Goal: Task Accomplishment & Management: Complete application form

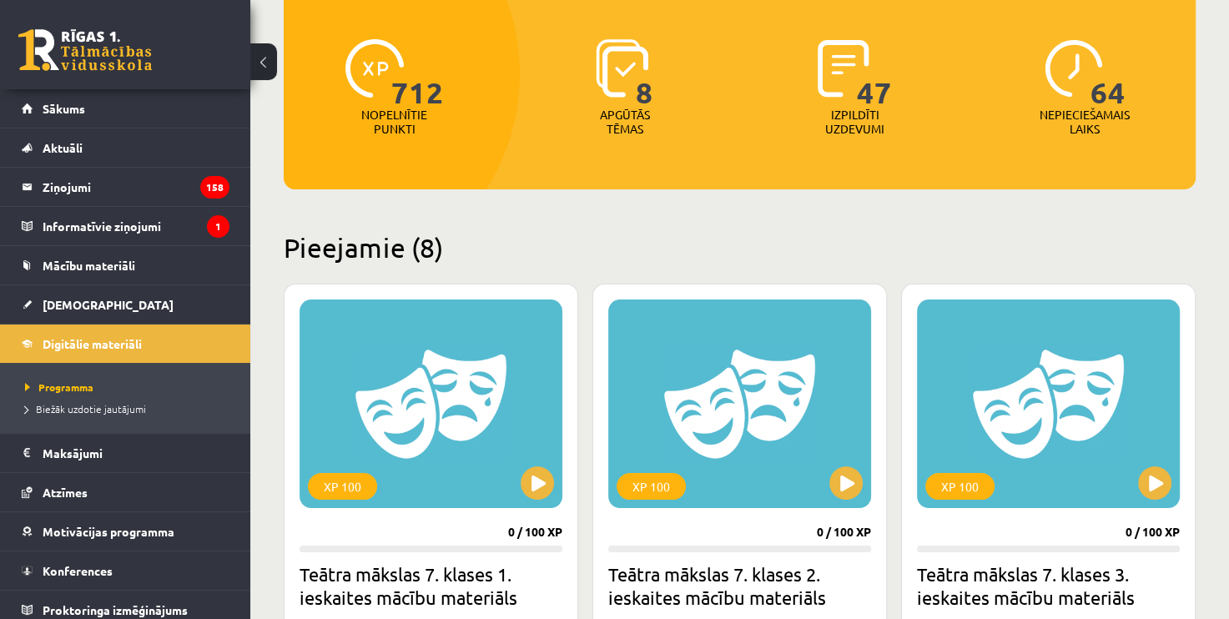
scroll to position [167, 0]
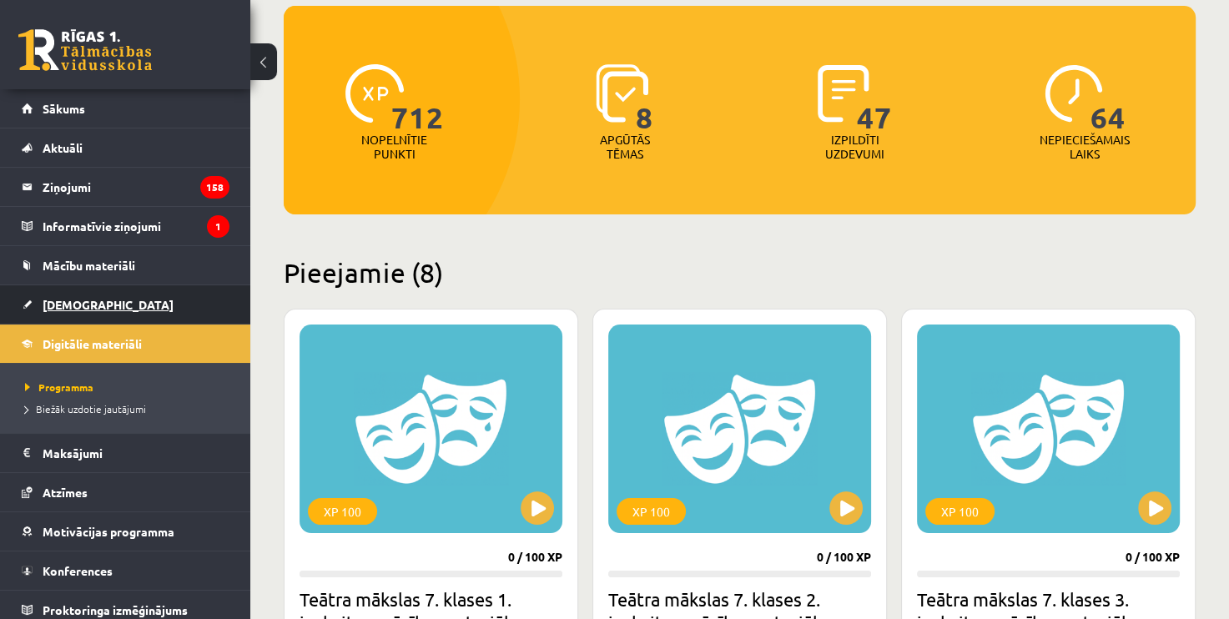
click at [179, 299] on link "[DEMOGRAPHIC_DATA]" at bounding box center [126, 304] width 208 height 38
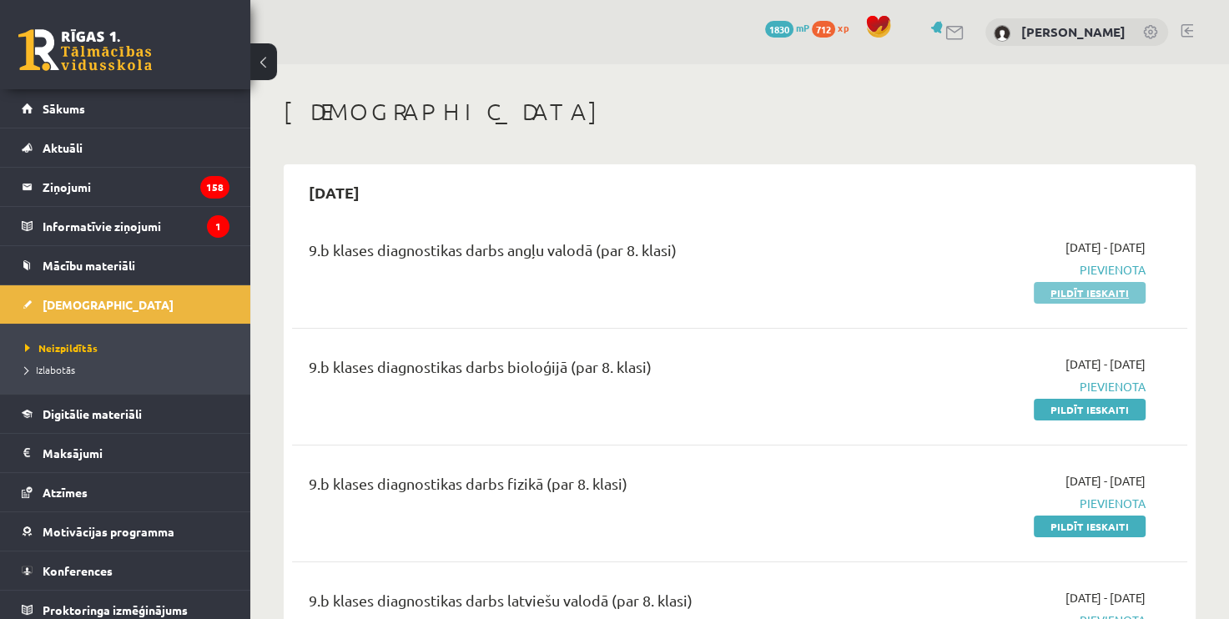
click at [1098, 295] on link "Pildīt ieskaiti" at bounding box center [1089, 293] width 112 height 22
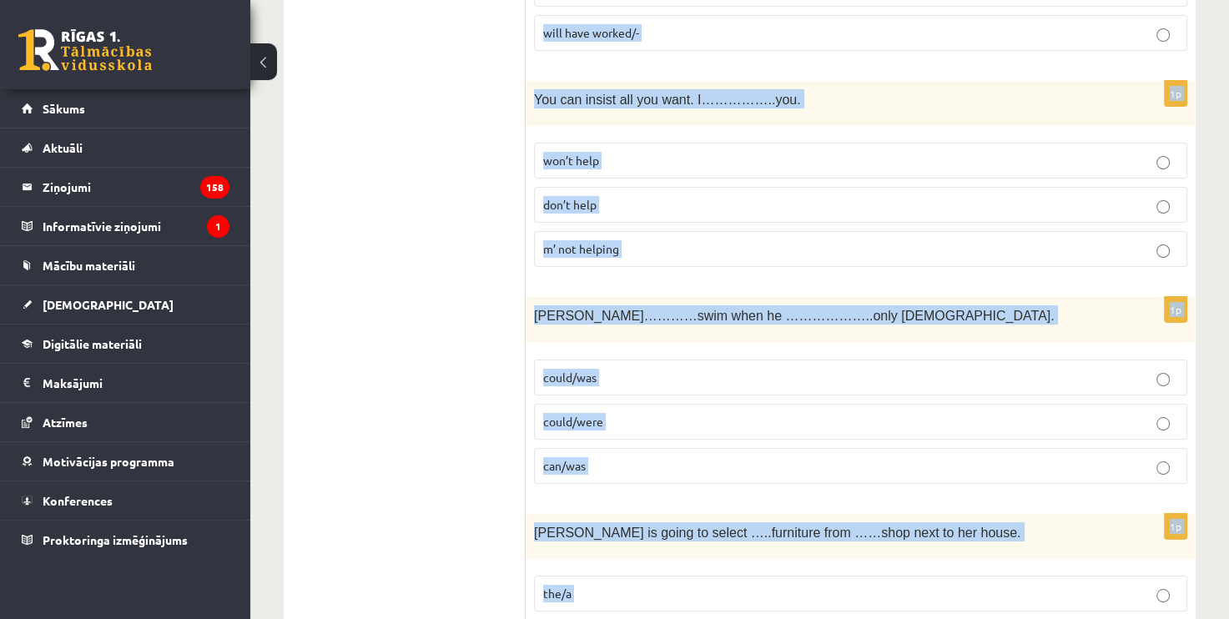
scroll to position [6004, 0]
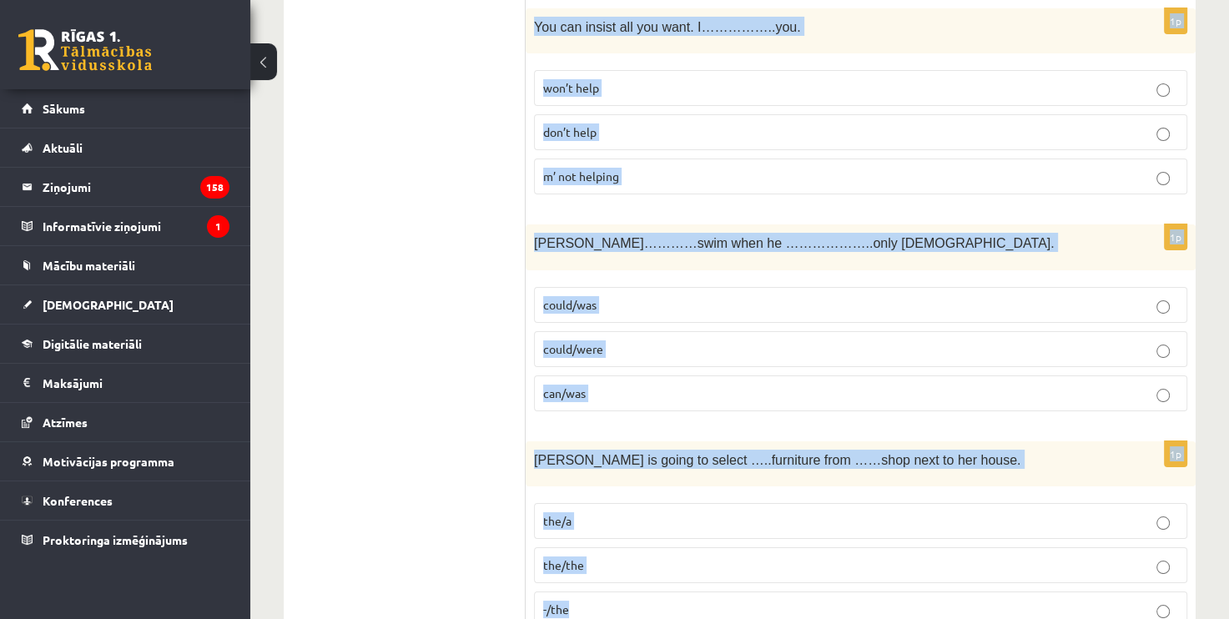
drag, startPoint x: 534, startPoint y: 81, endPoint x: 834, endPoint y: 530, distance: 540.6
copy form "Lore Ipsum ………………do sitame, con …….. adip e seddoe tempori. utlabor/etd ma ali …"
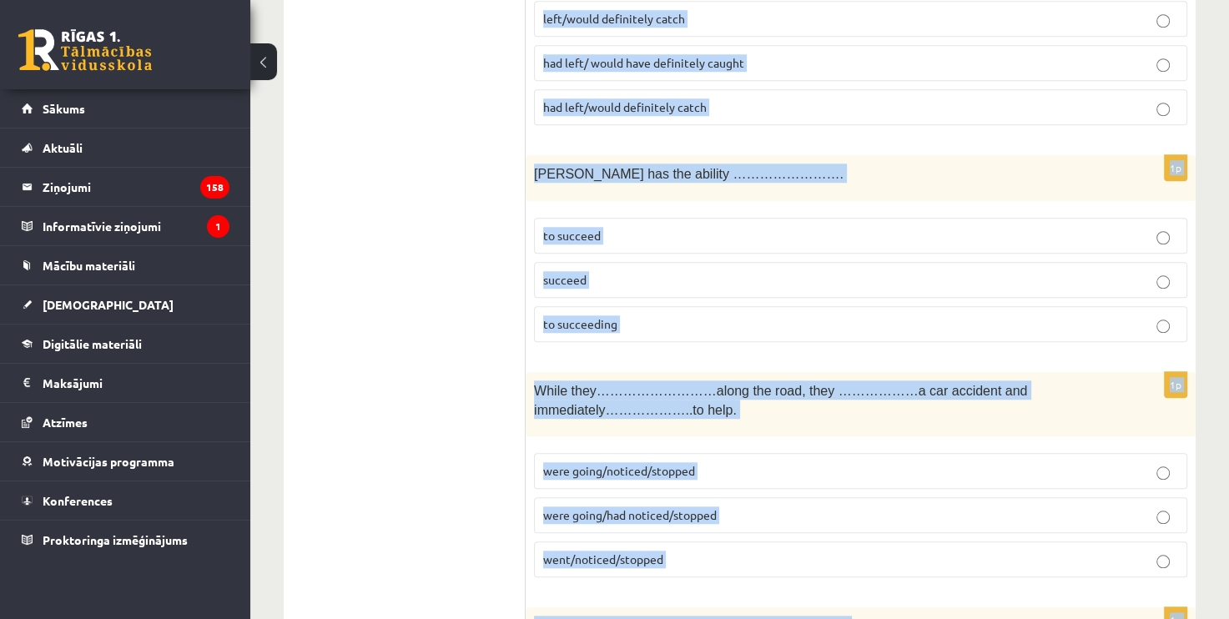
scroll to position [0, 0]
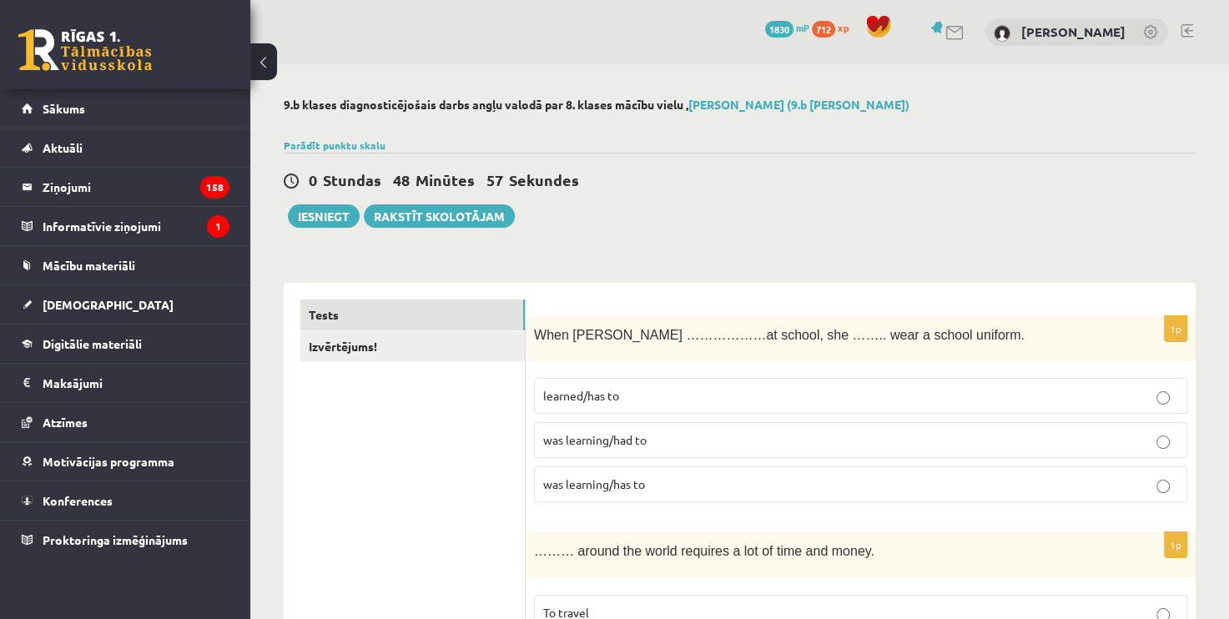
click at [681, 433] on p "was learning/had to" at bounding box center [860, 440] width 635 height 18
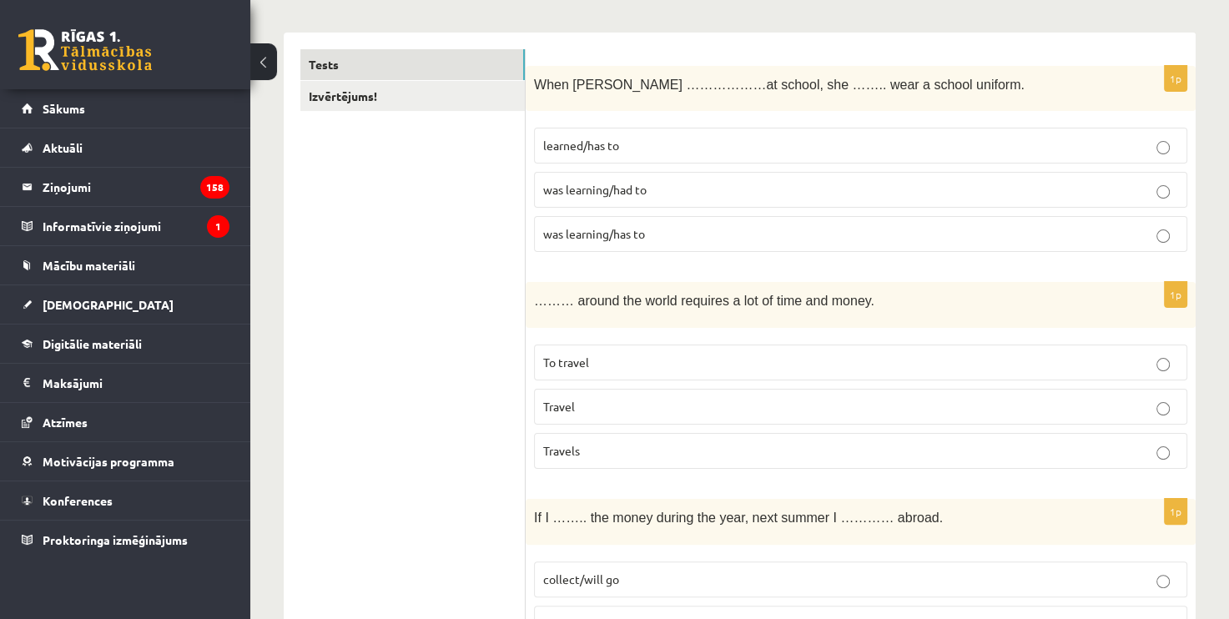
scroll to position [334, 0]
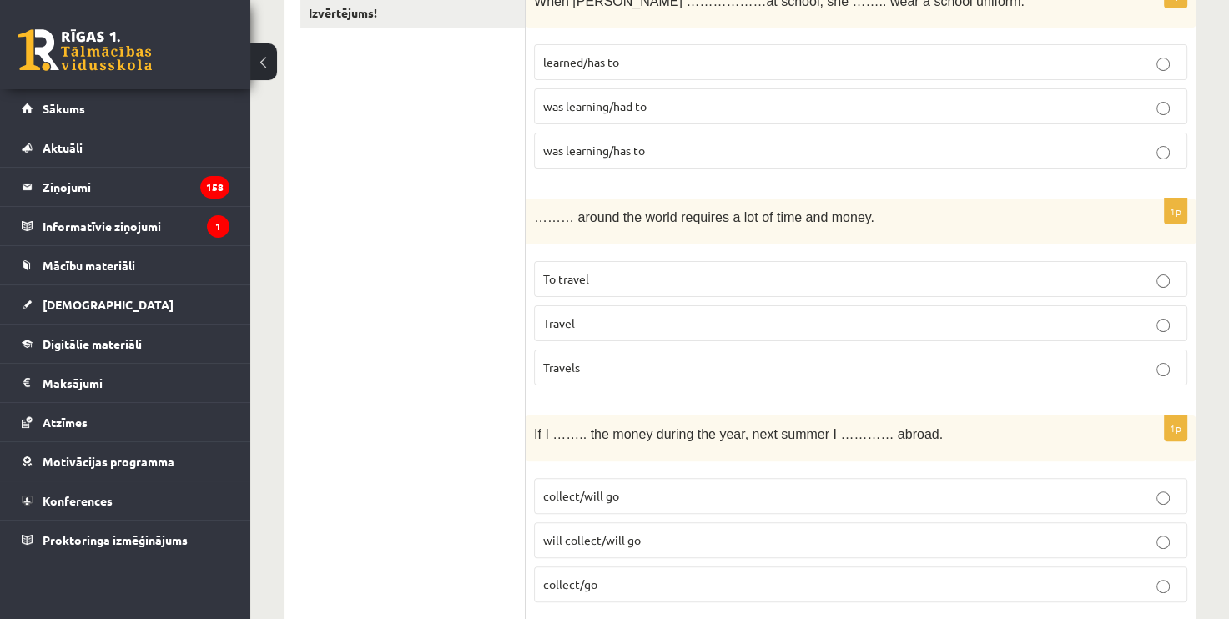
click at [621, 316] on p "Travel" at bounding box center [860, 323] width 635 height 18
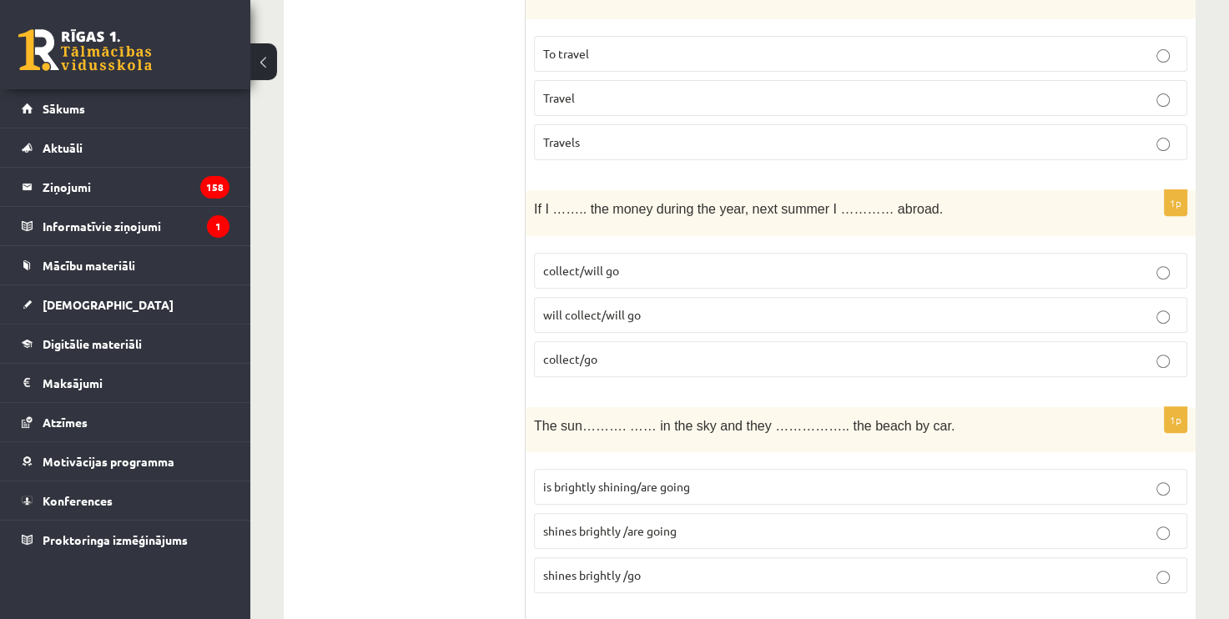
scroll to position [584, 0]
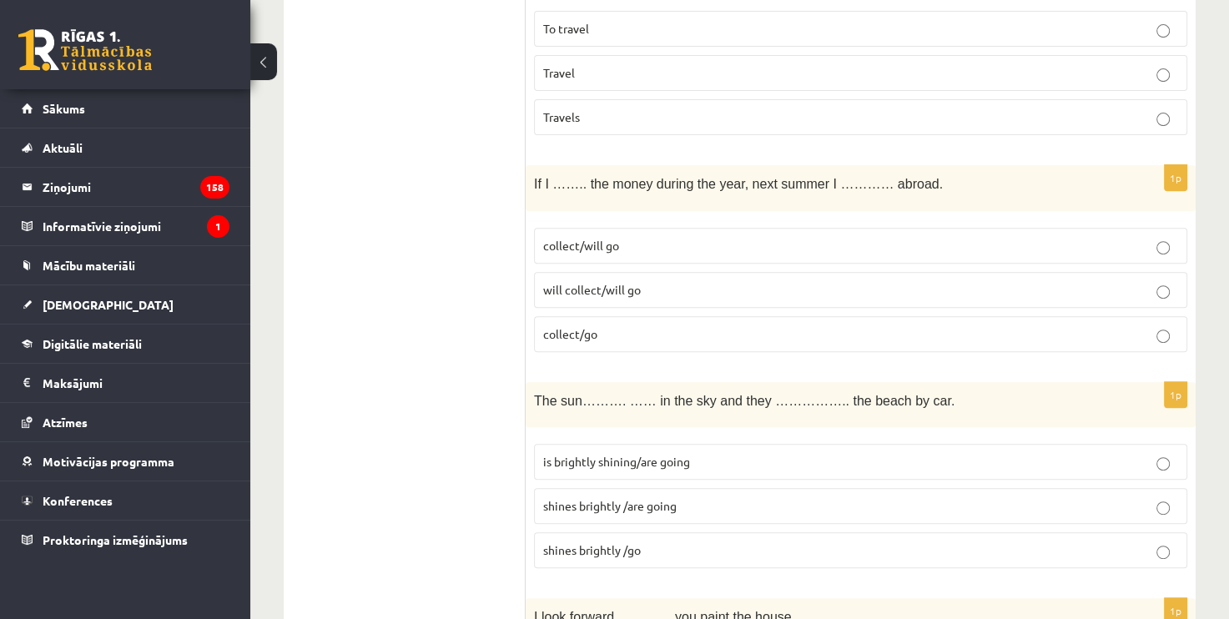
click at [655, 237] on p "collect/will go" at bounding box center [860, 246] width 635 height 18
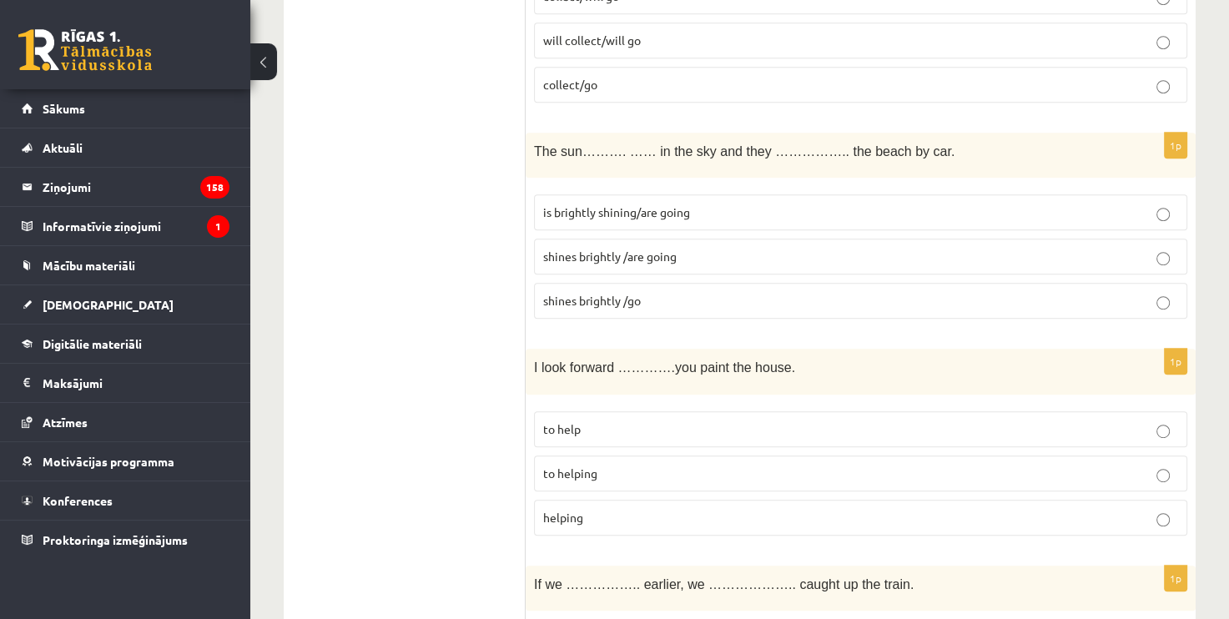
scroll to position [834, 0]
click at [712, 205] on p "is brightly shining/are going" at bounding box center [860, 212] width 635 height 18
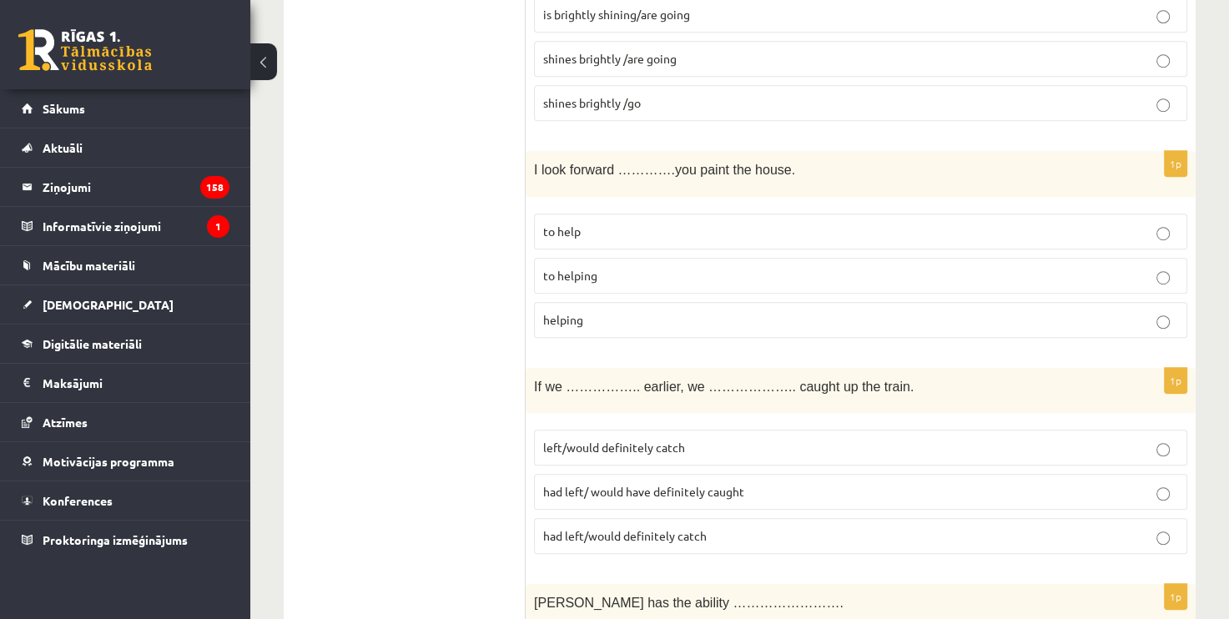
scroll to position [1084, 0]
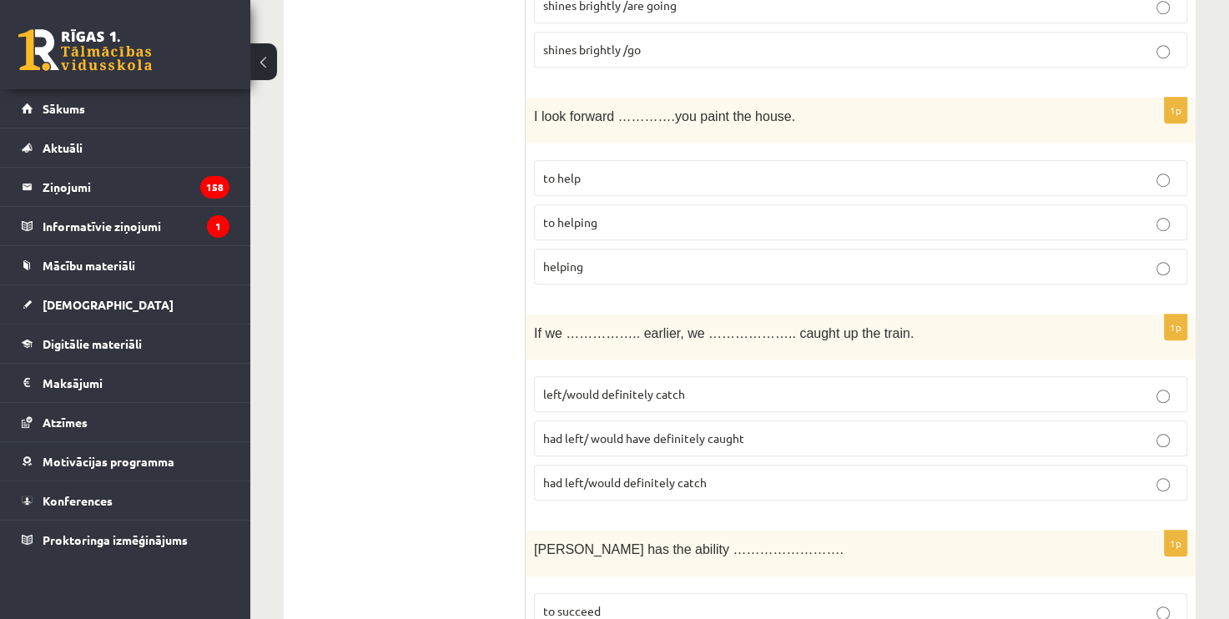
click at [594, 214] on span "to helping" at bounding box center [570, 221] width 54 height 15
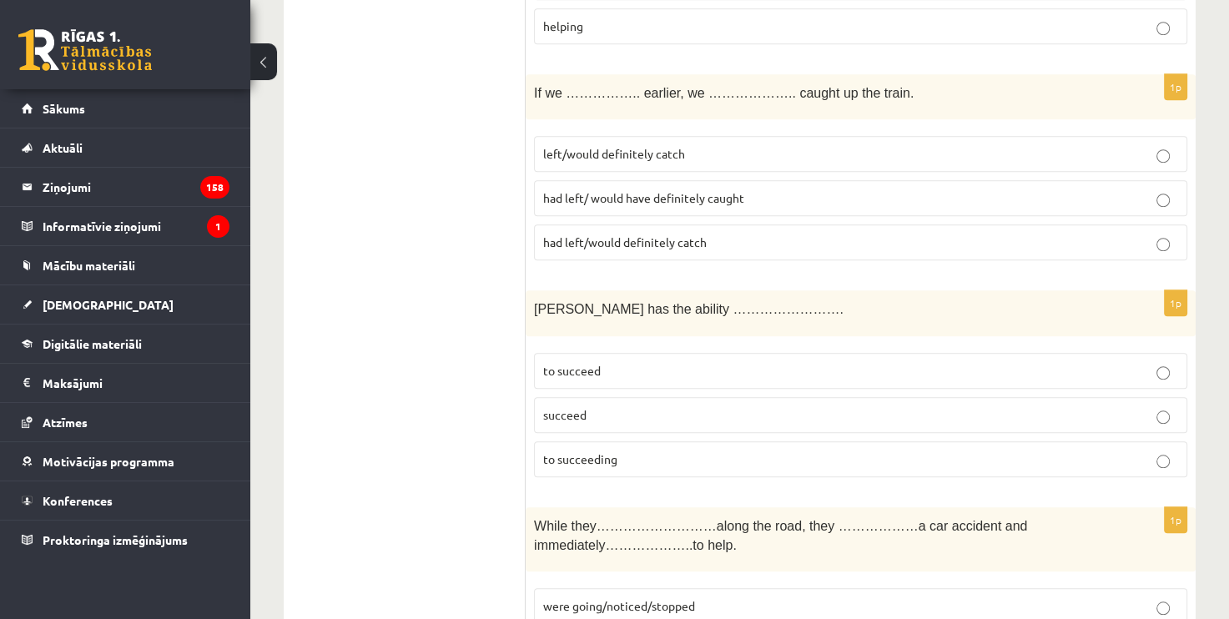
scroll to position [1334, 0]
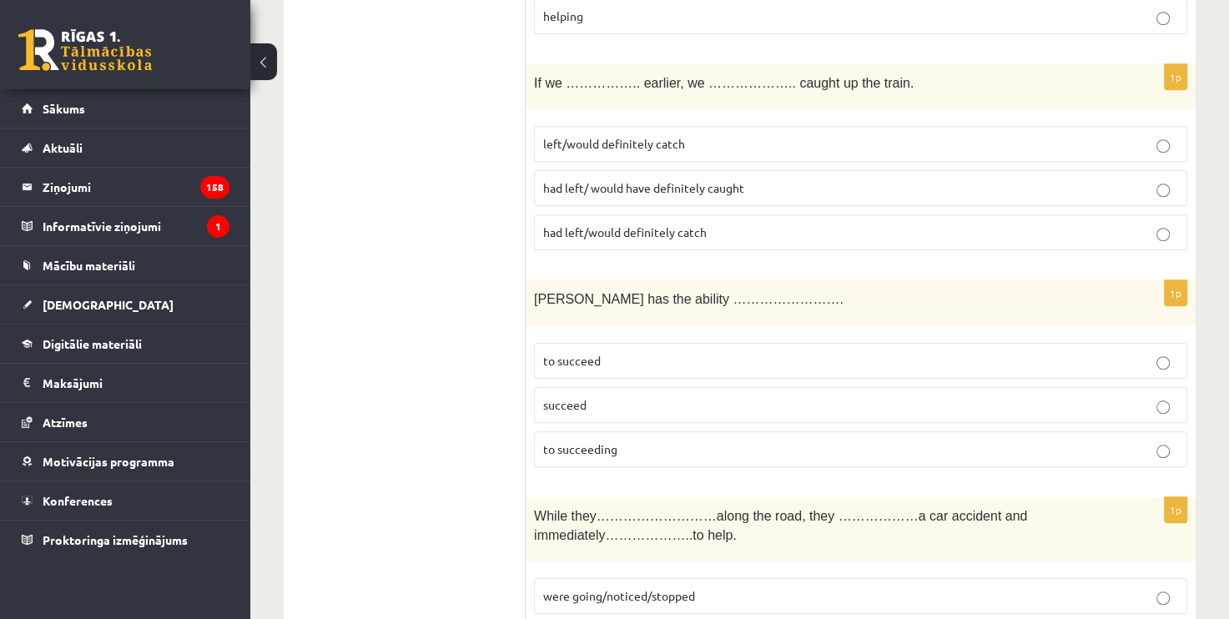
click at [681, 179] on p "had left/ would have definitely caught" at bounding box center [860, 188] width 635 height 18
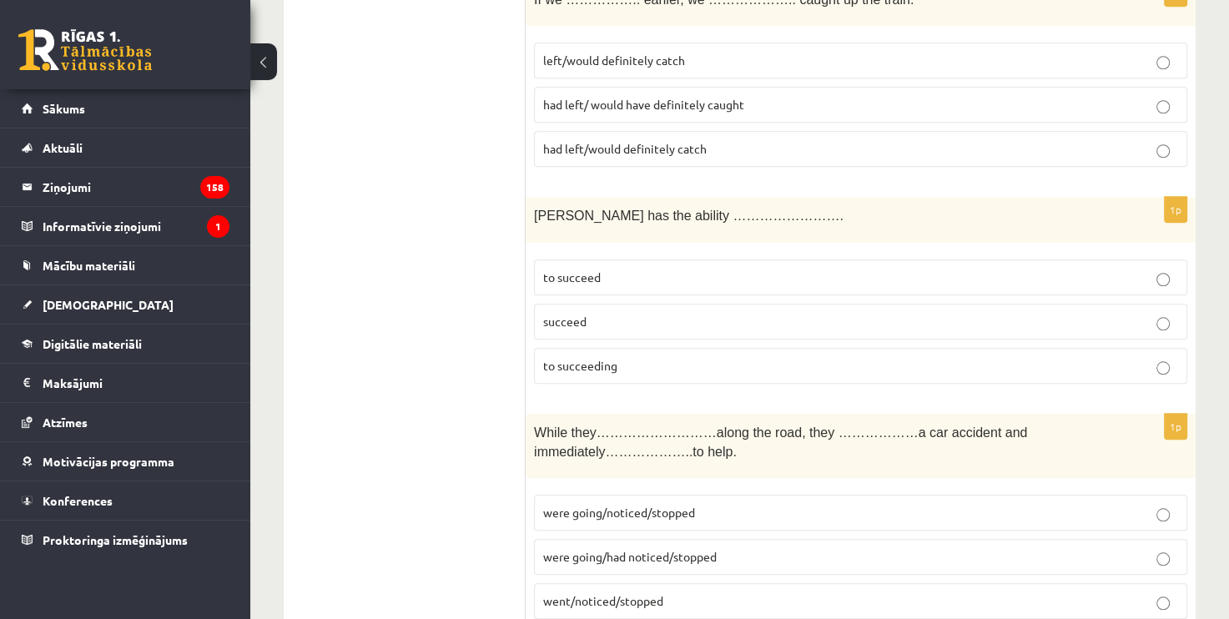
scroll to position [1501, 0]
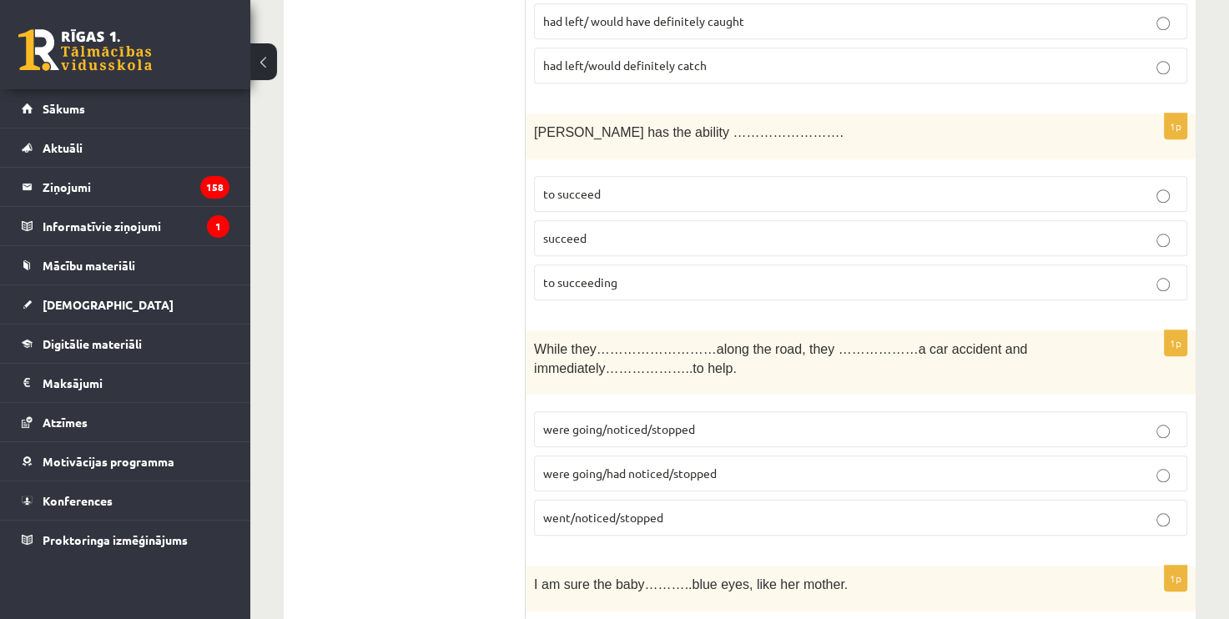
drag, startPoint x: 651, startPoint y: 191, endPoint x: 641, endPoint y: 183, distance: 13.0
click at [641, 185] on p "to succeed" at bounding box center [860, 194] width 635 height 18
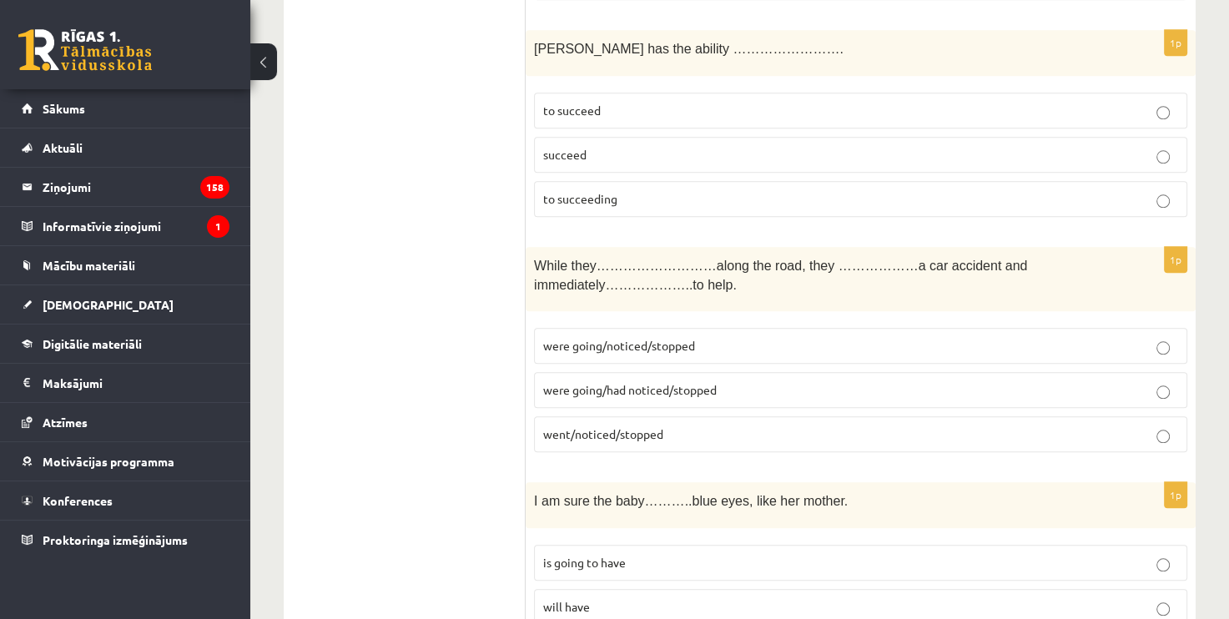
scroll to position [1668, 0]
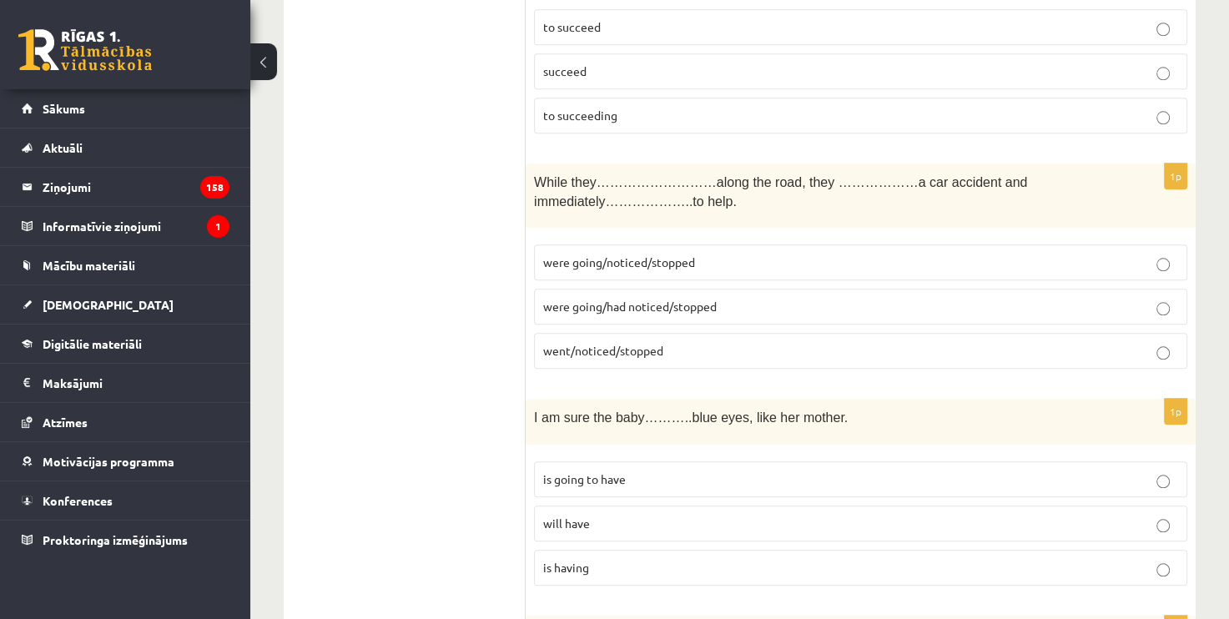
click at [728, 254] on p "were going/noticed/stopped" at bounding box center [860, 263] width 635 height 18
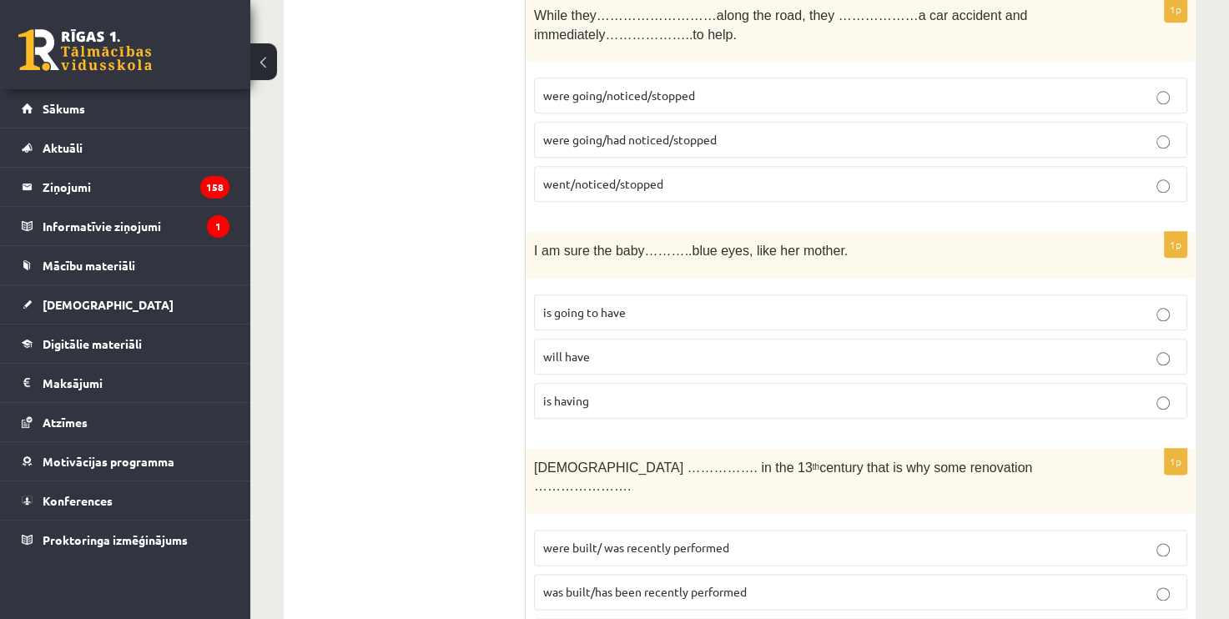
scroll to position [1918, 0]
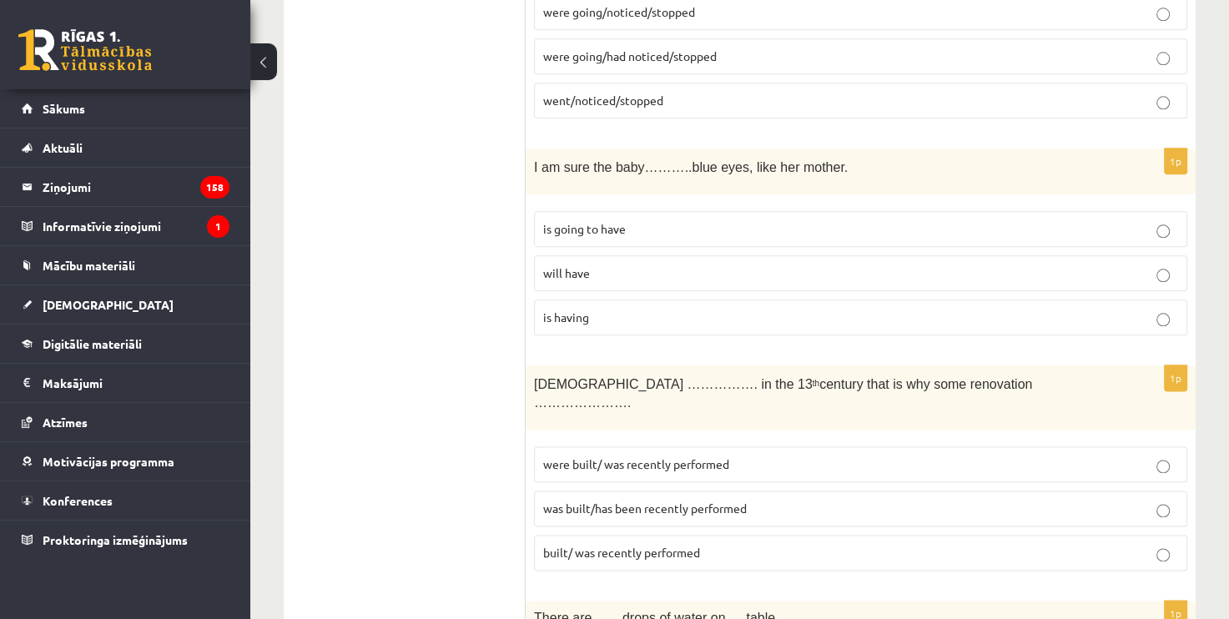
drag, startPoint x: 635, startPoint y: 242, endPoint x: 635, endPoint y: 264, distance: 22.5
click at [635, 243] on fieldset "is going to have will have is having" at bounding box center [860, 272] width 653 height 138
click at [635, 265] on p "will have" at bounding box center [860, 273] width 635 height 18
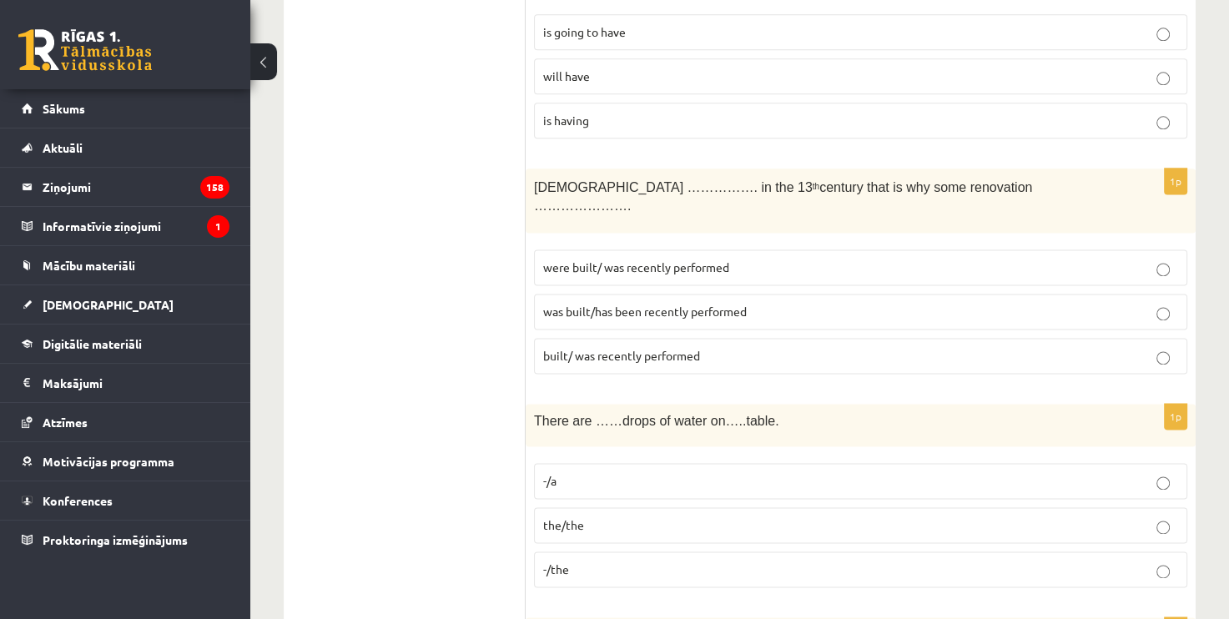
scroll to position [2168, 0]
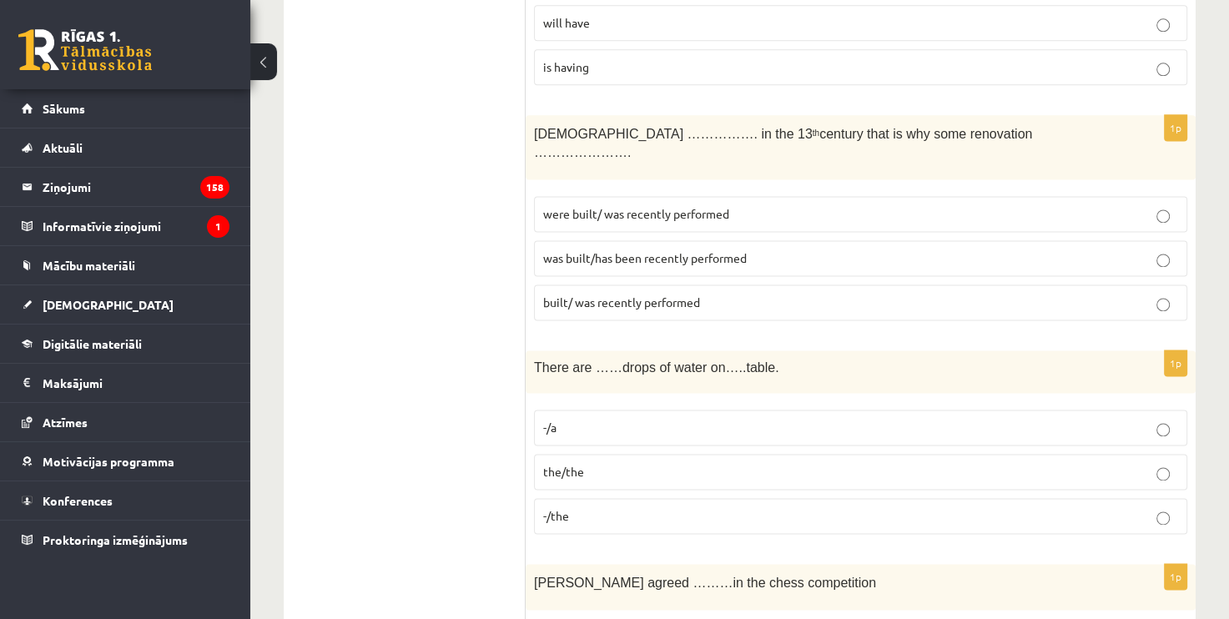
click at [721, 250] on span "was built/has been recently performed" at bounding box center [645, 257] width 204 height 15
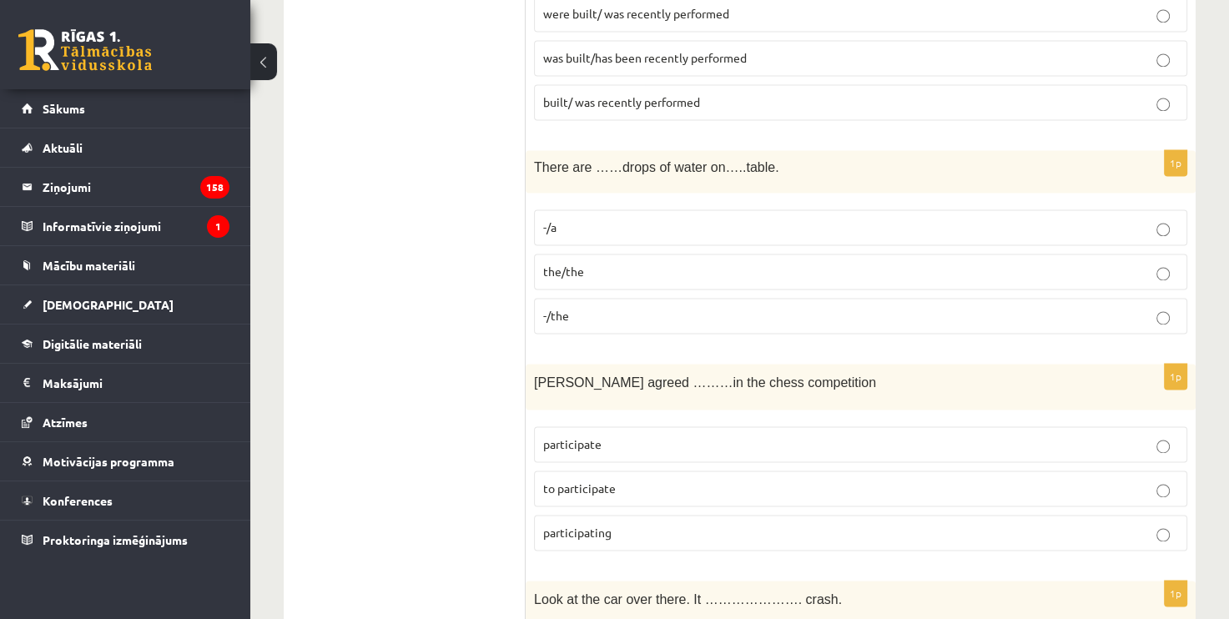
scroll to position [2419, 0]
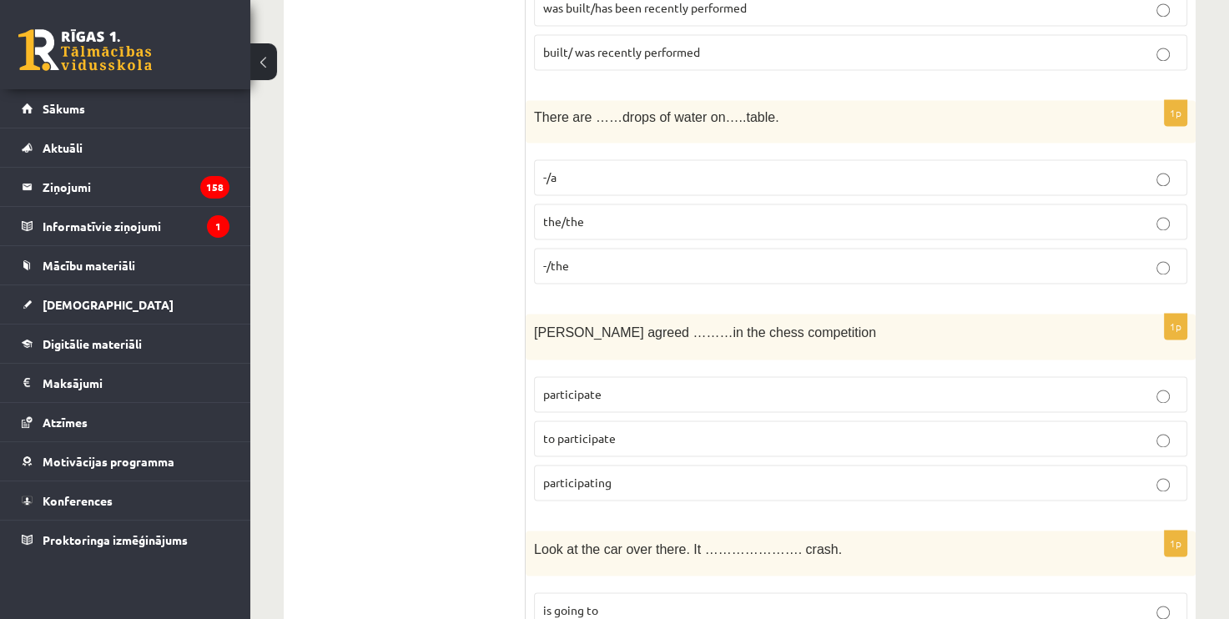
click at [592, 257] on p "-/the" at bounding box center [860, 266] width 635 height 18
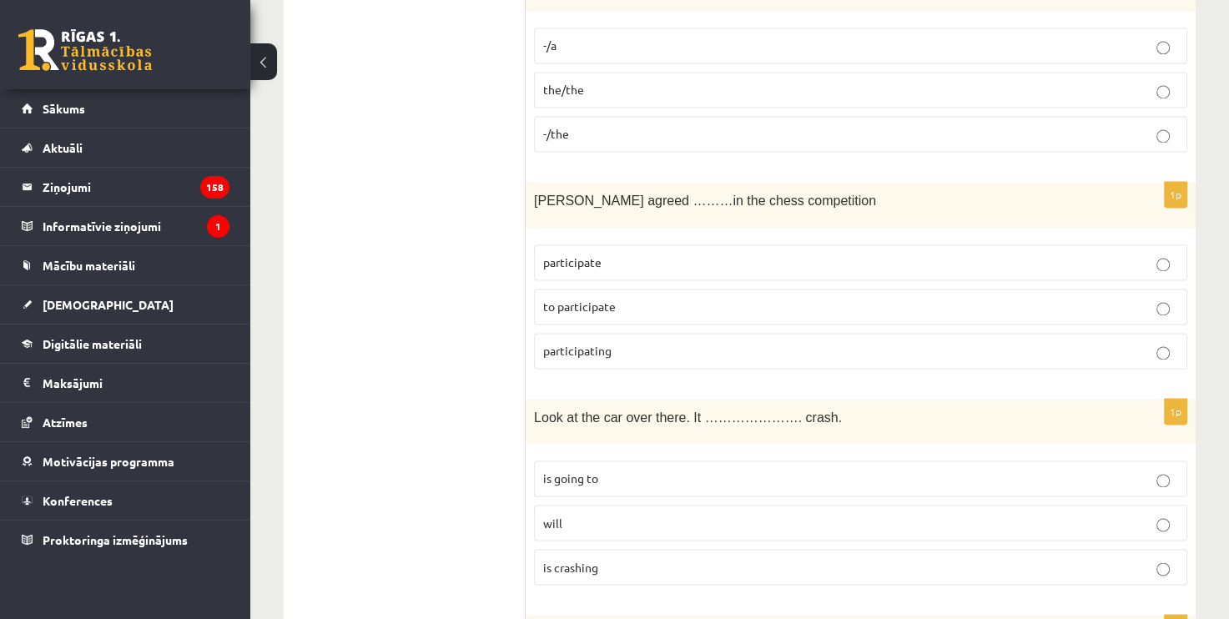
scroll to position [2585, 0]
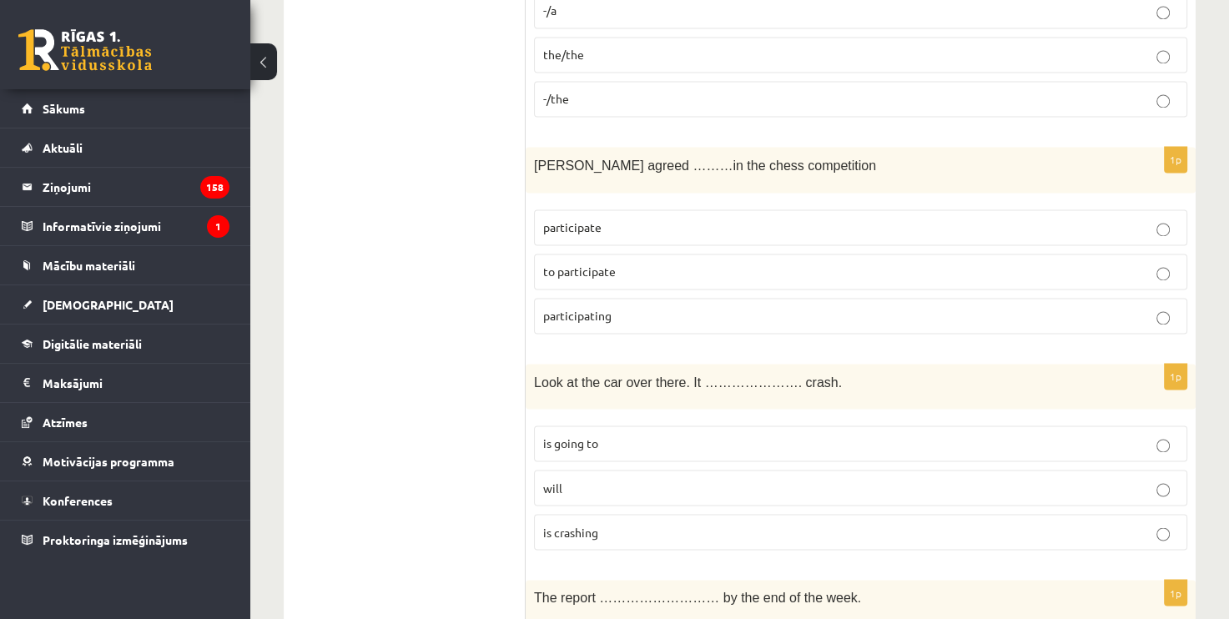
click at [664, 263] on p "to participate" at bounding box center [860, 272] width 635 height 18
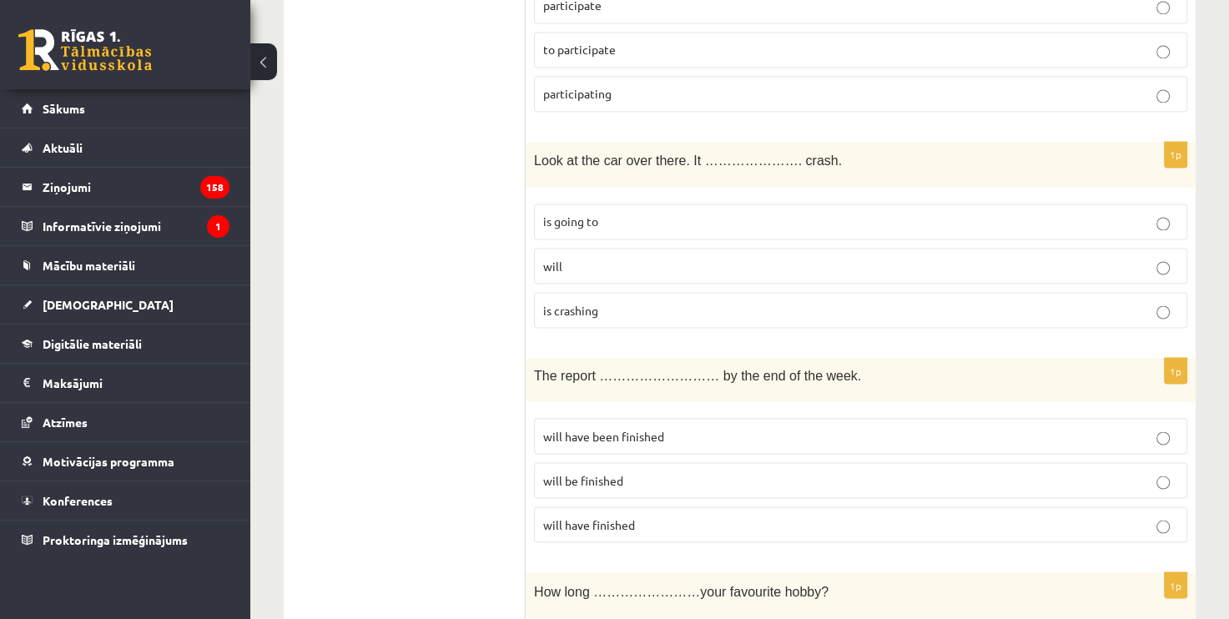
scroll to position [2836, 0]
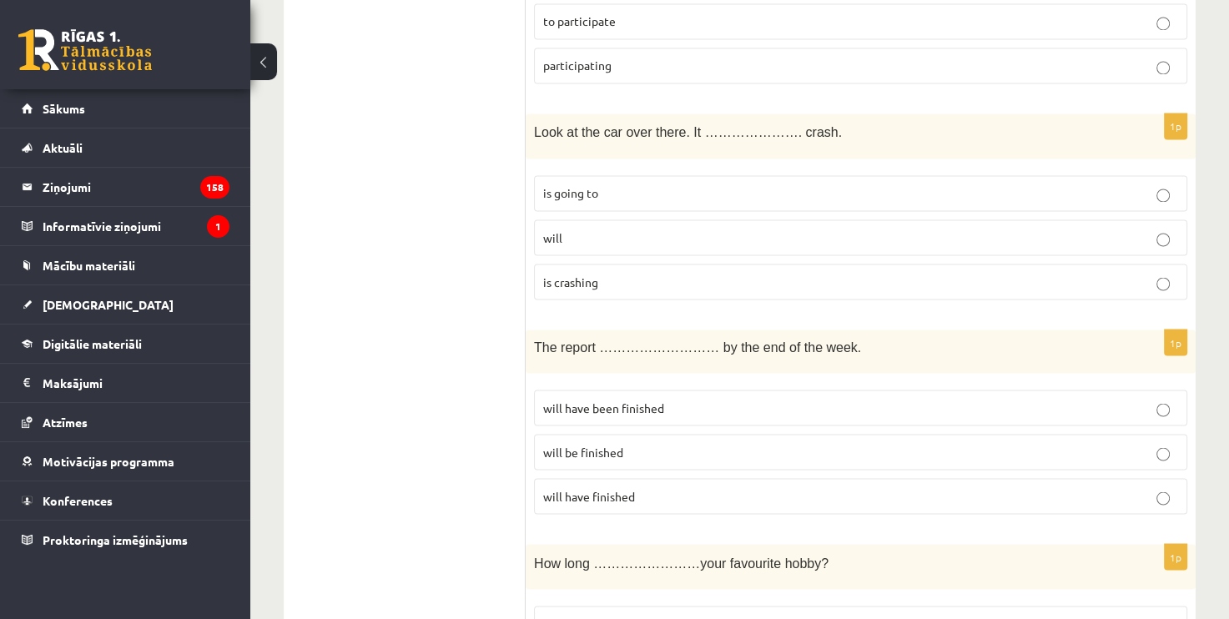
click at [632, 175] on label "is going to" at bounding box center [860, 193] width 653 height 36
click at [701, 399] on p "will have been finished" at bounding box center [860, 408] width 635 height 18
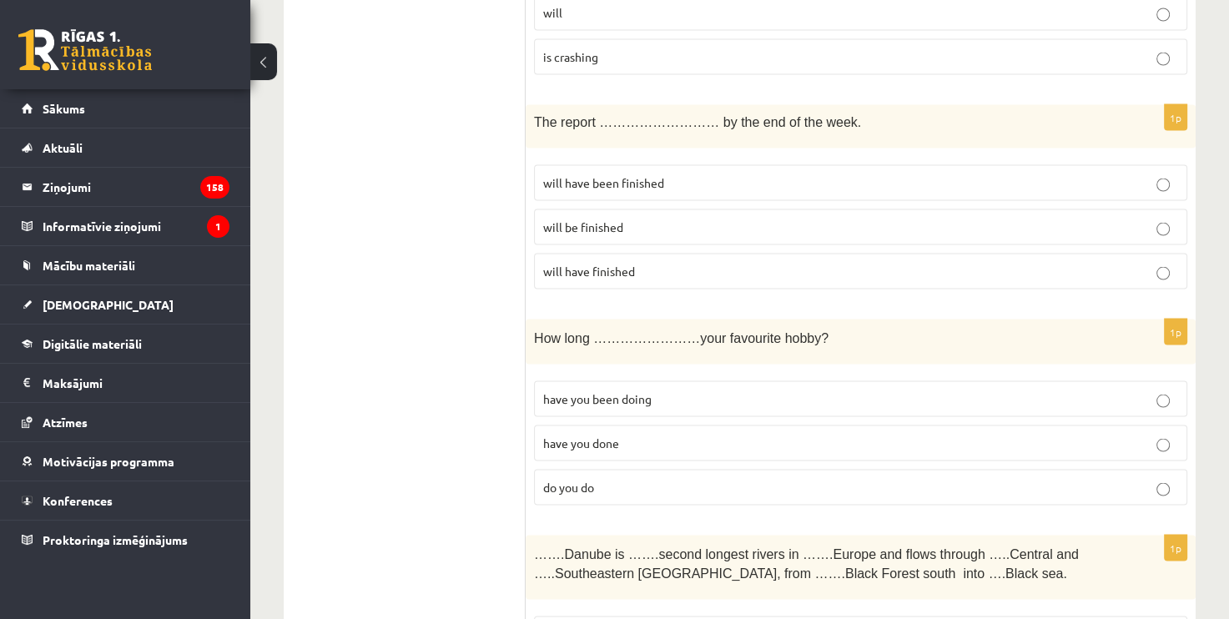
scroll to position [3086, 0]
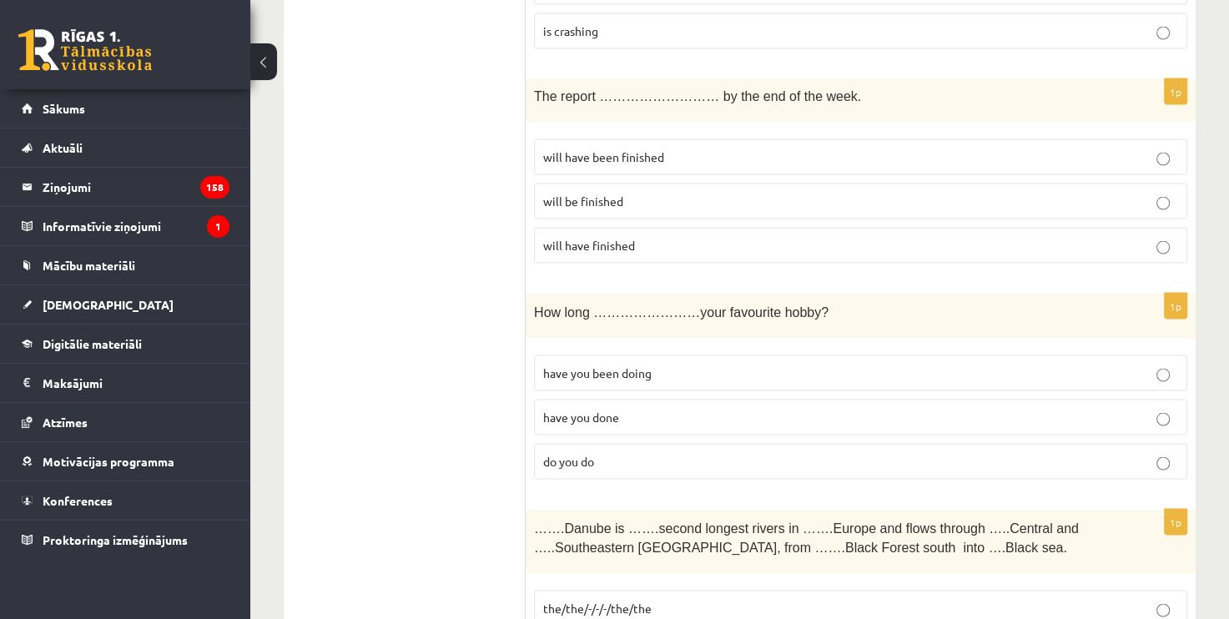
click at [673, 355] on label "have you been doing" at bounding box center [860, 373] width 653 height 36
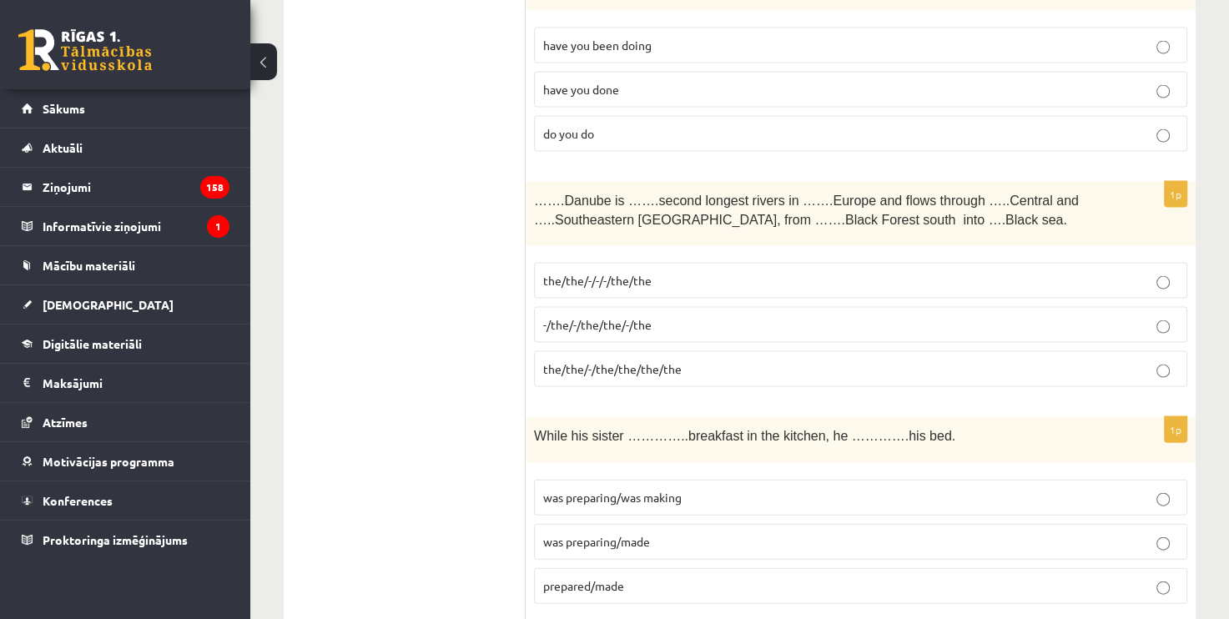
scroll to position [3420, 0]
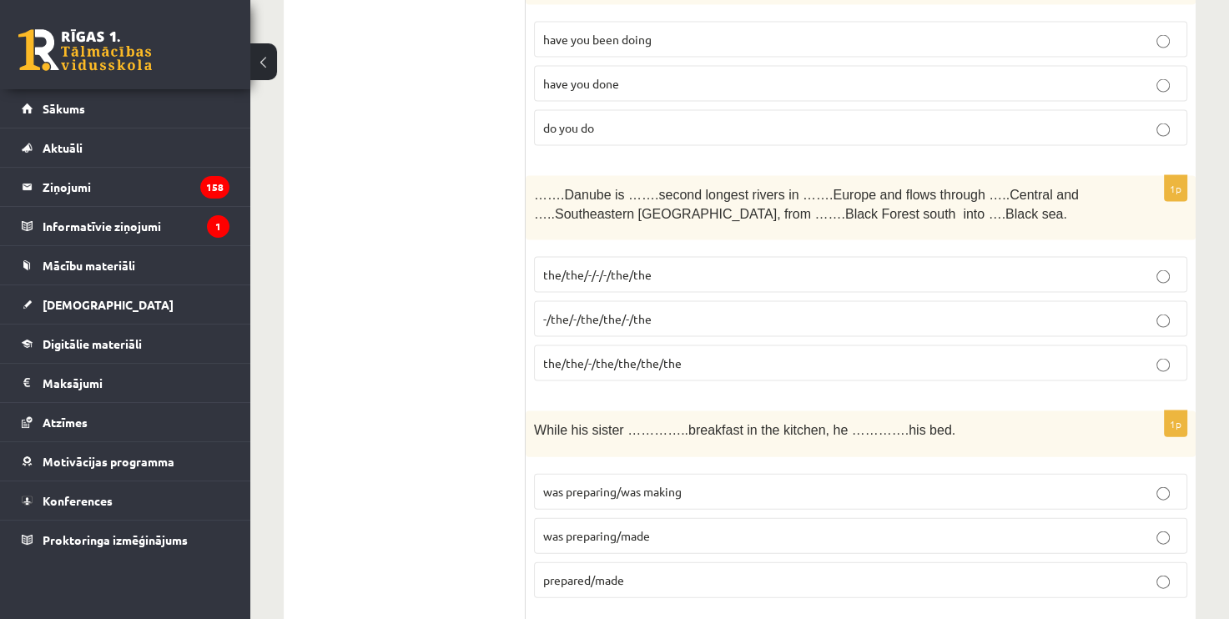
click at [634, 267] on span "the/the/-/-/-/the/the" at bounding box center [597, 274] width 108 height 15
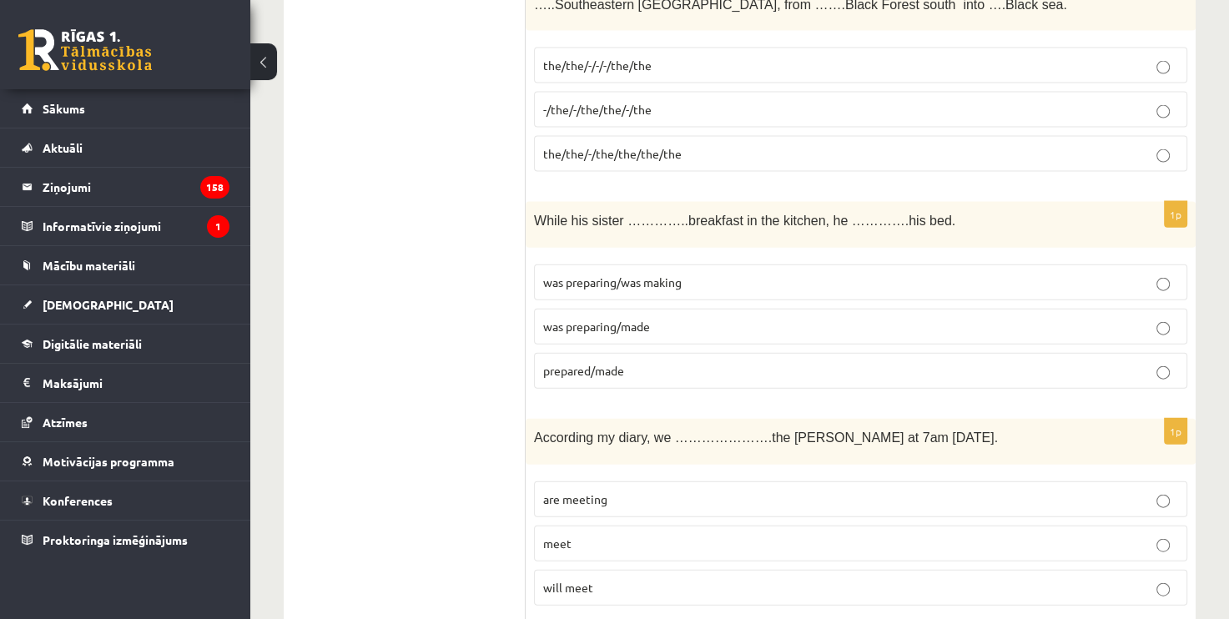
scroll to position [3670, 0]
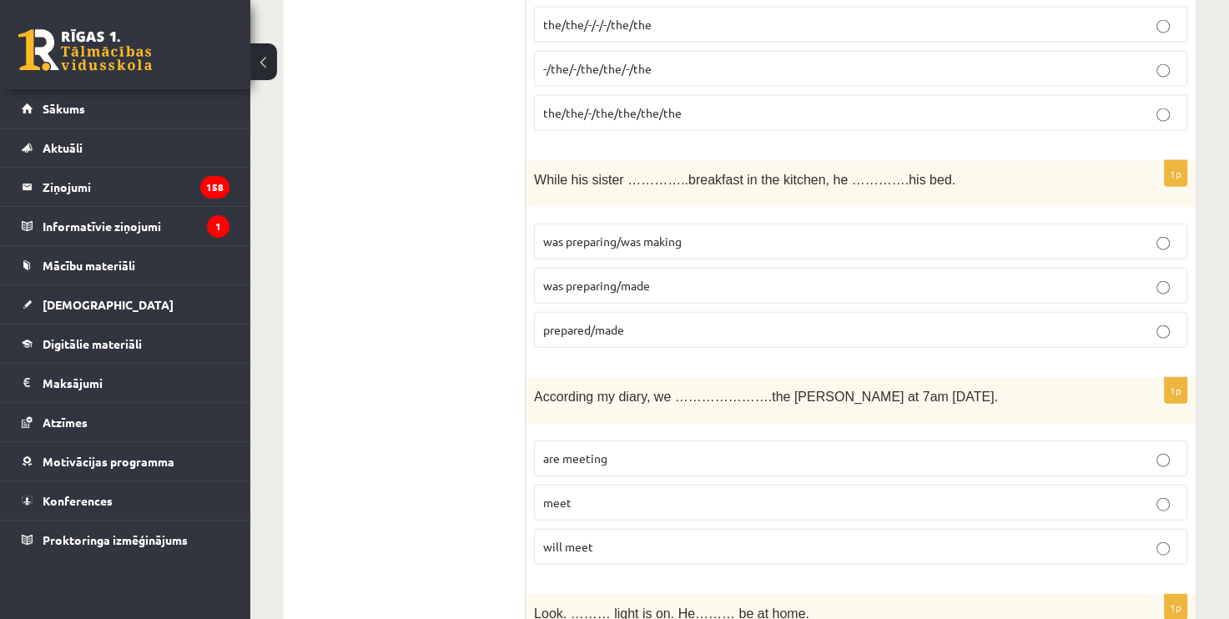
click at [671, 234] on span "was preparing/was making" at bounding box center [612, 241] width 138 height 15
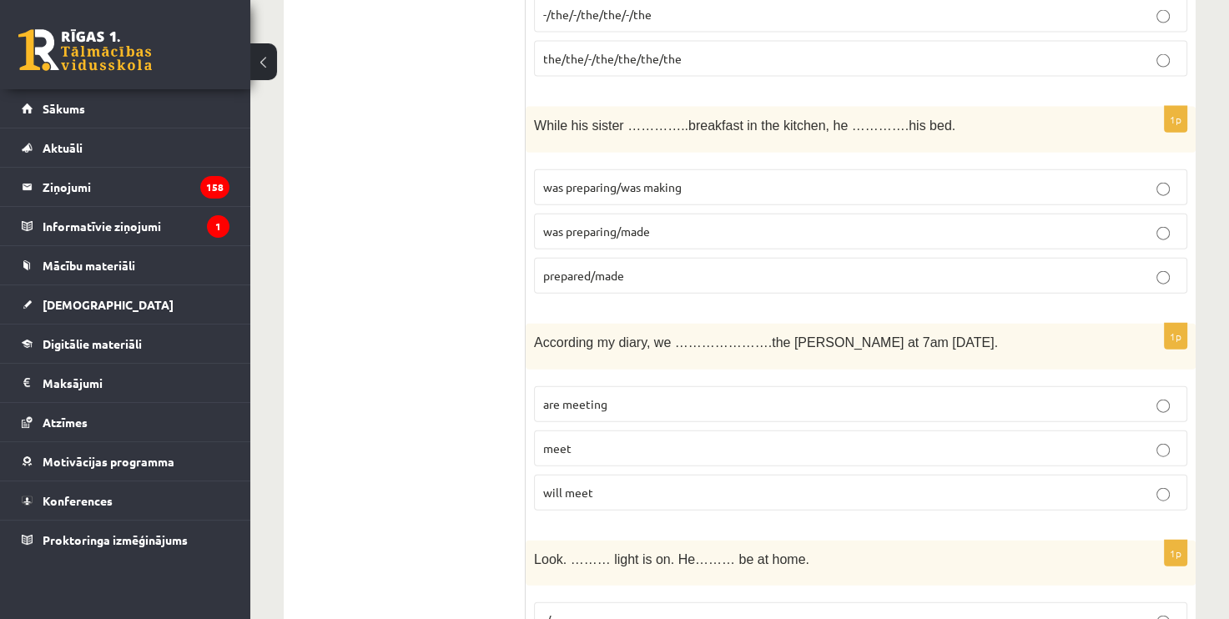
scroll to position [3753, 0]
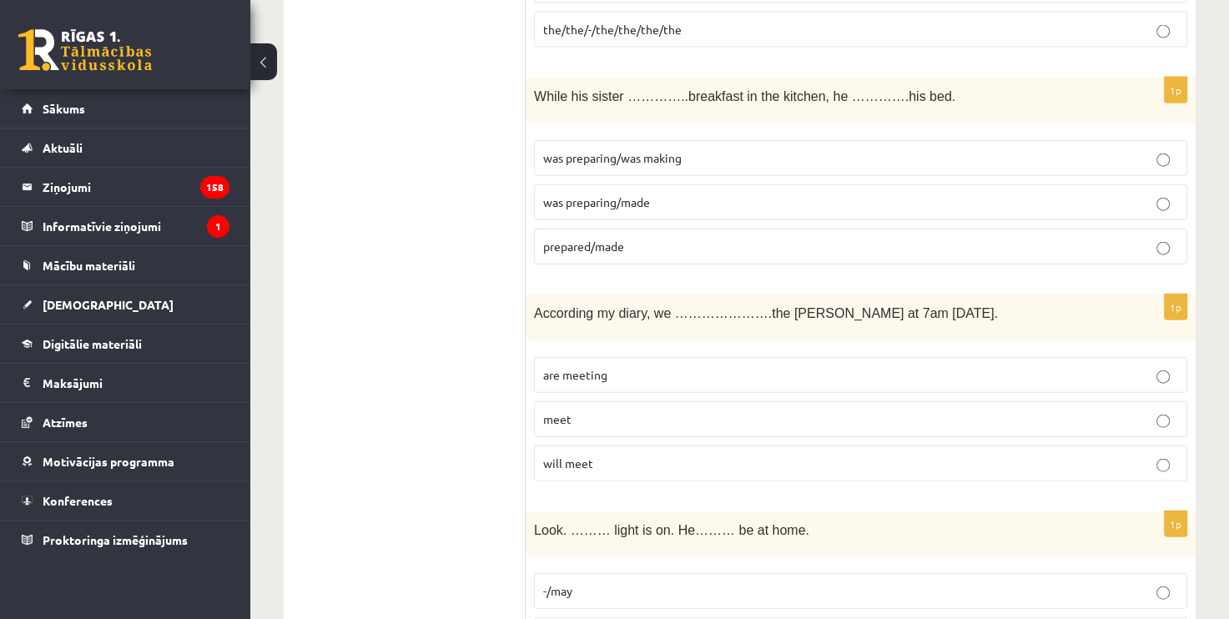
click at [607, 194] on span "was preparing/made" at bounding box center [596, 201] width 107 height 15
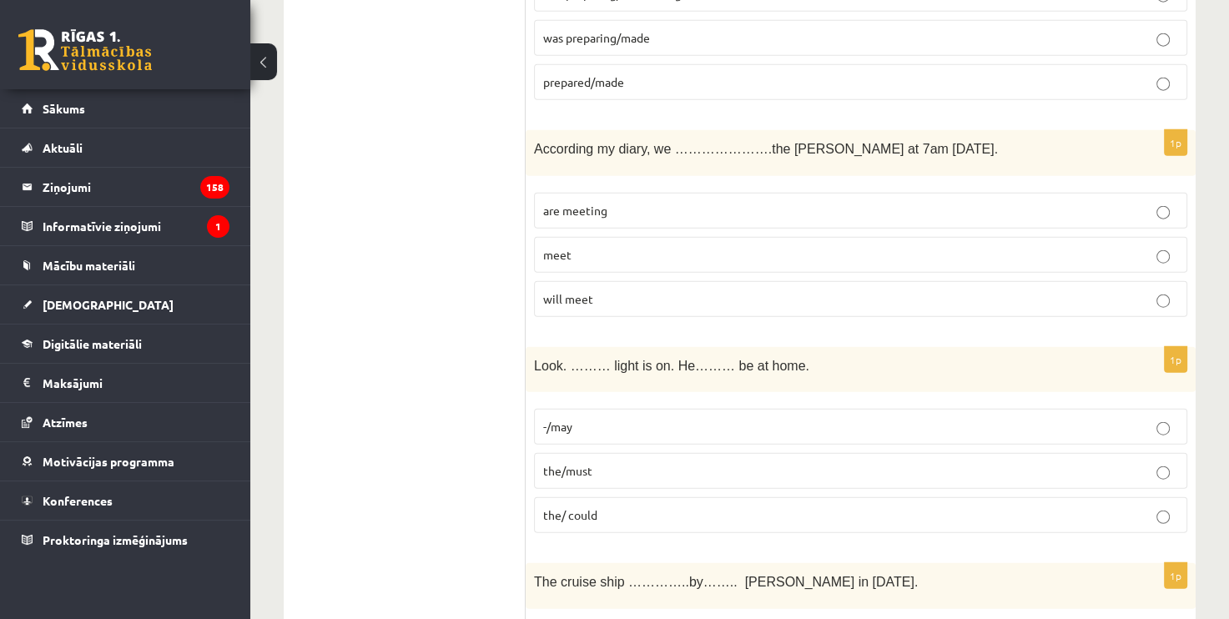
scroll to position [3920, 0]
click at [646, 199] on p "are meeting" at bounding box center [860, 208] width 635 height 18
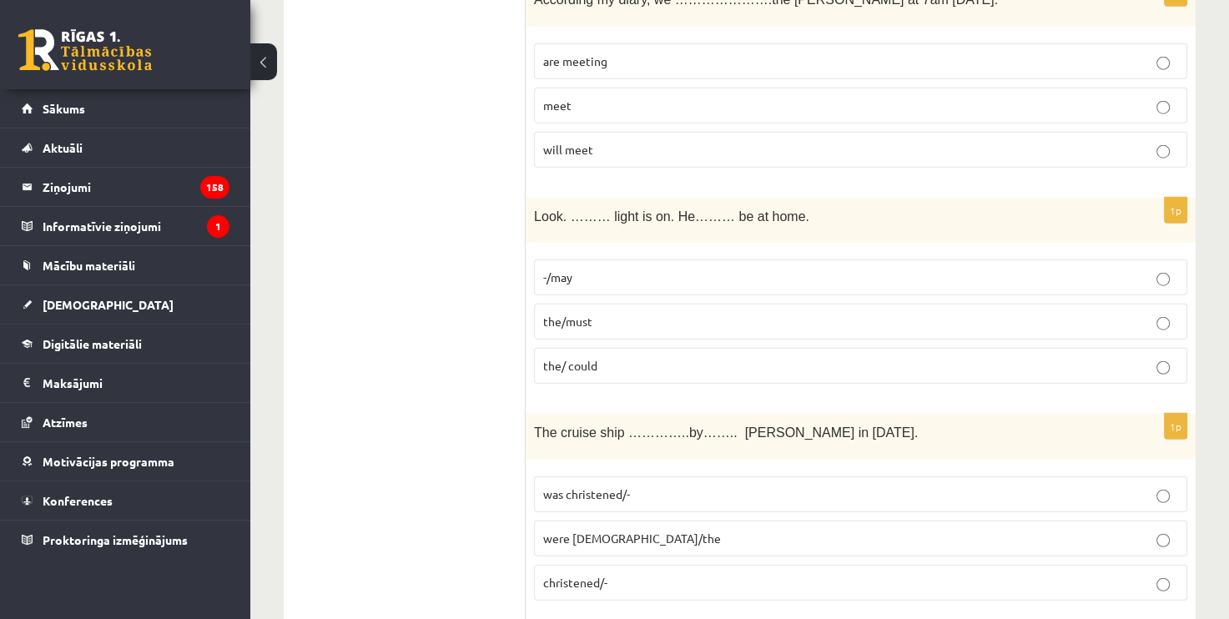
scroll to position [4087, 0]
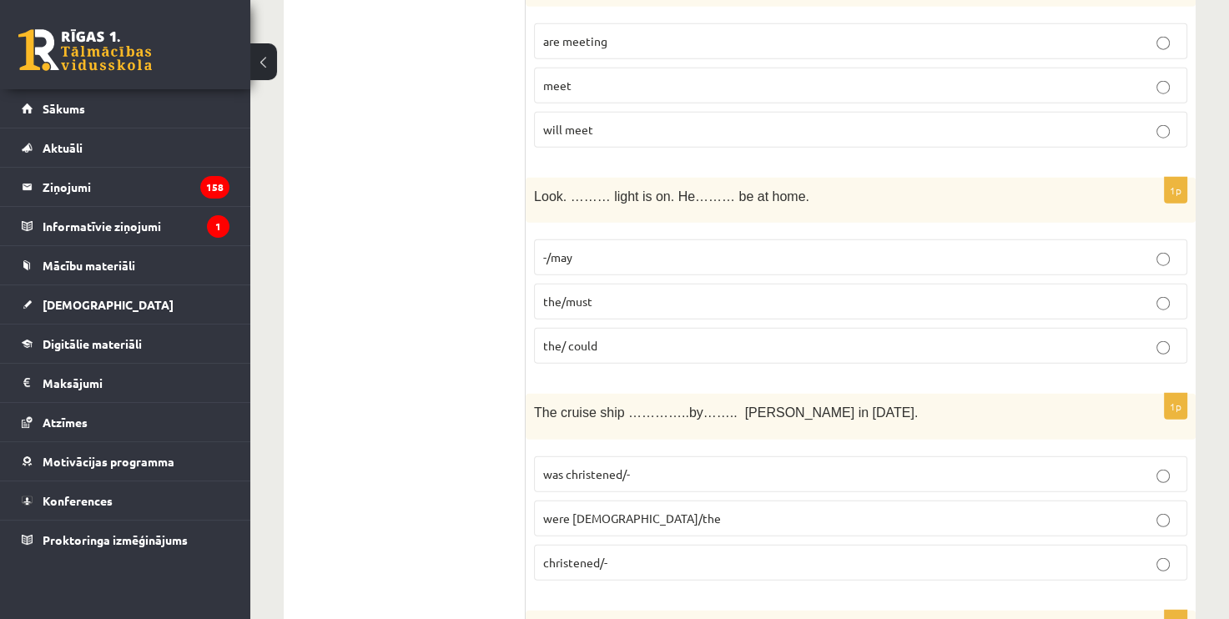
click at [668, 293] on p "the/must" at bounding box center [860, 302] width 635 height 18
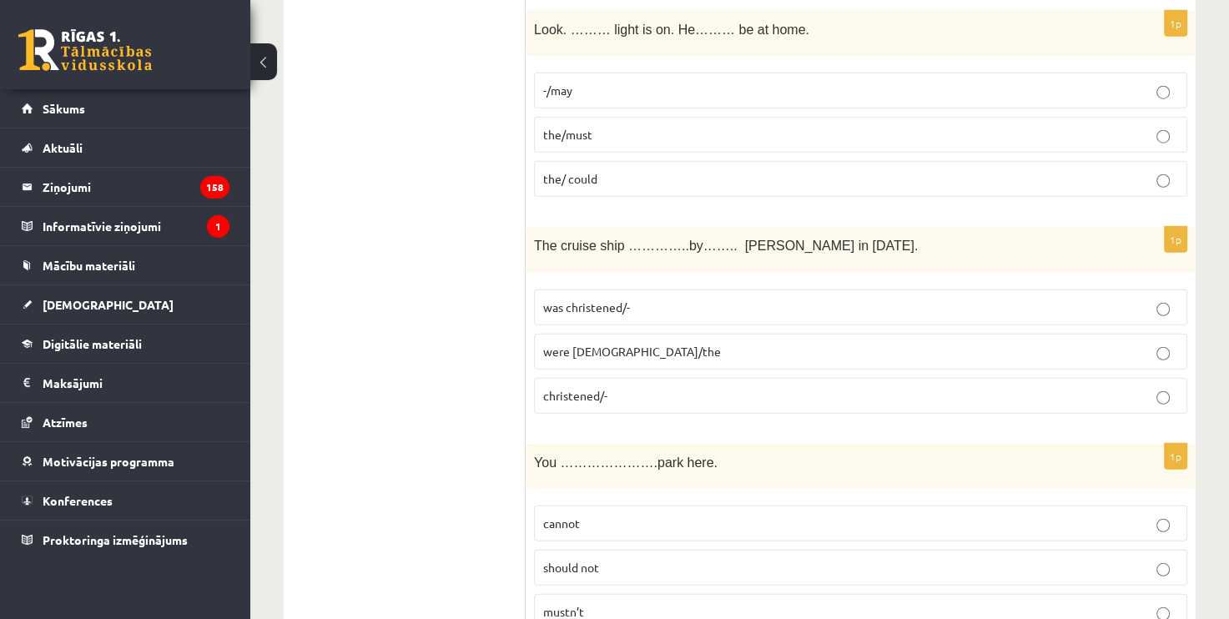
scroll to position [4337, 0]
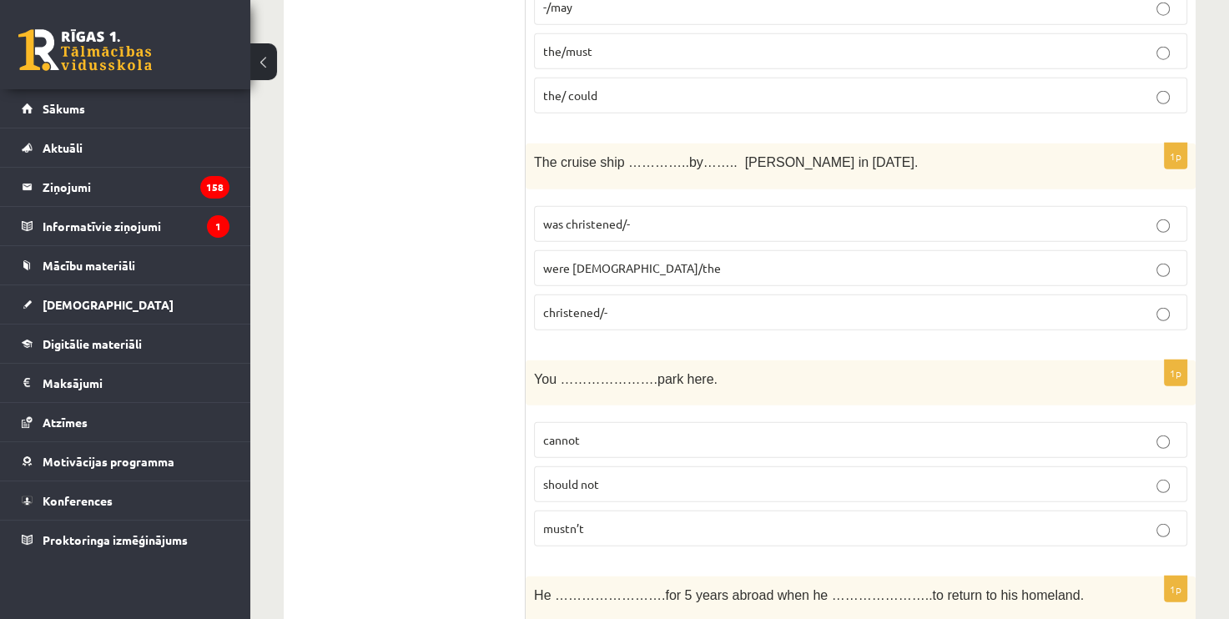
click at [603, 216] on span "was christened/-" at bounding box center [586, 223] width 87 height 15
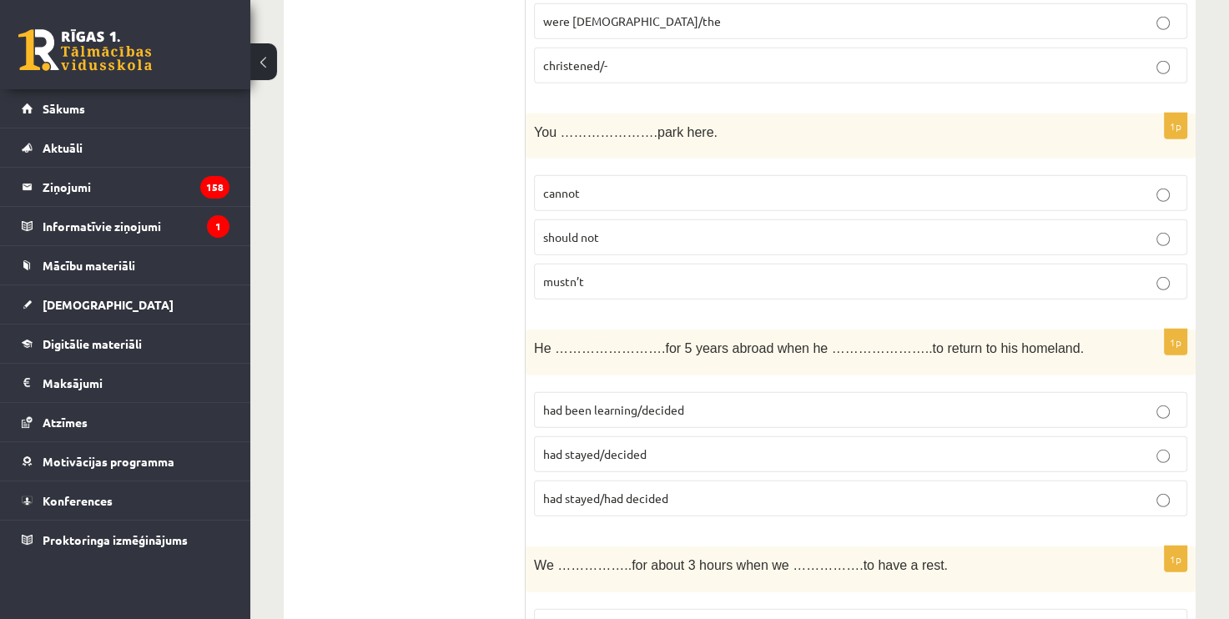
scroll to position [4587, 0]
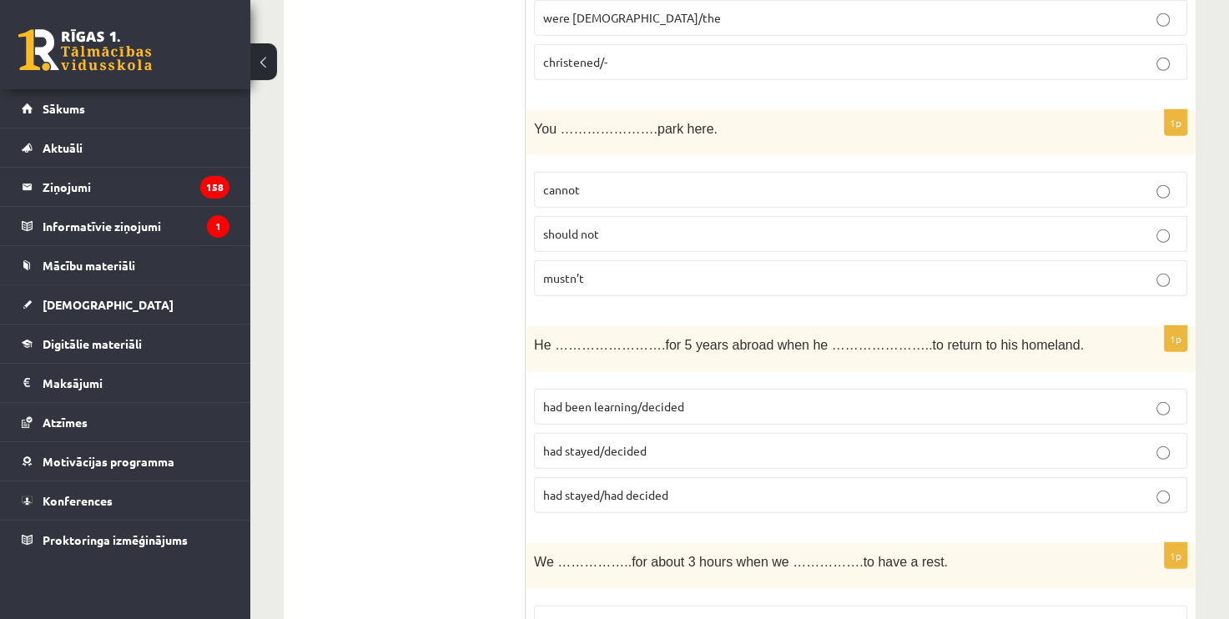
click at [590, 269] on p "mustn’t" at bounding box center [860, 278] width 635 height 18
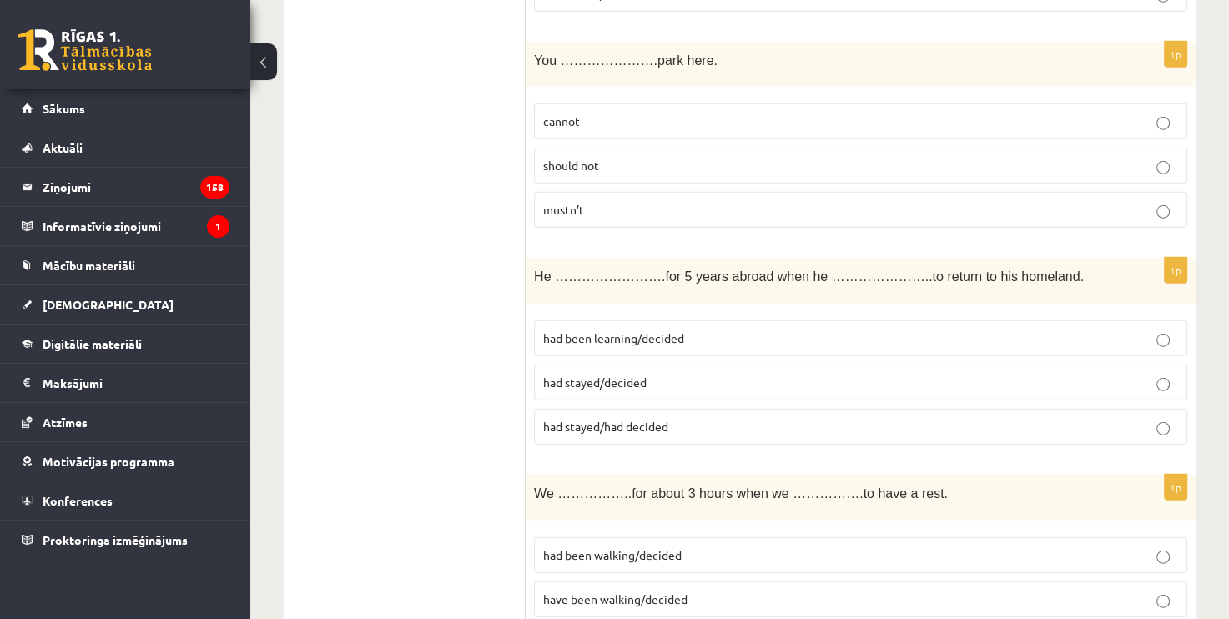
scroll to position [4754, 0]
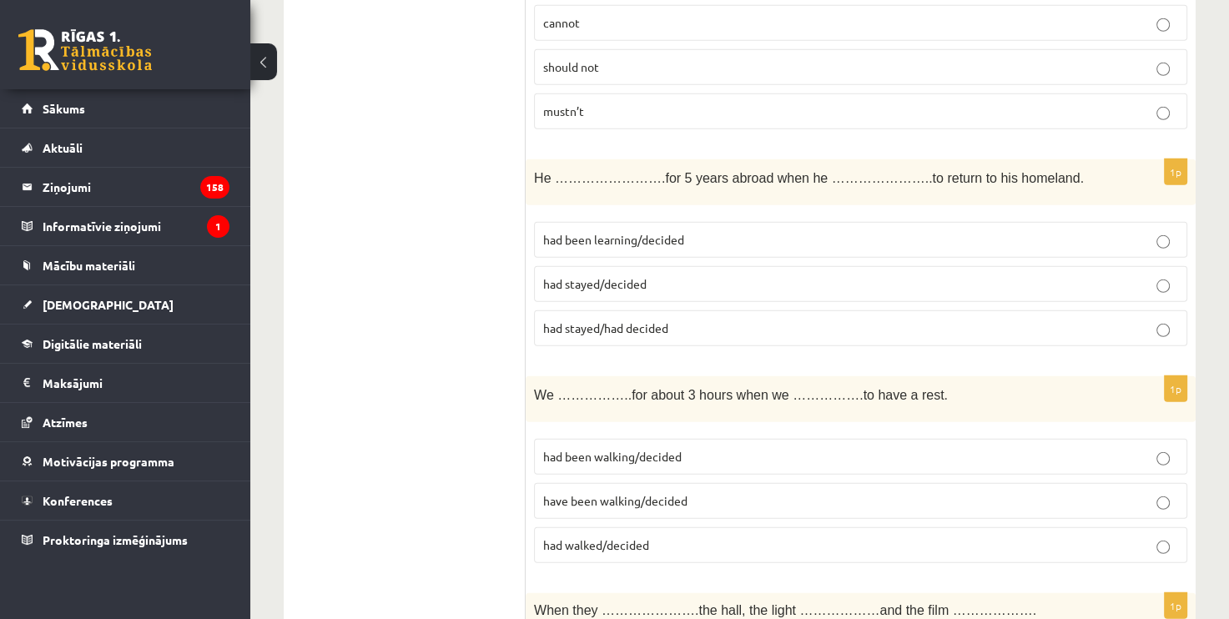
click at [654, 232] on span "had been learning/decided" at bounding box center [613, 239] width 141 height 15
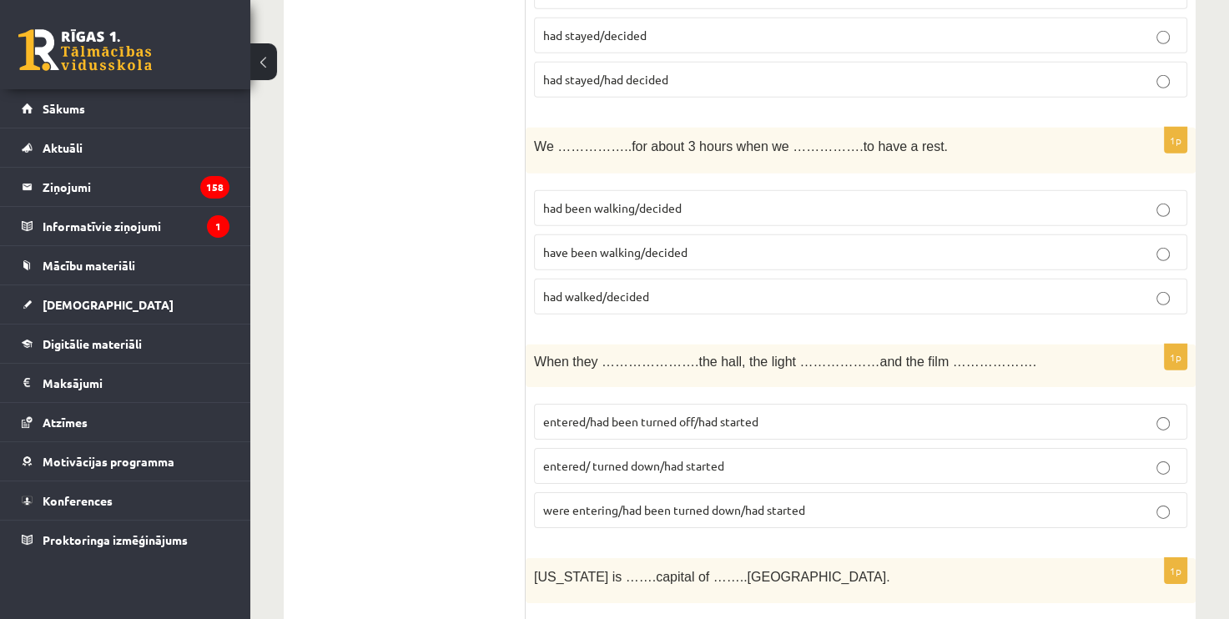
scroll to position [5004, 0]
click at [603, 198] on span "had been walking/decided" at bounding box center [612, 205] width 138 height 15
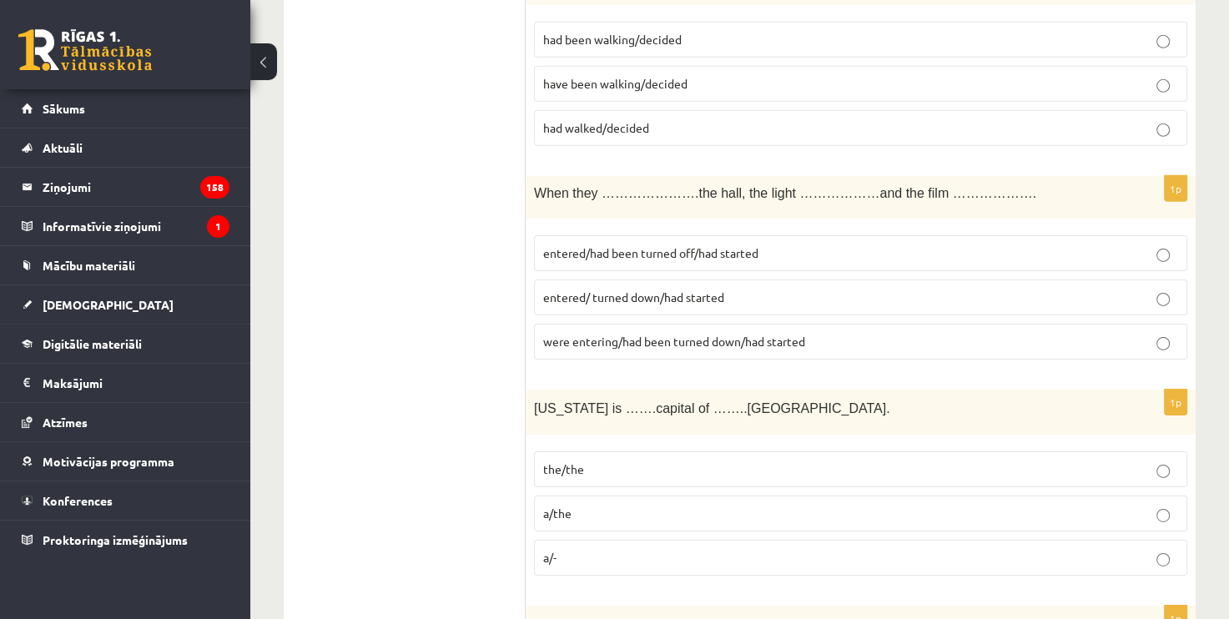
scroll to position [5254, 0]
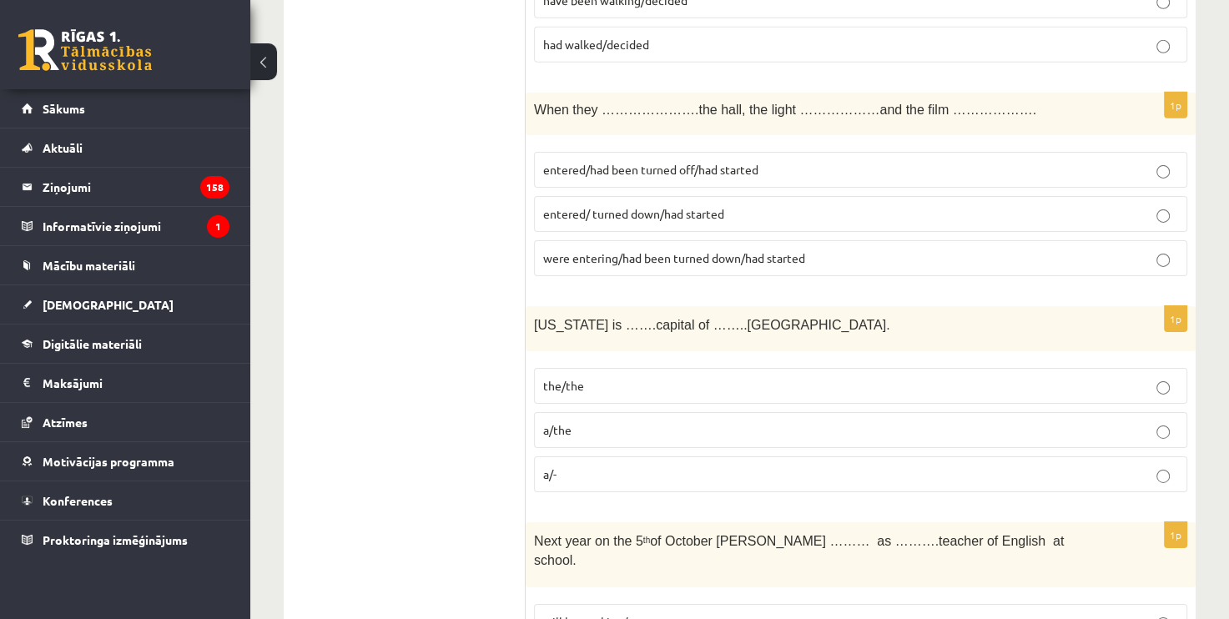
click at [737, 162] on span "entered/had been turned off/had started" at bounding box center [650, 169] width 215 height 15
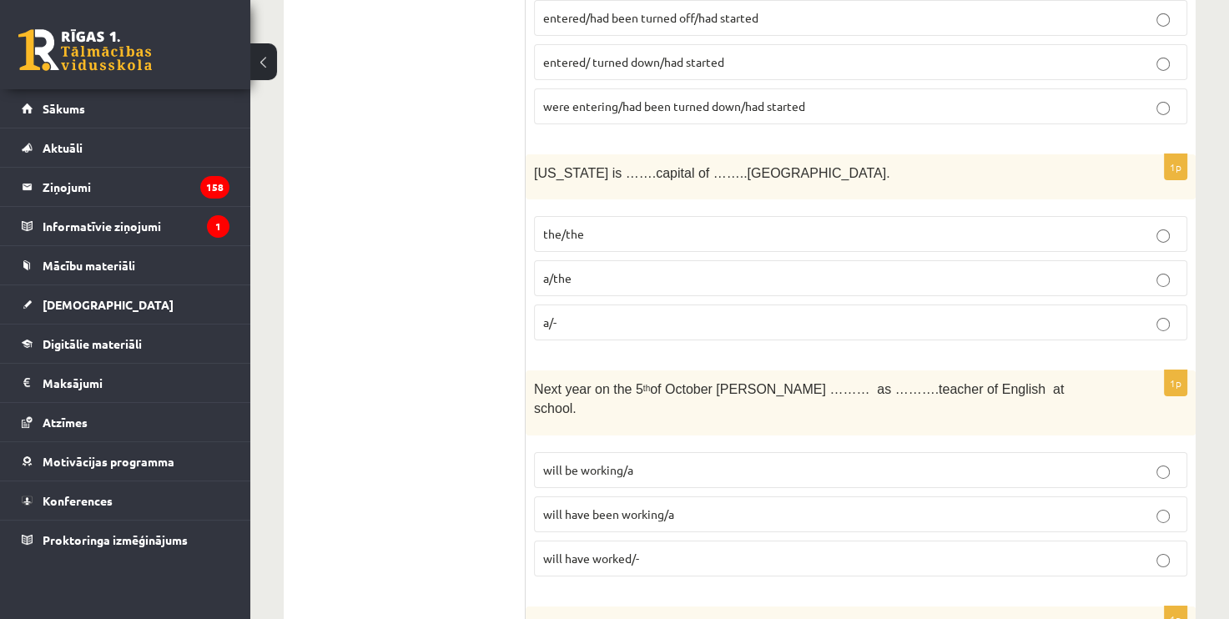
scroll to position [5421, 0]
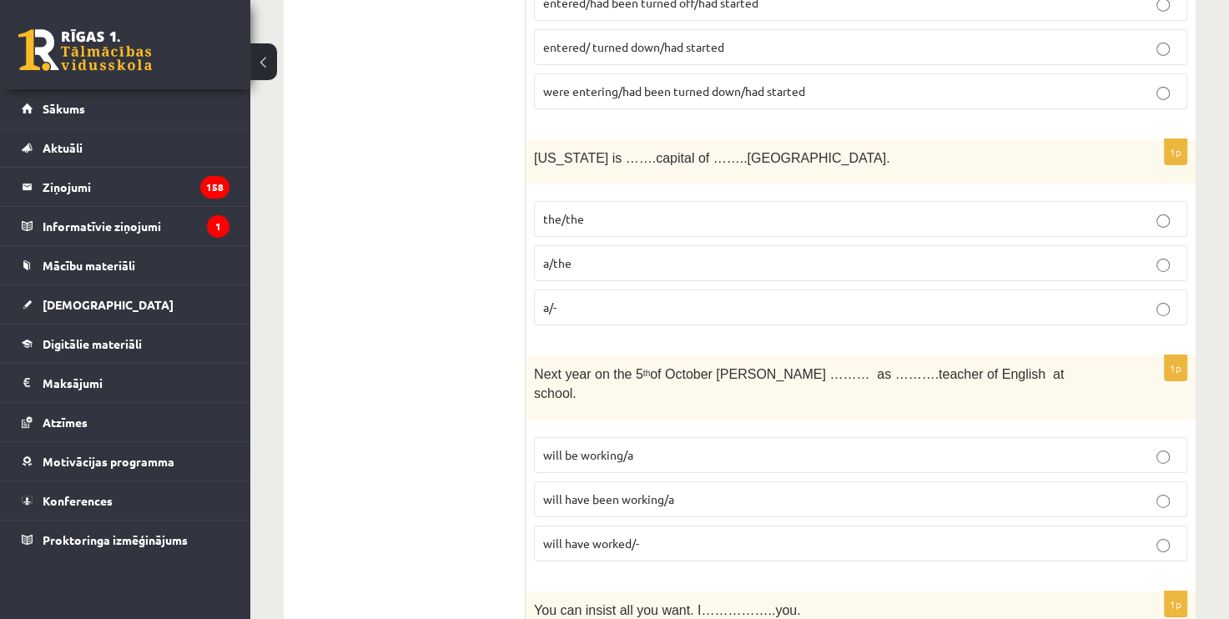
click at [601, 210] on p "the/the" at bounding box center [860, 219] width 635 height 18
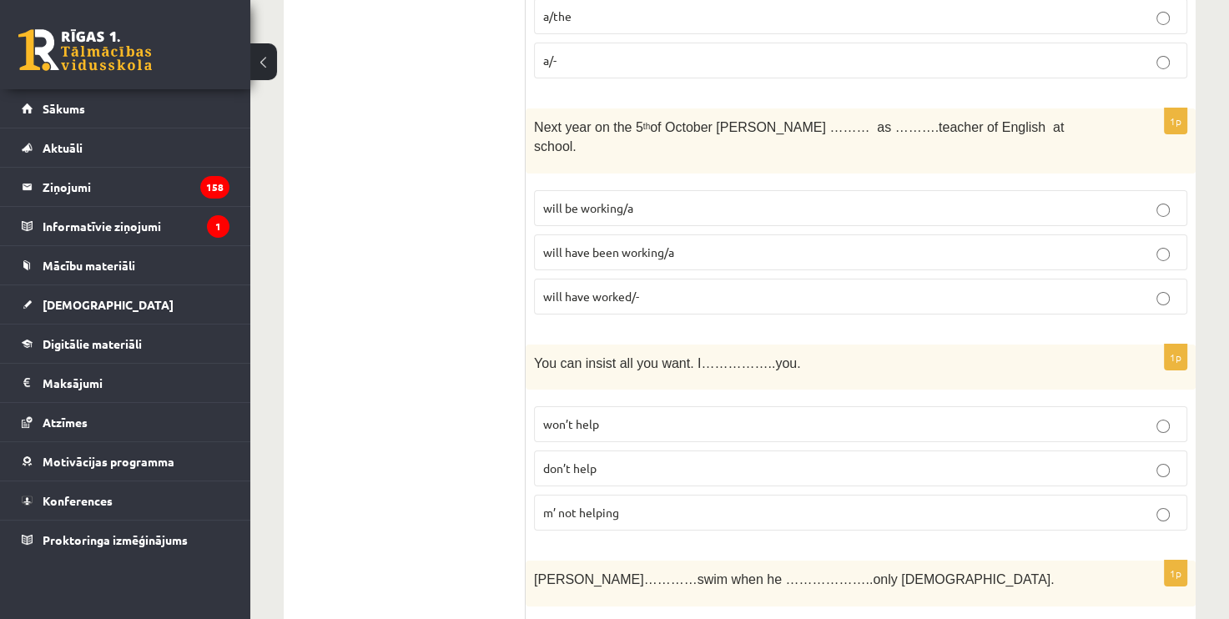
scroll to position [5671, 0]
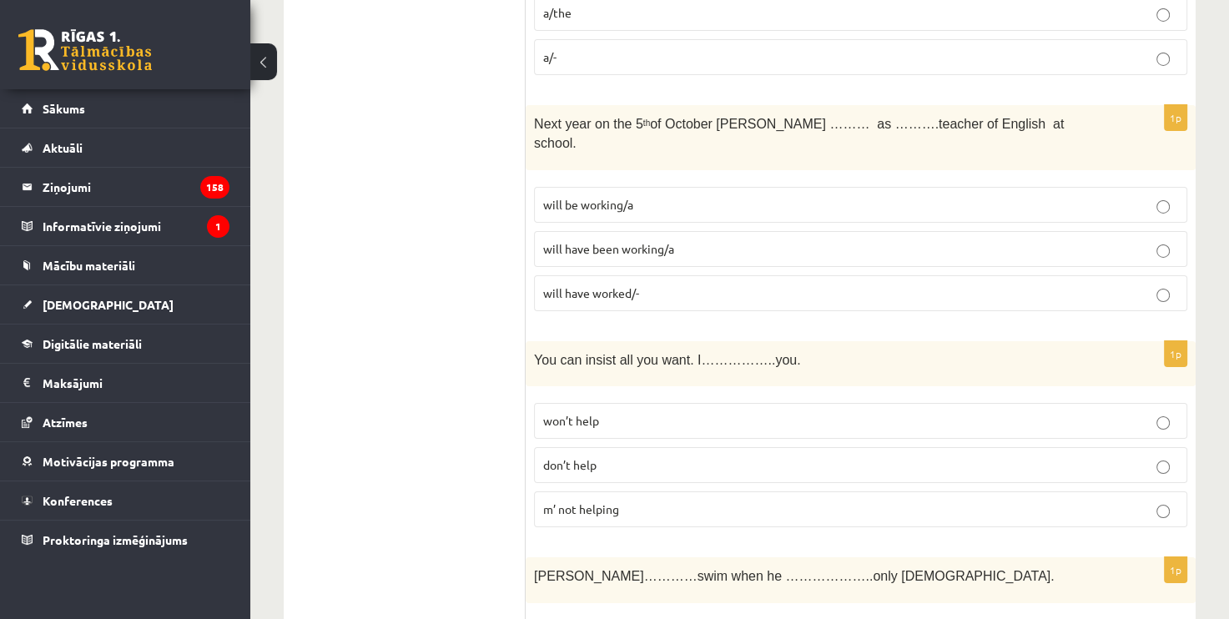
click at [661, 196] on p "will be working/a" at bounding box center [860, 205] width 635 height 18
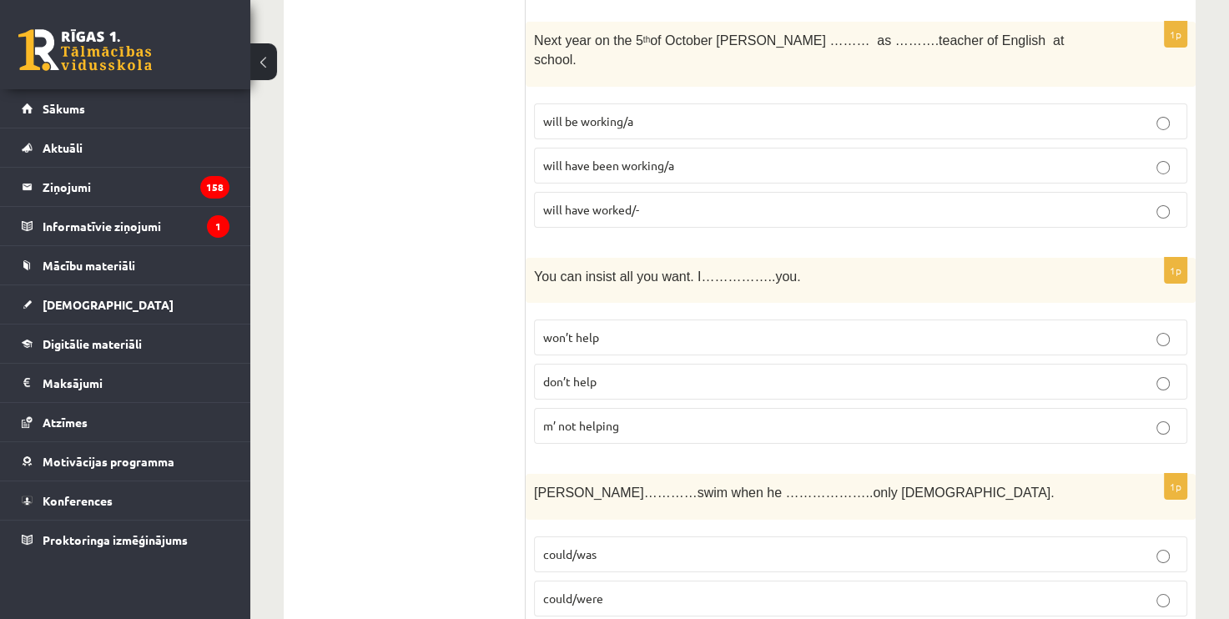
scroll to position [5838, 0]
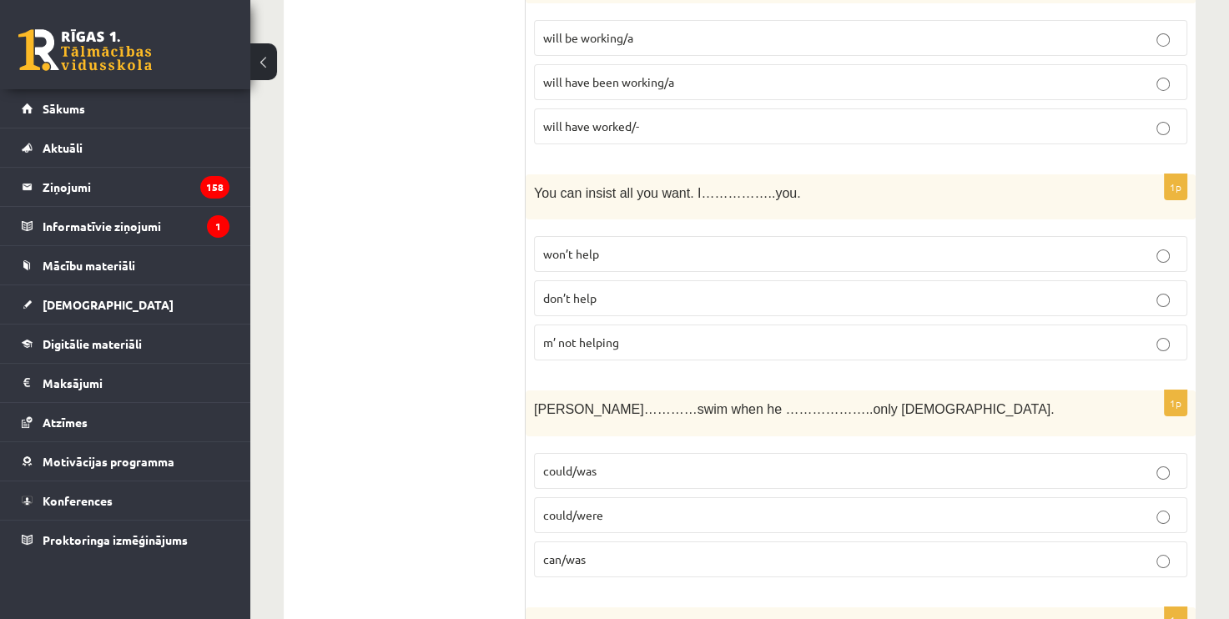
click at [631, 245] on p "won’t help" at bounding box center [860, 254] width 635 height 18
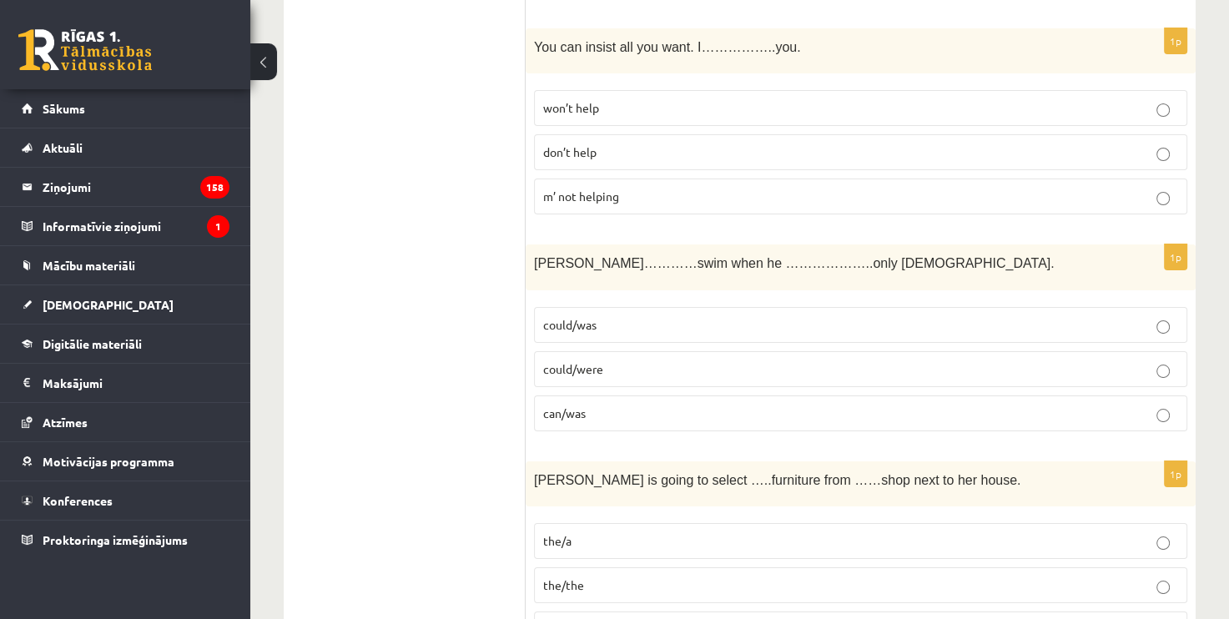
scroll to position [6004, 0]
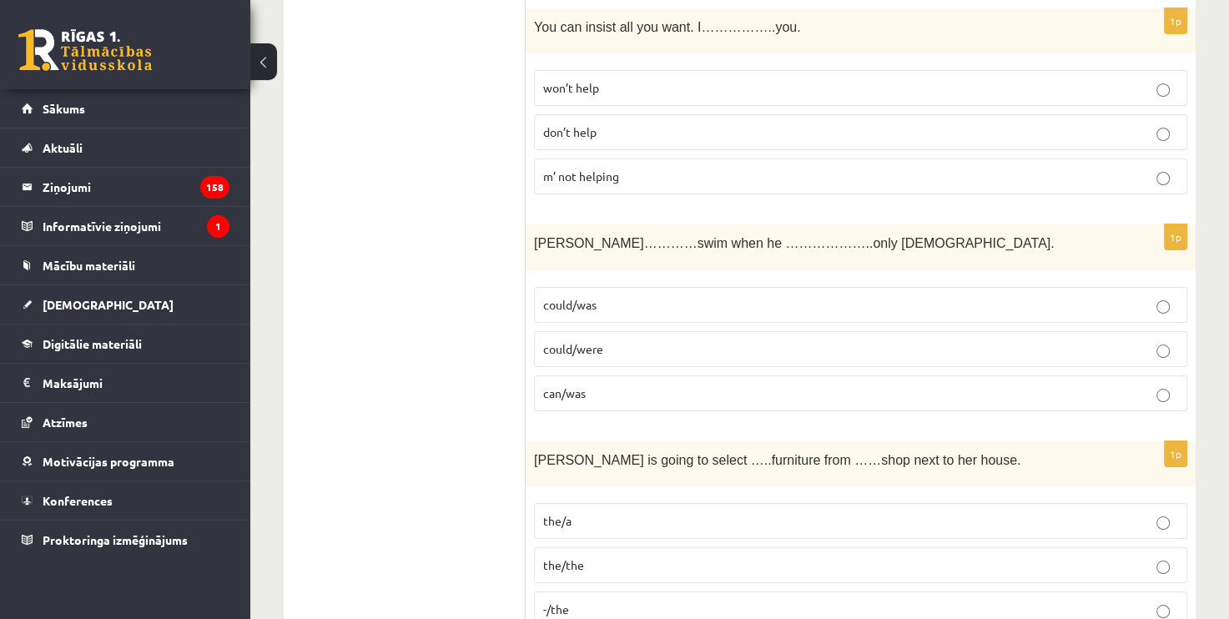
click at [646, 279] on fieldset "could/was could/were can/was" at bounding box center [860, 348] width 653 height 138
click at [649, 296] on p "could/was" at bounding box center [860, 305] width 635 height 18
click at [623, 556] on p "the/the" at bounding box center [860, 565] width 635 height 18
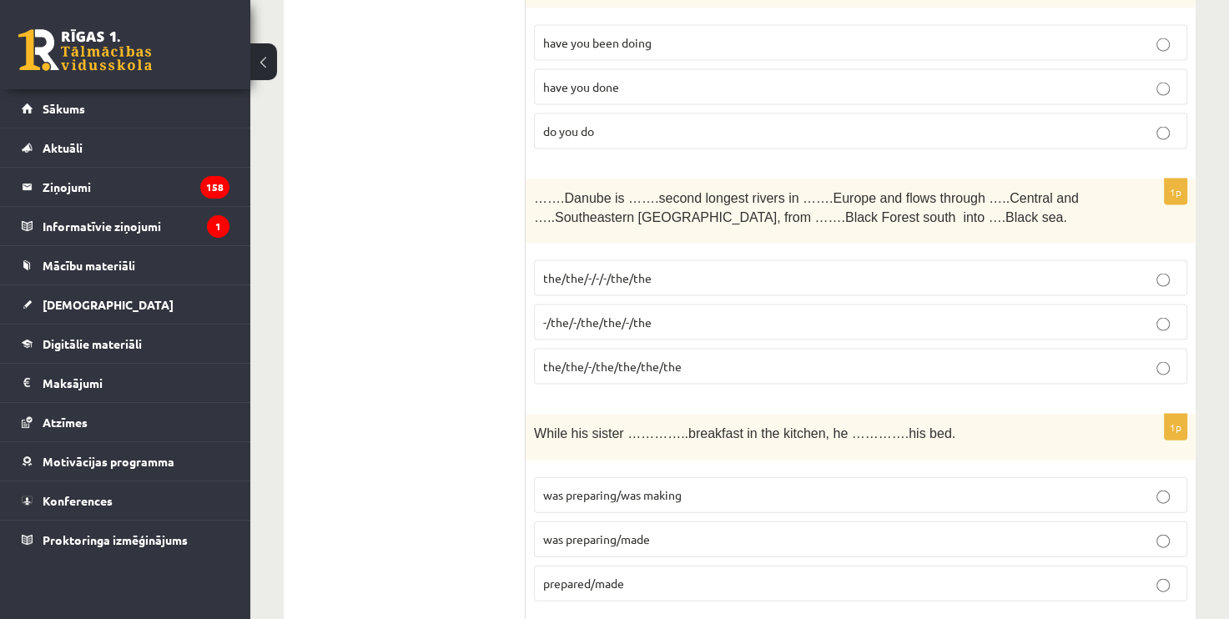
scroll to position [0, 0]
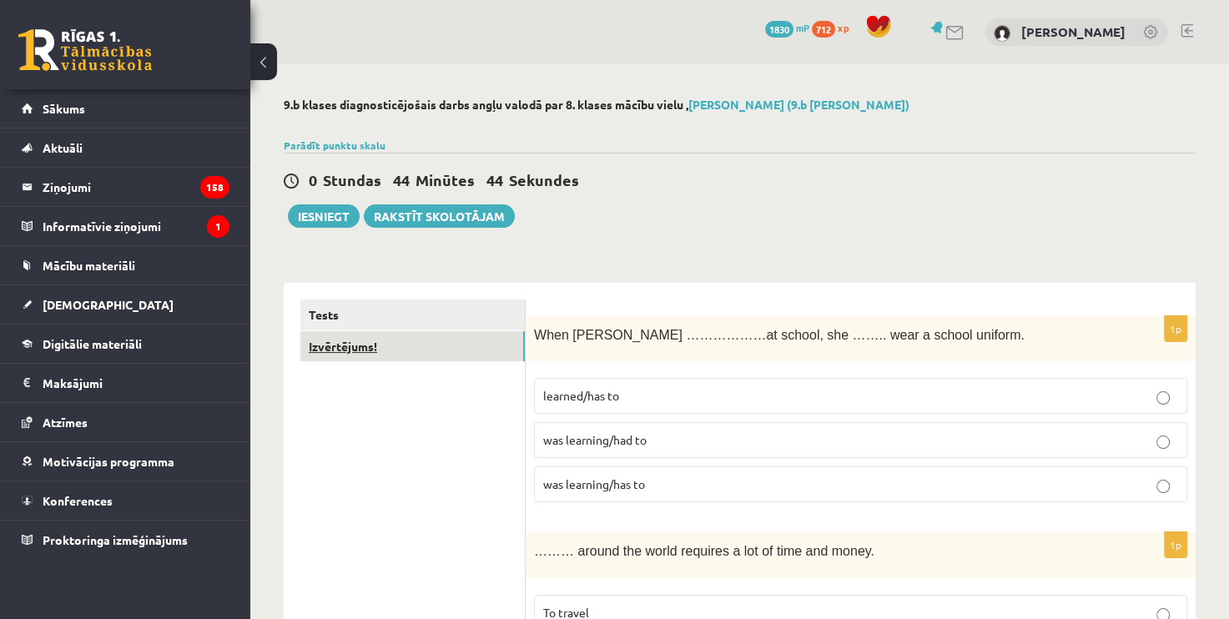
click at [501, 361] on link "Izvērtējums!" at bounding box center [412, 346] width 224 height 31
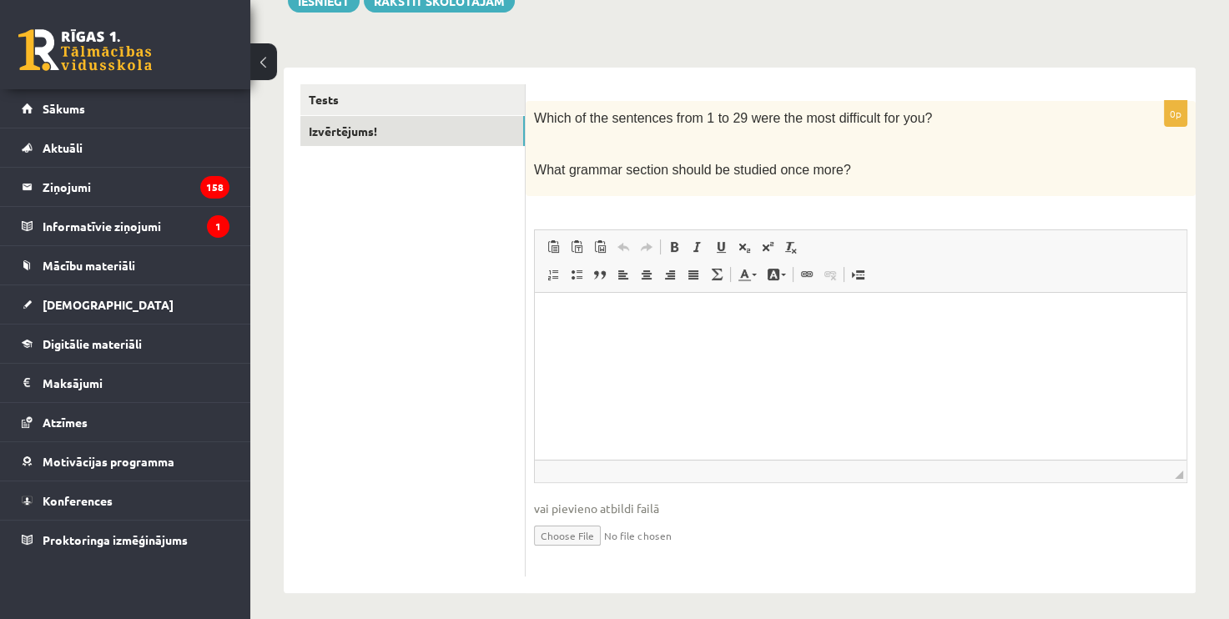
scroll to position [221, 0]
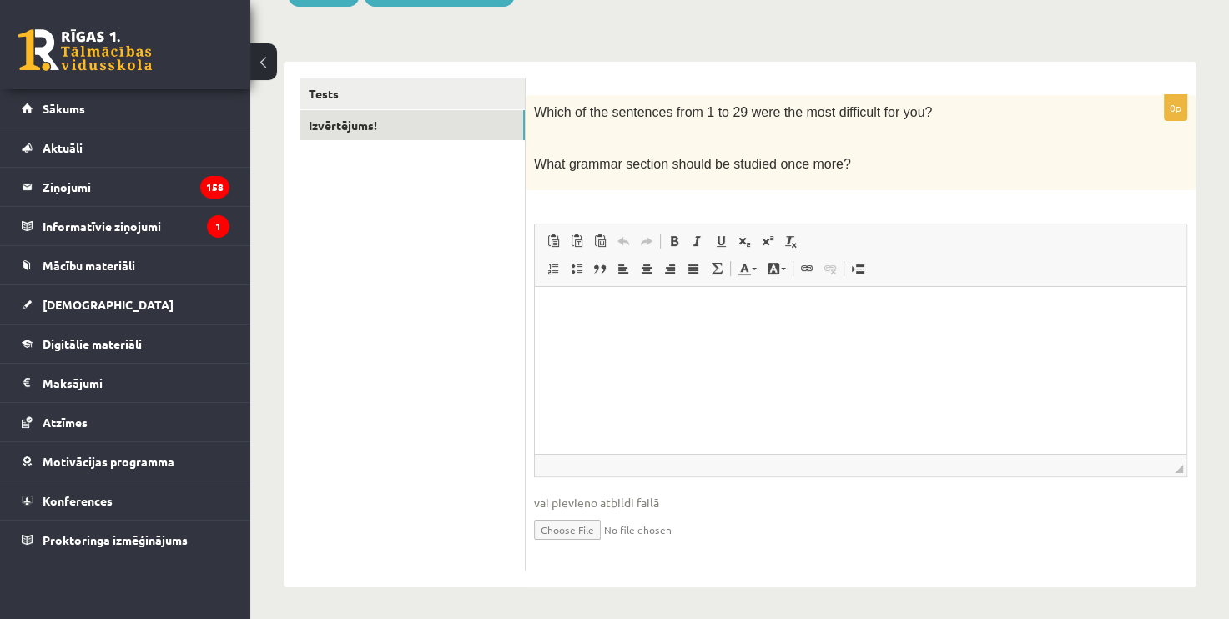
drag, startPoint x: 533, startPoint y: 106, endPoint x: 852, endPoint y: 173, distance: 326.5
click at [852, 173] on div "Which of the sentences from 1 to 29 were the most difficult for you? What gramm…" at bounding box center [860, 142] width 670 height 95
copy div "Which of the sentences from 1 to 29 were the most difficult for you? What gramm…"
click at [618, 337] on html at bounding box center [860, 311] width 651 height 51
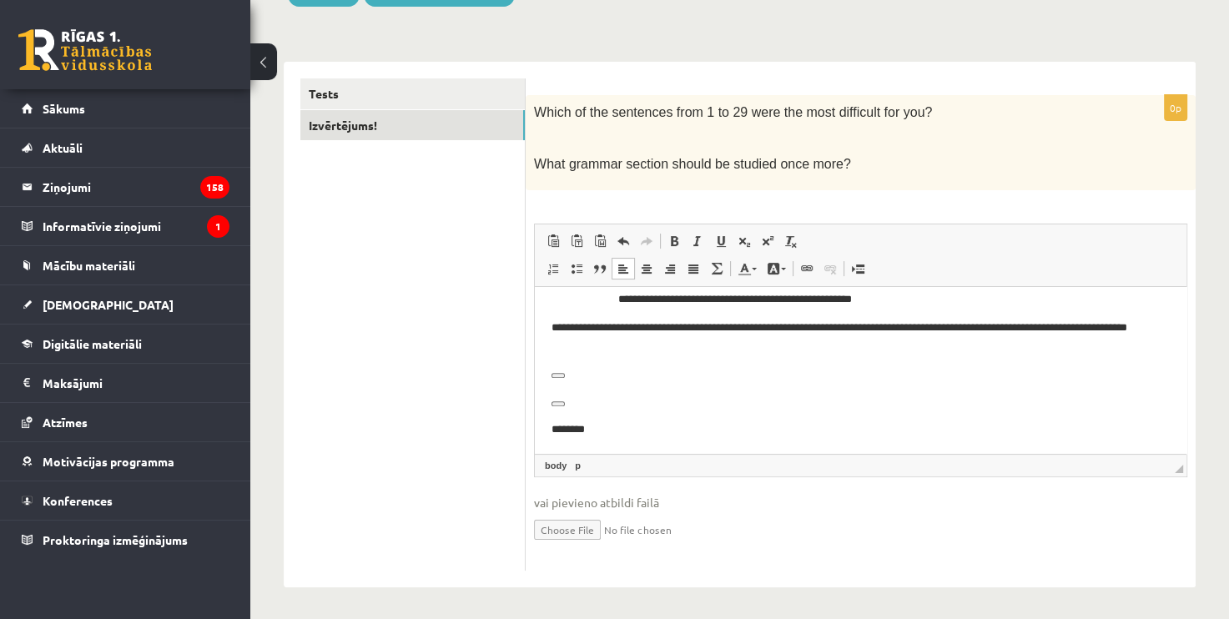
scroll to position [1036, 0]
click at [578, 398] on p "Rich Text Editor, wiswyg-editor-user-answer-47024849422640" at bounding box center [860, 400] width 618 height 18
click at [618, 425] on p "********" at bounding box center [854, 429] width 606 height 18
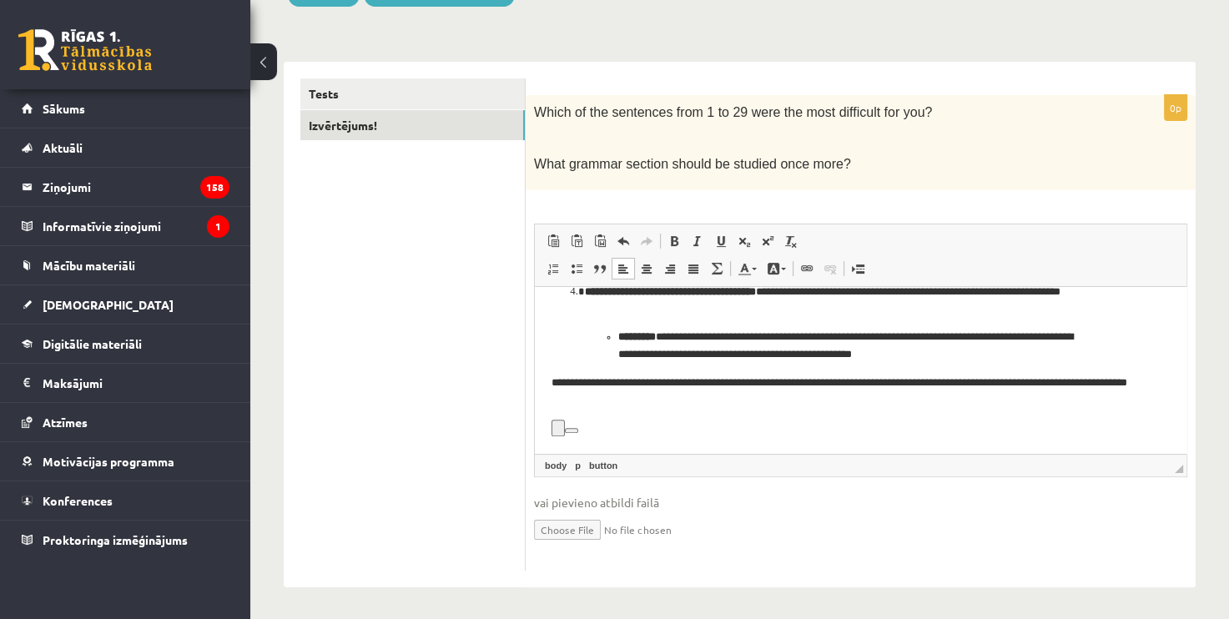
scroll to position [952, 0]
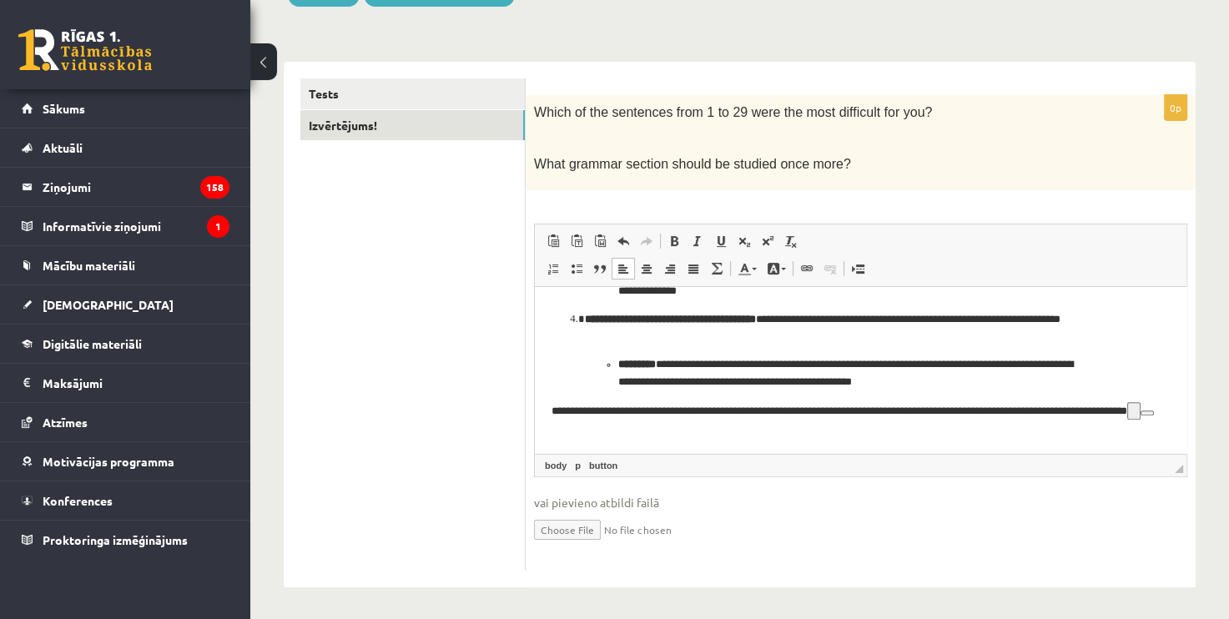
click at [686, 432] on p "**********" at bounding box center [854, 419] width 606 height 36
click at [697, 433] on p "**********" at bounding box center [854, 419] width 606 height 36
click at [681, 427] on p "**********" at bounding box center [854, 419] width 606 height 35
click at [685, 416] on p "**********" at bounding box center [854, 419] width 606 height 35
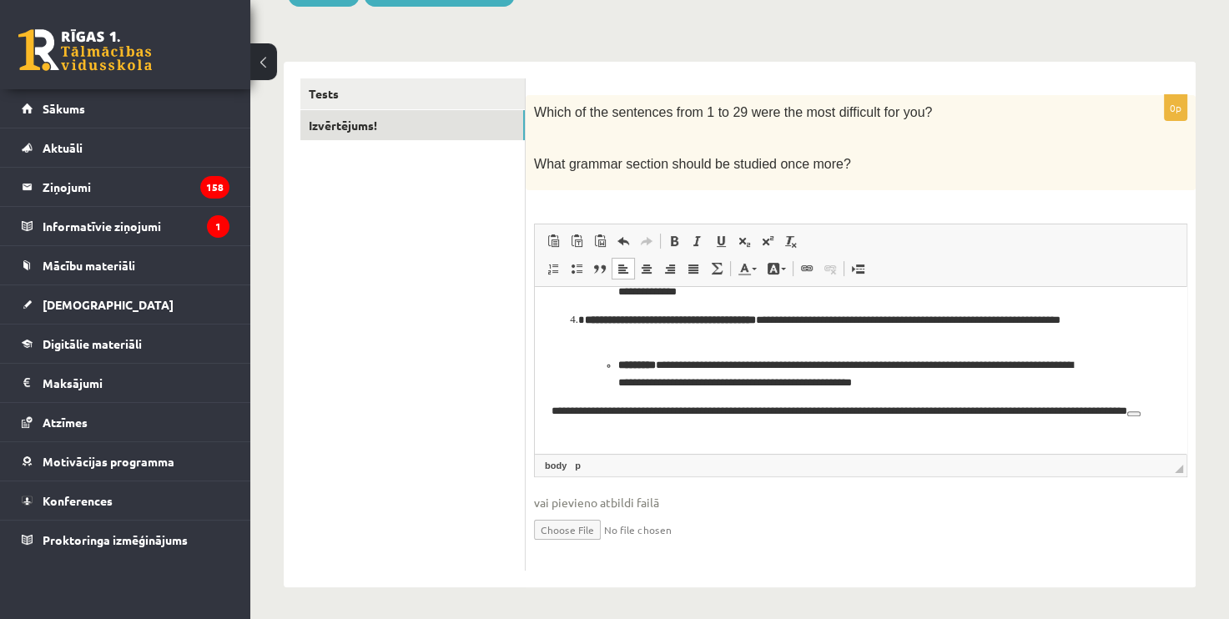
click at [708, 434] on p "**********" at bounding box center [854, 419] width 606 height 35
click at [681, 427] on p "**********" at bounding box center [854, 419] width 606 height 35
click at [782, 434] on p "**********" at bounding box center [854, 419] width 606 height 35
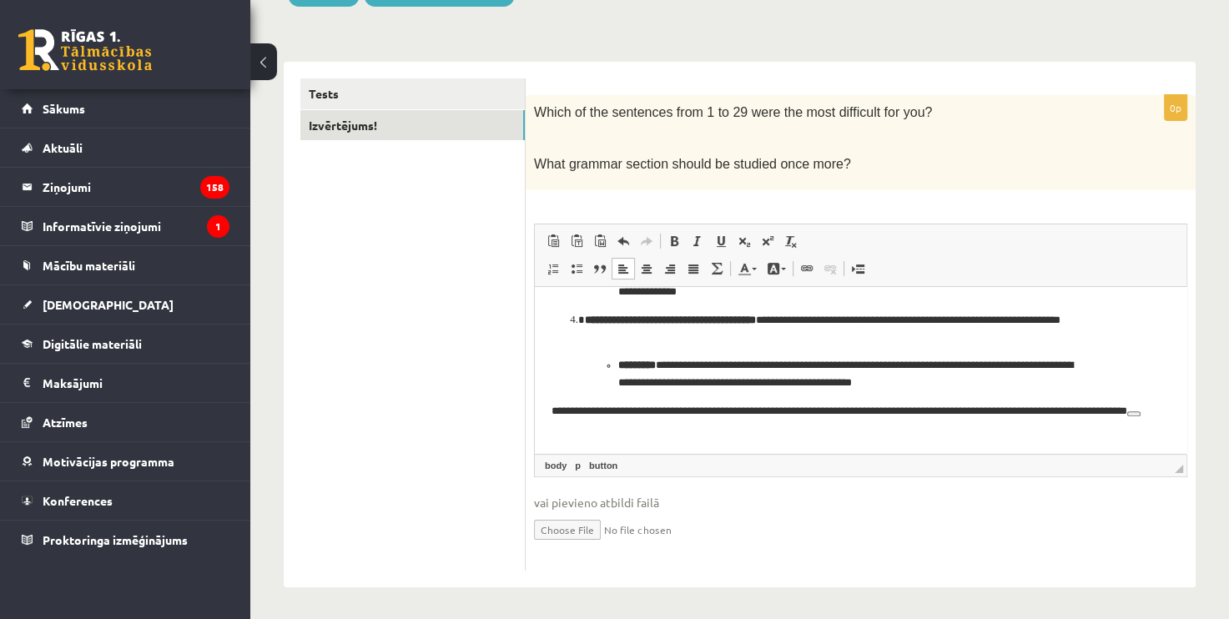
click at [802, 428] on p "**********" at bounding box center [854, 419] width 606 height 35
click at [802, 430] on p "**********" at bounding box center [854, 419] width 606 height 35
drag, startPoint x: 646, startPoint y: 430, endPoint x: 655, endPoint y: 435, distance: 10.5
click at [655, 435] on p "**********" at bounding box center [854, 419] width 606 height 35
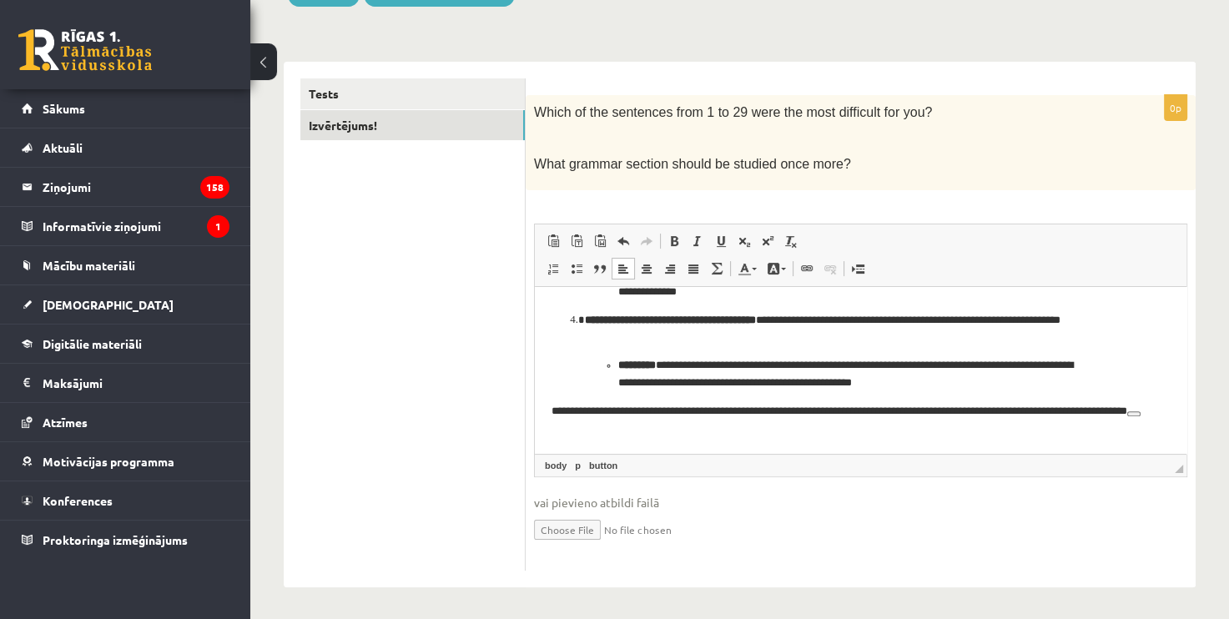
click at [660, 434] on p "**********" at bounding box center [854, 419] width 606 height 35
click at [642, 427] on p "**********" at bounding box center [854, 419] width 606 height 35
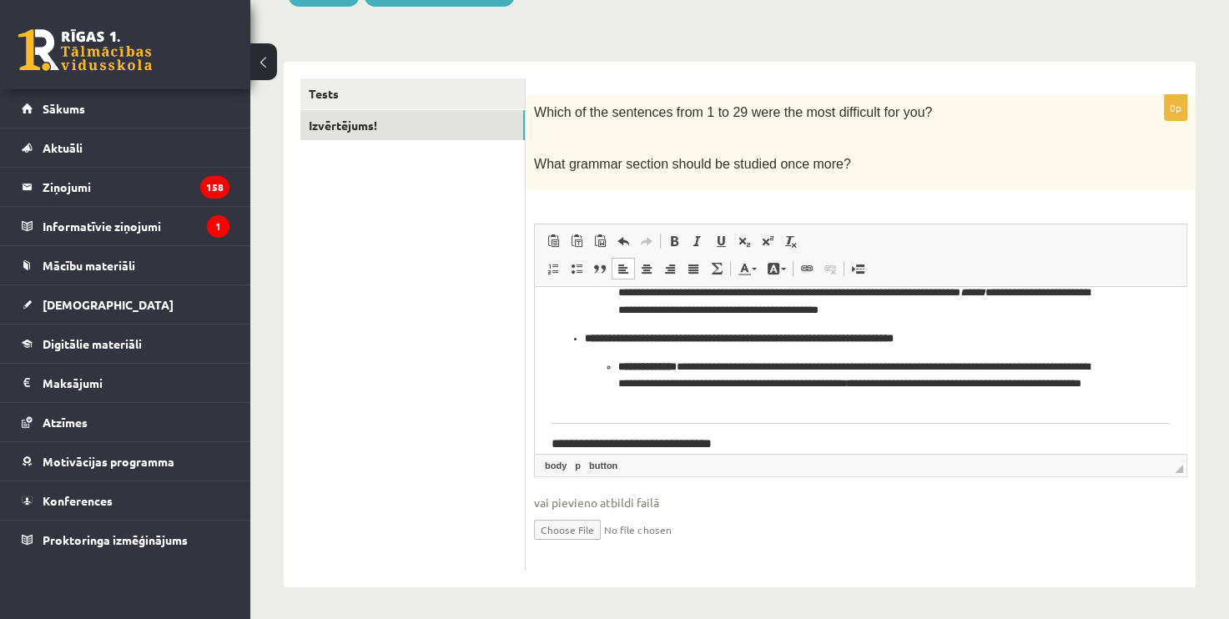
scroll to position [450, 0]
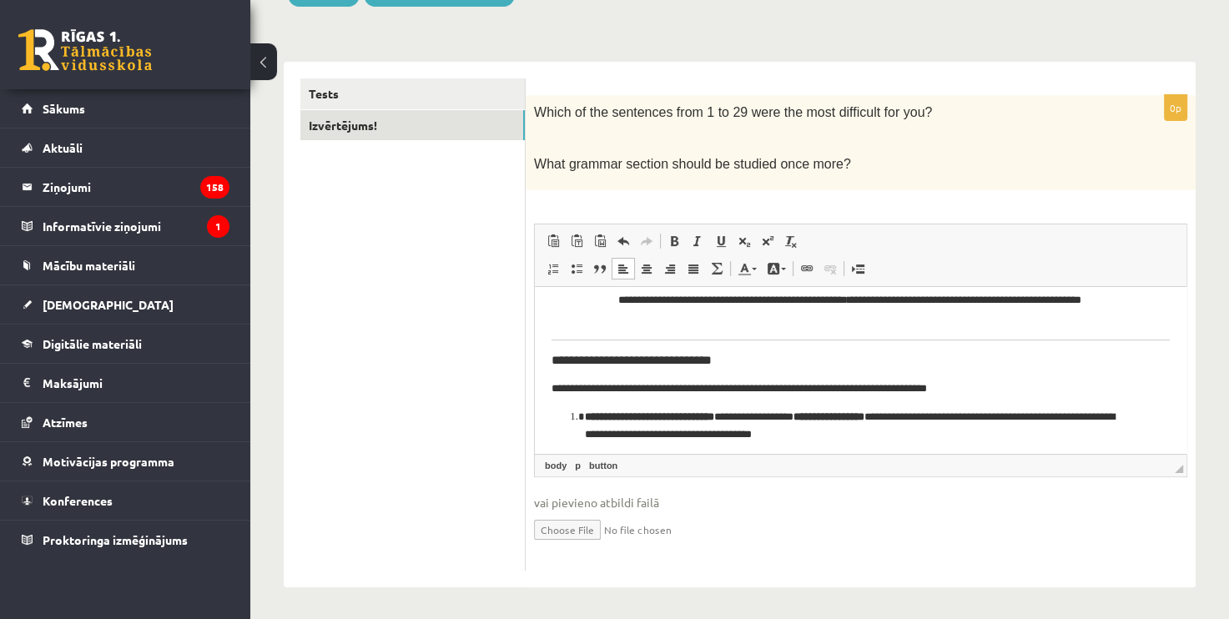
click at [748, 367] on h3 "**********" at bounding box center [854, 359] width 606 height 15
click at [548, 373] on html "**********" at bounding box center [860, 385] width 651 height 1099
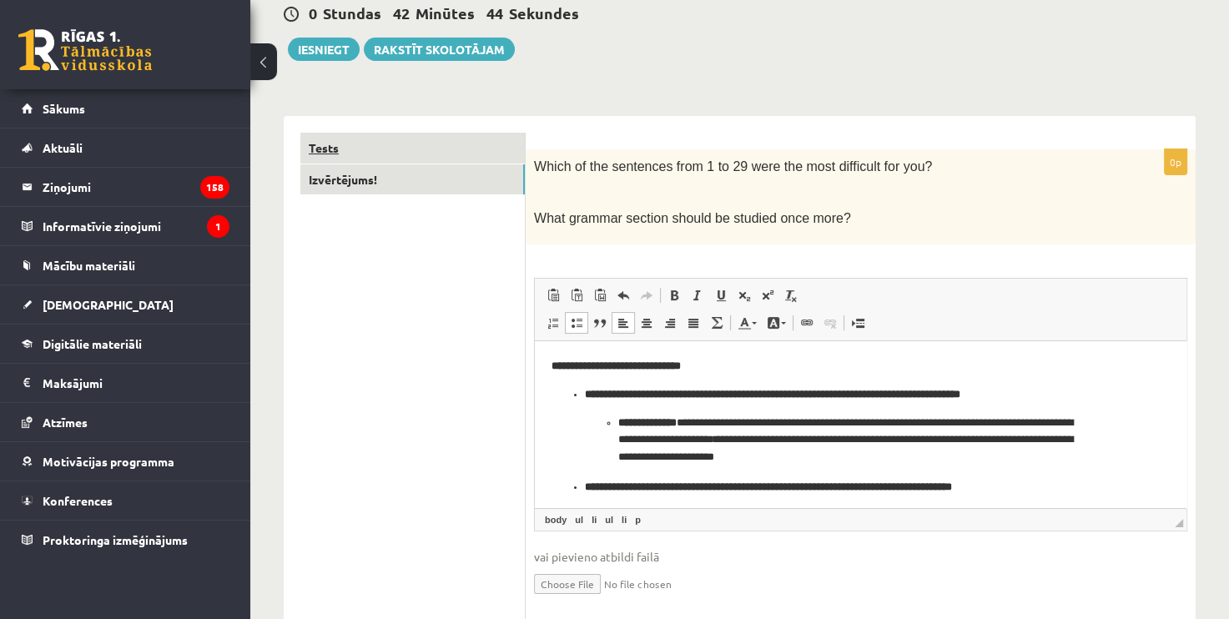
scroll to position [138, 0]
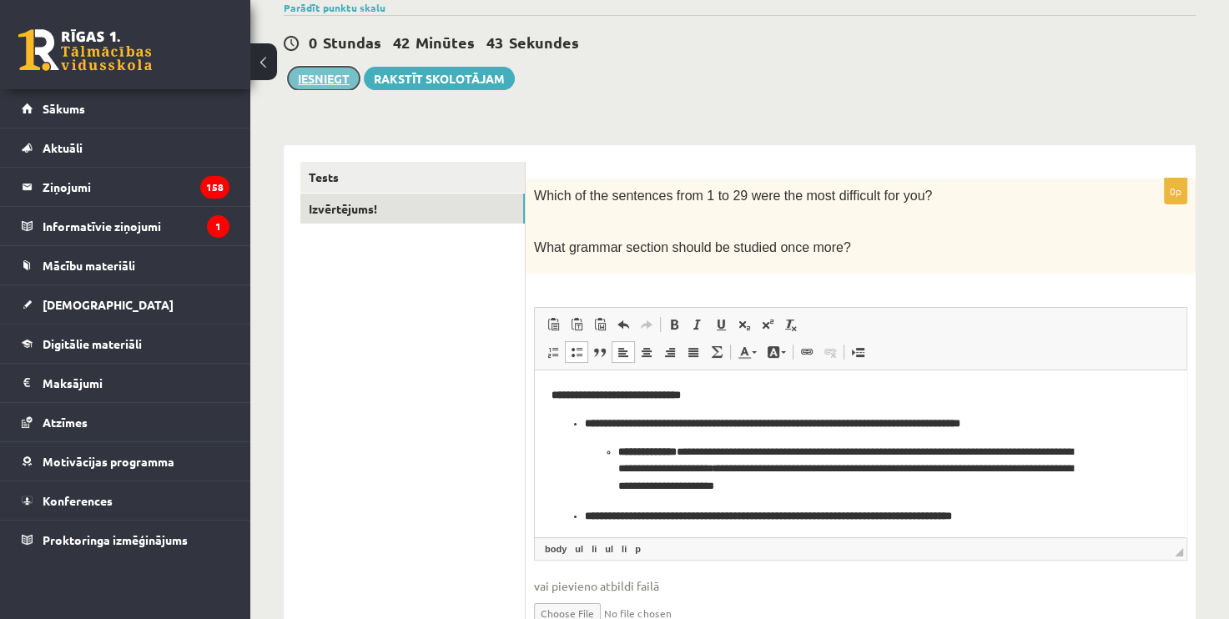
click at [320, 85] on button "Iesniegt" at bounding box center [324, 78] width 72 height 23
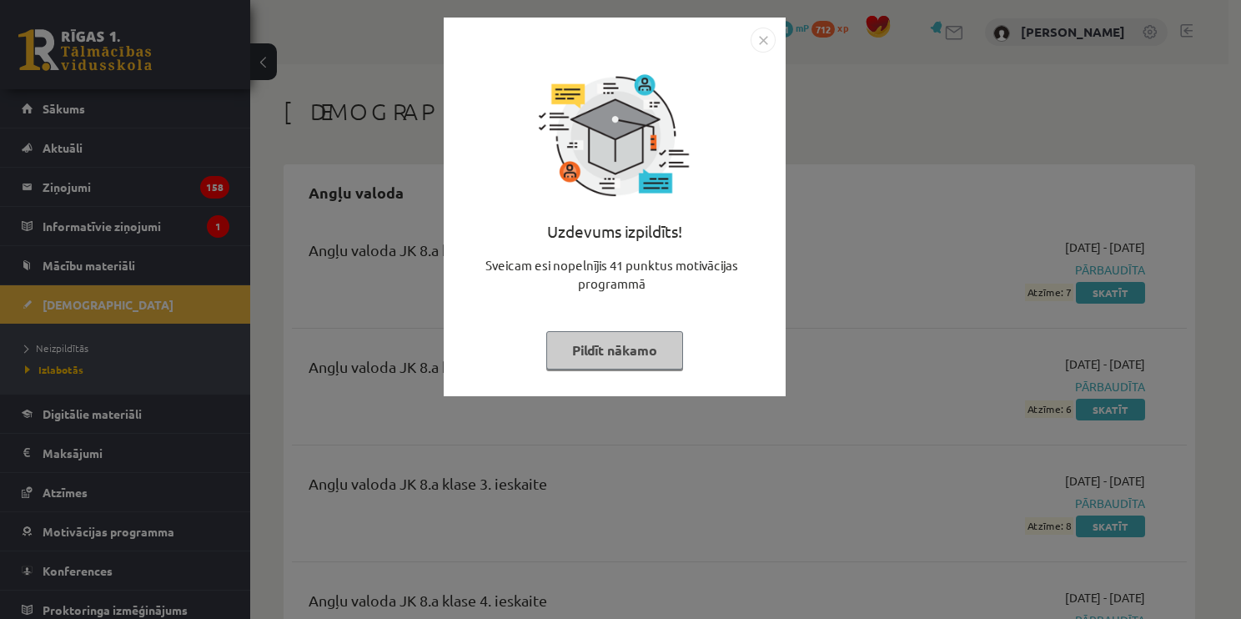
click at [768, 38] on img "Close" at bounding box center [763, 40] width 25 height 25
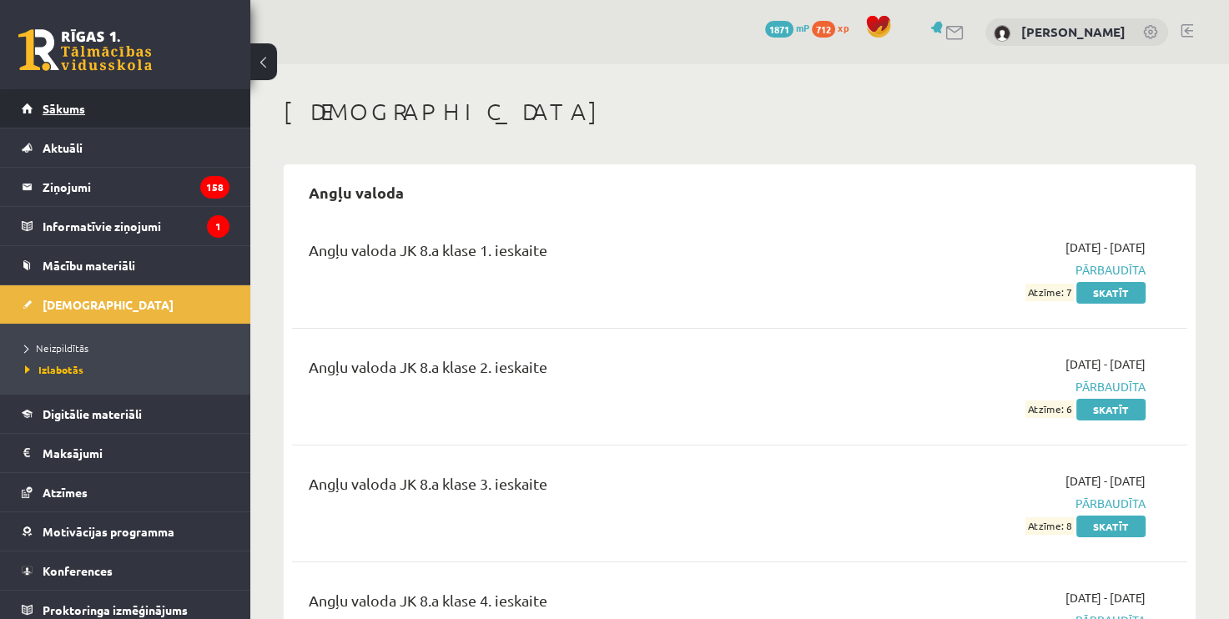
click at [154, 113] on link "Sākums" at bounding box center [126, 108] width 208 height 38
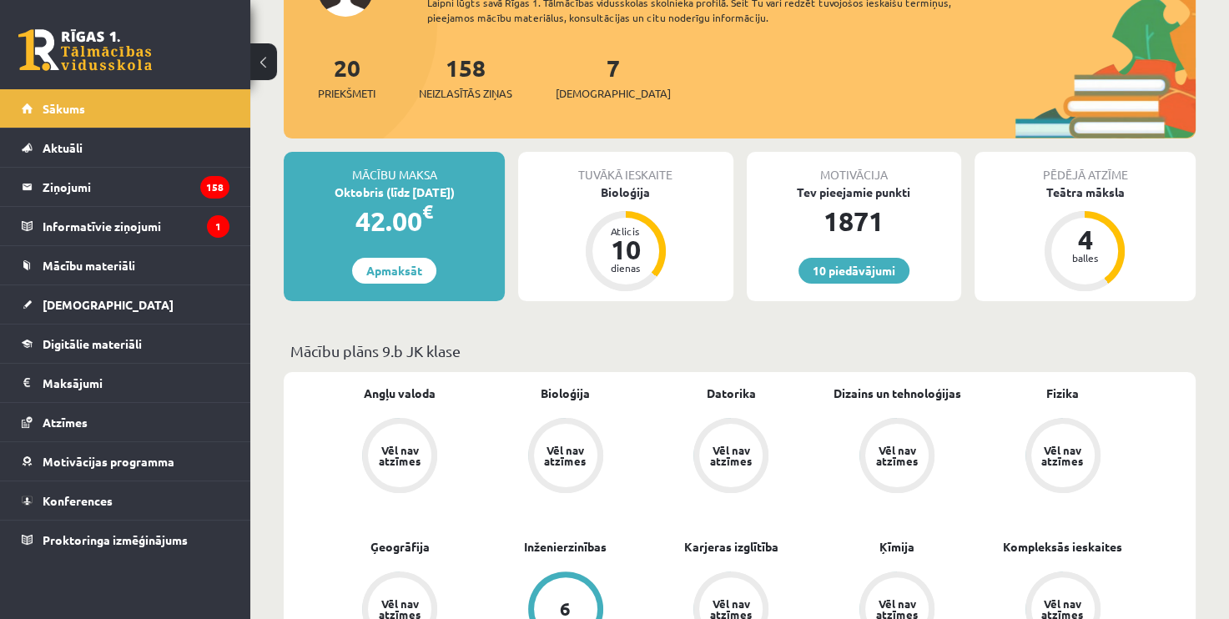
scroll to position [167, 0]
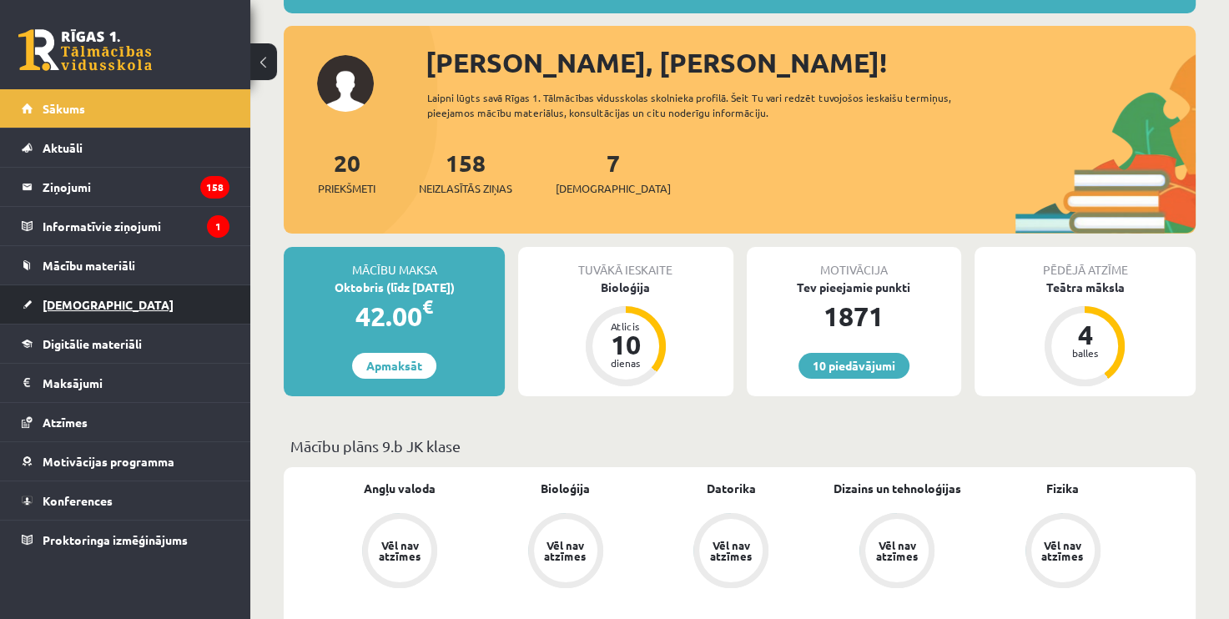
click at [158, 309] on link "[DEMOGRAPHIC_DATA]" at bounding box center [126, 304] width 208 height 38
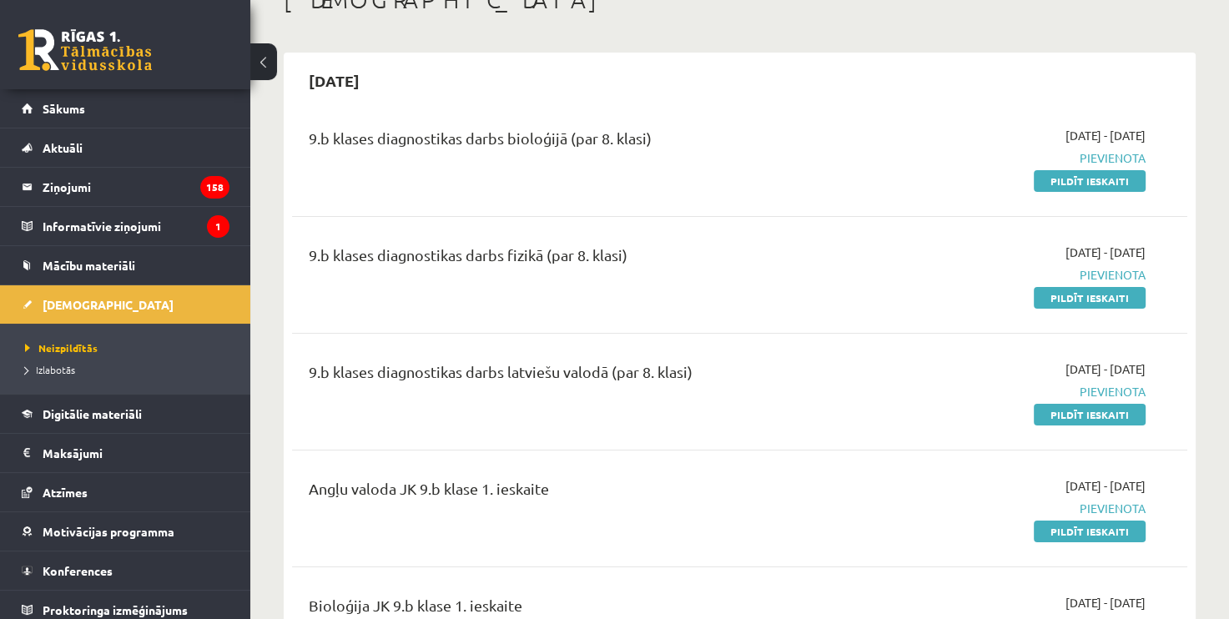
scroll to position [83, 0]
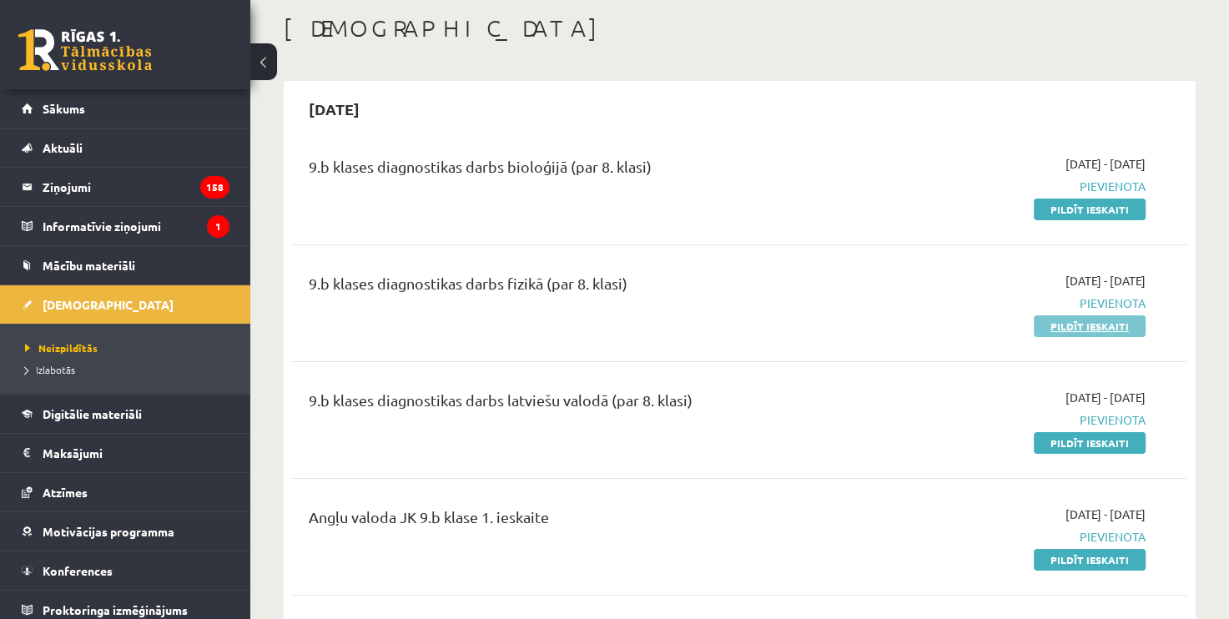
click at [1093, 323] on link "Pildīt ieskaiti" at bounding box center [1089, 326] width 112 height 22
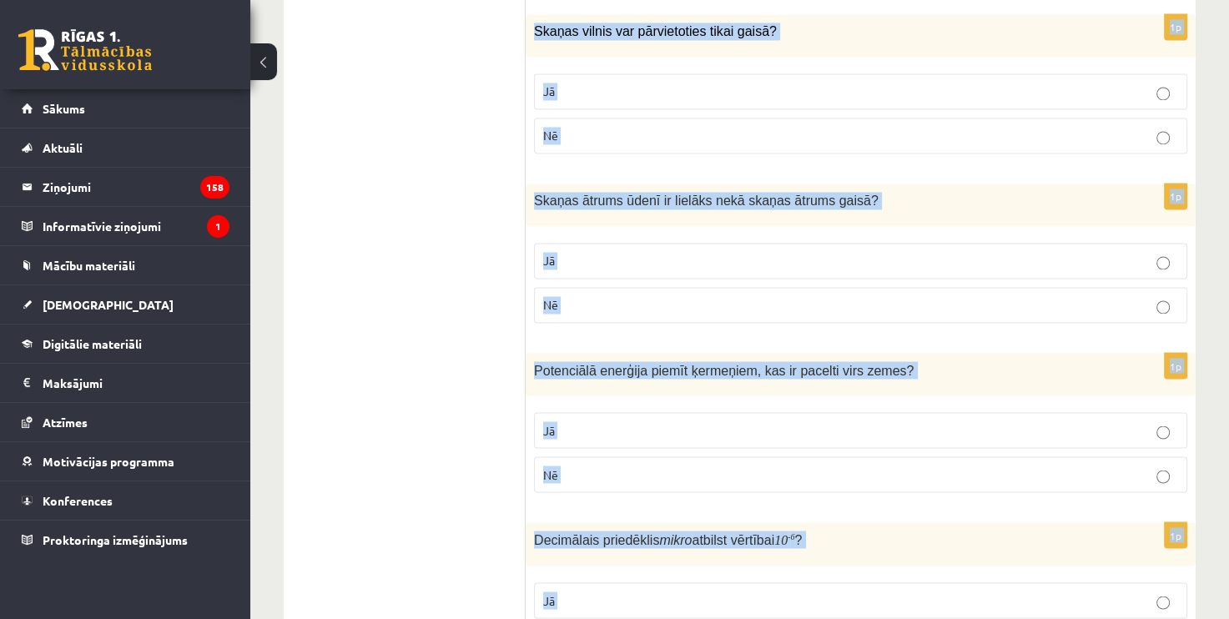
scroll to position [2794, 0]
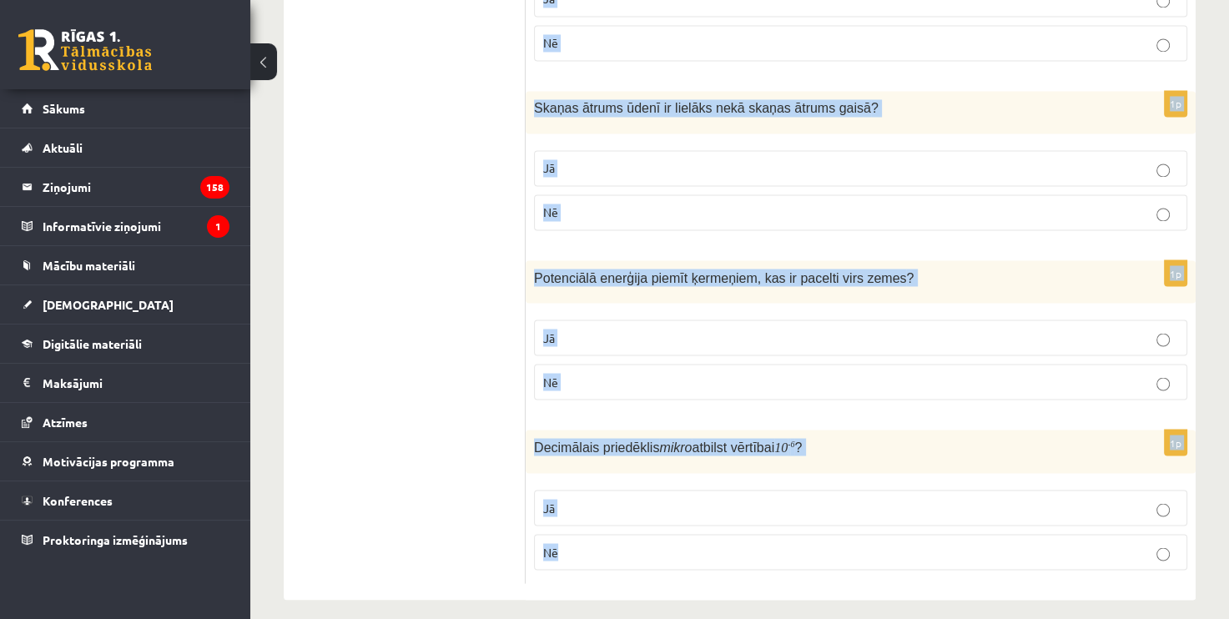
drag, startPoint x: 540, startPoint y: 303, endPoint x: 833, endPoint y: 547, distance: 381.3
copy form "Vai apgalvojums ir patiess? 1p Hipotēze ir pieņēmums par eksperimenta rezultātu…"
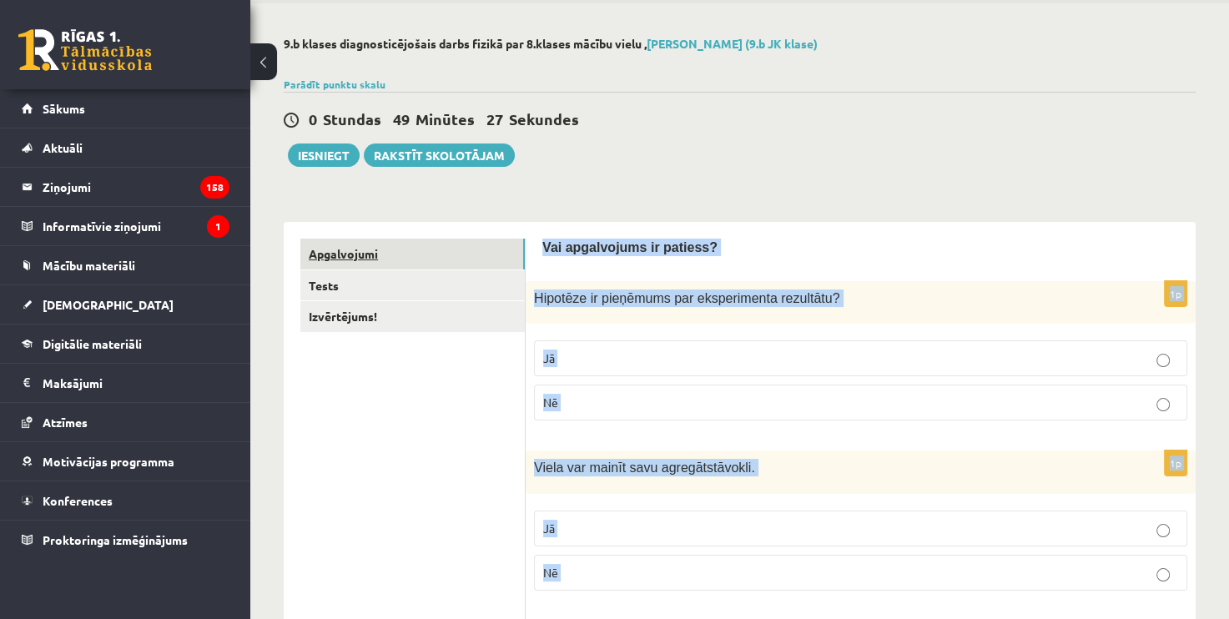
scroll to position [0, 0]
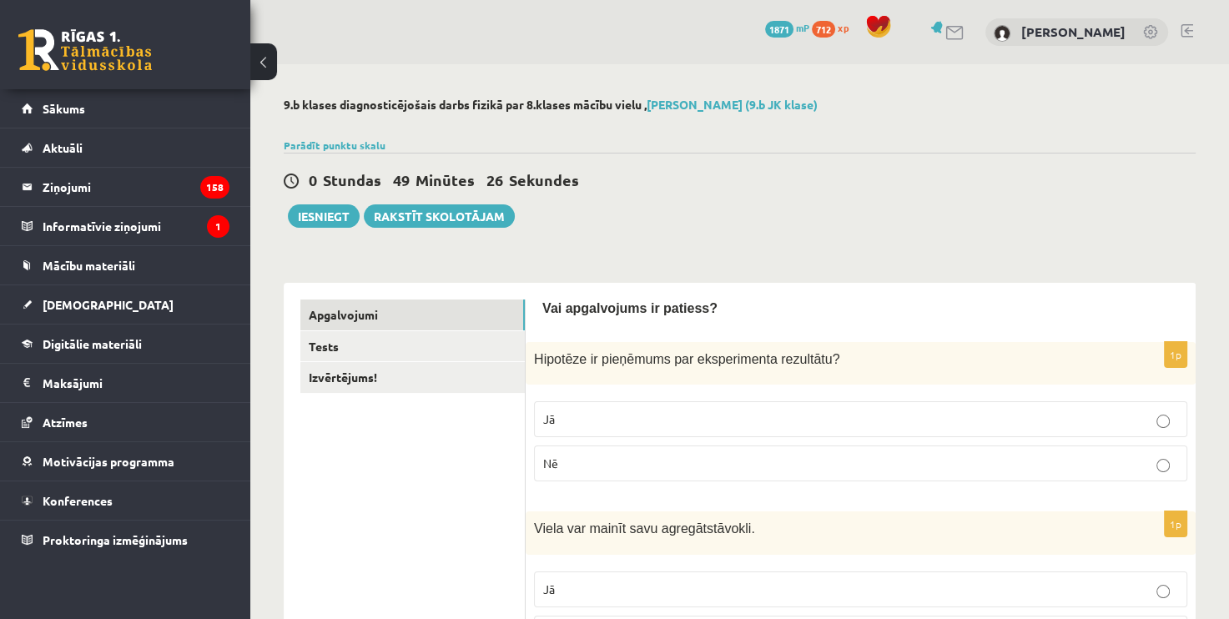
click at [641, 427] on p "Jā" at bounding box center [860, 419] width 635 height 18
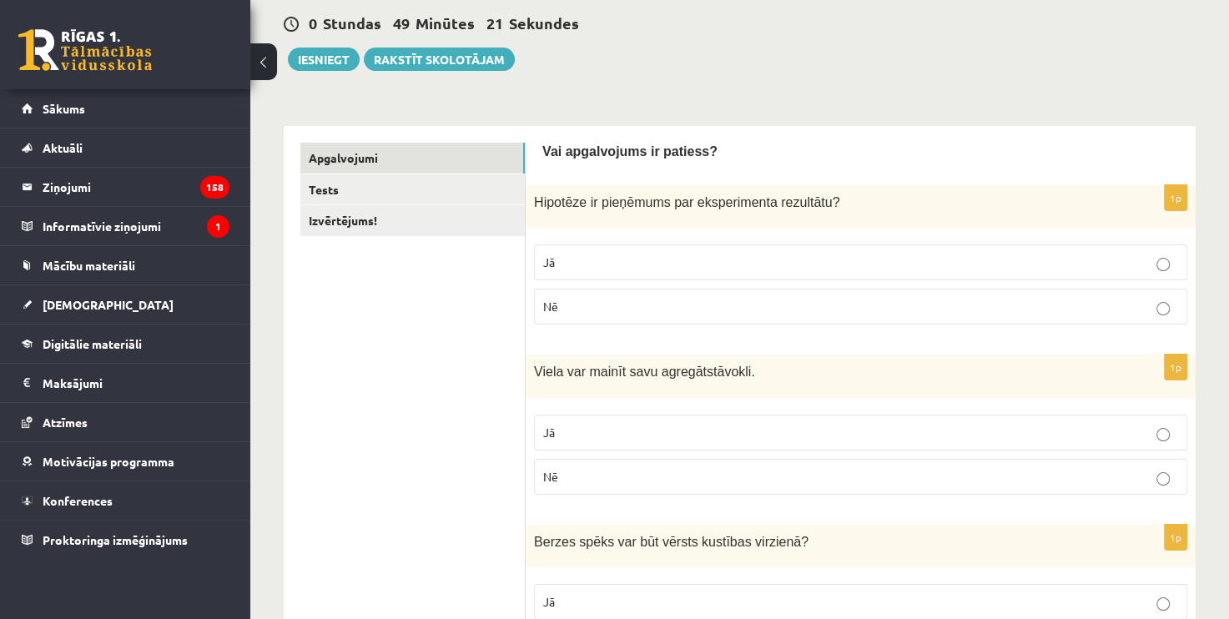
scroll to position [167, 0]
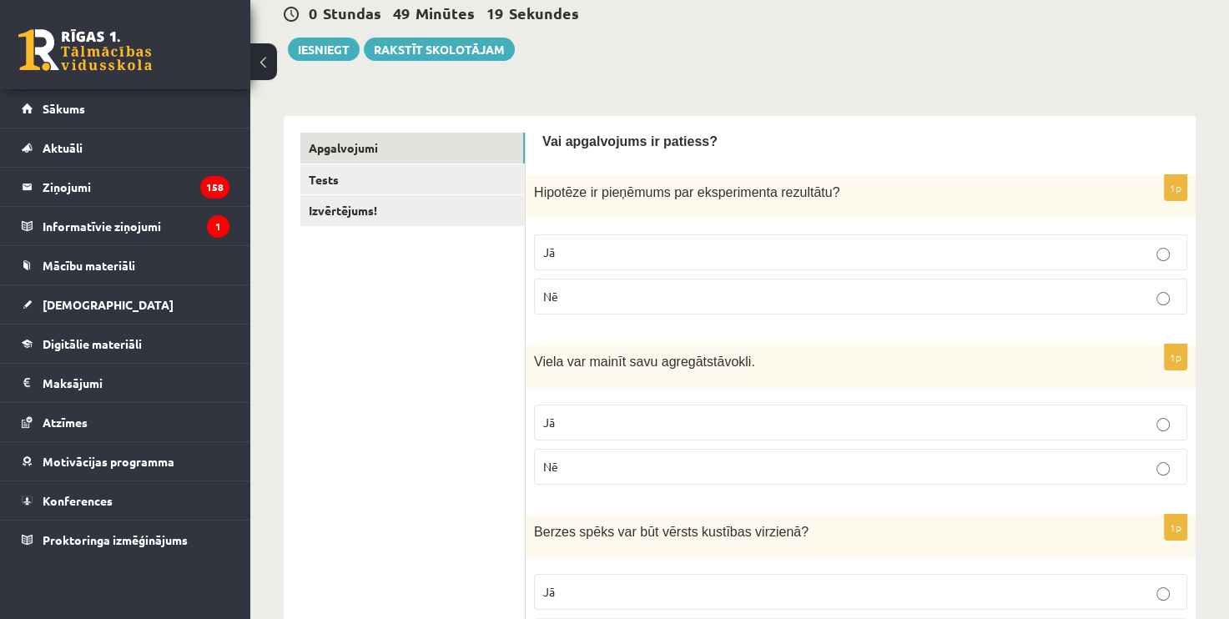
click at [636, 425] on p "Jā" at bounding box center [860, 423] width 635 height 18
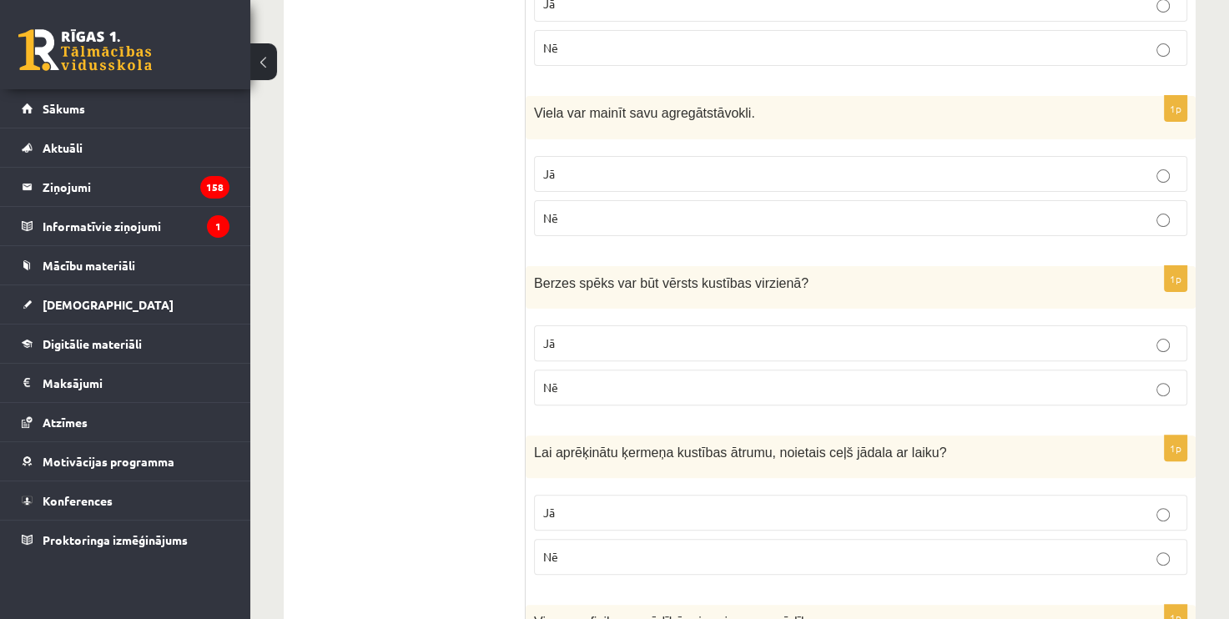
scroll to position [417, 0]
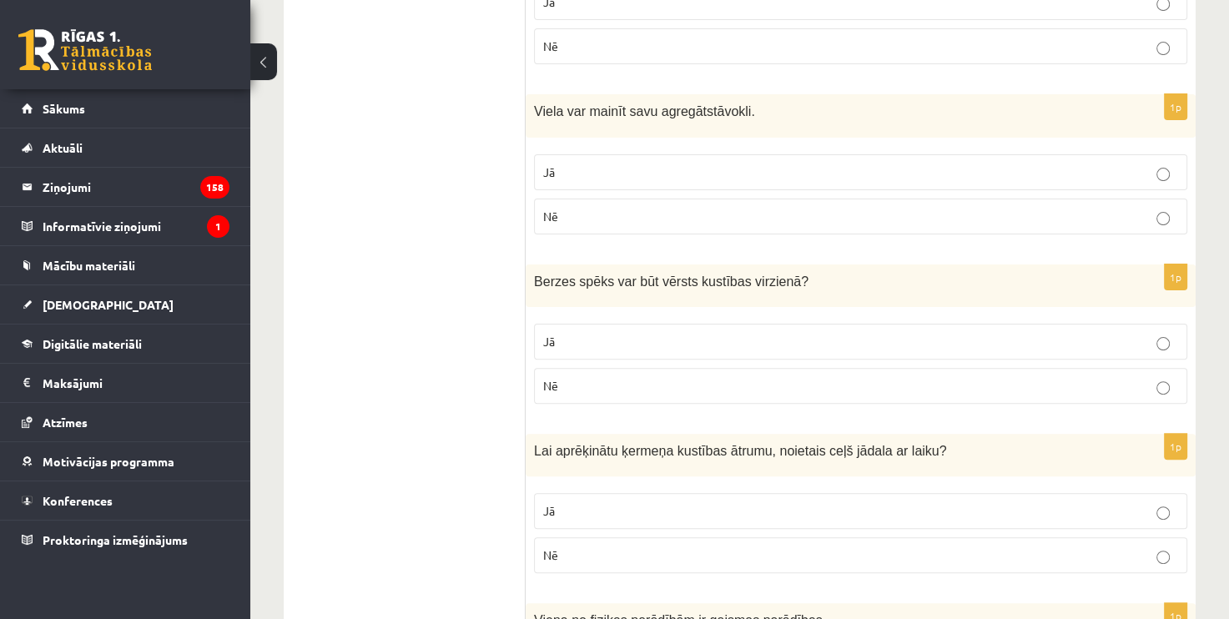
click at [603, 326] on label "Jā" at bounding box center [860, 342] width 653 height 36
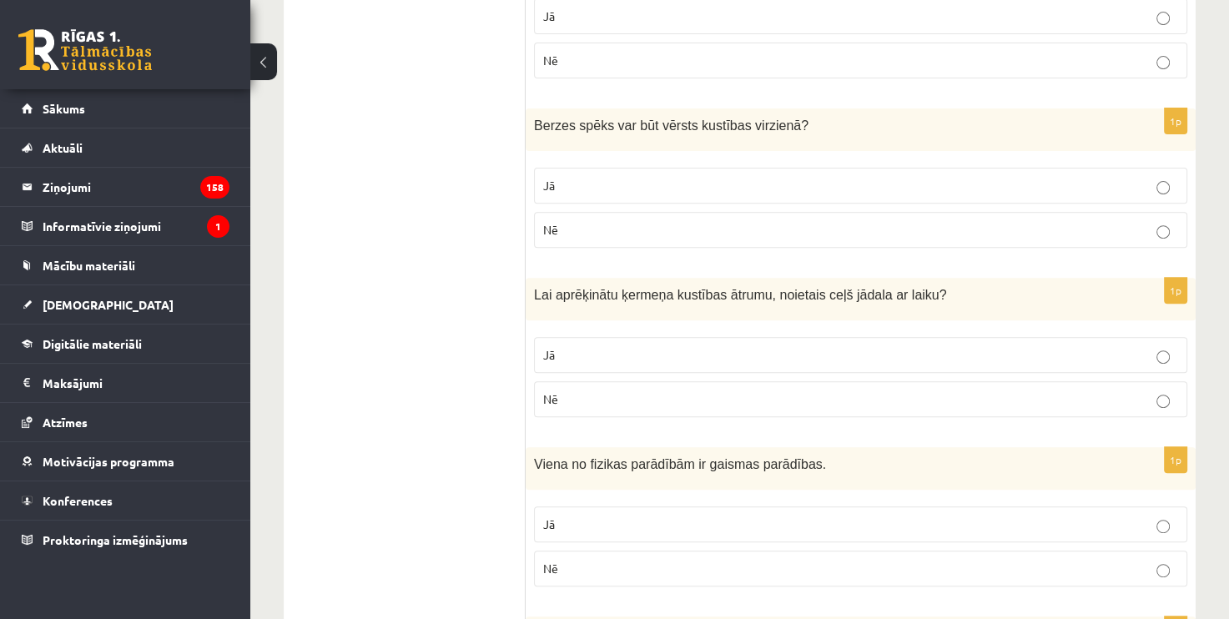
scroll to position [584, 0]
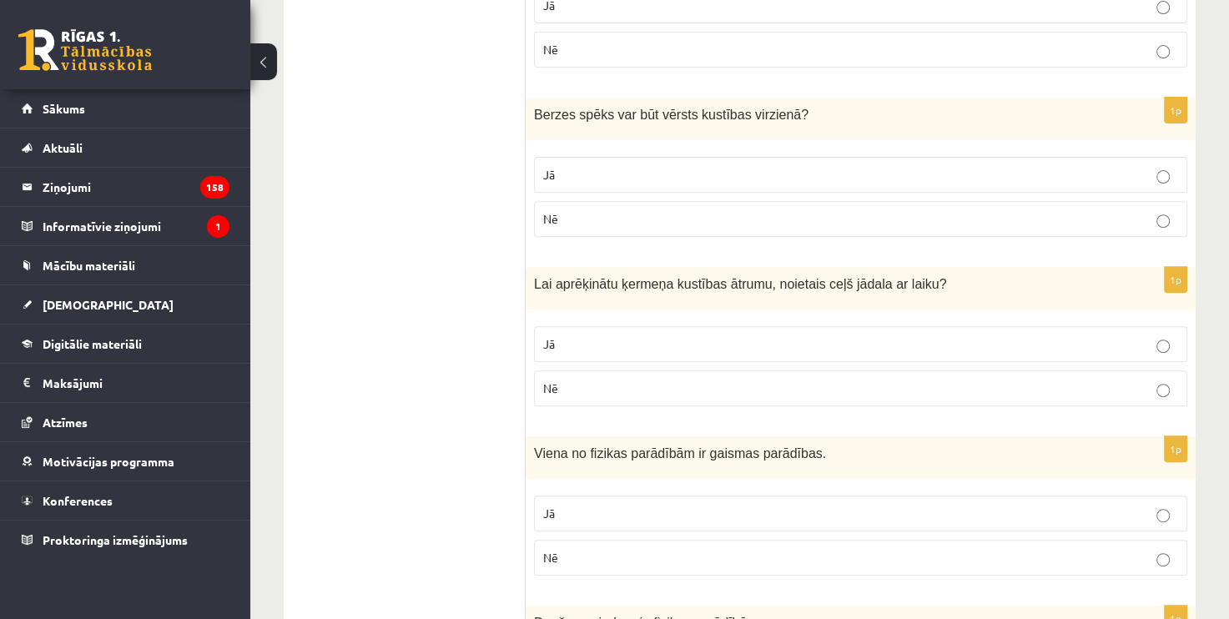
click at [599, 335] on p "Jā" at bounding box center [860, 344] width 635 height 18
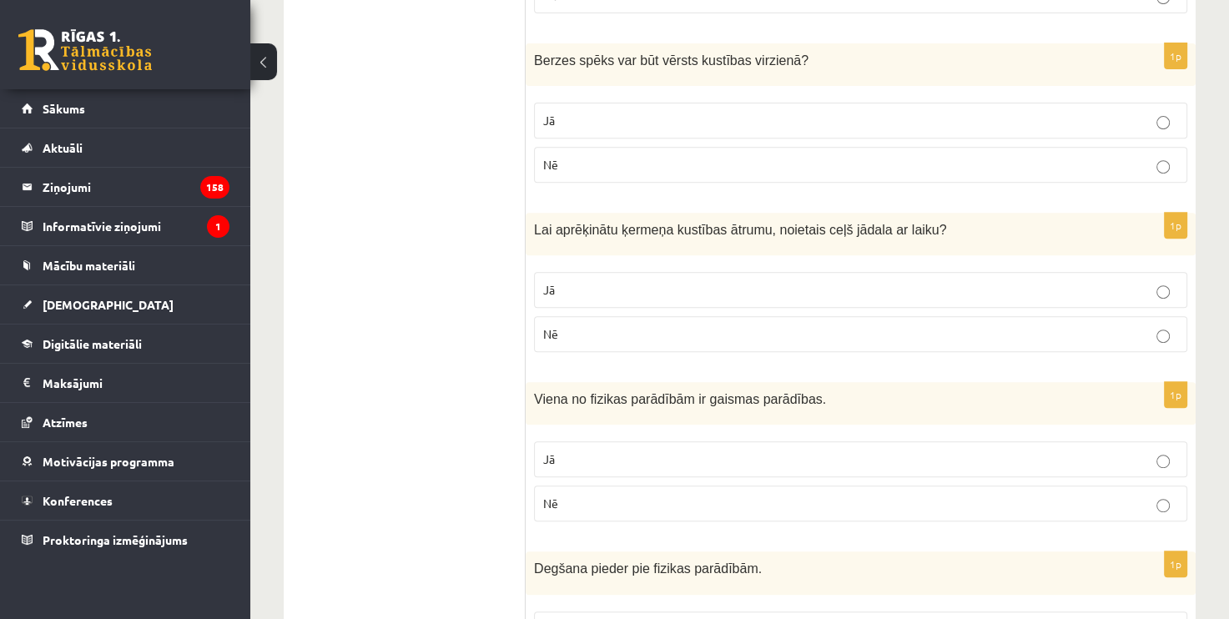
scroll to position [667, 0]
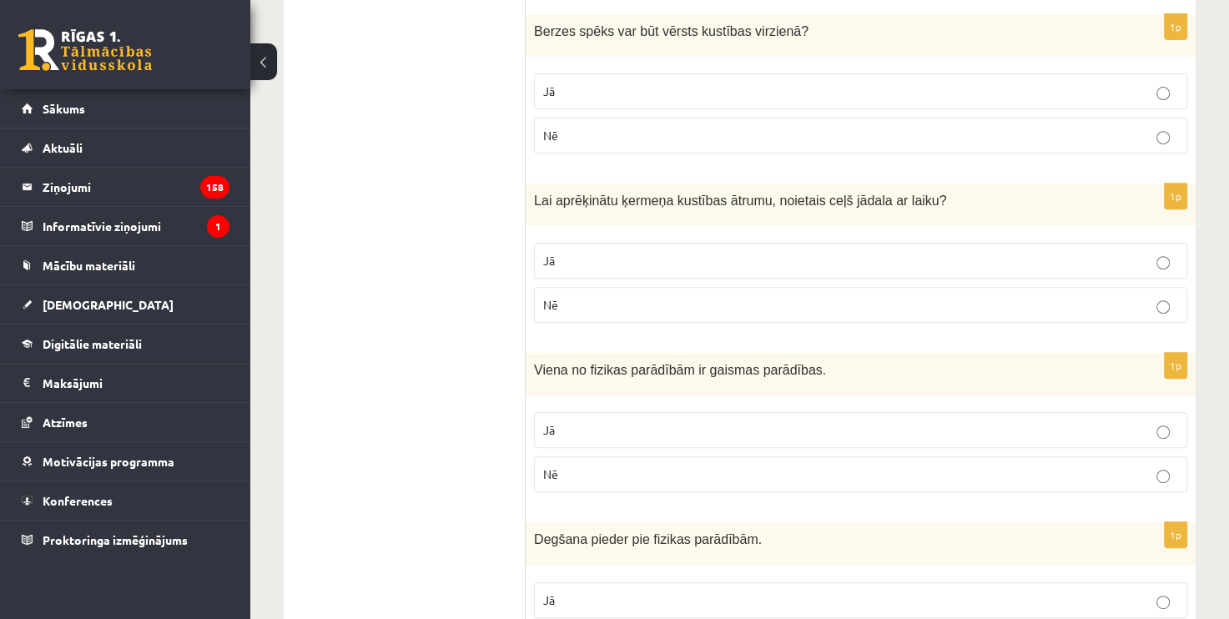
click at [717, 421] on p "Jā" at bounding box center [860, 430] width 635 height 18
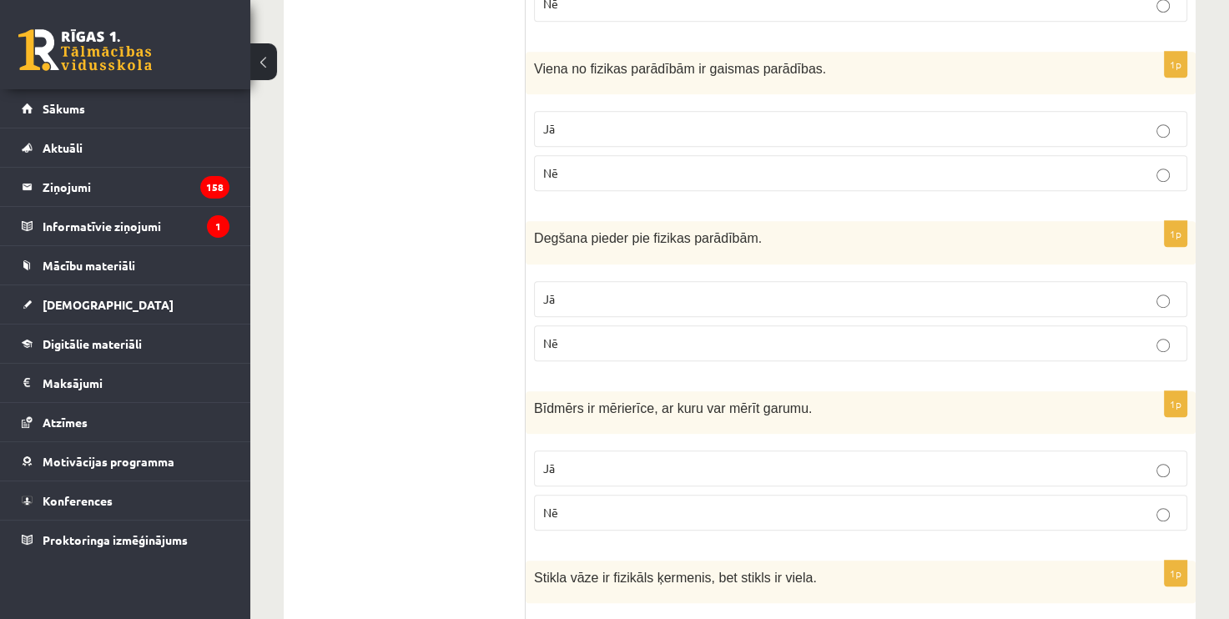
scroll to position [1001, 0]
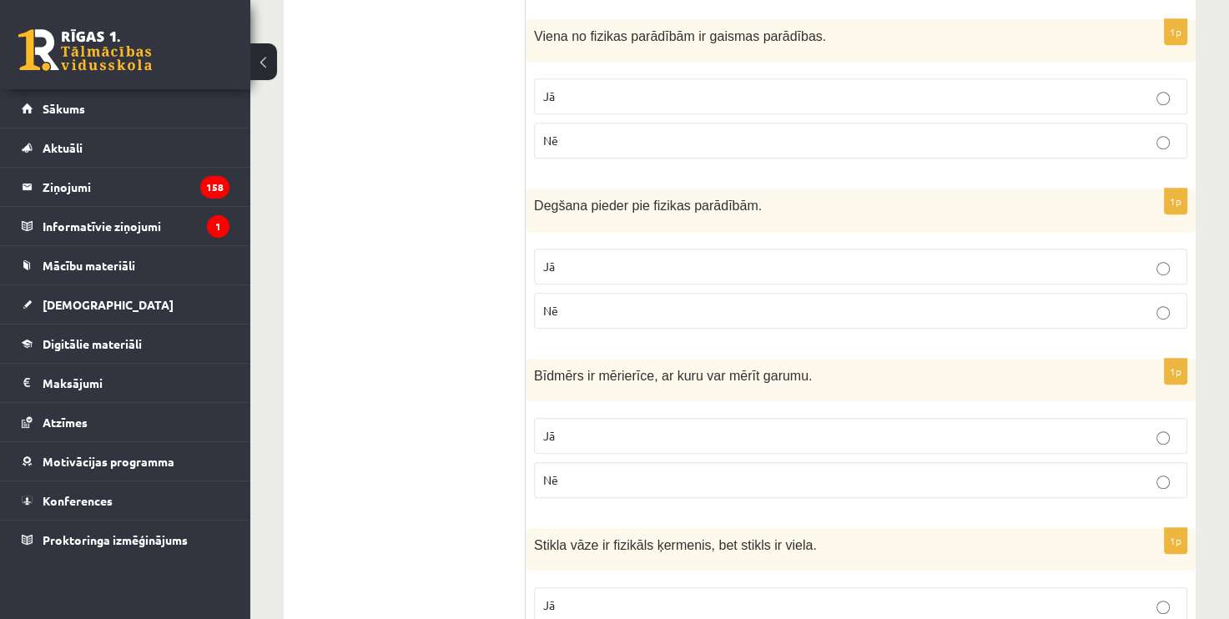
click at [607, 317] on label "Nē" at bounding box center [860, 311] width 653 height 36
click at [624, 427] on p "Jā" at bounding box center [860, 436] width 635 height 18
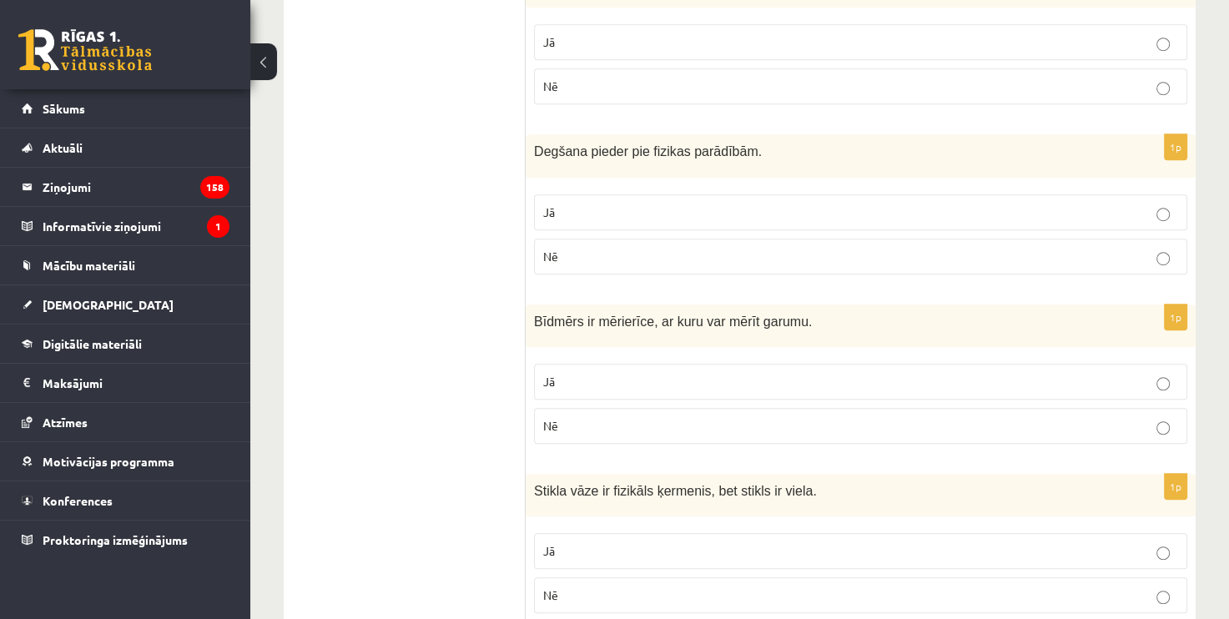
scroll to position [1084, 0]
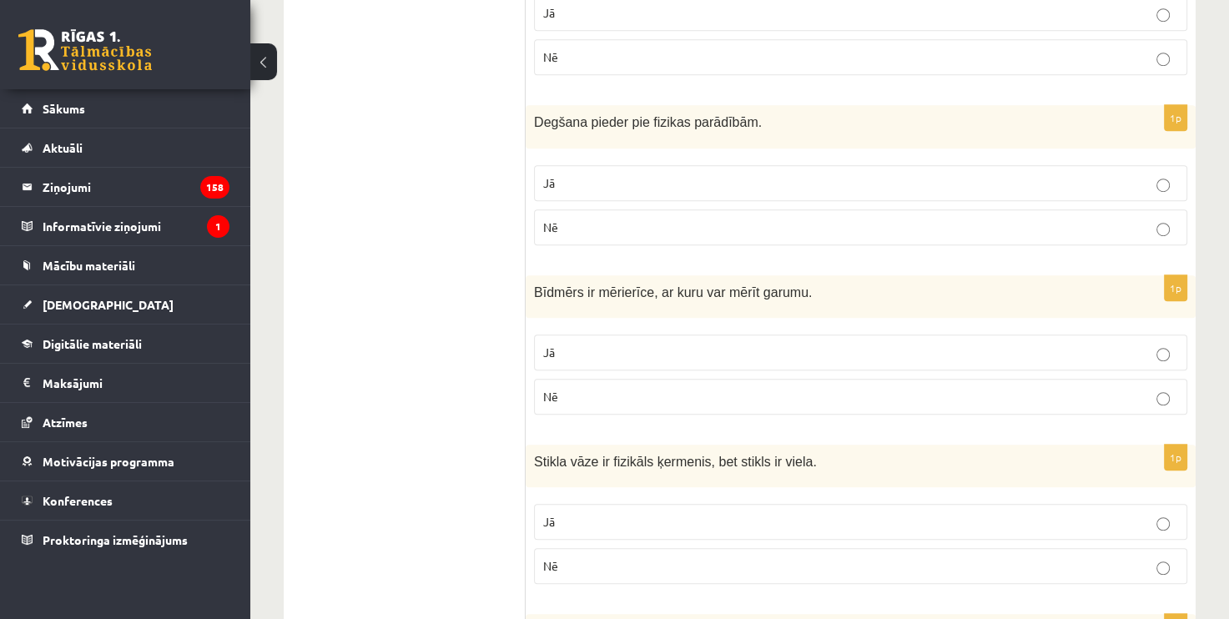
click at [650, 392] on p "Nē" at bounding box center [860, 397] width 635 height 18
click at [668, 516] on p "Jā" at bounding box center [860, 522] width 635 height 18
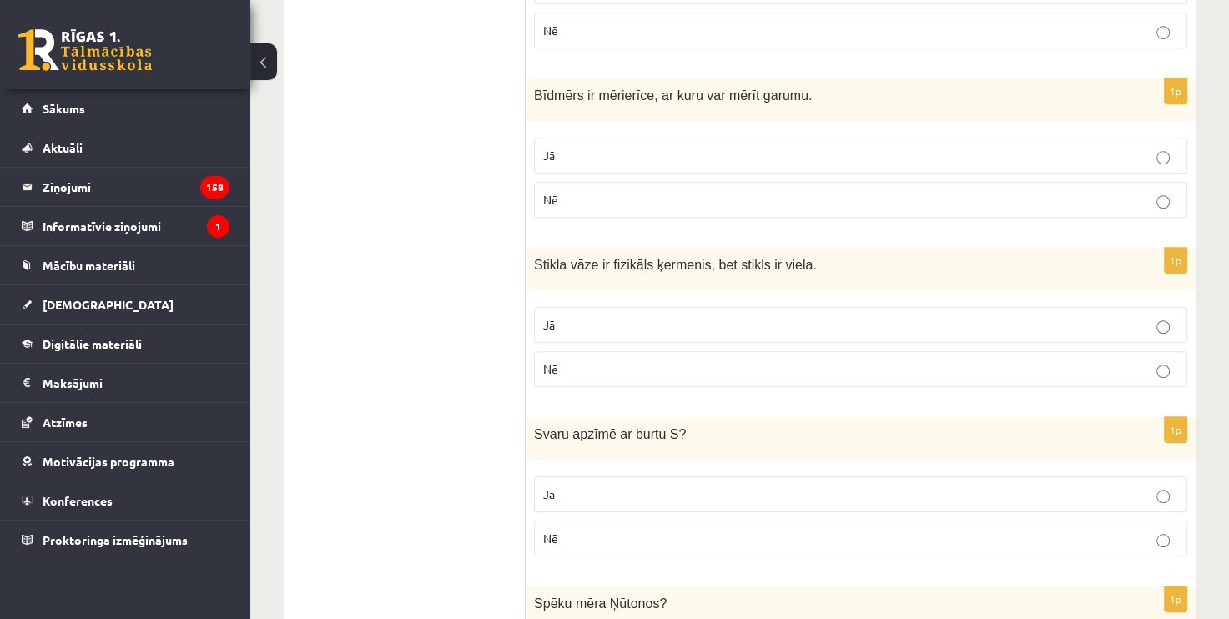
scroll to position [1334, 0]
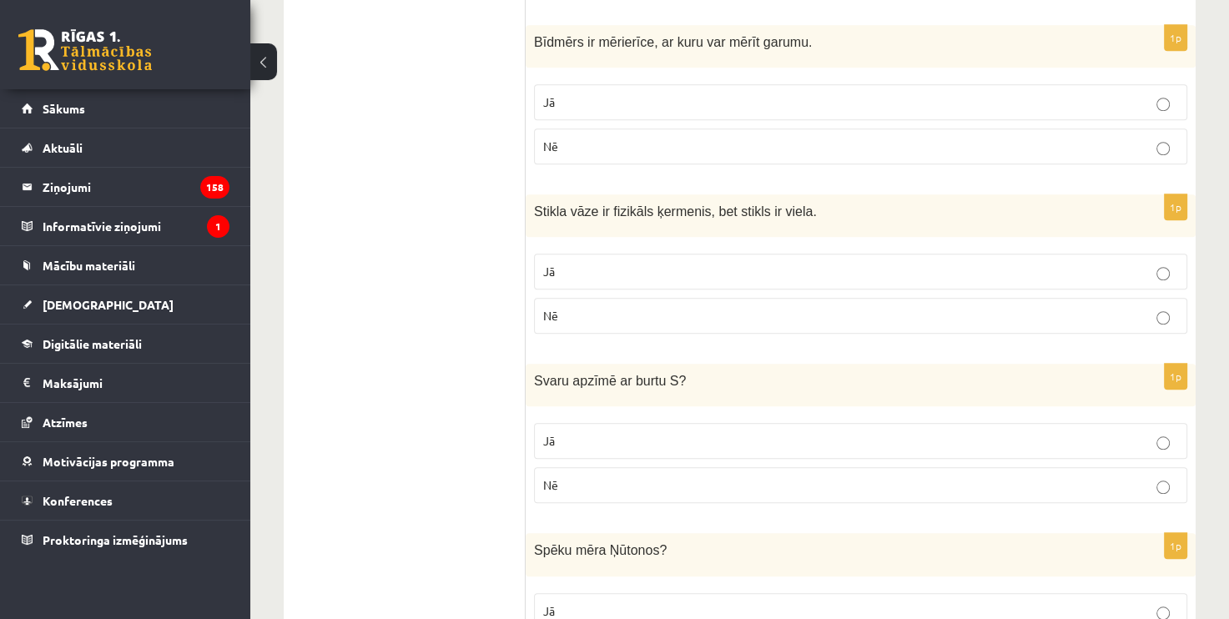
click at [696, 478] on p "Nē" at bounding box center [860, 485] width 635 height 18
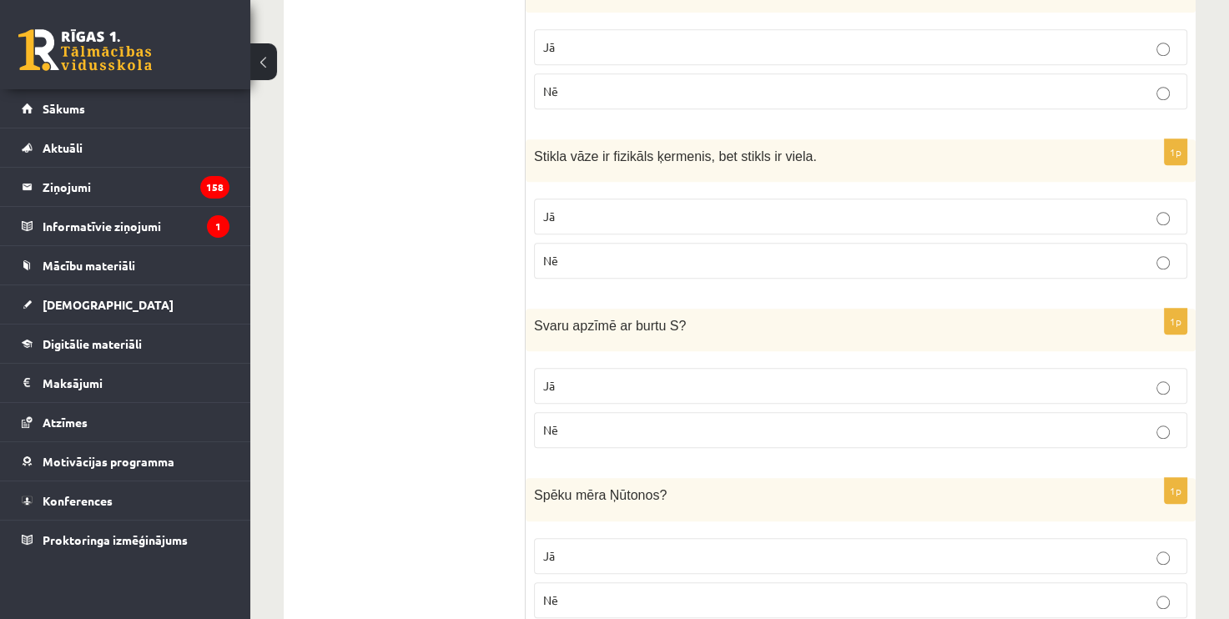
scroll to position [1501, 0]
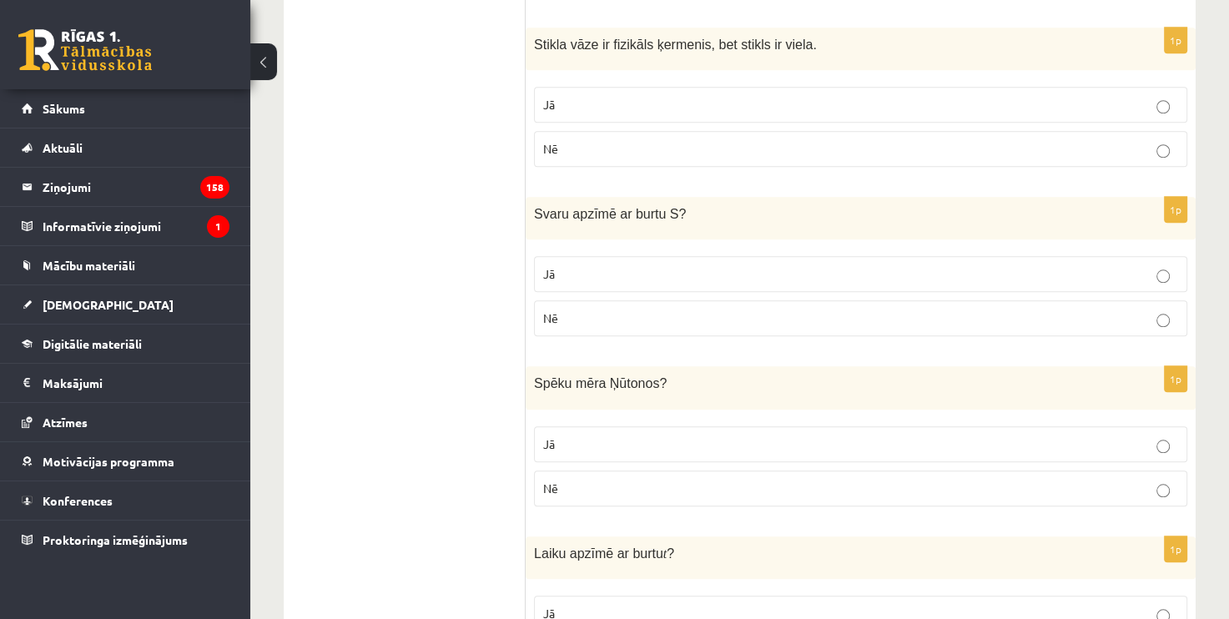
click at [597, 435] on p "Jā" at bounding box center [860, 444] width 635 height 18
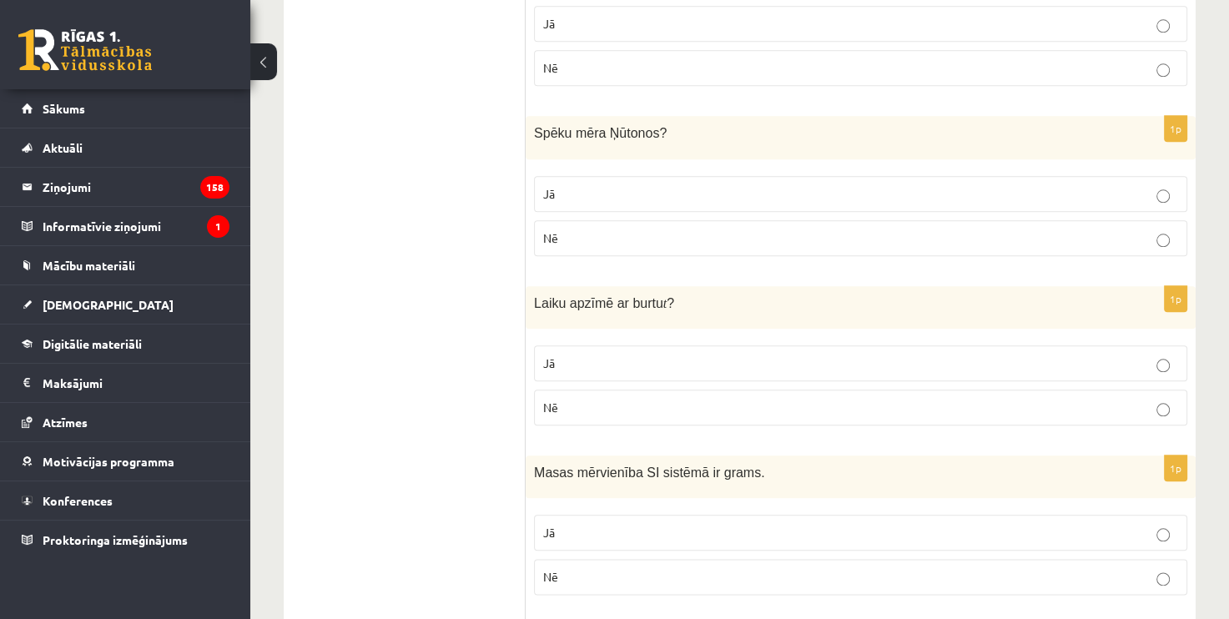
click at [612, 359] on p "Jā" at bounding box center [860, 363] width 635 height 18
click at [633, 401] on p "Nē" at bounding box center [860, 410] width 635 height 18
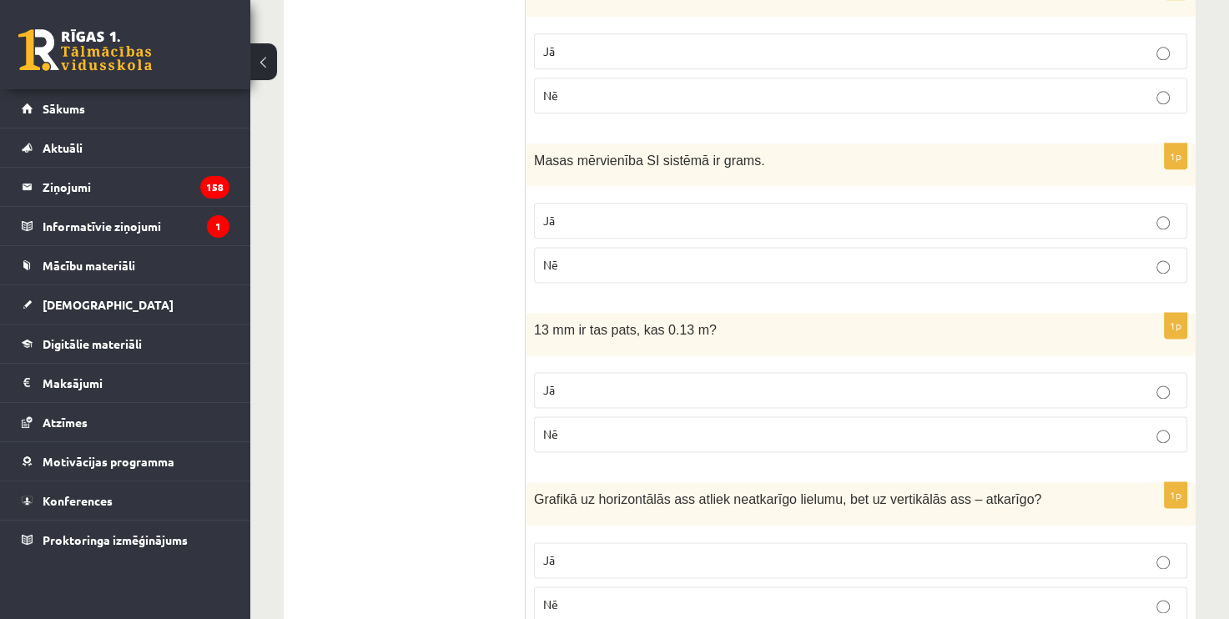
scroll to position [2085, 0]
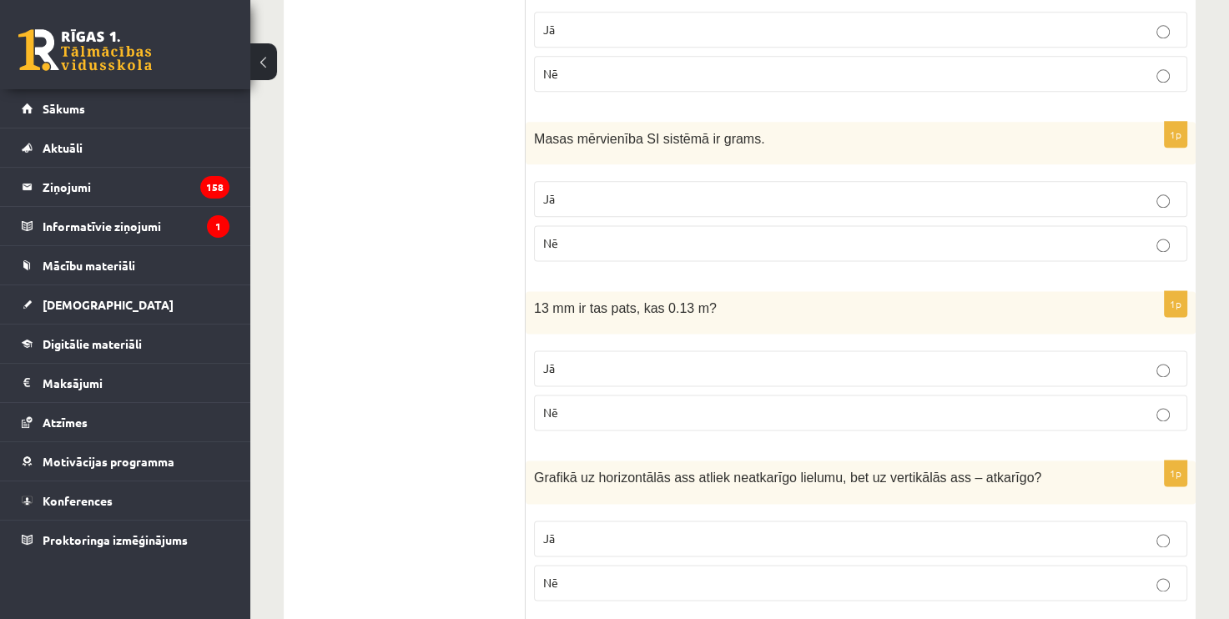
click at [664, 404] on p "Nē" at bounding box center [860, 413] width 635 height 18
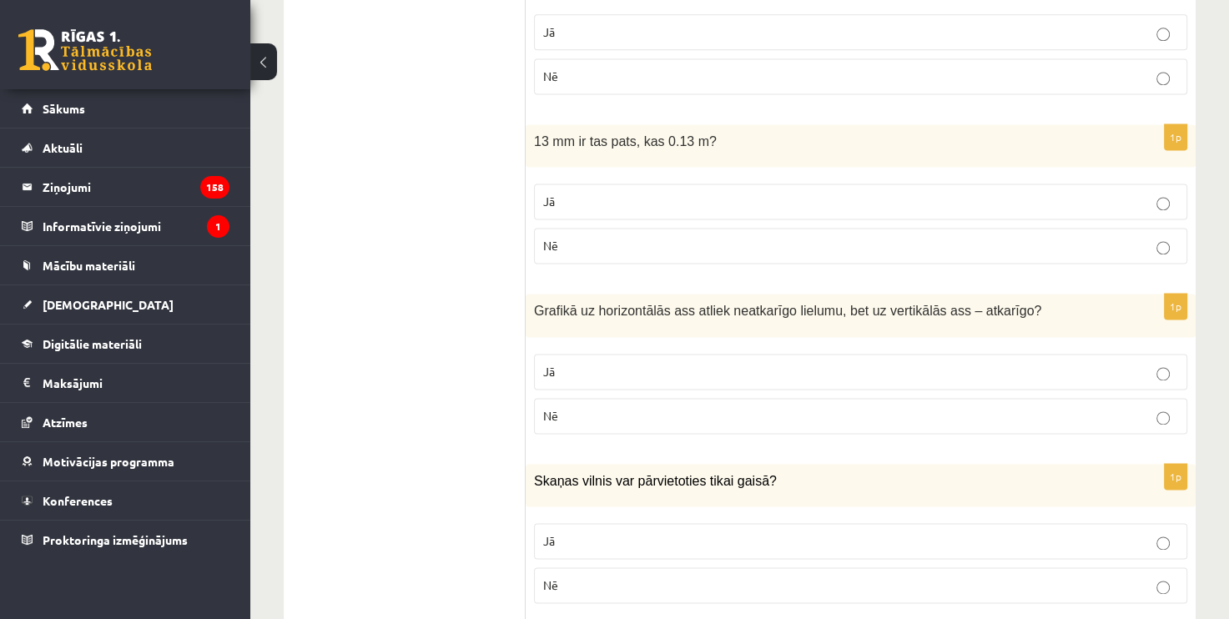
click at [656, 364] on p "Jā" at bounding box center [860, 372] width 635 height 18
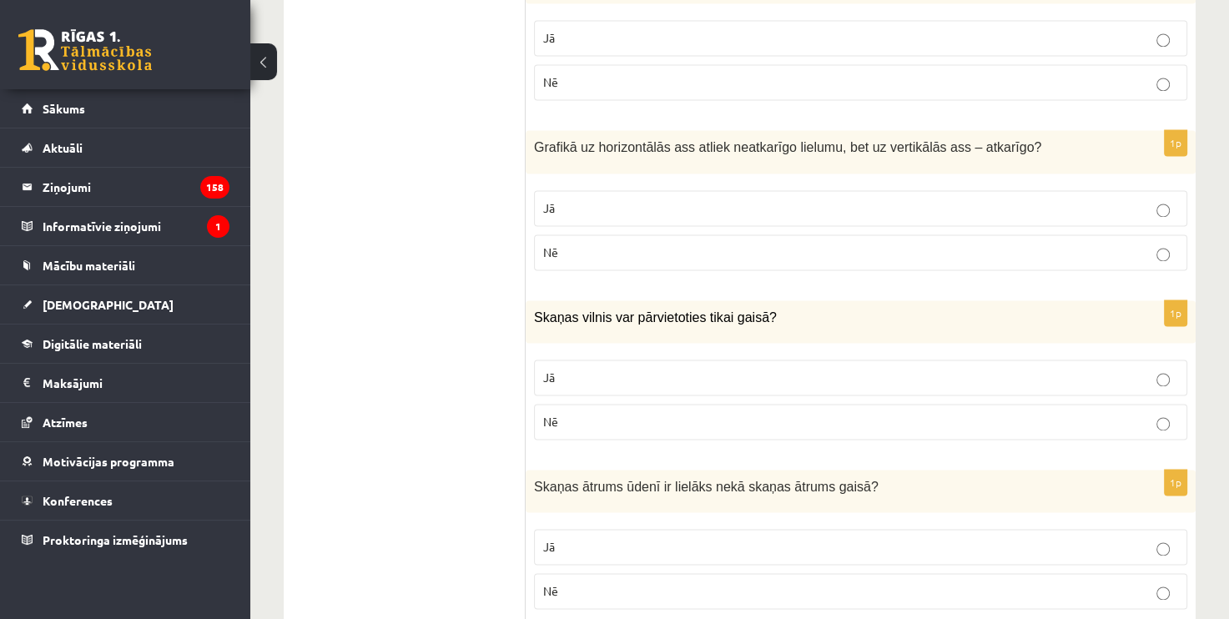
scroll to position [2419, 0]
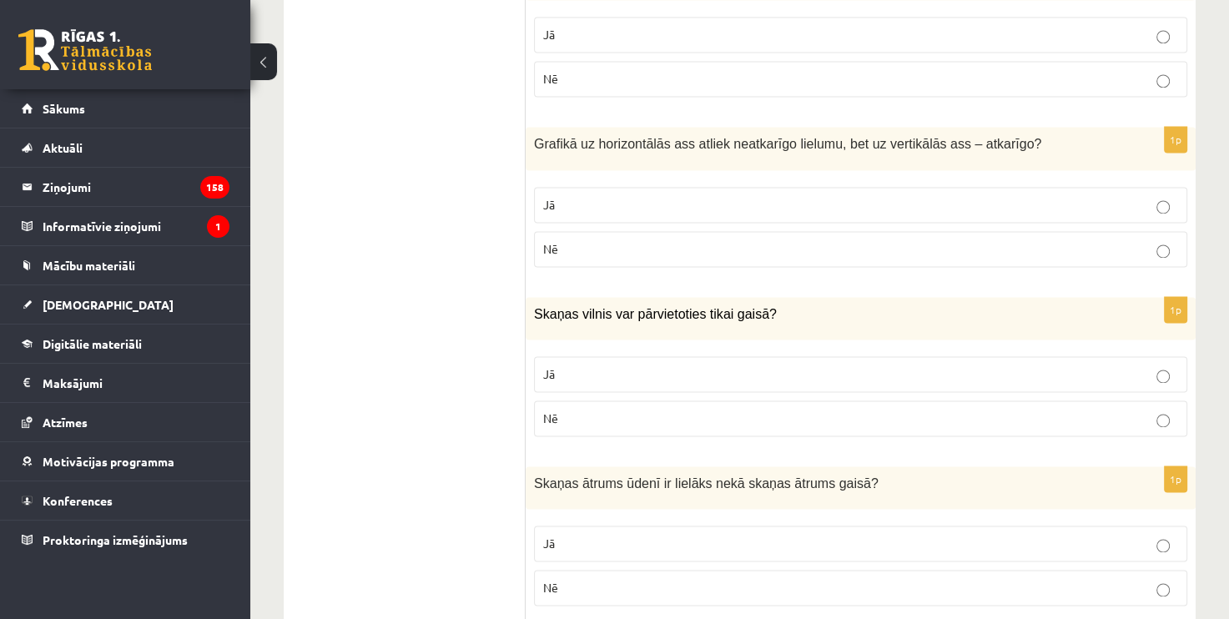
click at [724, 400] on label "Nē" at bounding box center [860, 418] width 653 height 36
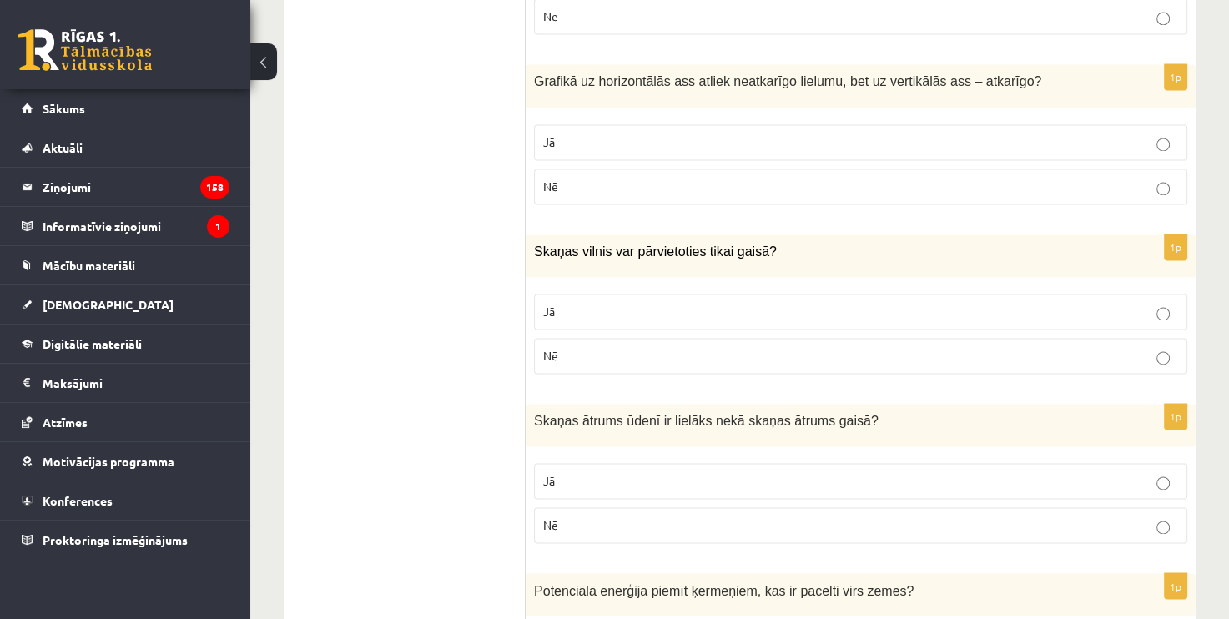
scroll to position [2585, 0]
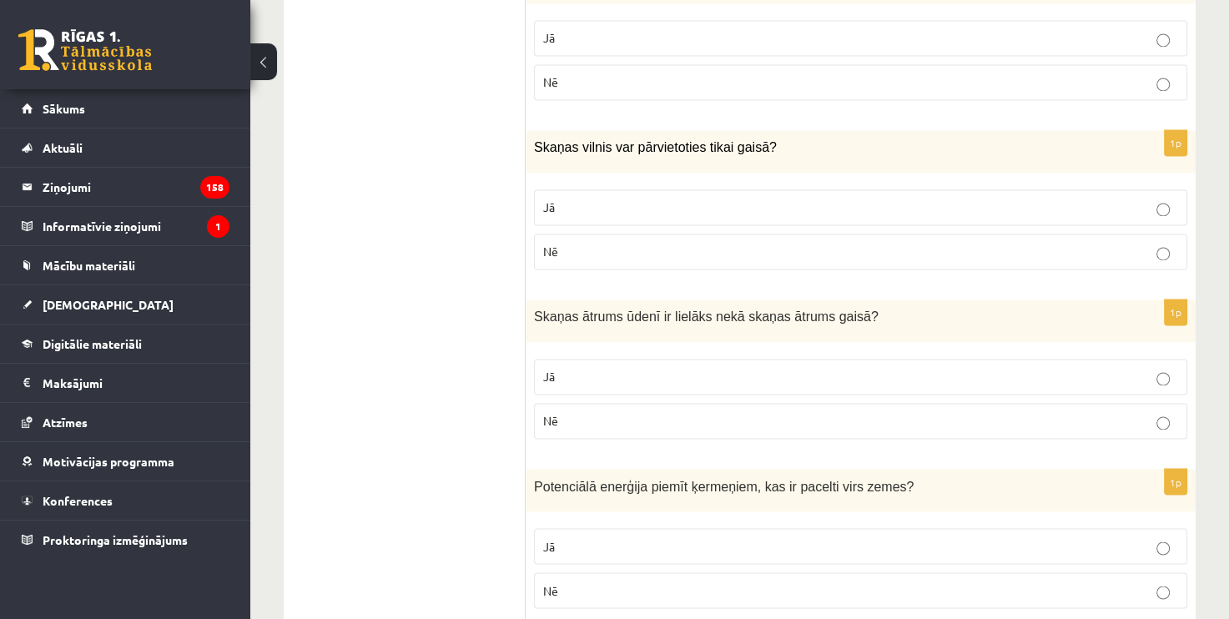
click at [673, 359] on label "Jā" at bounding box center [860, 377] width 653 height 36
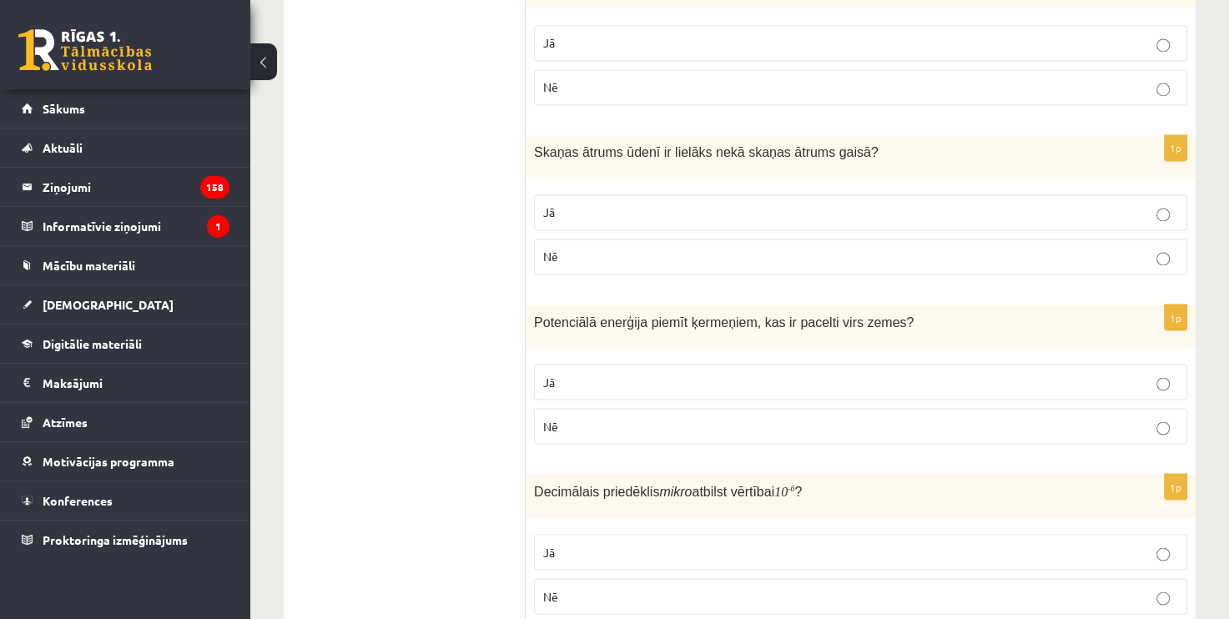
scroll to position [2752, 0]
click at [687, 370] on p "Jā" at bounding box center [860, 379] width 635 height 18
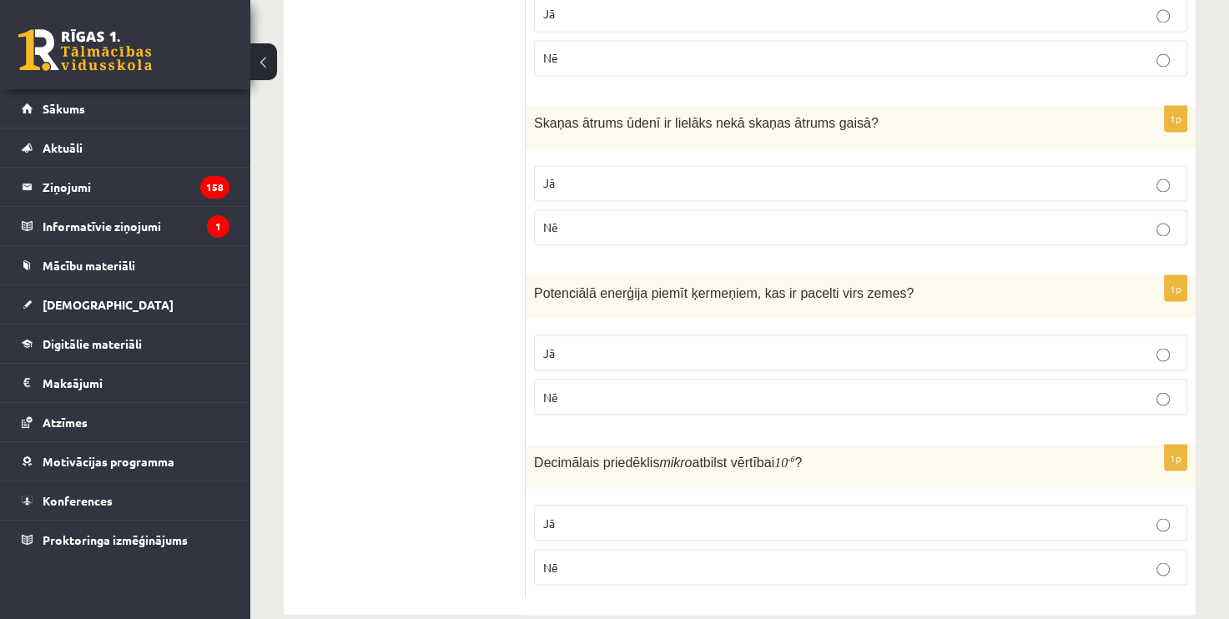
scroll to position [2794, 0]
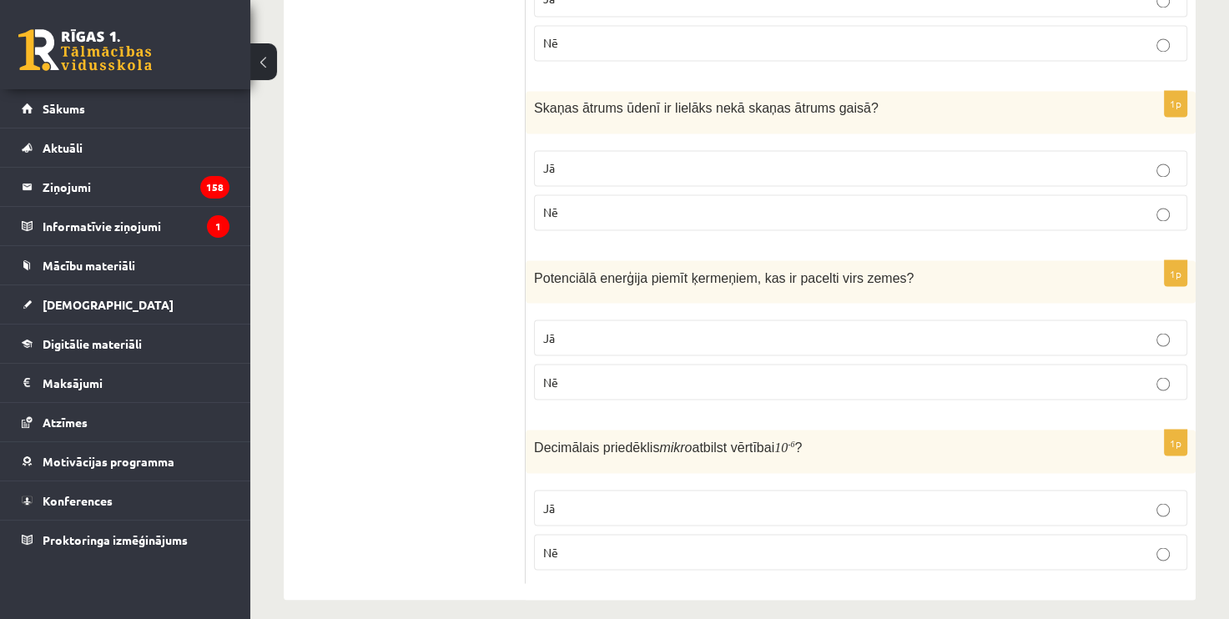
click at [627, 499] on p "Jā" at bounding box center [860, 508] width 635 height 18
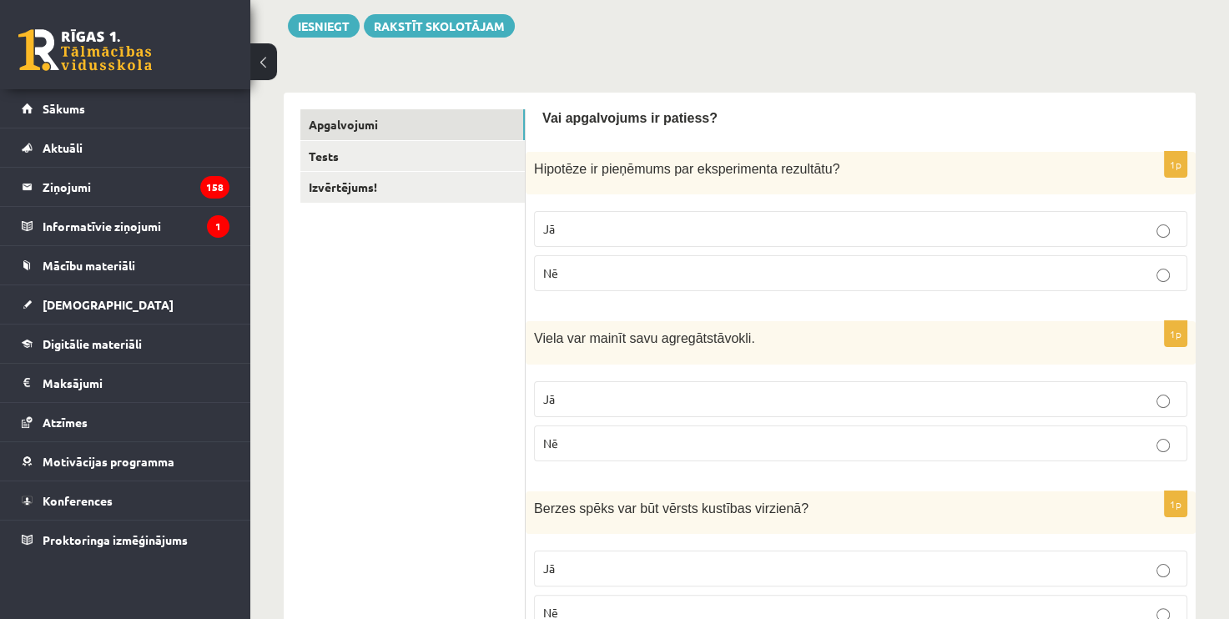
scroll to position [182, 0]
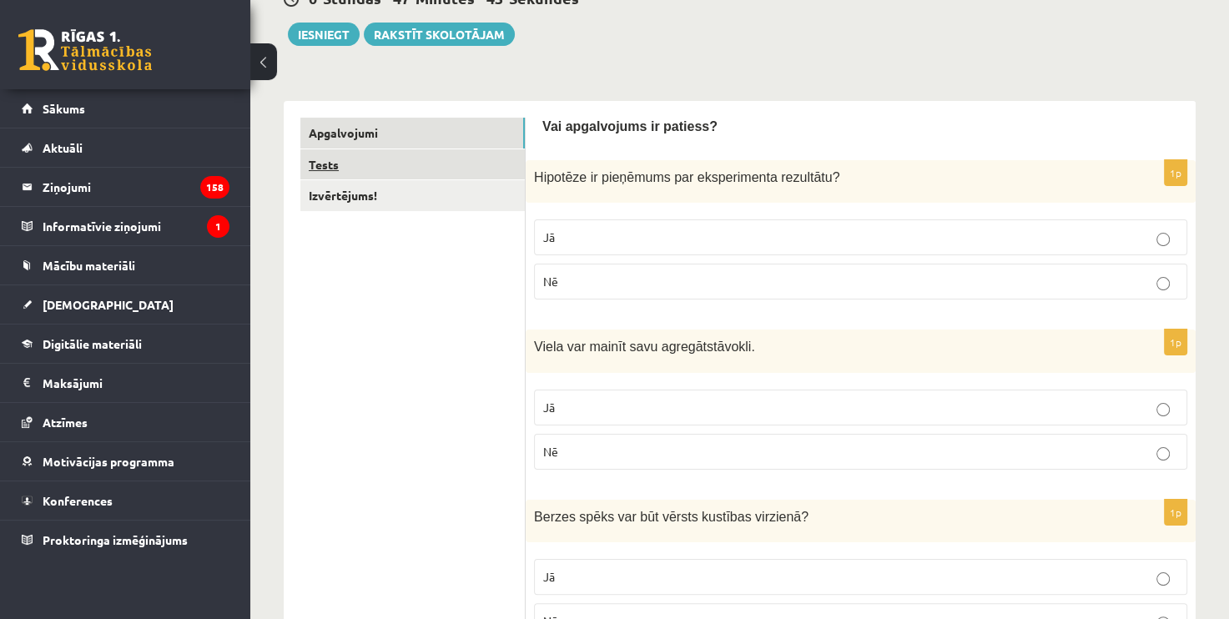
click at [449, 165] on link "Tests" at bounding box center [412, 164] width 224 height 31
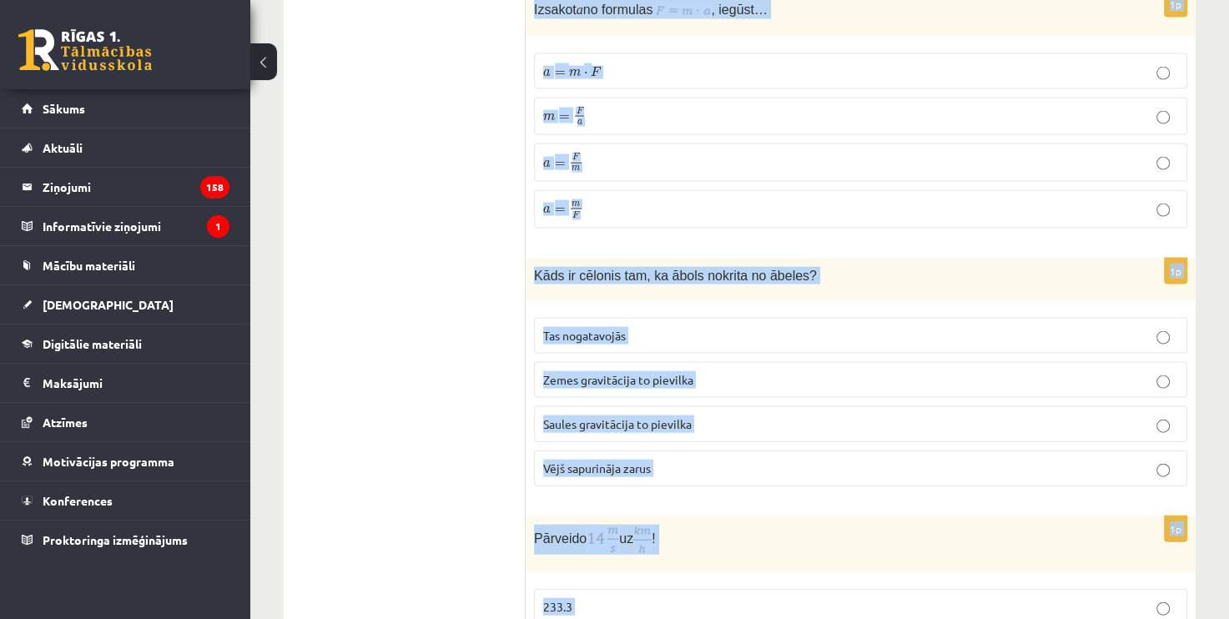
scroll to position [3590, 0]
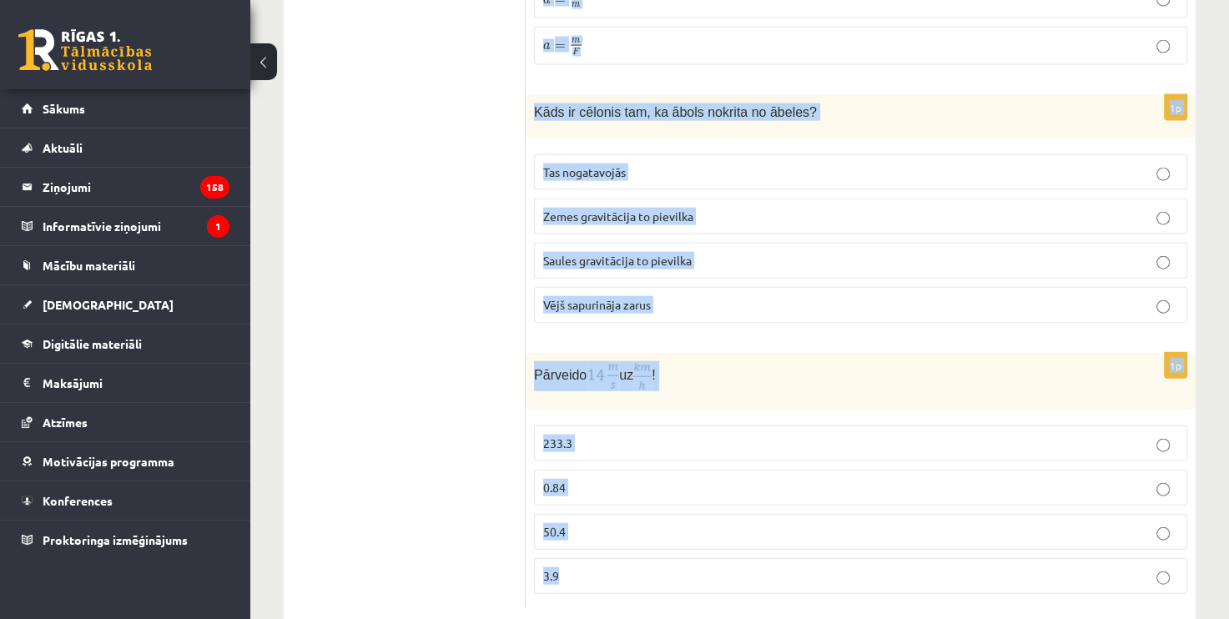
drag, startPoint x: 530, startPoint y: 142, endPoint x: 850, endPoint y: 524, distance: 497.9
copy form "Fizika ir zinātne, kas pēta… vielu sastāvu, īpašības un pārvērtības dzīvo dabu …"
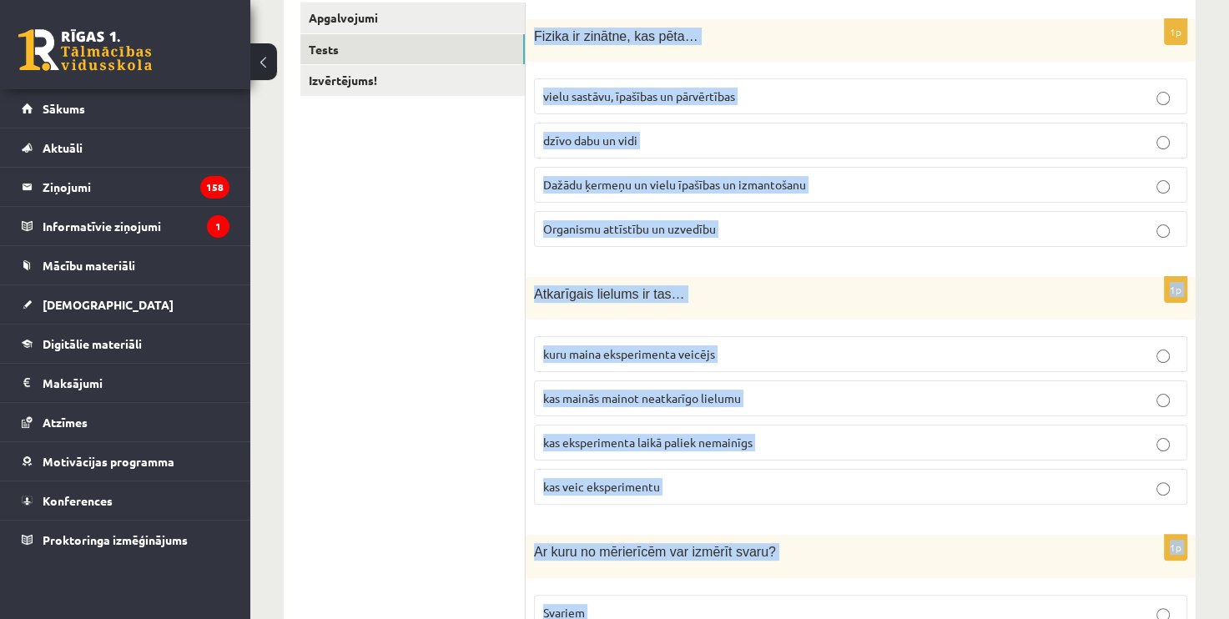
scroll to position [0, 0]
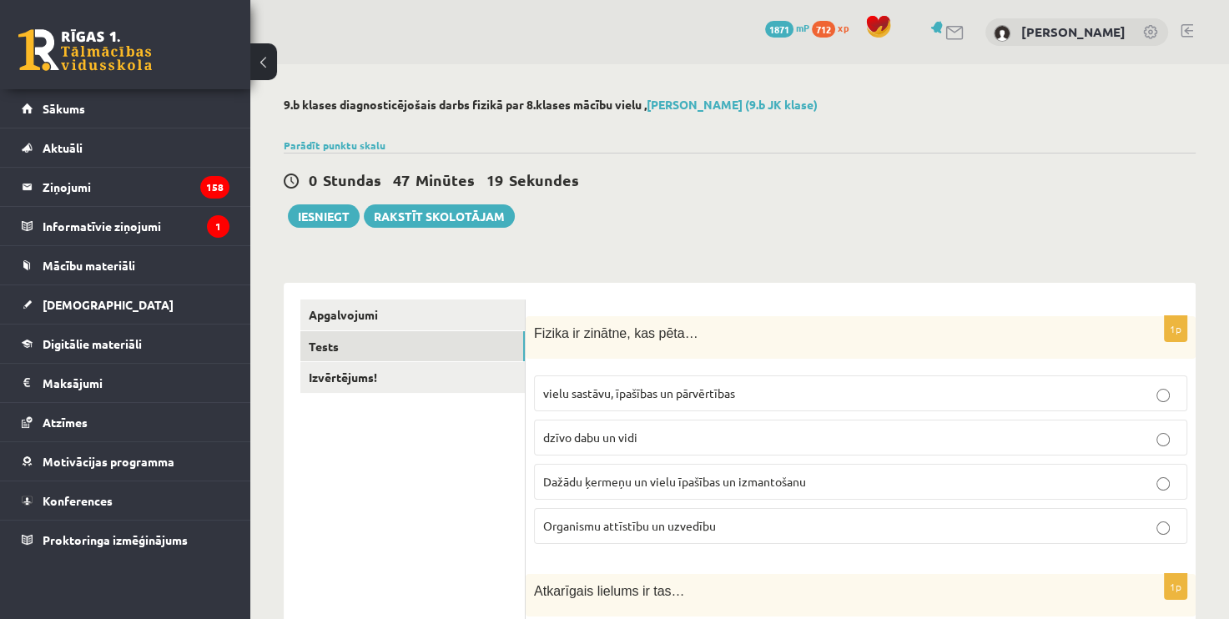
click at [646, 494] on label "Dažādu ķermeņu un vielu īpašības un izmantošanu" at bounding box center [860, 482] width 653 height 36
click at [642, 486] on span "Dažādu ķermeņu un vielu īpašības un izmantošanu" at bounding box center [674, 481] width 263 height 15
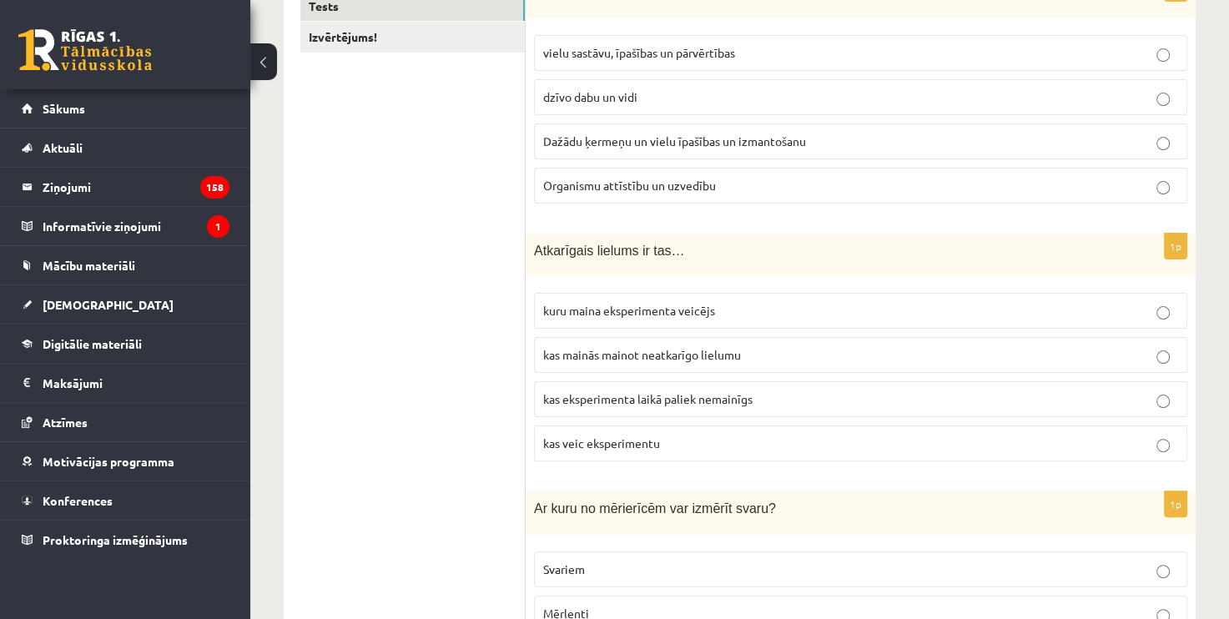
scroll to position [417, 0]
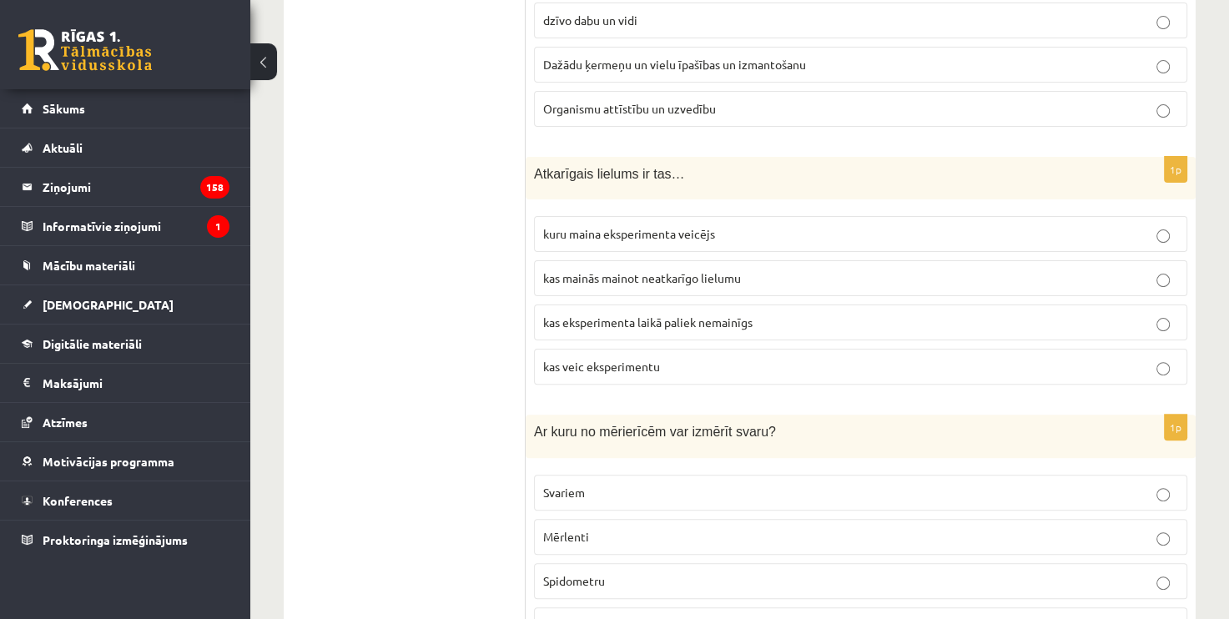
click at [718, 272] on span "kas mainās mainot neatkarīgo lielumu" at bounding box center [642, 277] width 198 height 15
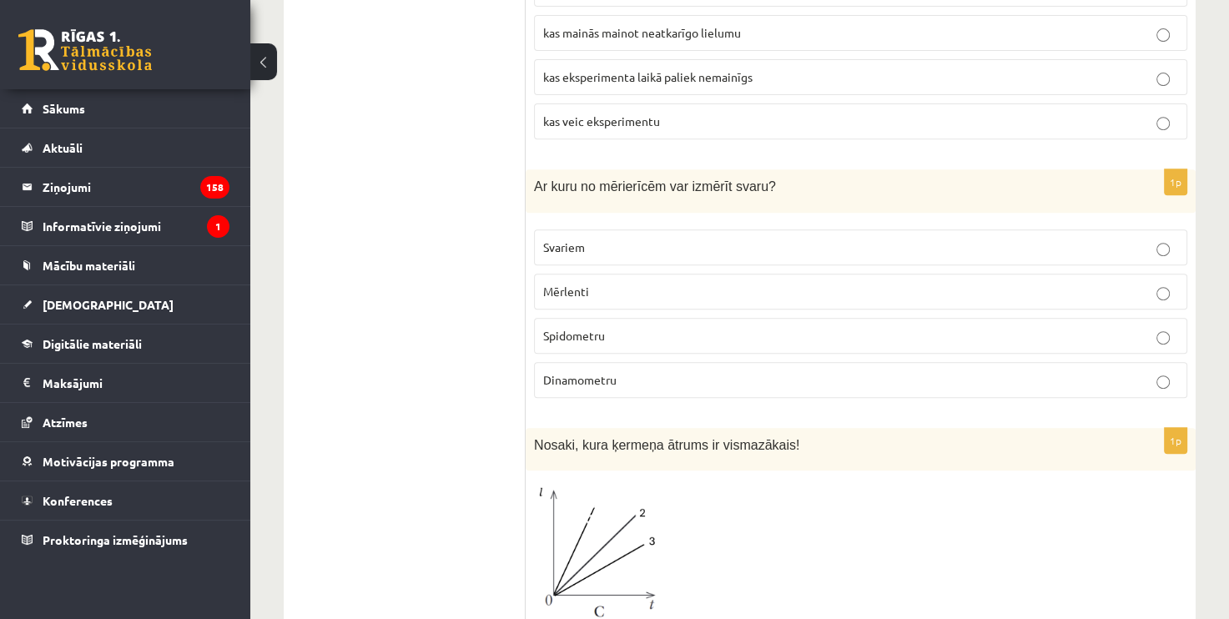
scroll to position [667, 0]
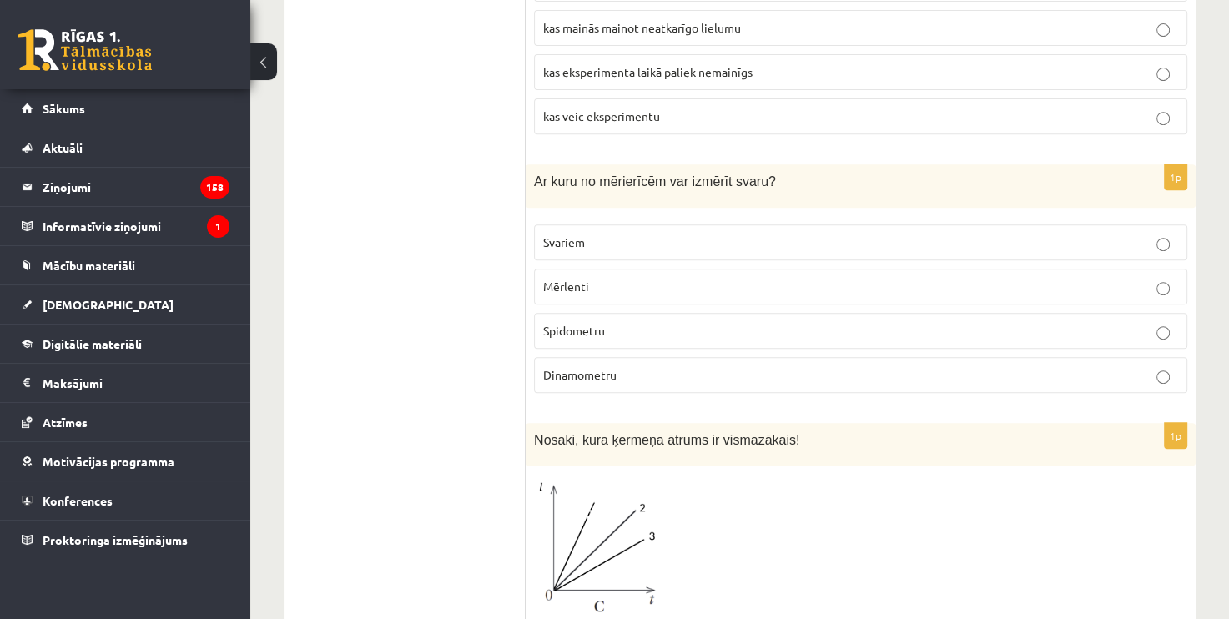
click at [655, 370] on p "Dinamometru" at bounding box center [860, 375] width 635 height 18
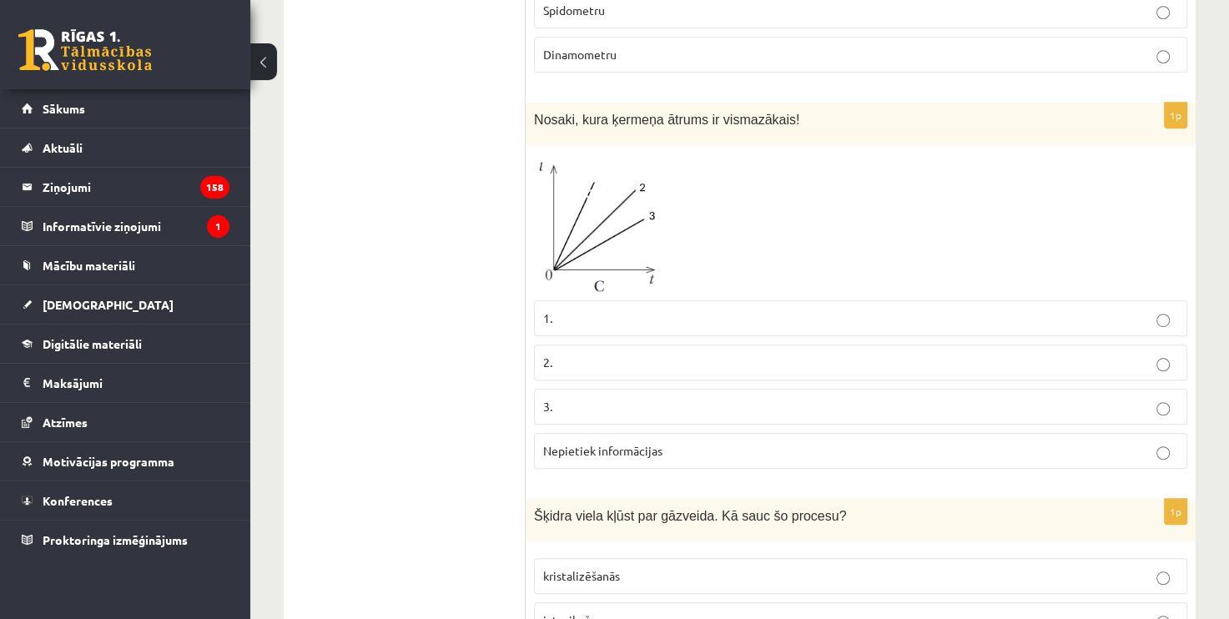
scroll to position [1001, 0]
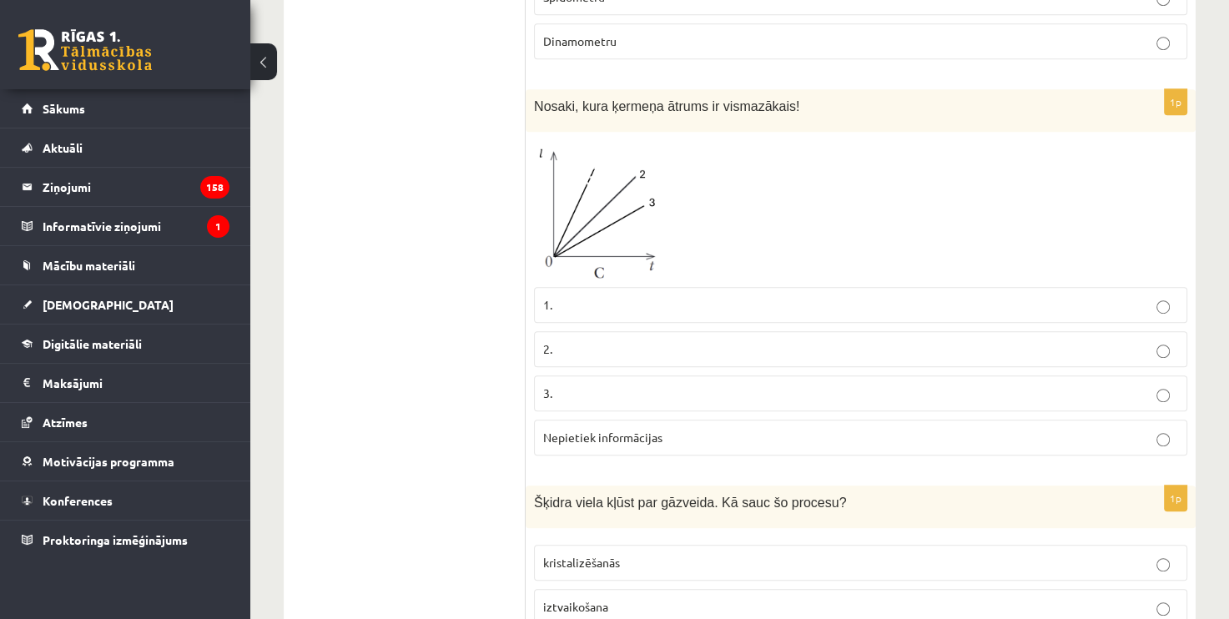
click at [616, 392] on p "3." at bounding box center [860, 393] width 635 height 18
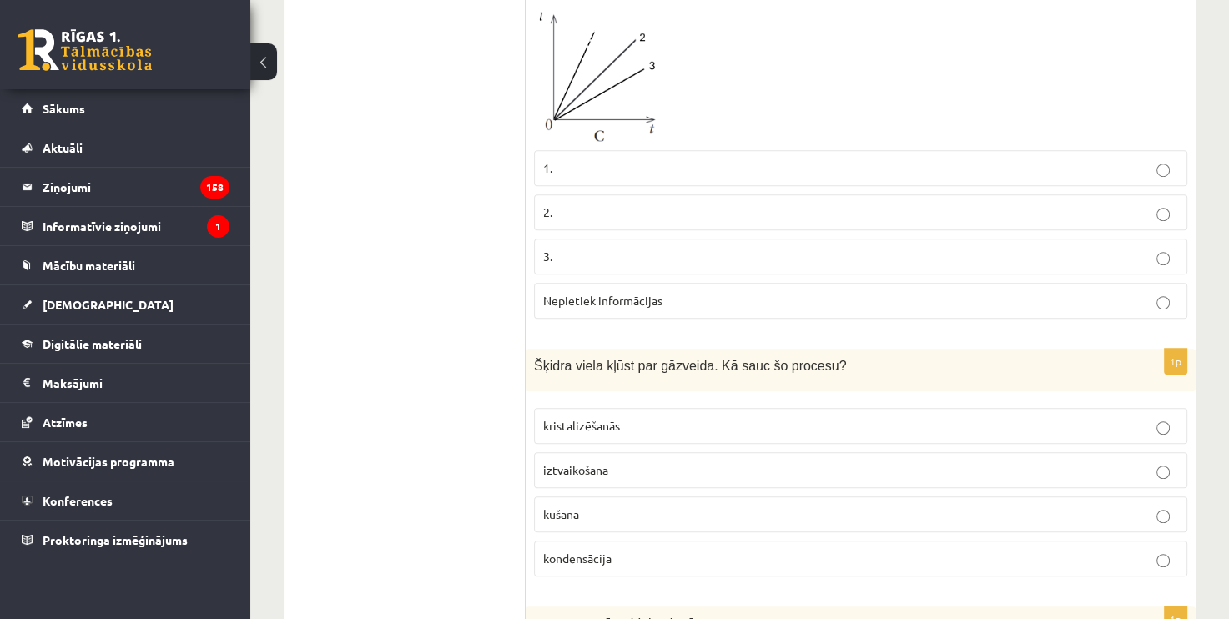
scroll to position [1168, 0]
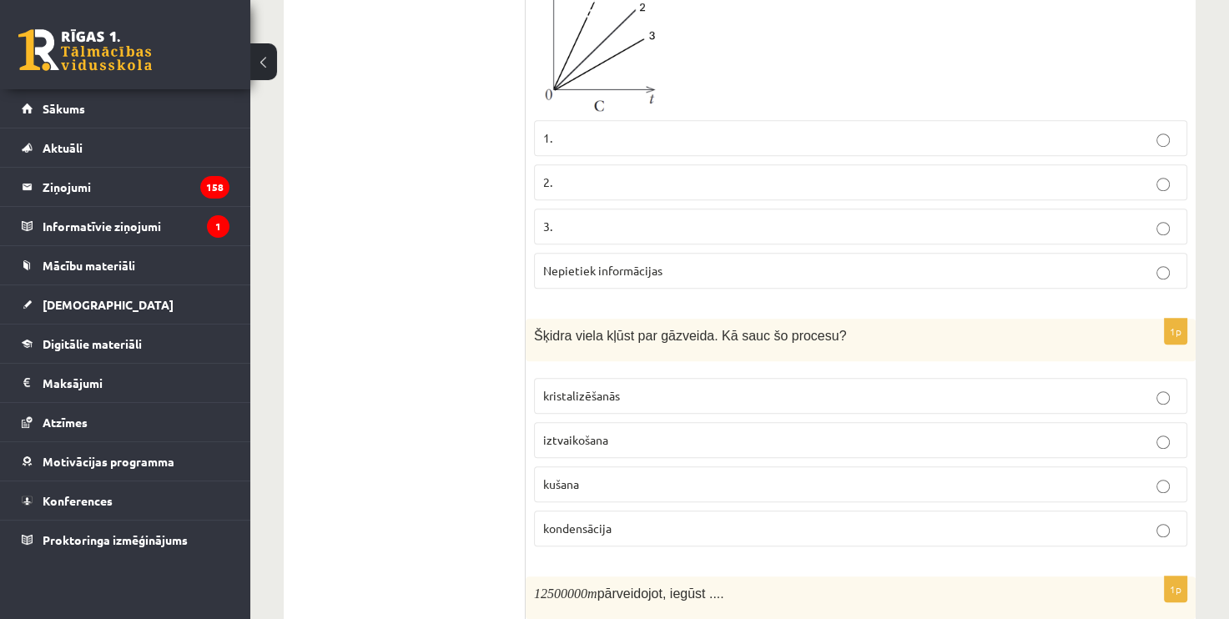
click at [656, 431] on p "iztvaikošana" at bounding box center [860, 440] width 635 height 18
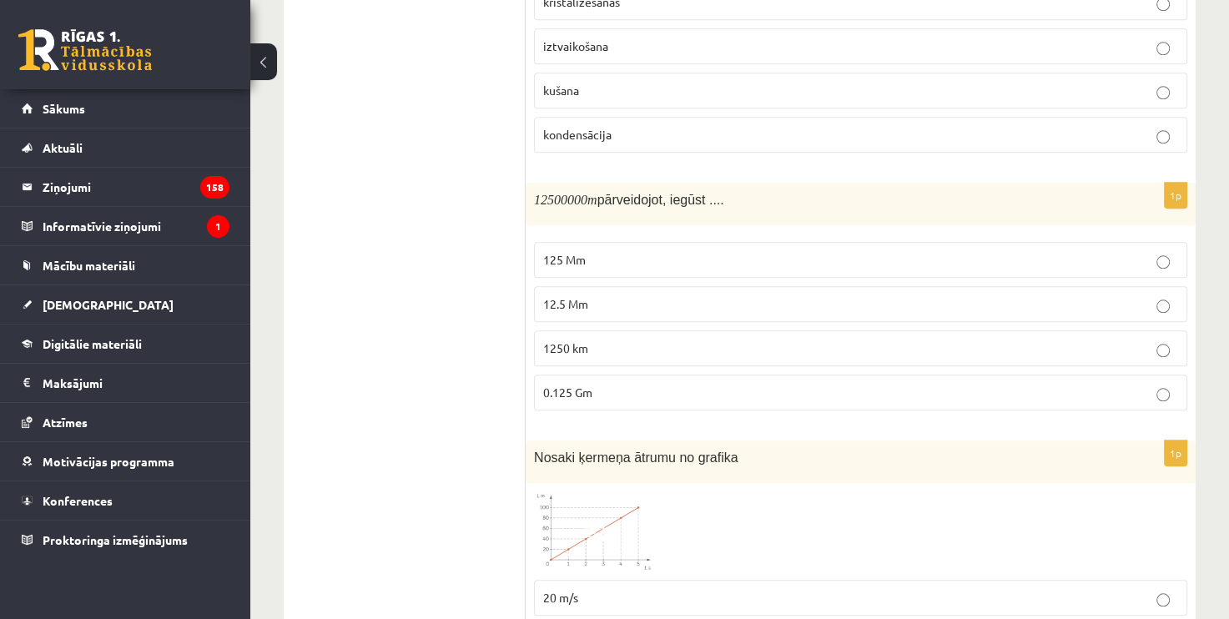
scroll to position [1585, 0]
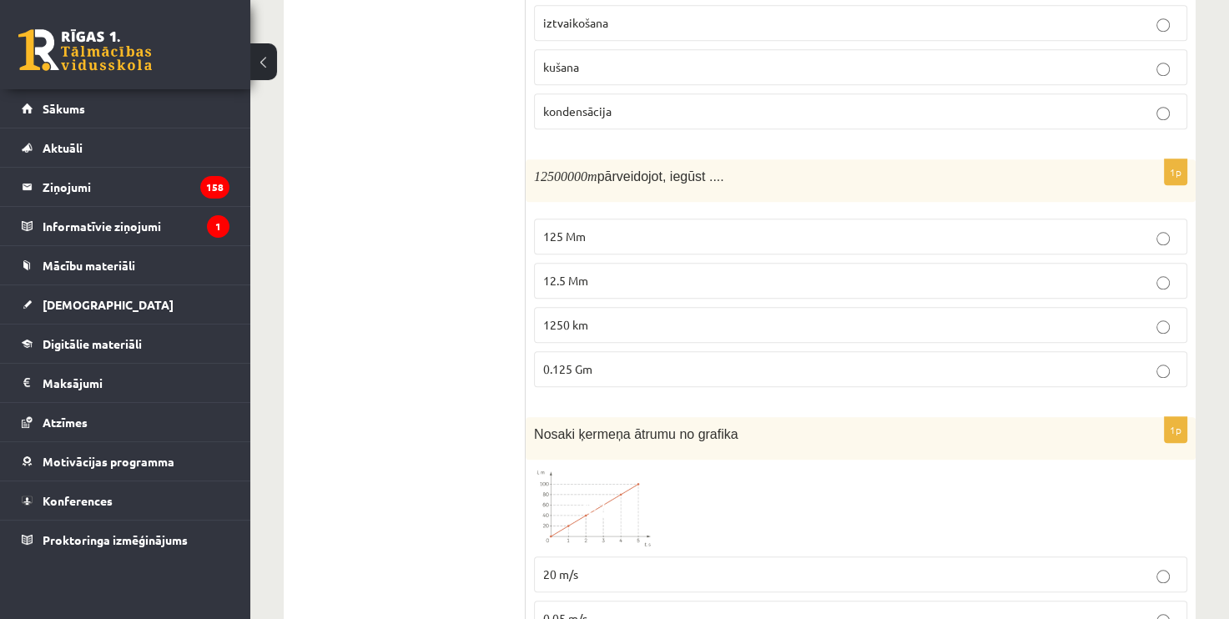
click at [625, 272] on p "12.5 Mm" at bounding box center [860, 281] width 635 height 18
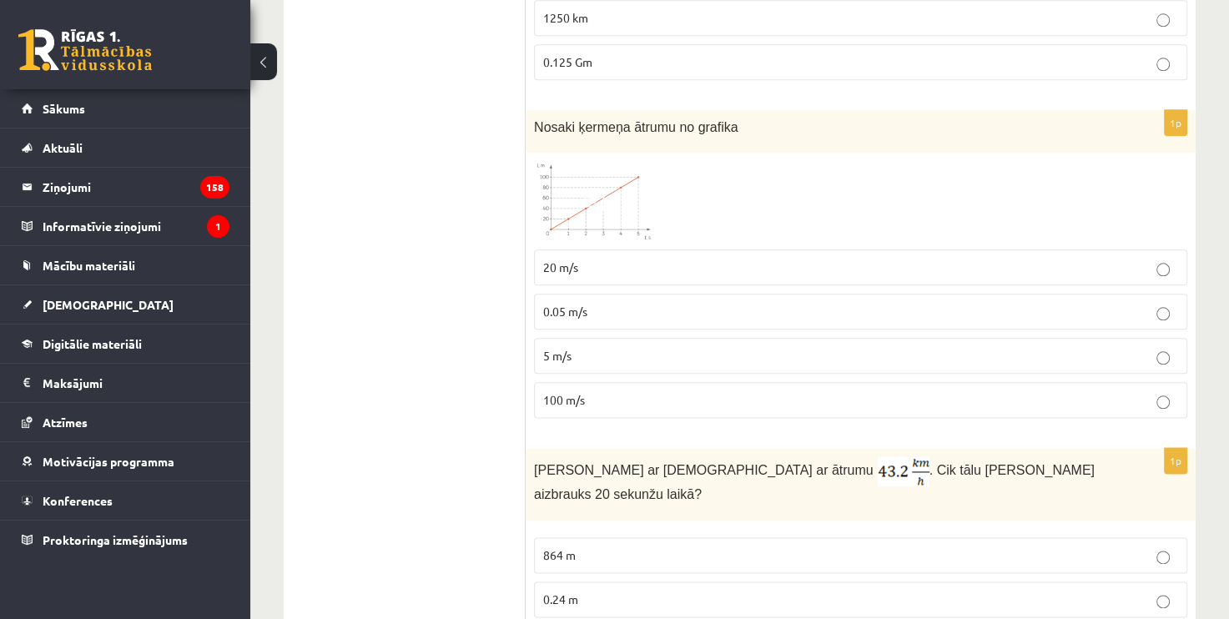
scroll to position [1918, 0]
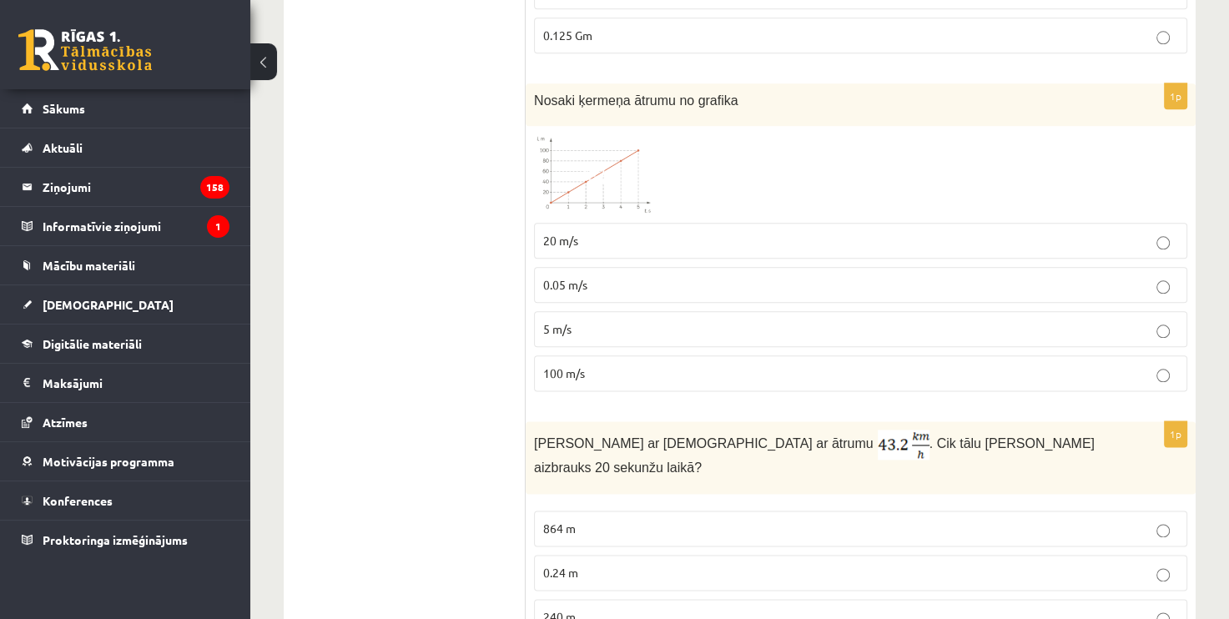
click at [625, 320] on p "5 m/s" at bounding box center [860, 329] width 635 height 18
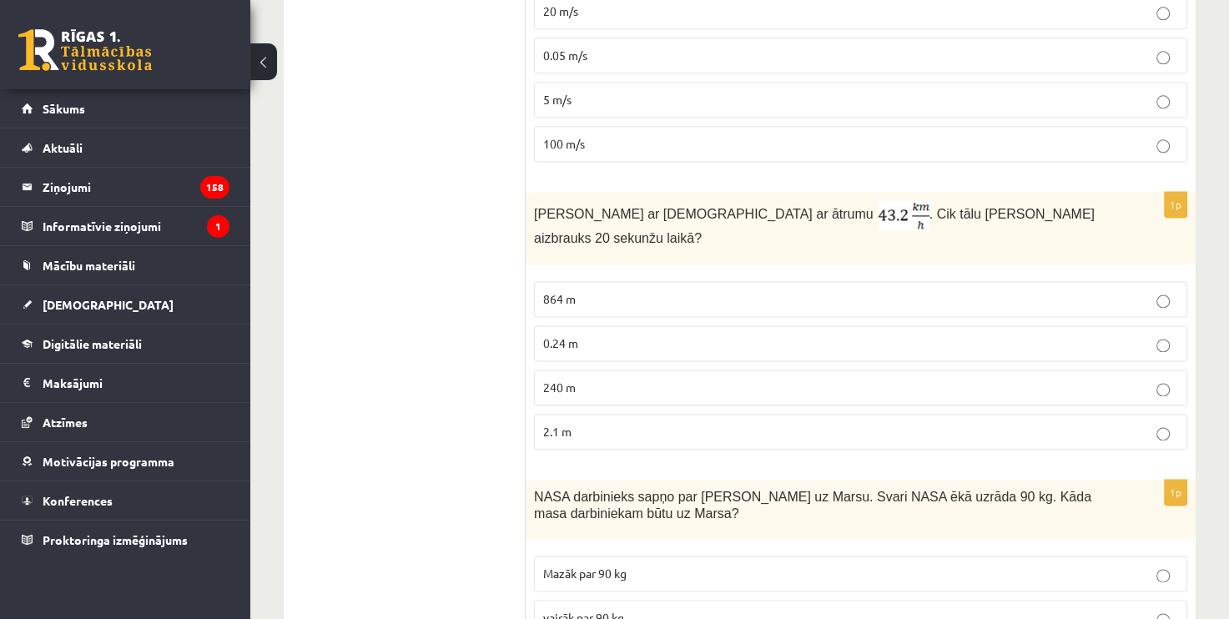
scroll to position [2168, 0]
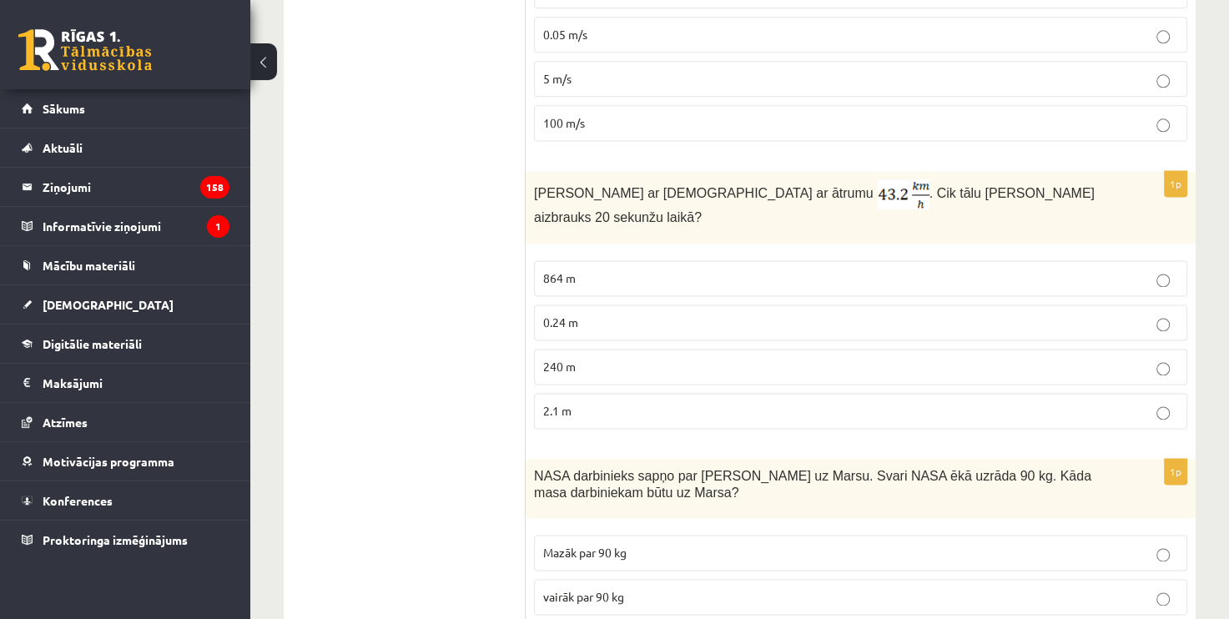
click at [650, 358] on p "240 m" at bounding box center [860, 367] width 635 height 18
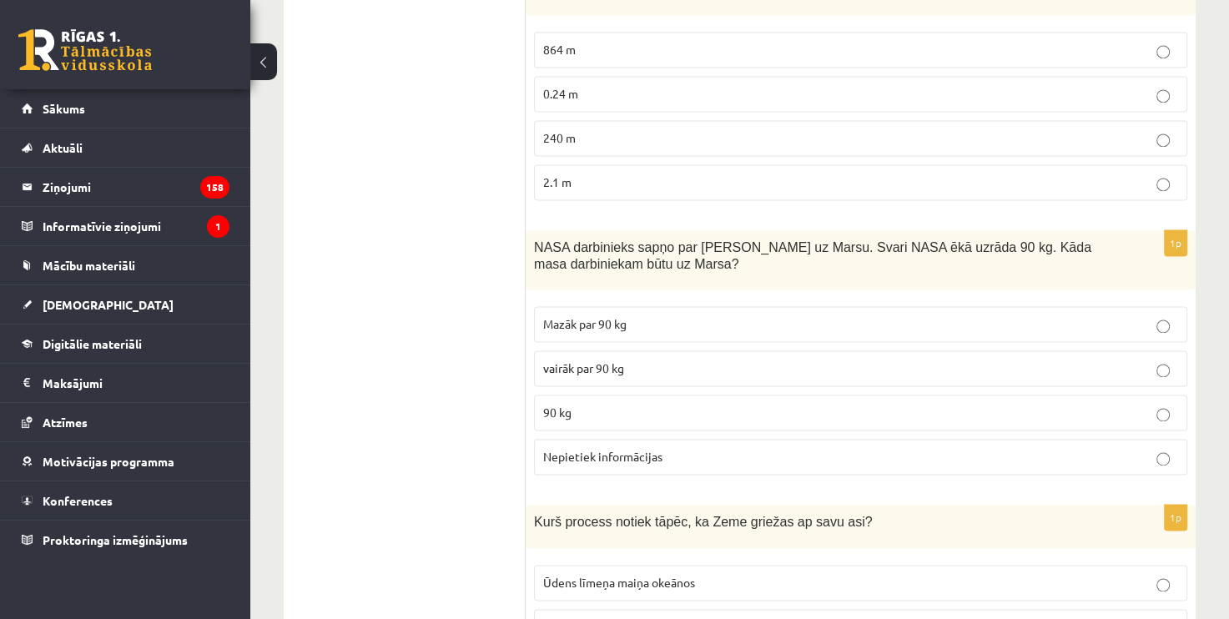
scroll to position [2419, 0]
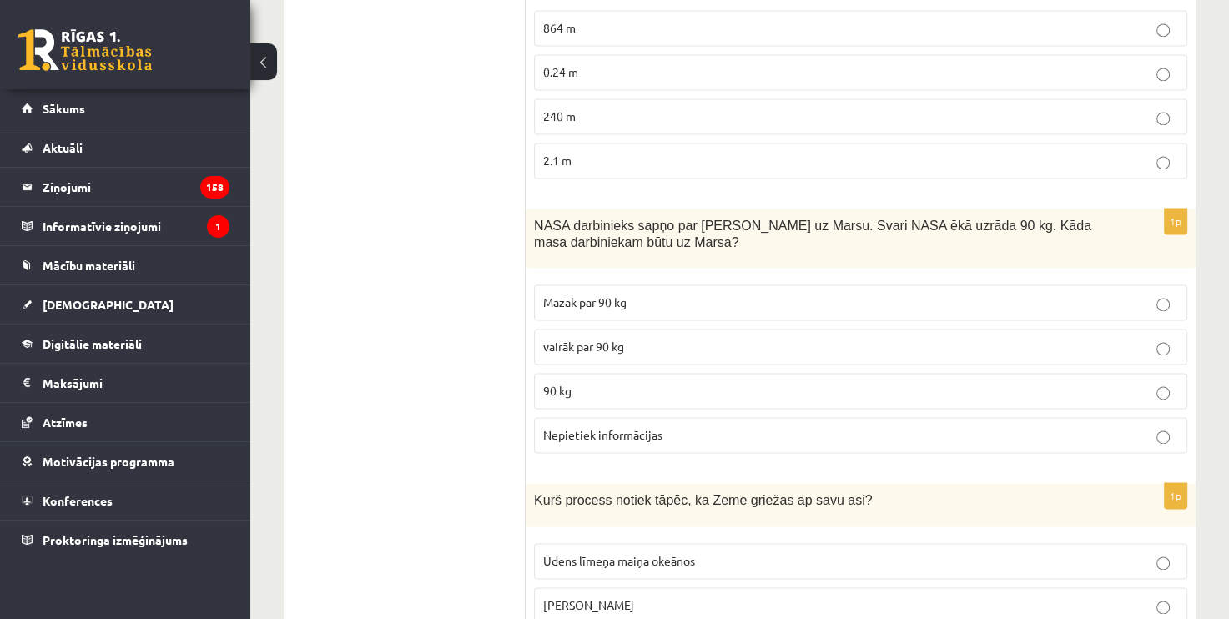
click at [641, 382] on p "90 kg" at bounding box center [860, 391] width 635 height 18
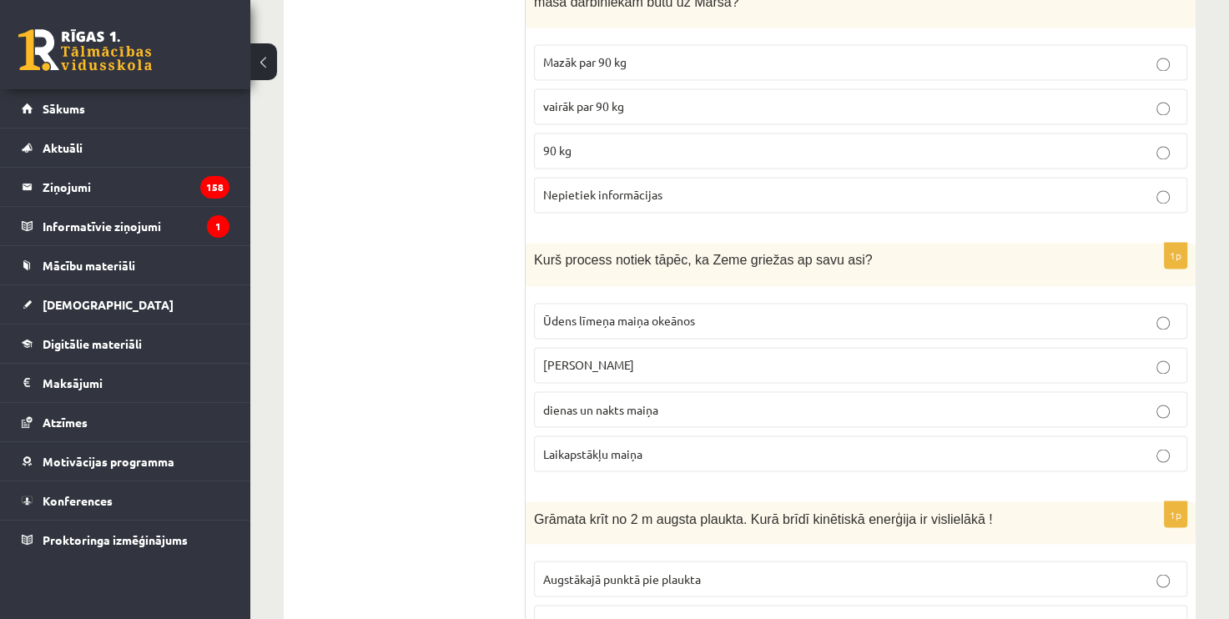
scroll to position [2669, 0]
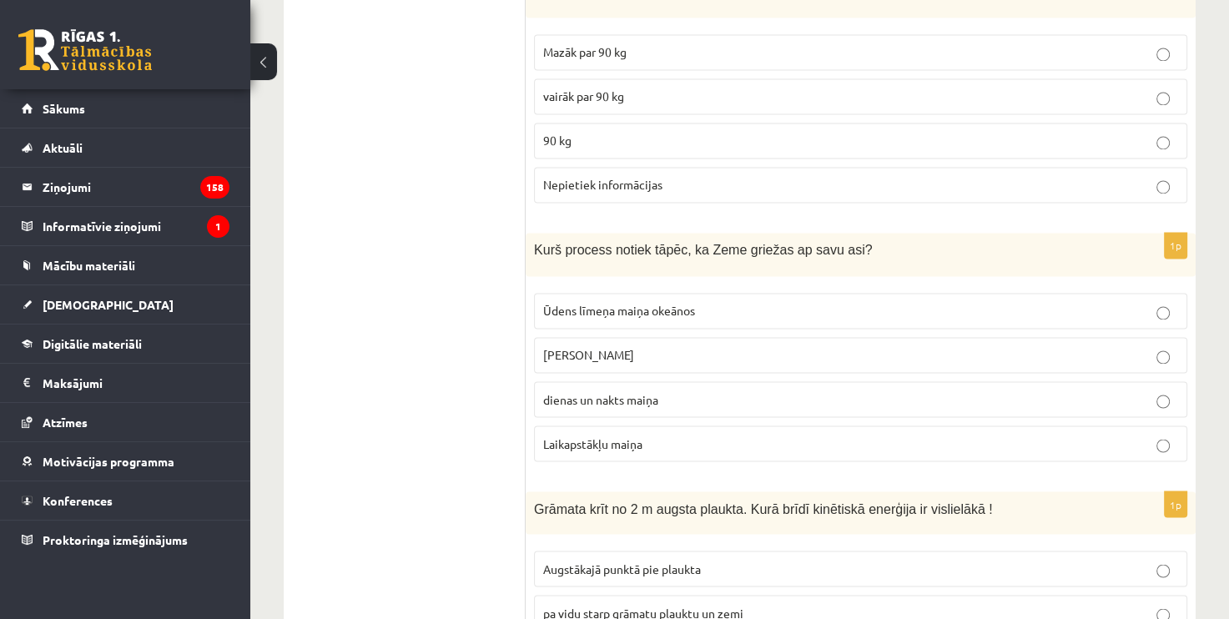
click at [658, 391] on span "dienas un nakts maiņa" at bounding box center [600, 398] width 115 height 15
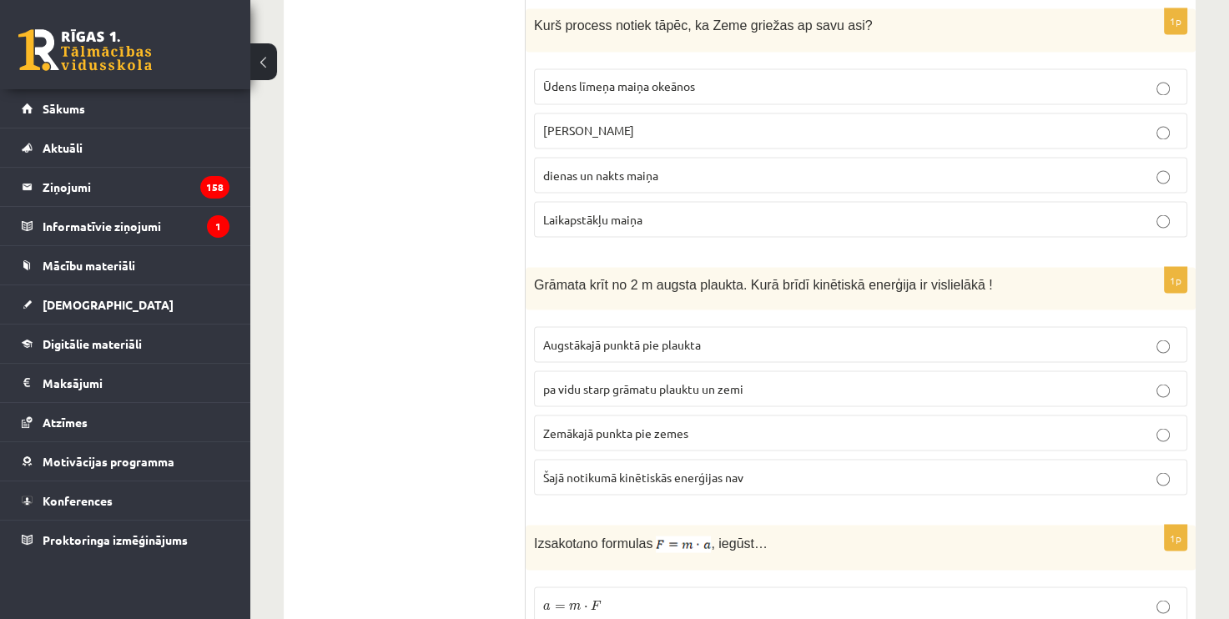
scroll to position [2919, 0]
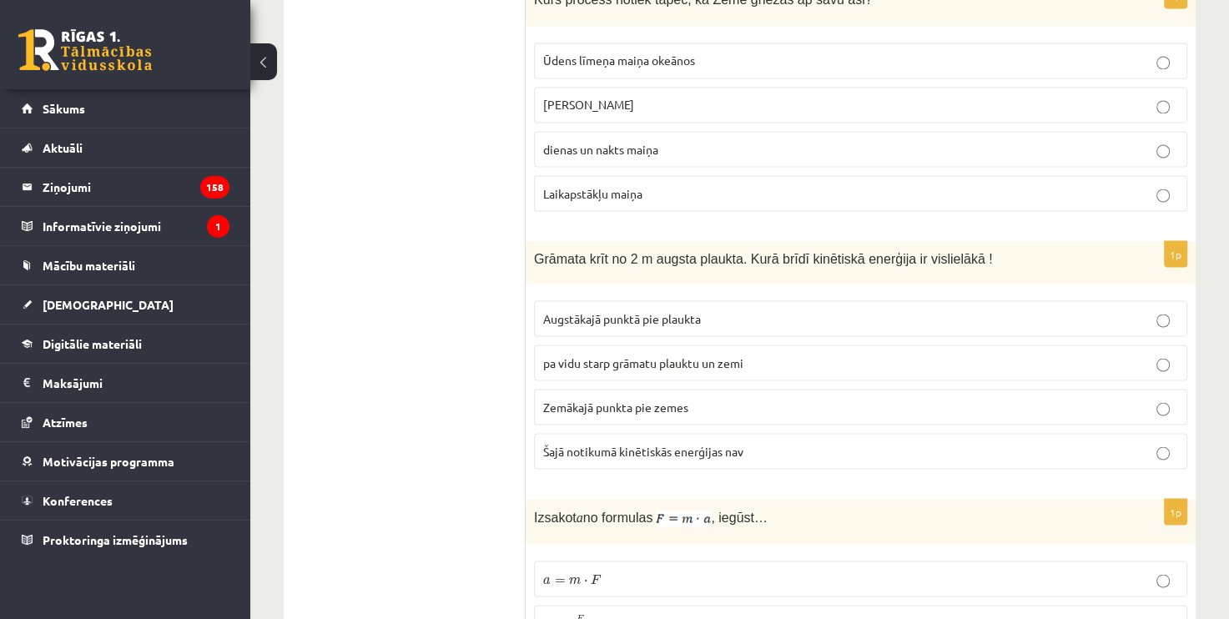
click at [734, 398] on p "Zemākajā punkta pie zemes" at bounding box center [860, 407] width 635 height 18
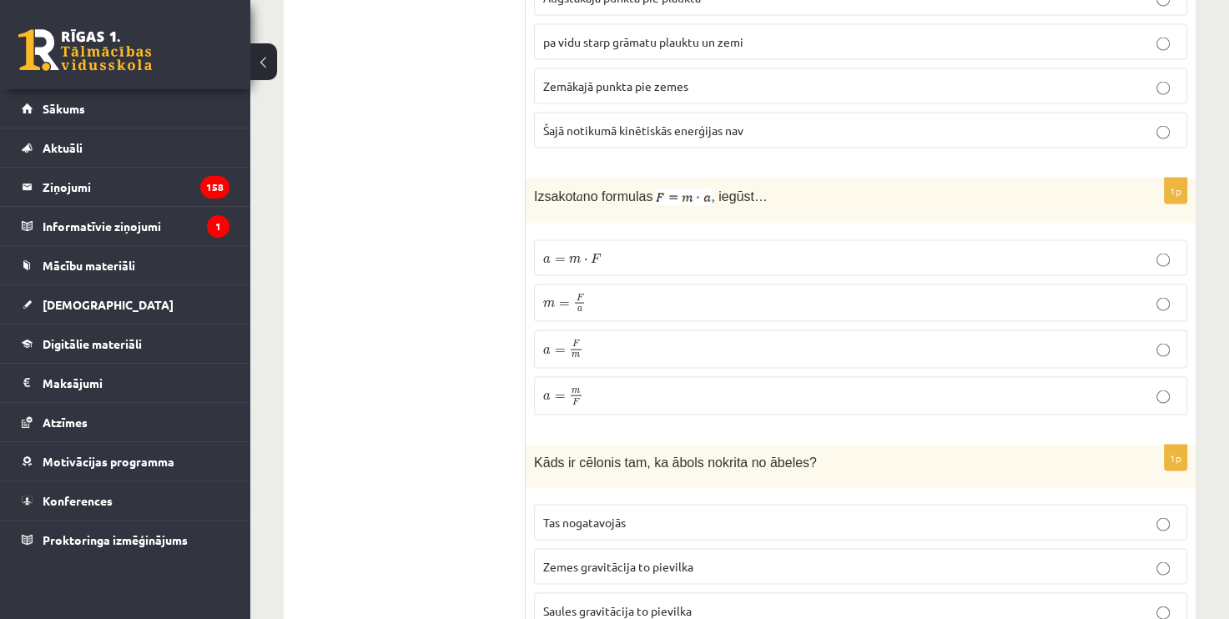
scroll to position [3253, 0]
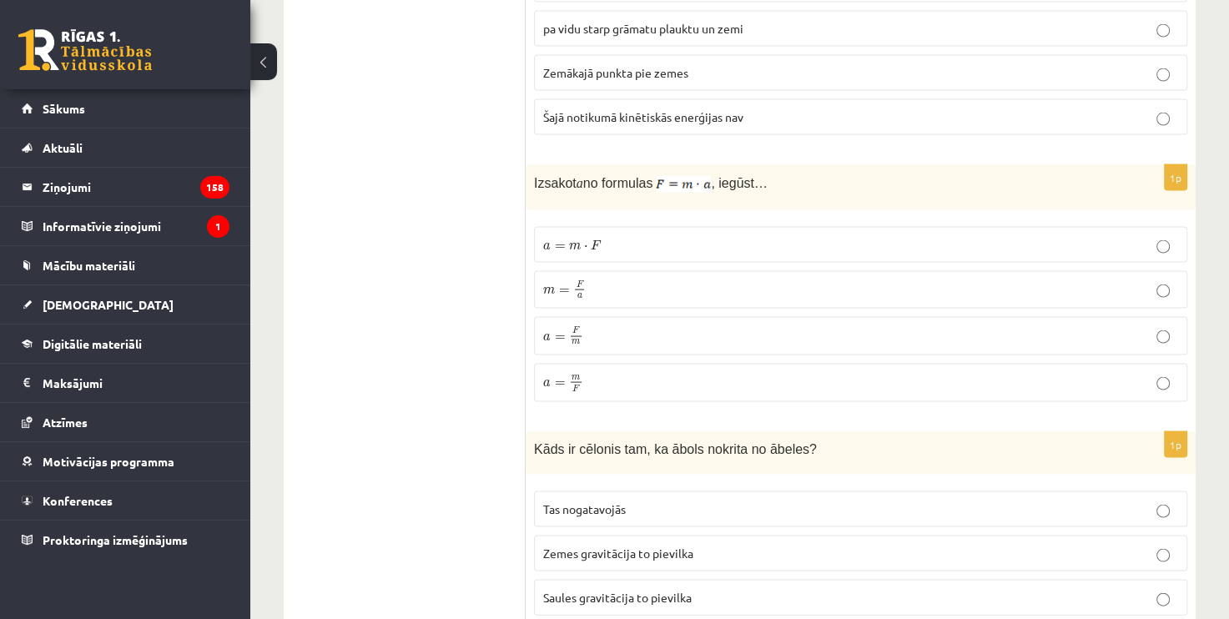
click at [627, 326] on p "a = F m a = F m" at bounding box center [860, 336] width 635 height 20
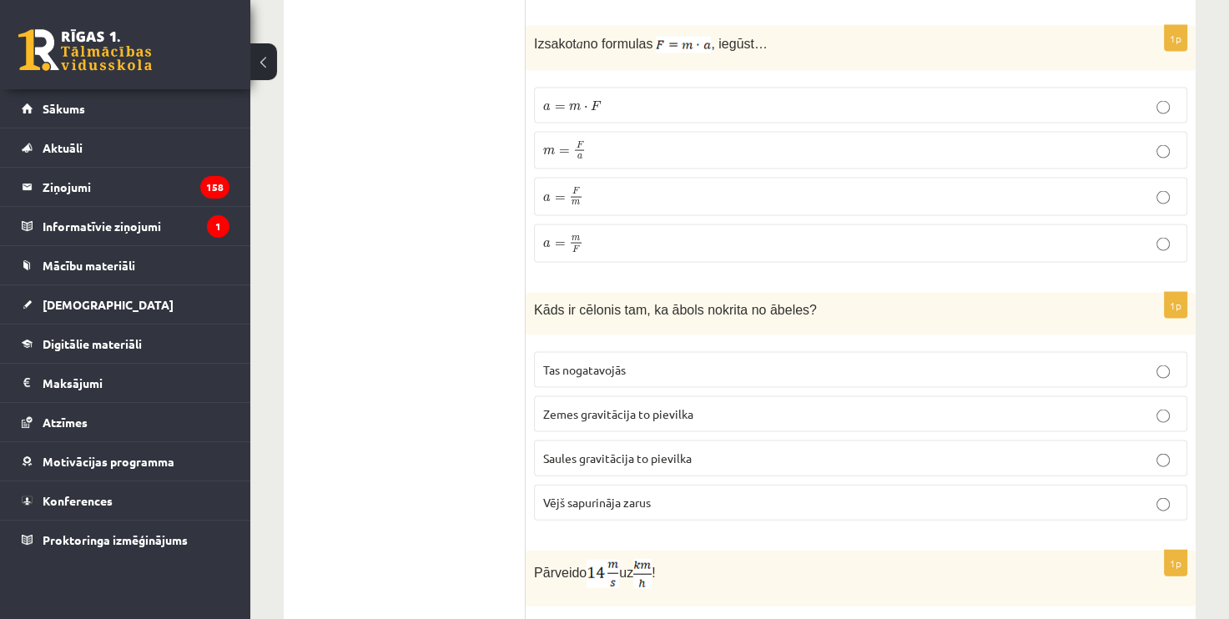
scroll to position [3420, 0]
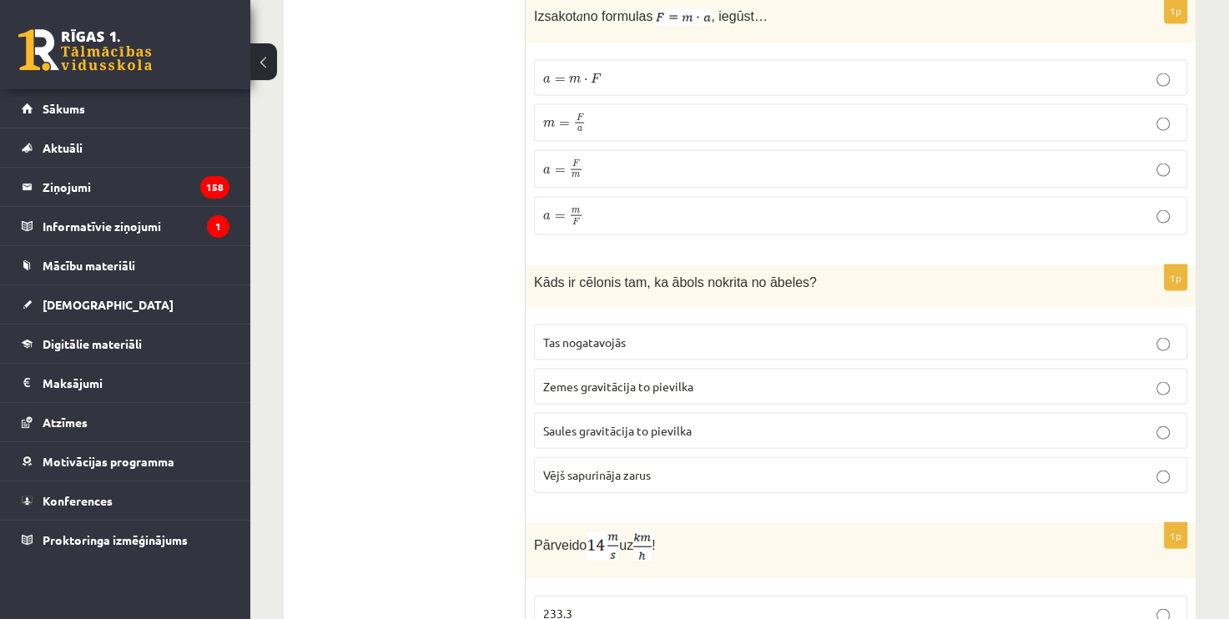
click at [647, 379] on span "Zemes gravitācija to pievilka" at bounding box center [618, 386] width 150 height 15
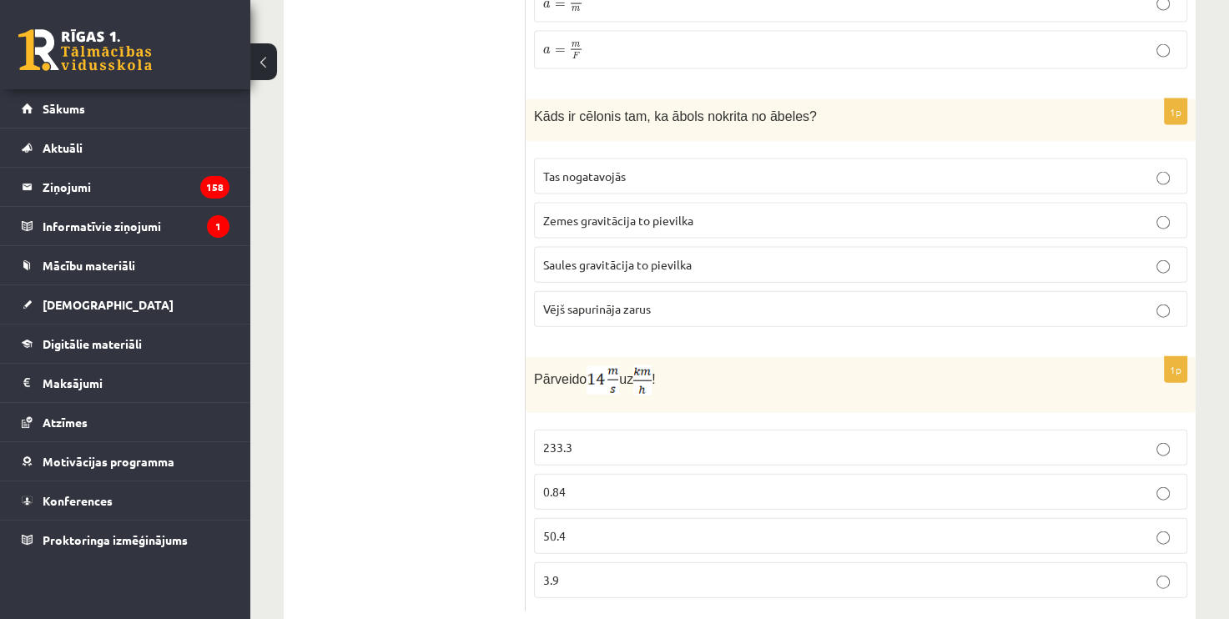
scroll to position [3590, 0]
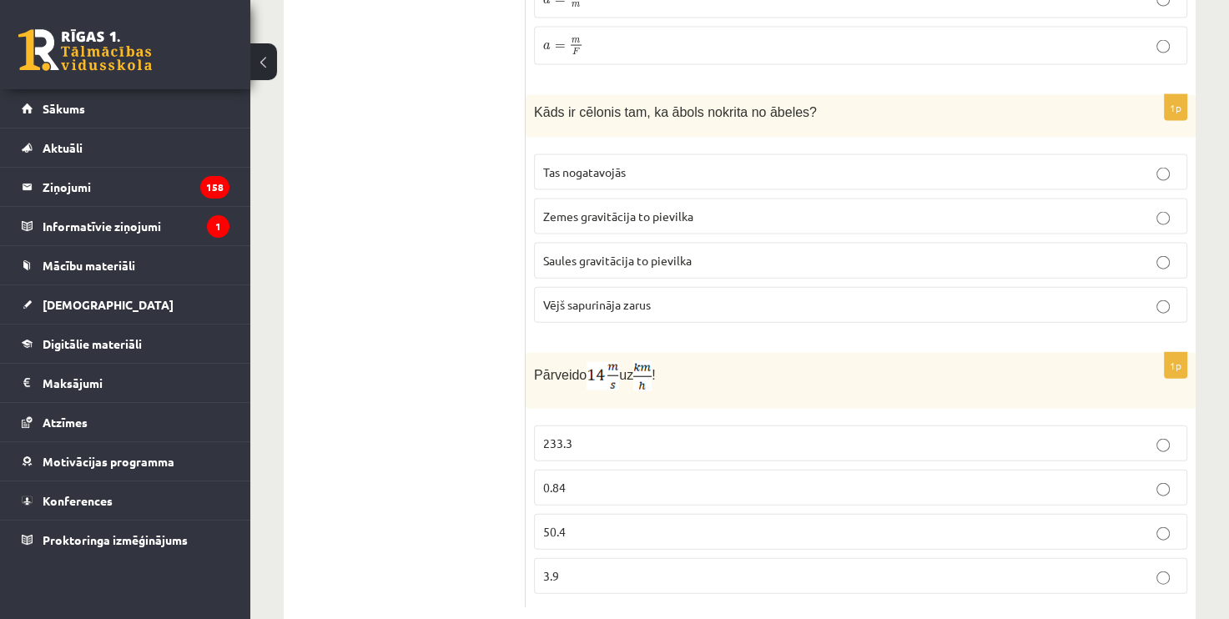
click at [627, 523] on p "50.4" at bounding box center [860, 532] width 635 height 18
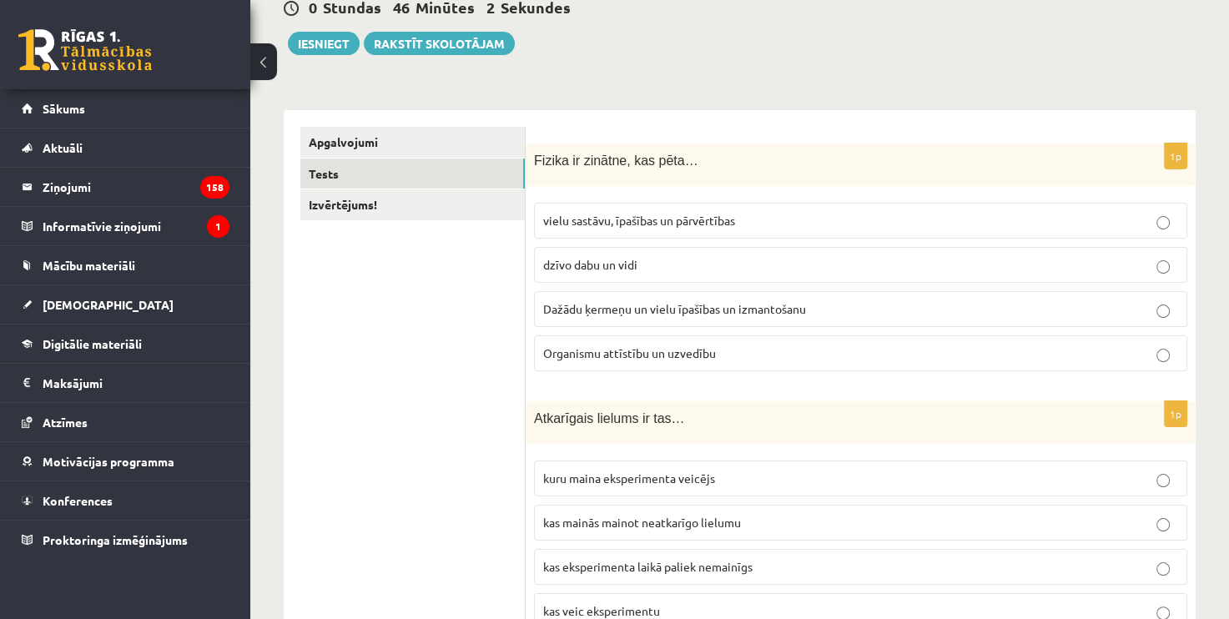
scroll to position [0, 0]
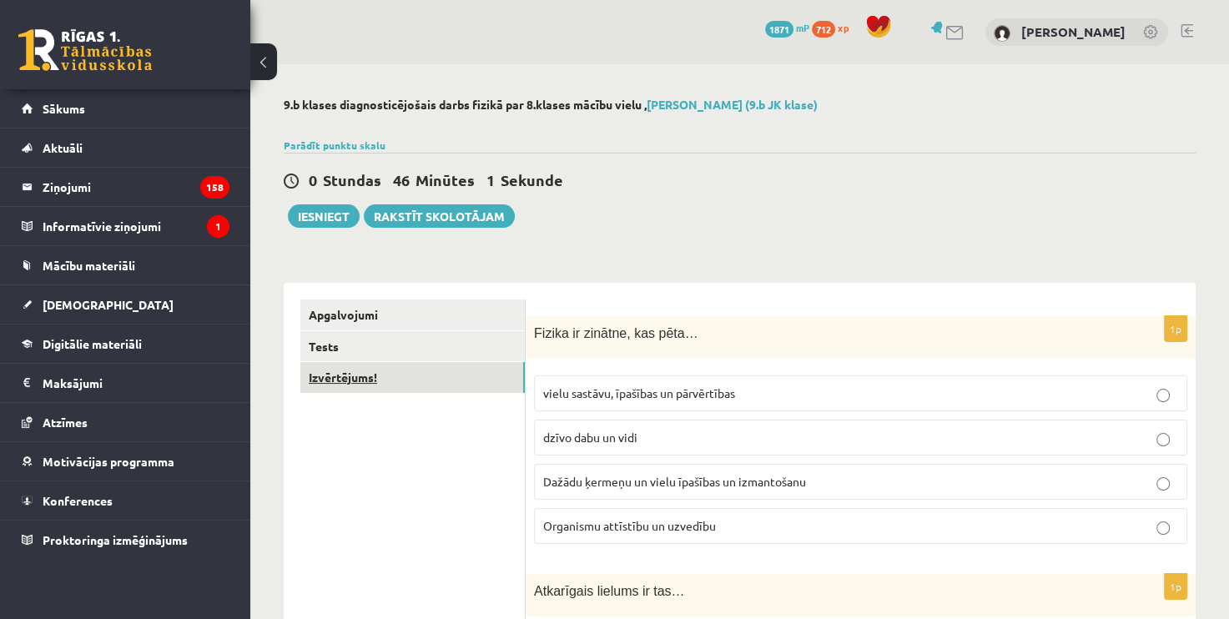
click at [450, 392] on link "Izvērtējums!" at bounding box center [412, 377] width 224 height 31
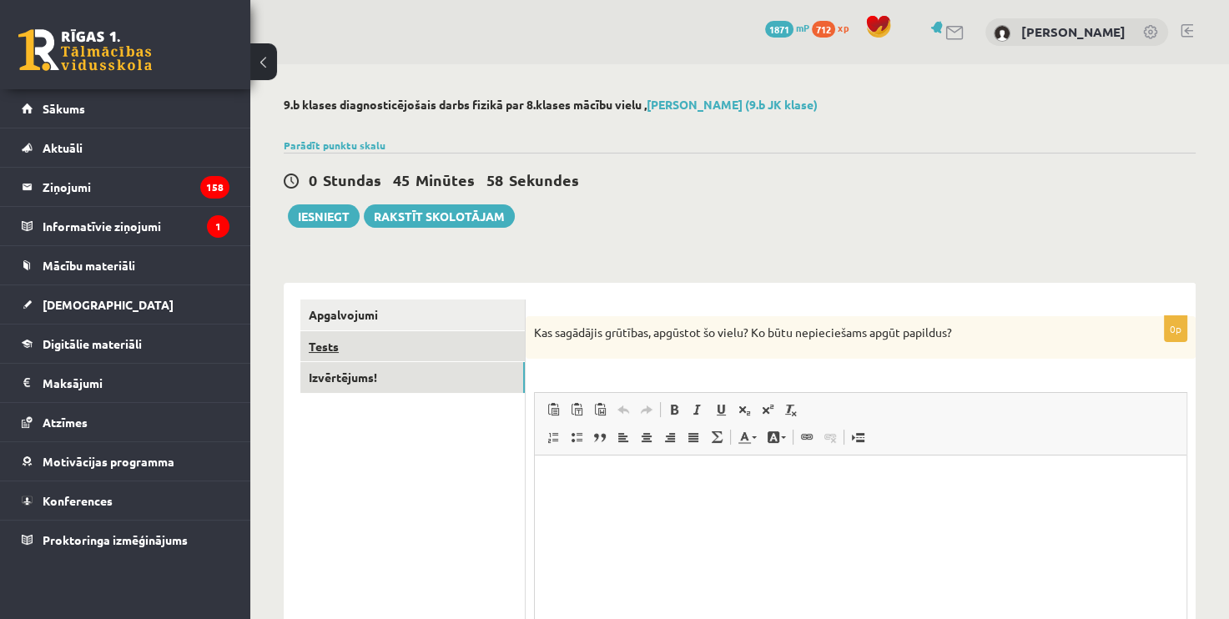
click at [484, 345] on link "Tests" at bounding box center [412, 346] width 224 height 31
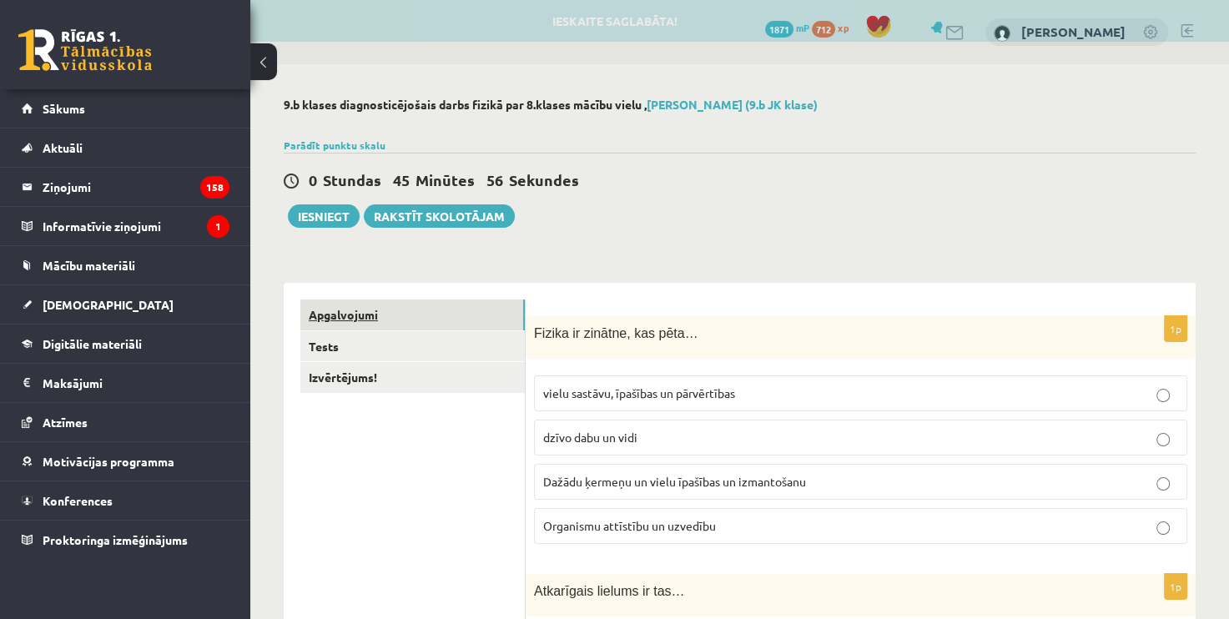
click at [488, 311] on link "Apgalvojumi" at bounding box center [412, 314] width 224 height 31
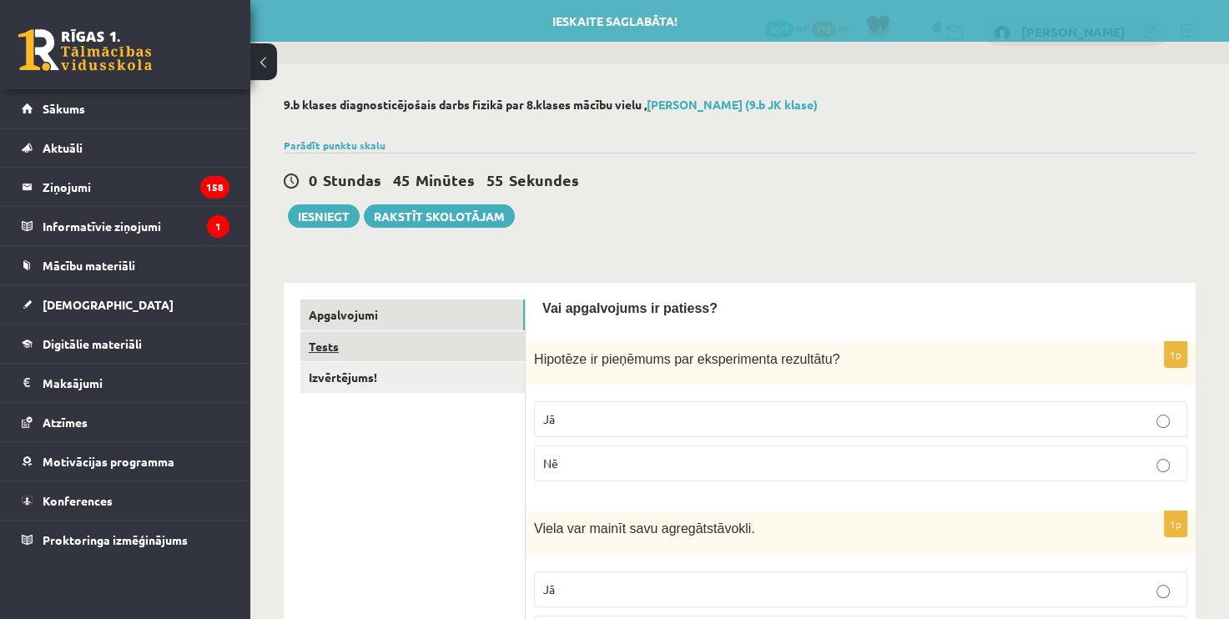
click at [491, 344] on link "Tests" at bounding box center [412, 346] width 224 height 31
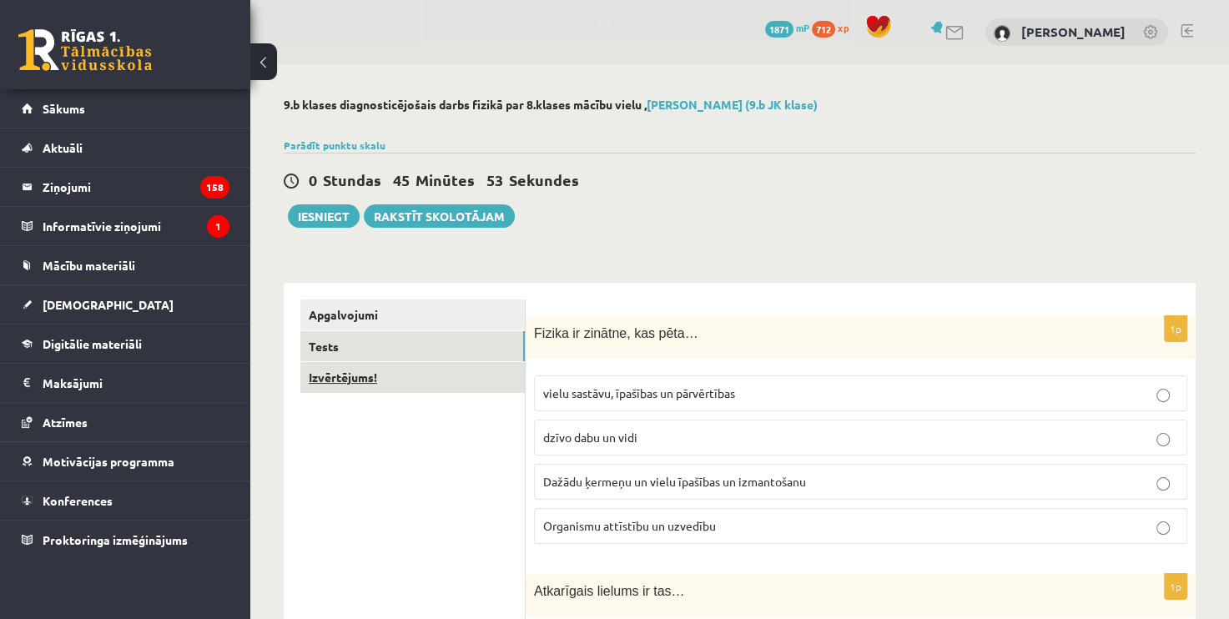
click at [486, 375] on link "Izvērtējums!" at bounding box center [412, 377] width 224 height 31
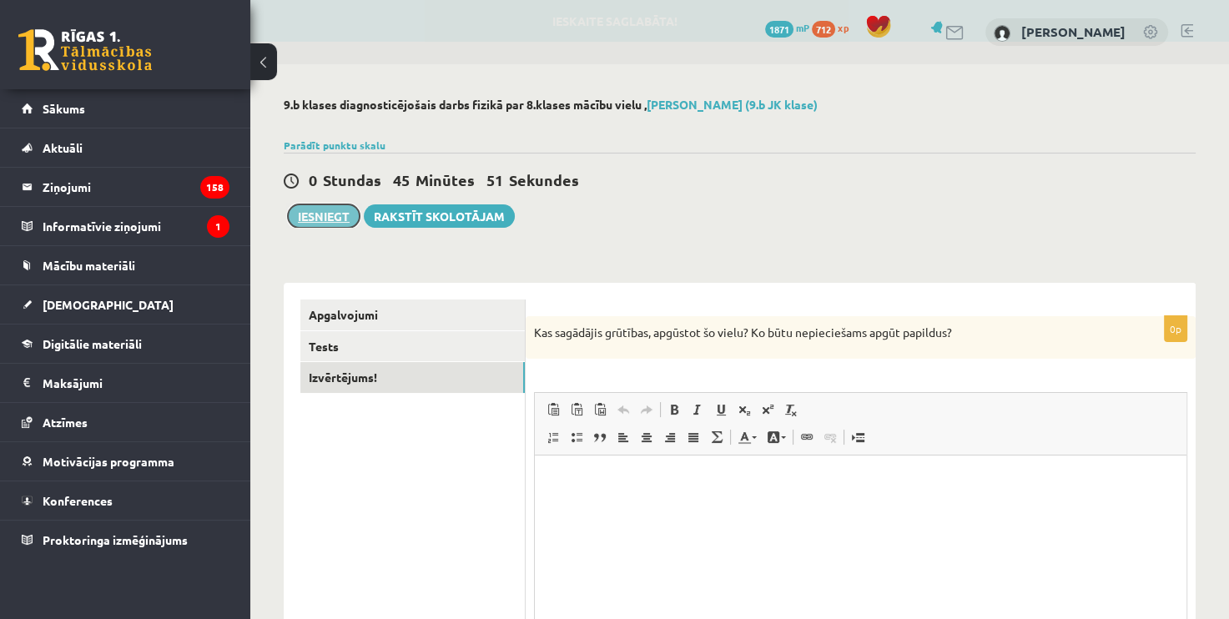
click at [344, 219] on button "Iesniegt" at bounding box center [324, 215] width 72 height 23
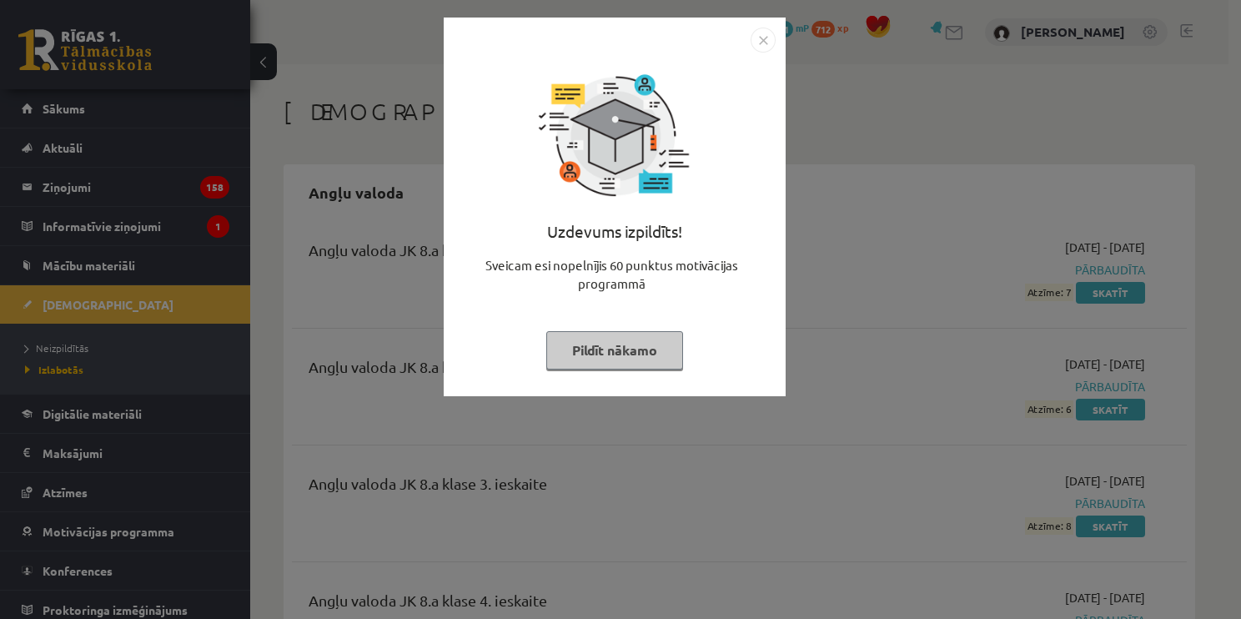
click at [759, 37] on img "Close" at bounding box center [763, 40] width 25 height 25
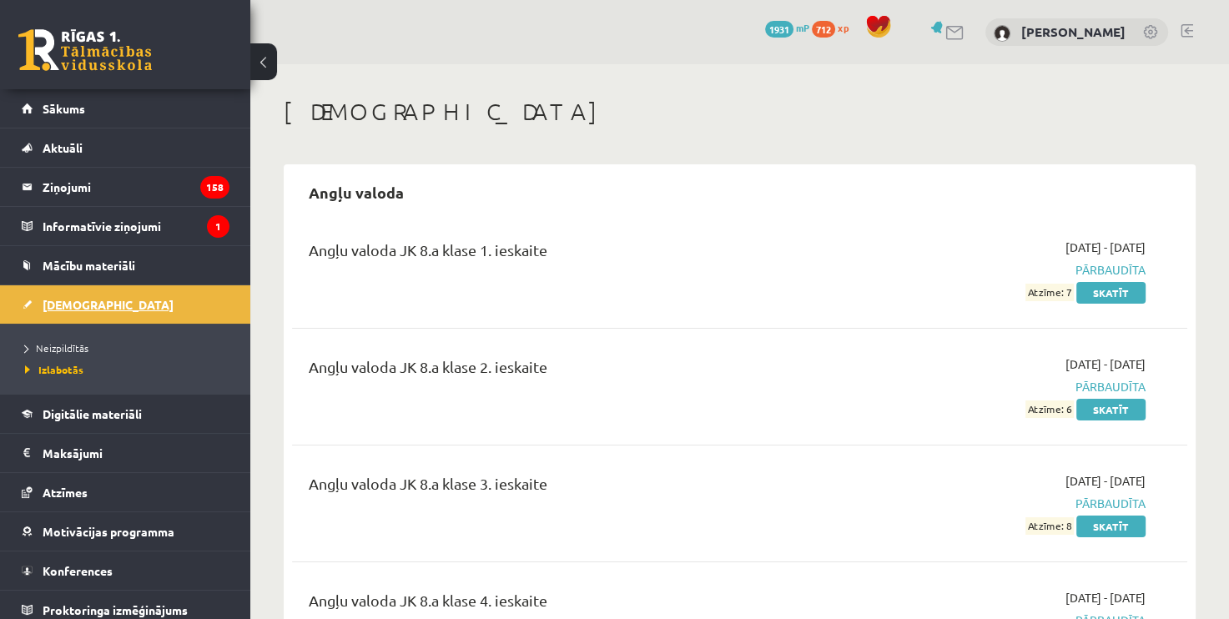
click at [166, 314] on link "[DEMOGRAPHIC_DATA]" at bounding box center [126, 304] width 208 height 38
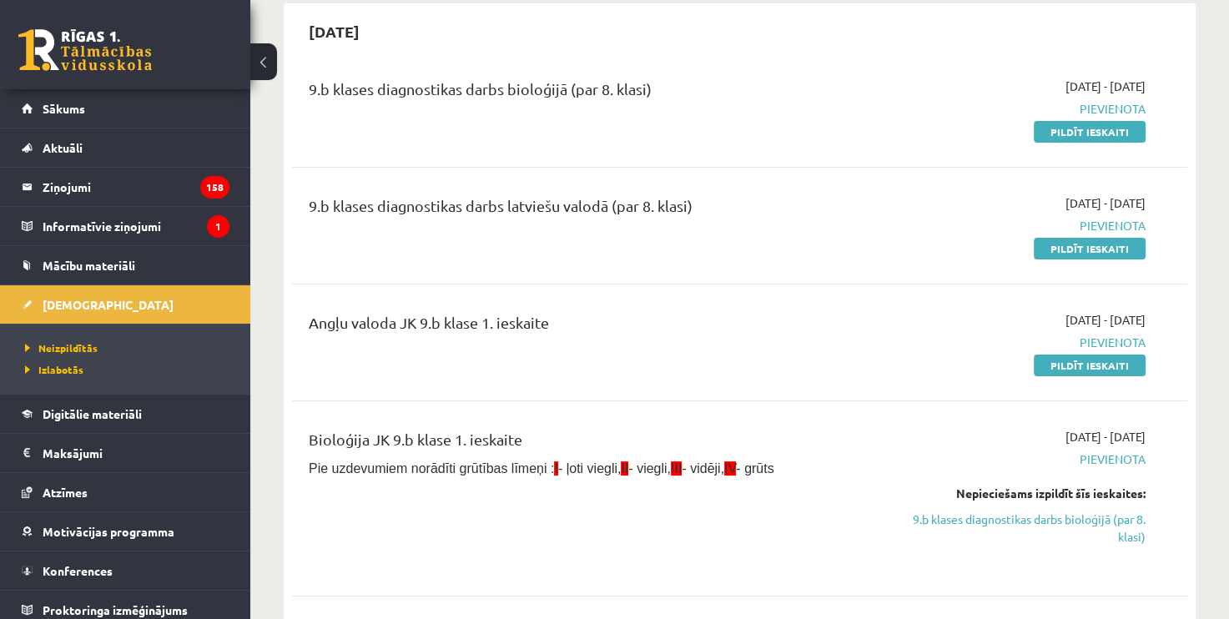
scroll to position [83, 0]
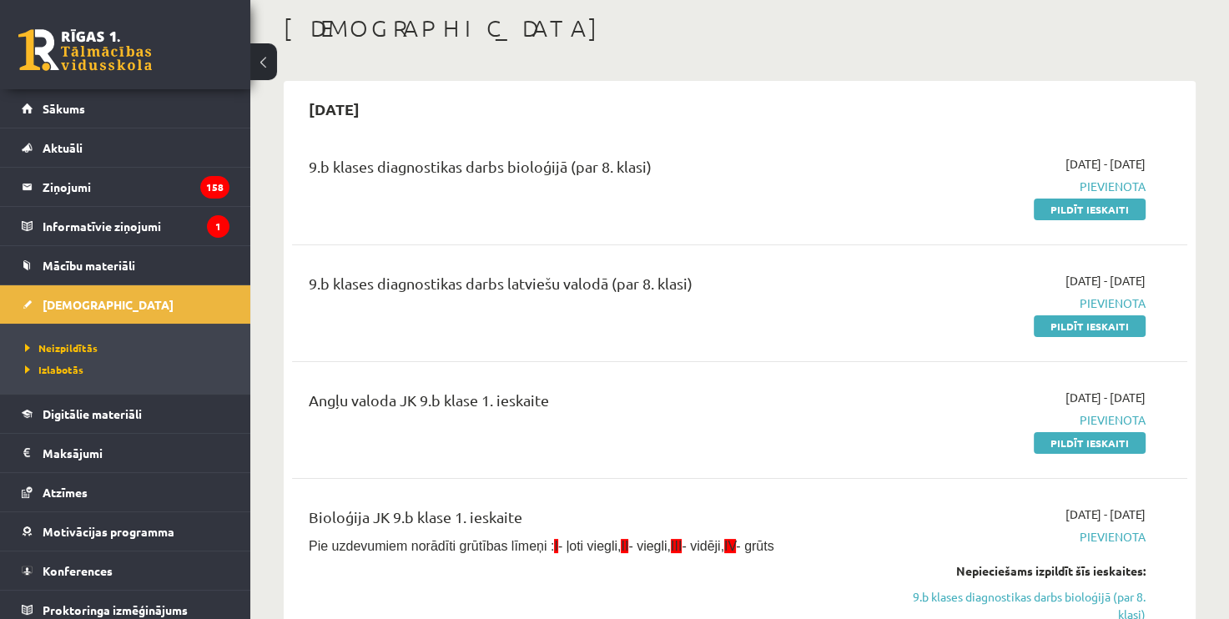
drag, startPoint x: 1061, startPoint y: 322, endPoint x: 681, endPoint y: 76, distance: 453.0
click at [1061, 321] on link "Pildīt ieskaiti" at bounding box center [1089, 326] width 112 height 22
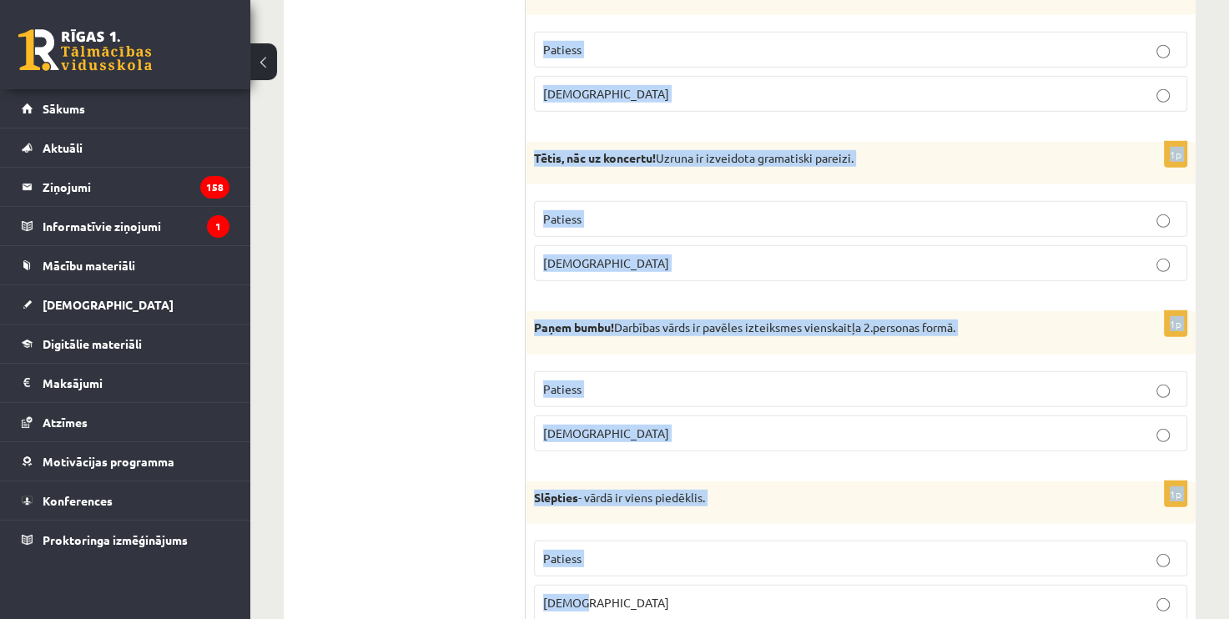
scroll to position [4880, 0]
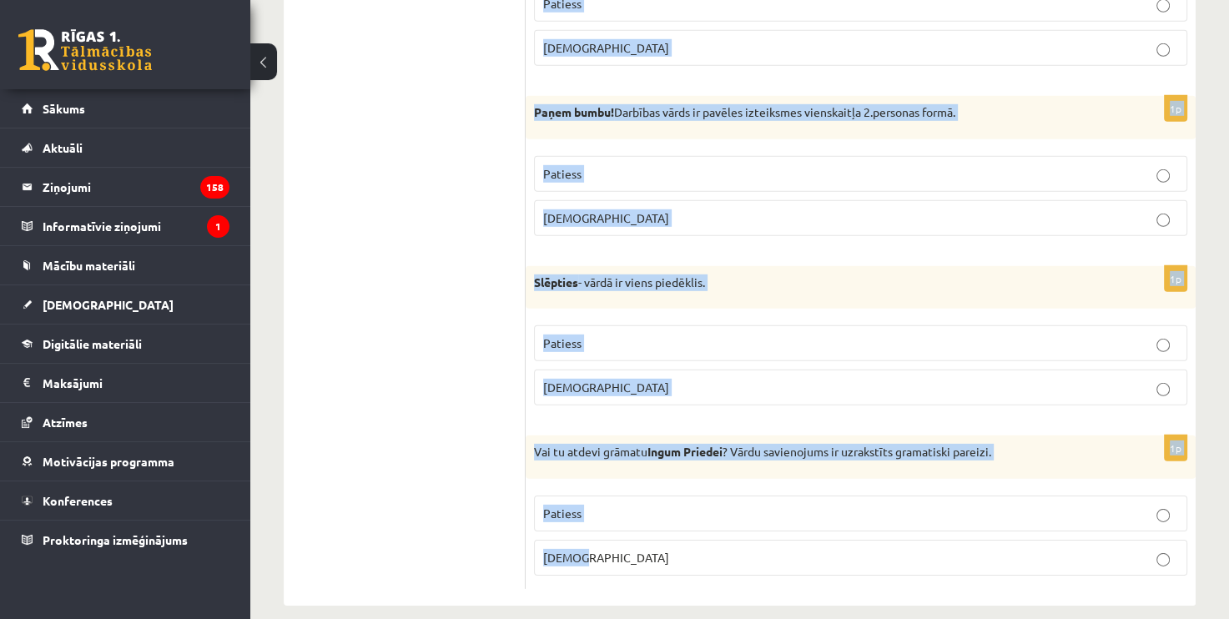
drag, startPoint x: 535, startPoint y: 190, endPoint x: 828, endPoint y: 549, distance: 462.9
copy form "Lor ipsumdol sitam. Consect ad elitseddoe tempori. Utlabor Etdolo 5m Al enimadm…"
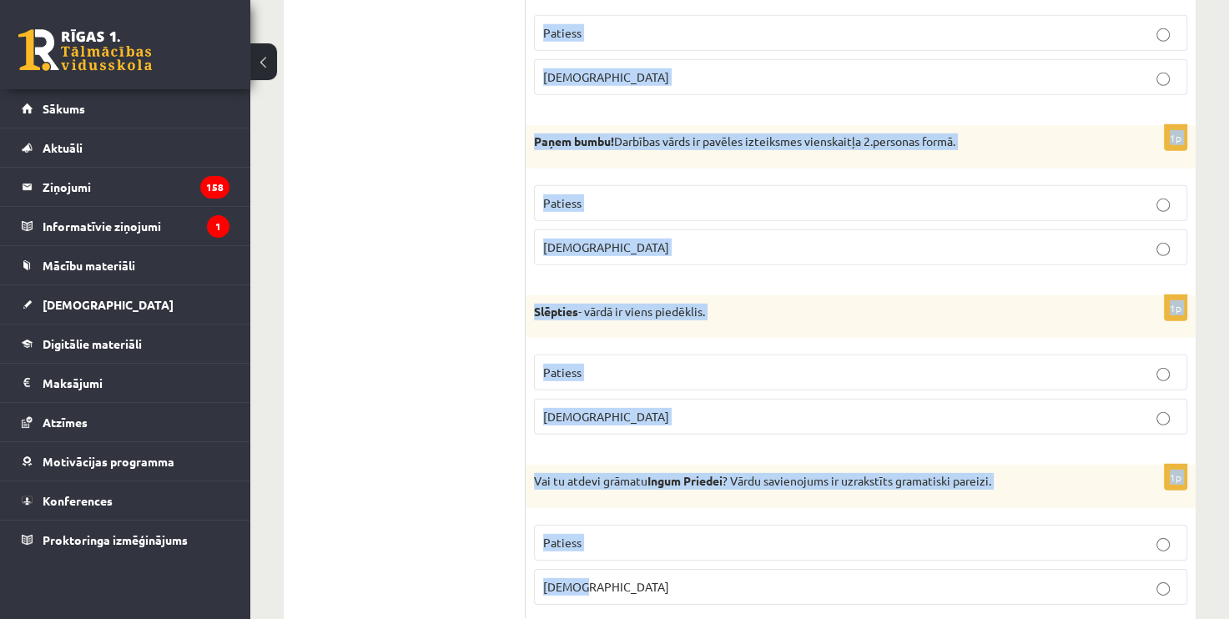
scroll to position [0, 0]
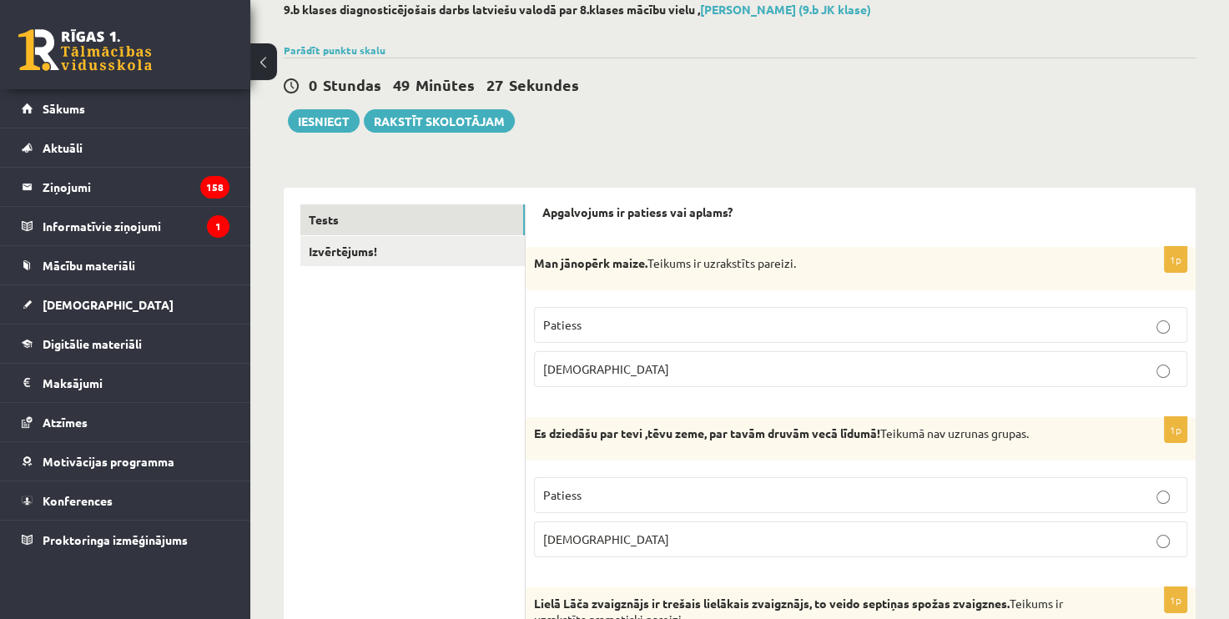
scroll to position [250, 0]
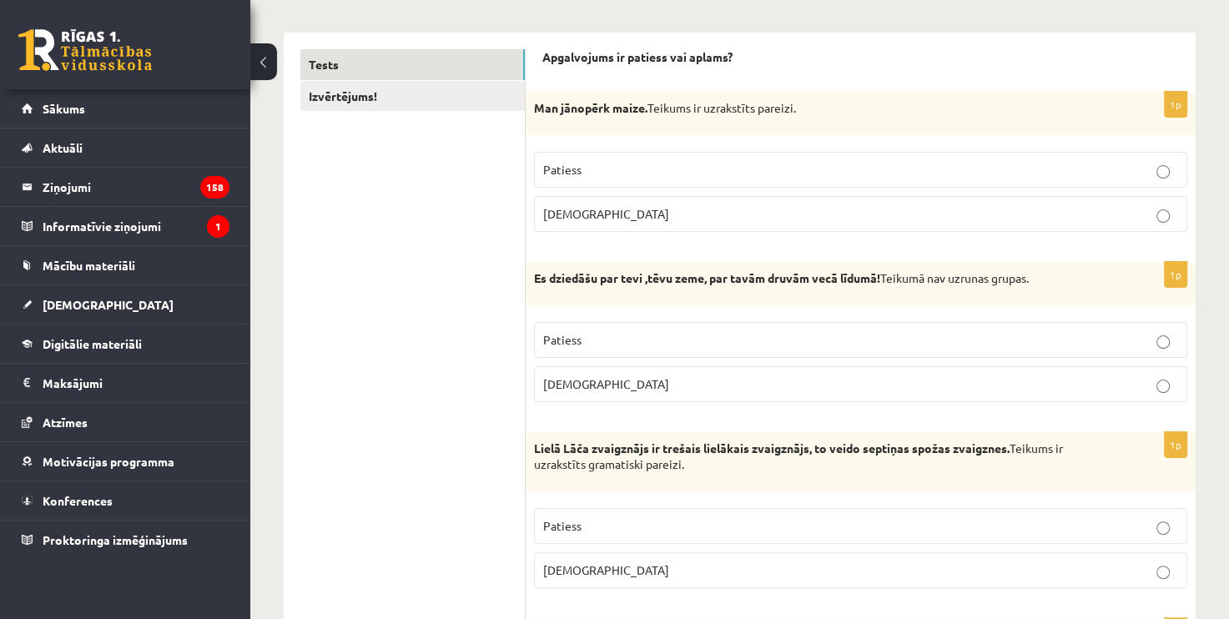
click at [625, 175] on p "Patiess" at bounding box center [860, 170] width 635 height 18
click at [641, 385] on p "[DEMOGRAPHIC_DATA]" at bounding box center [860, 384] width 635 height 18
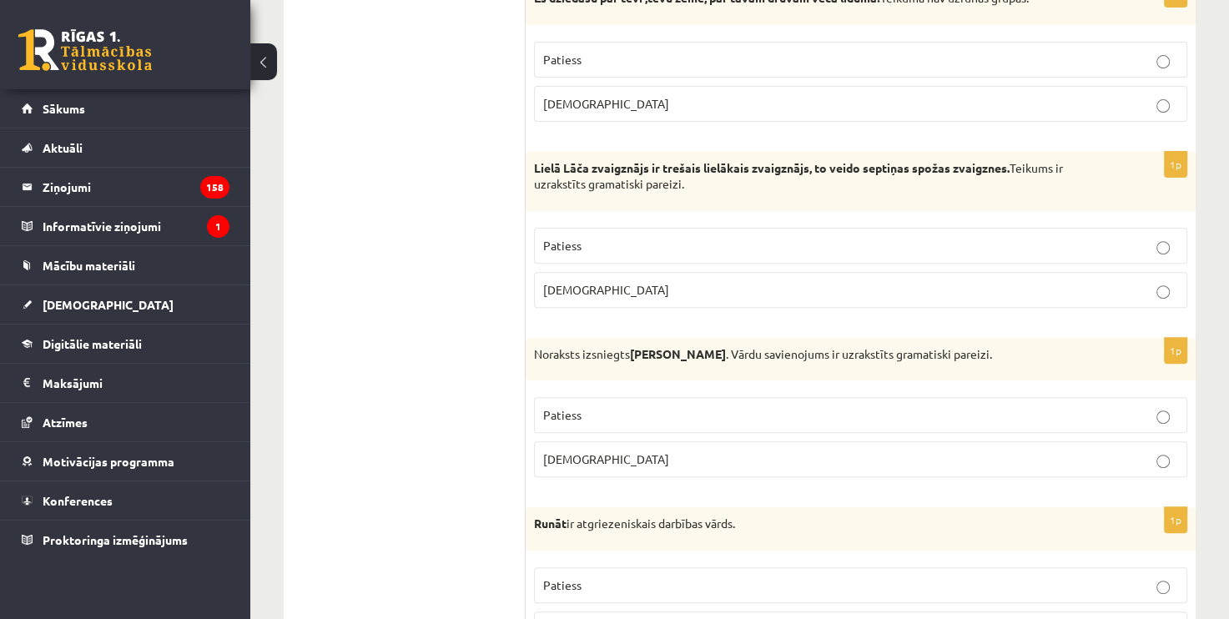
scroll to position [584, 0]
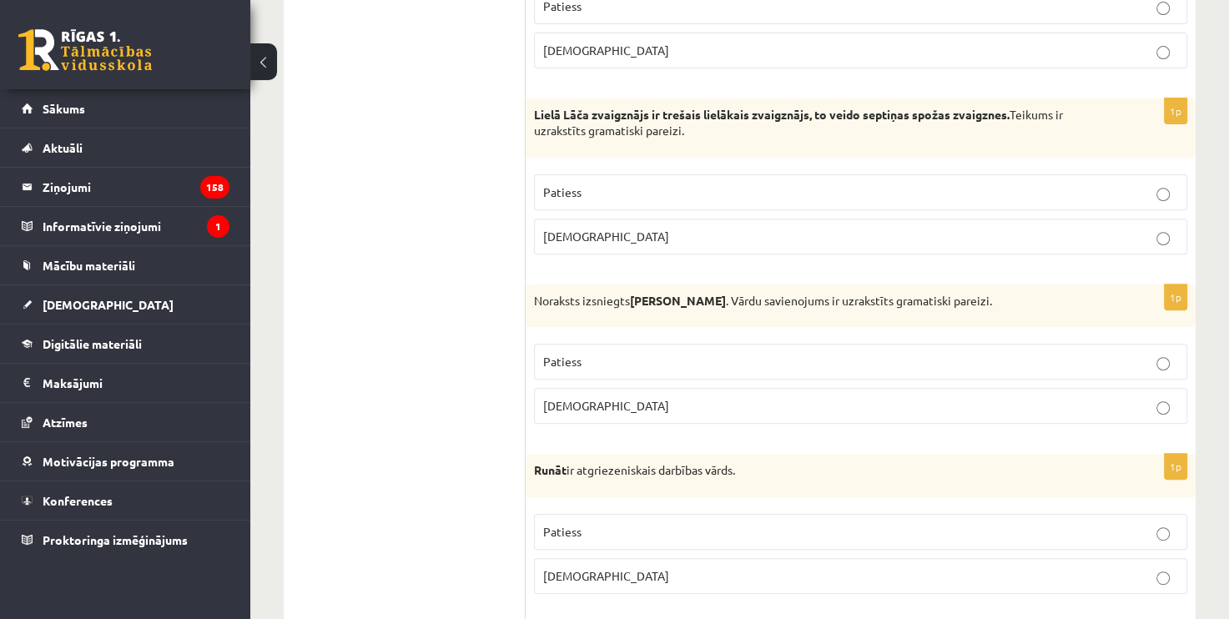
click at [626, 195] on p "Patiess" at bounding box center [860, 192] width 635 height 18
click at [626, 399] on p "[DEMOGRAPHIC_DATA]" at bounding box center [860, 406] width 635 height 18
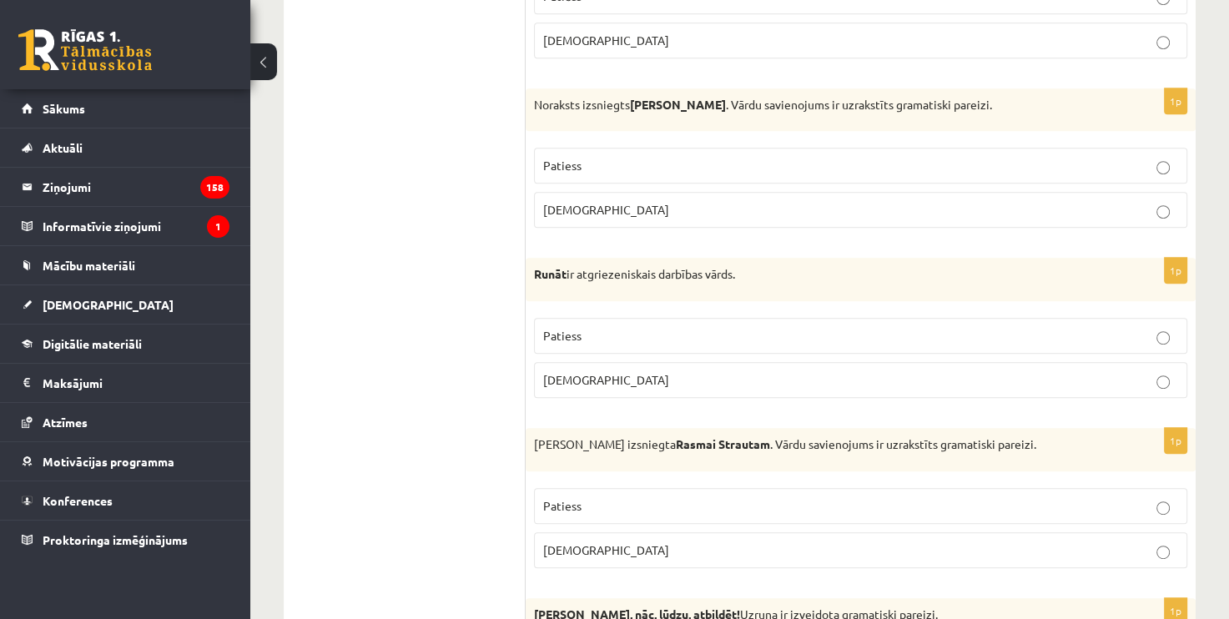
scroll to position [834, 0]
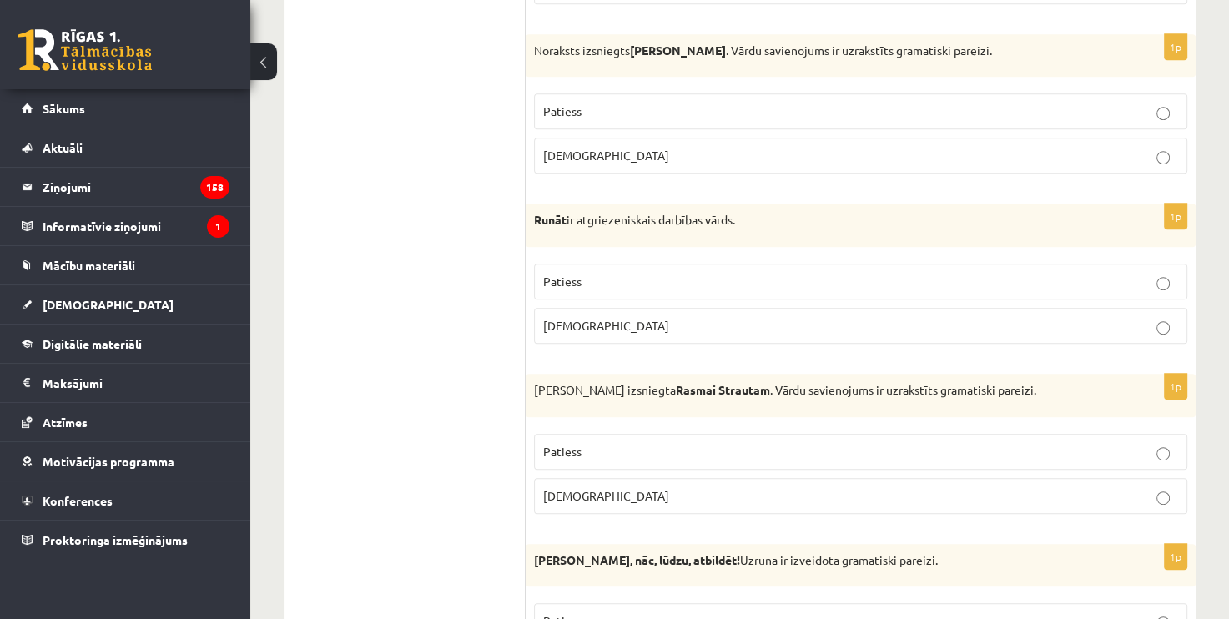
click at [661, 329] on p "[DEMOGRAPHIC_DATA]" at bounding box center [860, 326] width 635 height 18
click at [641, 487] on p "[DEMOGRAPHIC_DATA]" at bounding box center [860, 496] width 635 height 18
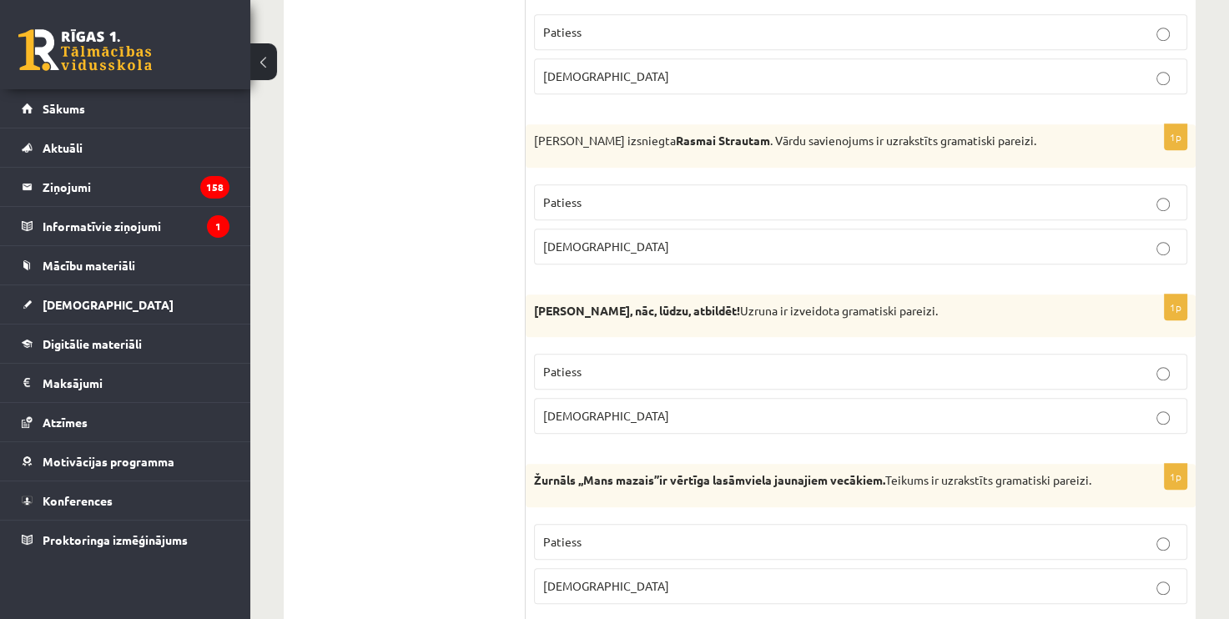
scroll to position [1084, 0]
click at [766, 406] on p "[DEMOGRAPHIC_DATA]" at bounding box center [860, 415] width 635 height 18
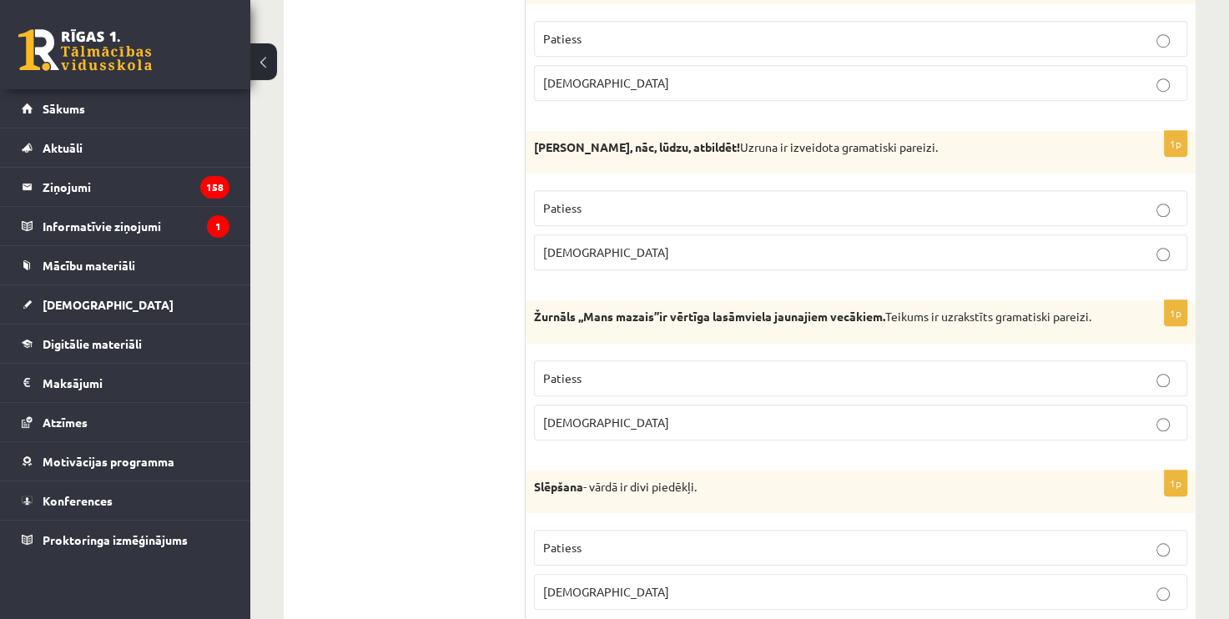
scroll to position [1251, 0]
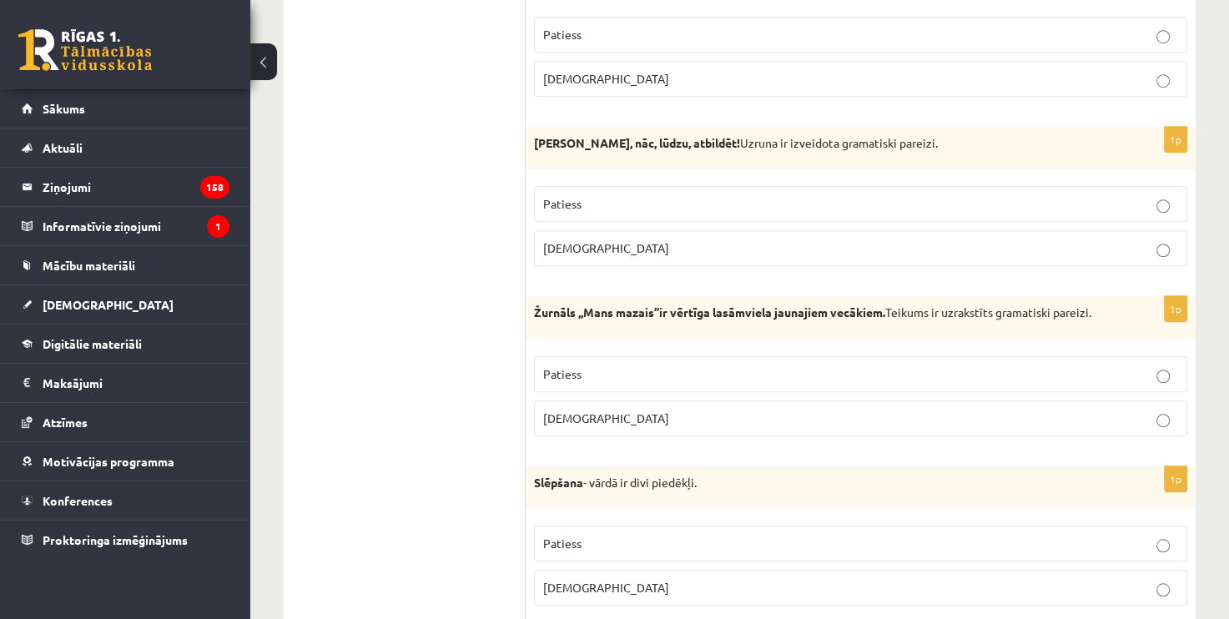
click at [766, 365] on p "Patiess" at bounding box center [860, 374] width 635 height 18
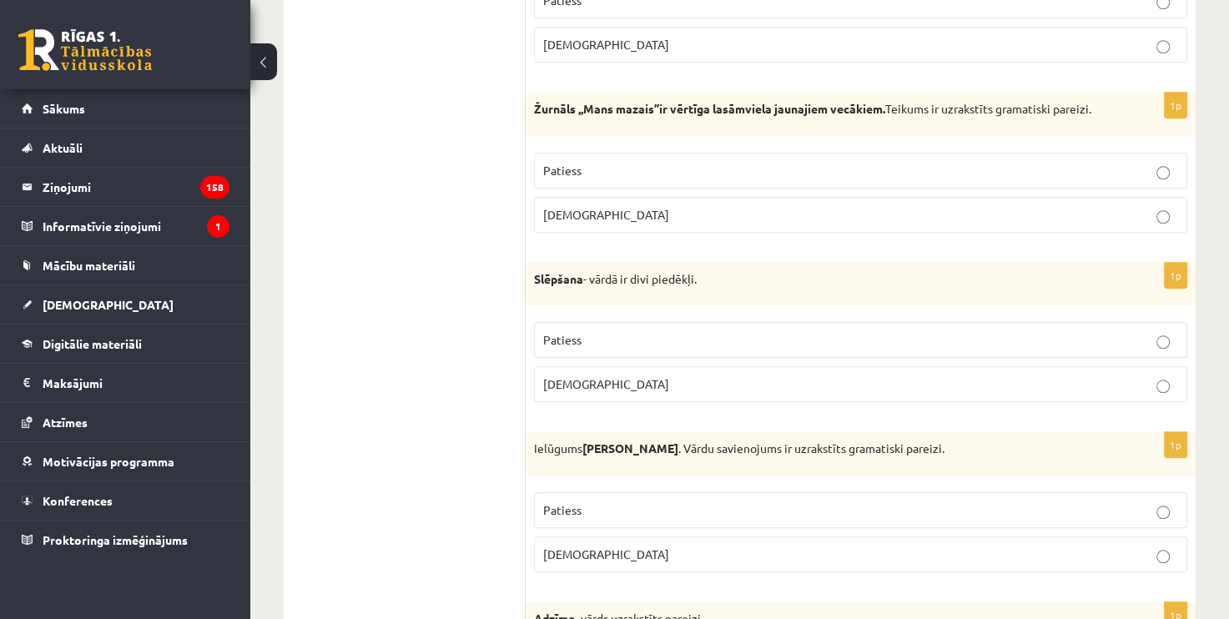
scroll to position [1501, 0]
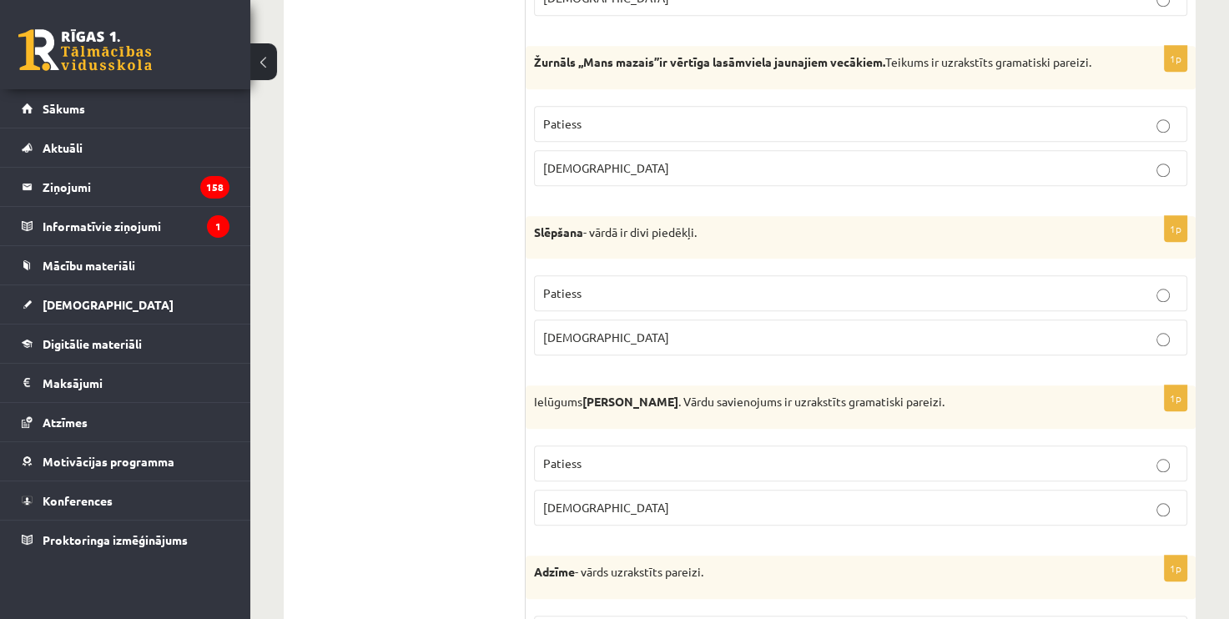
click at [673, 294] on p "Patiess" at bounding box center [860, 293] width 635 height 18
click at [683, 504] on p "Aplams" at bounding box center [860, 508] width 635 height 18
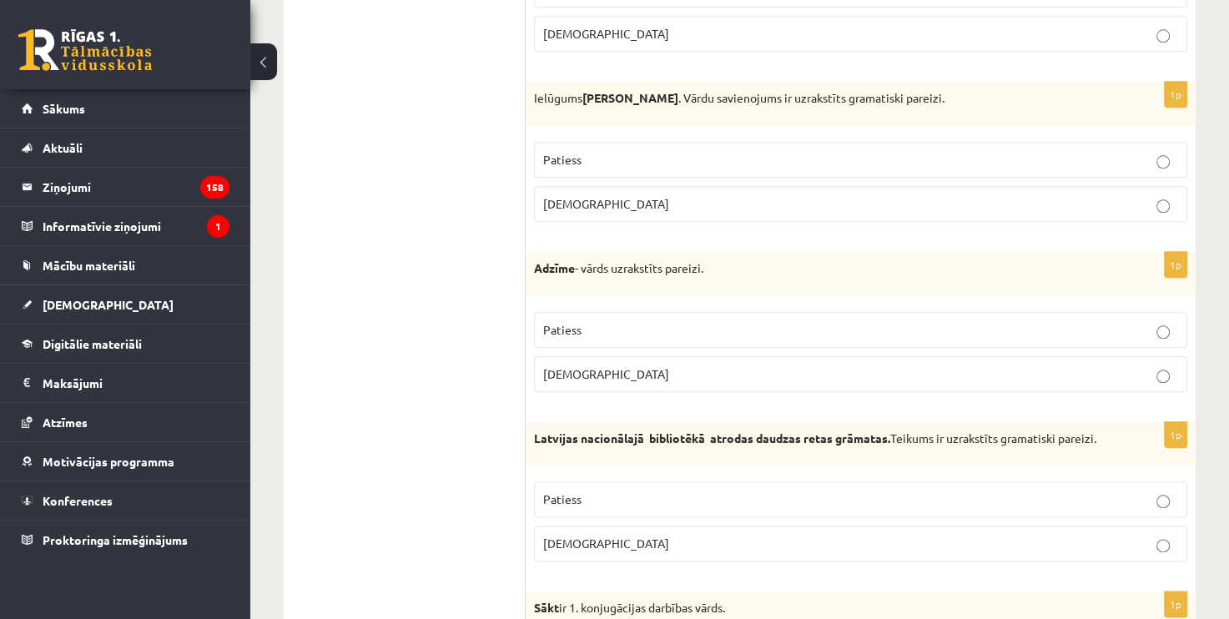
scroll to position [1835, 0]
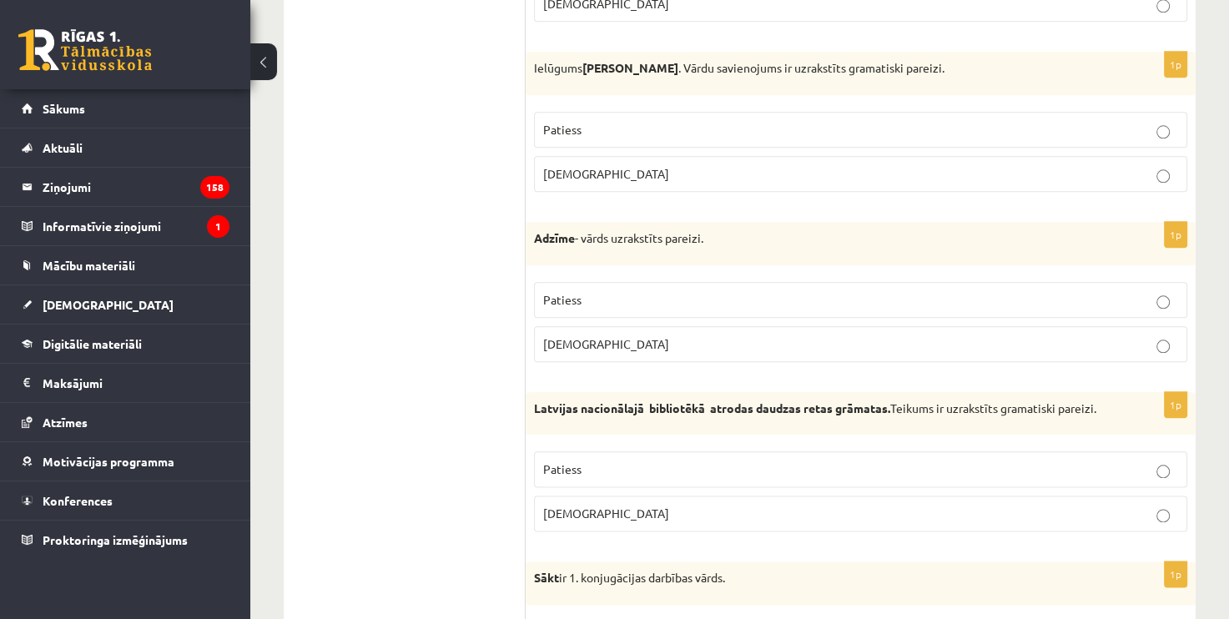
click at [784, 335] on p "Aplams" at bounding box center [860, 344] width 635 height 18
click at [754, 460] on p "Patiess" at bounding box center [860, 469] width 635 height 18
click at [693, 282] on label "Patiess" at bounding box center [860, 300] width 653 height 36
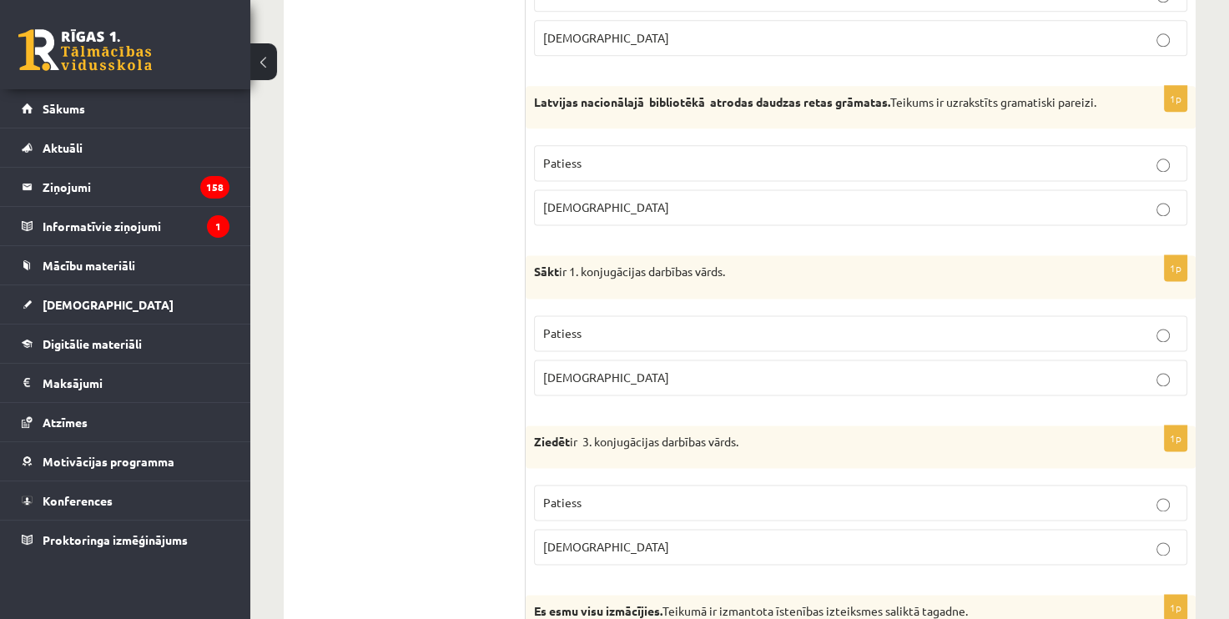
scroll to position [2168, 0]
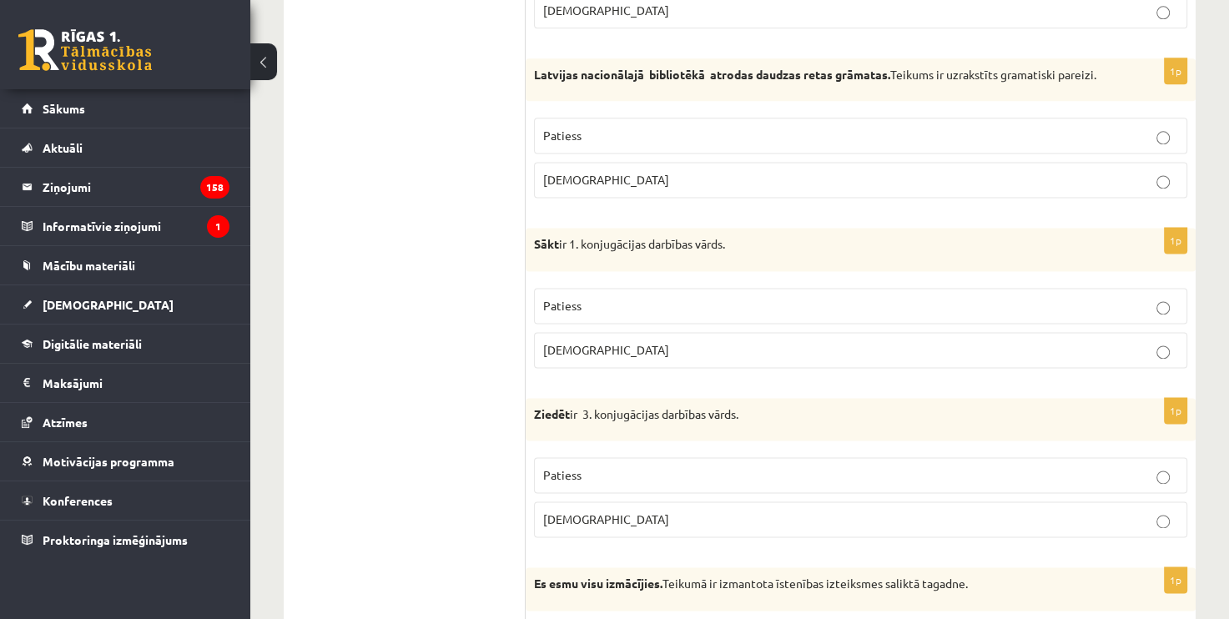
click at [771, 297] on p "Patiess" at bounding box center [860, 306] width 635 height 18
click at [673, 515] on p "Aplams" at bounding box center [860, 519] width 635 height 18
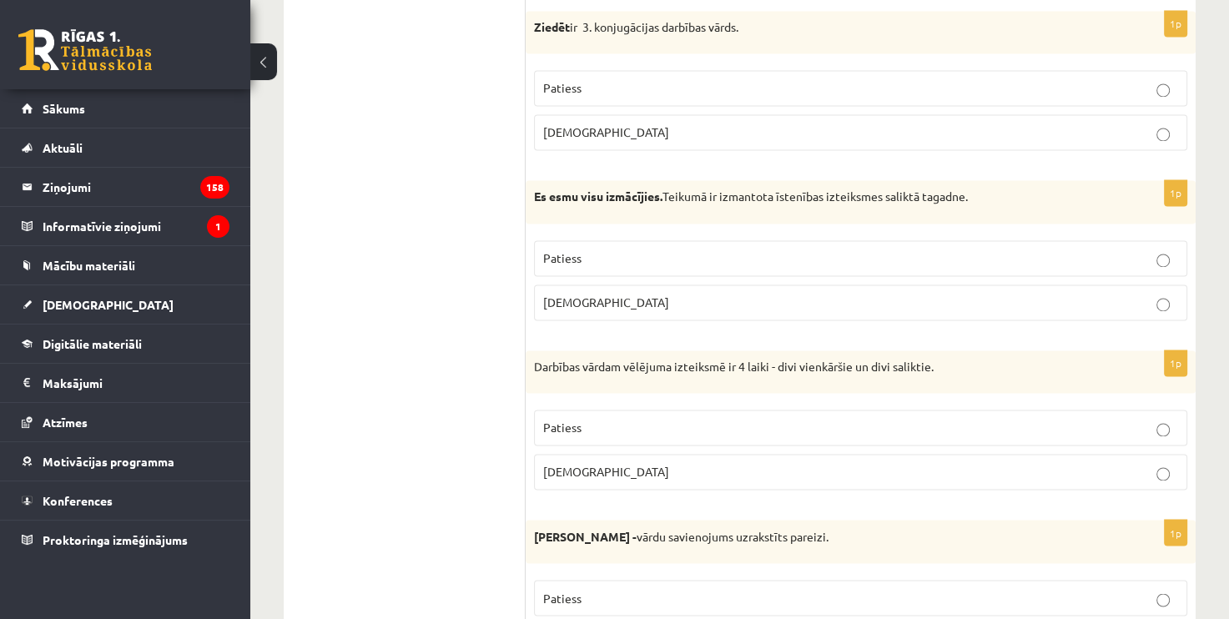
scroll to position [2585, 0]
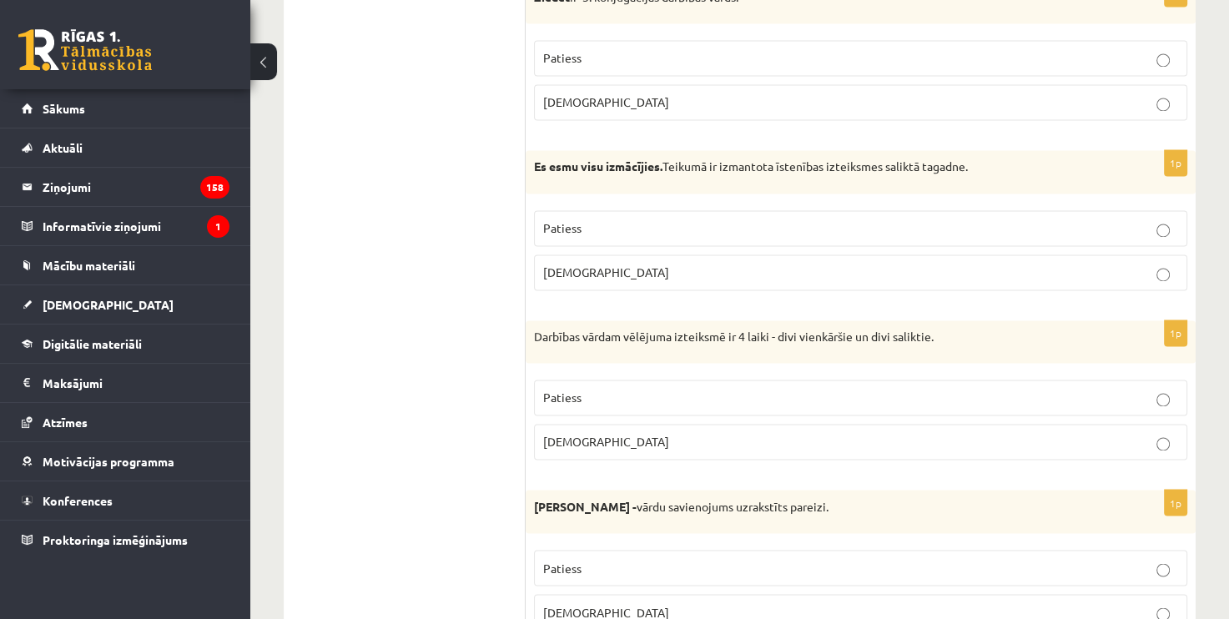
click at [656, 226] on p "Patiess" at bounding box center [860, 228] width 635 height 18
click at [733, 437] on p "Aplams" at bounding box center [860, 442] width 635 height 18
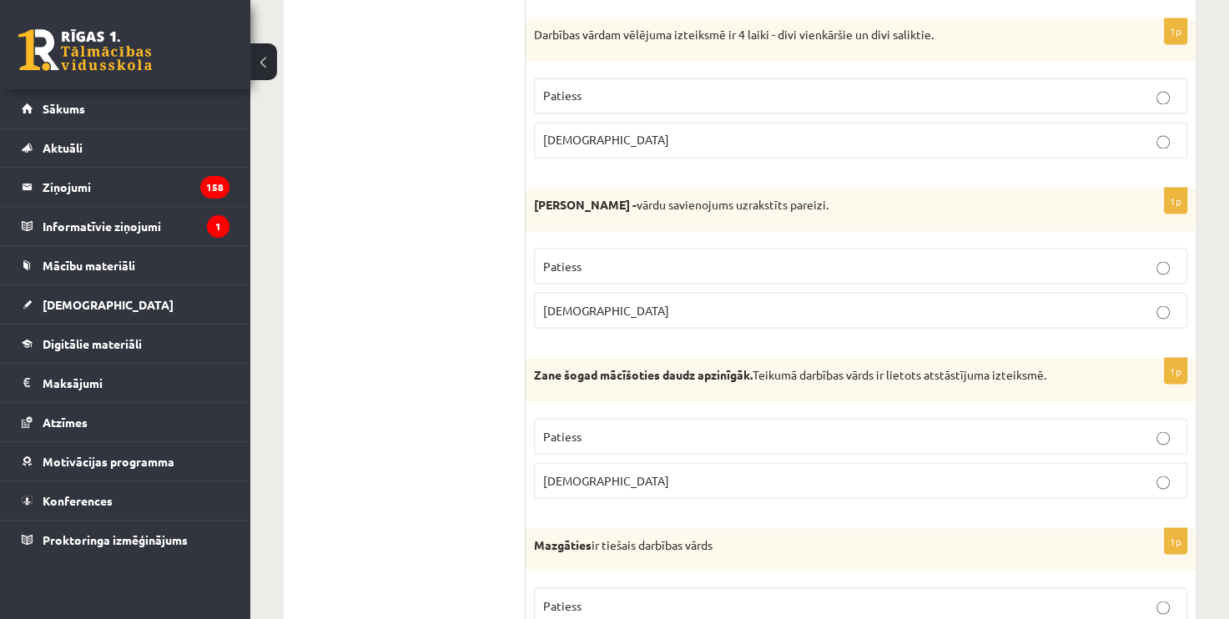
scroll to position [2919, 0]
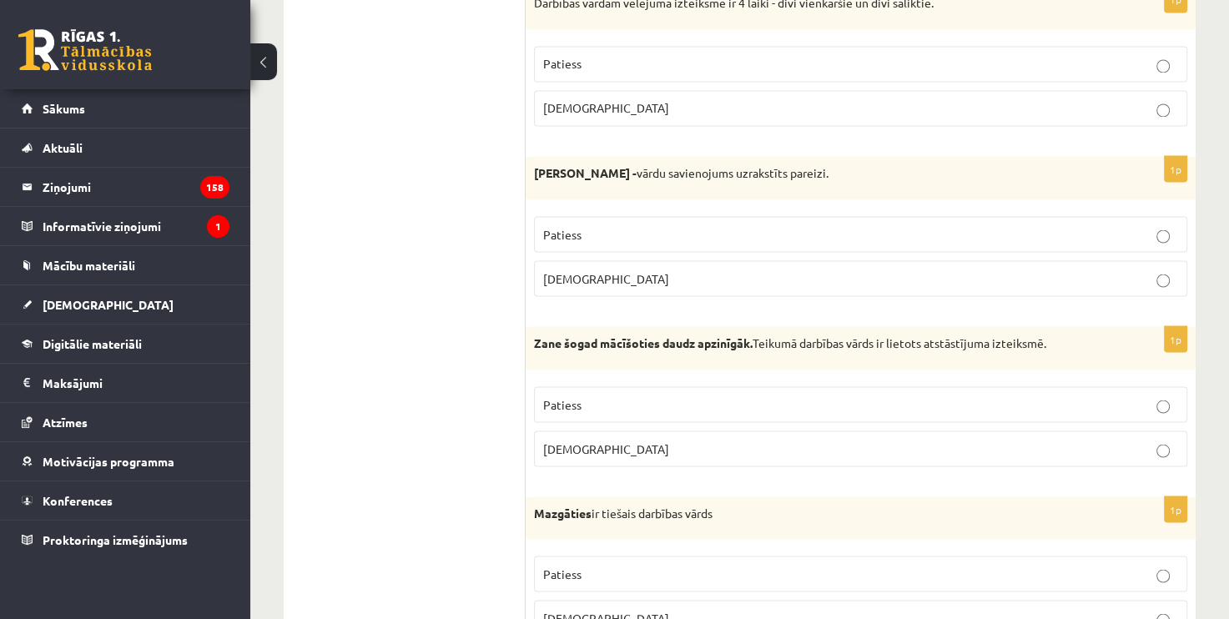
click at [686, 269] on p "Aplams" at bounding box center [860, 278] width 635 height 18
click at [686, 386] on label "Patiess" at bounding box center [860, 404] width 653 height 36
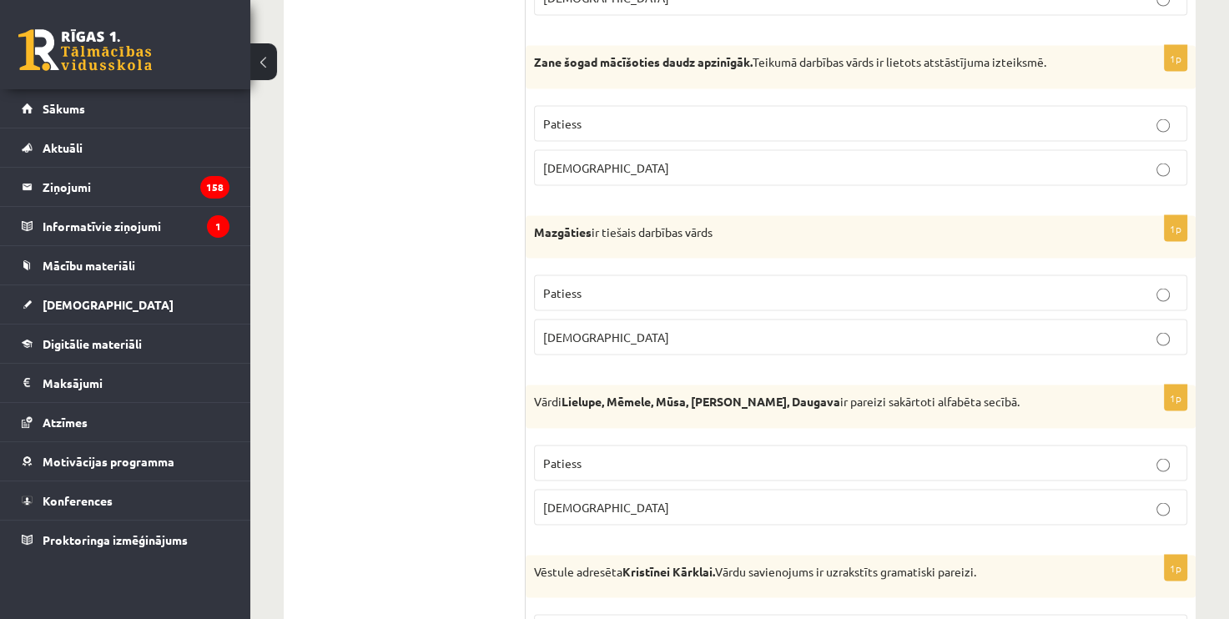
scroll to position [3253, 0]
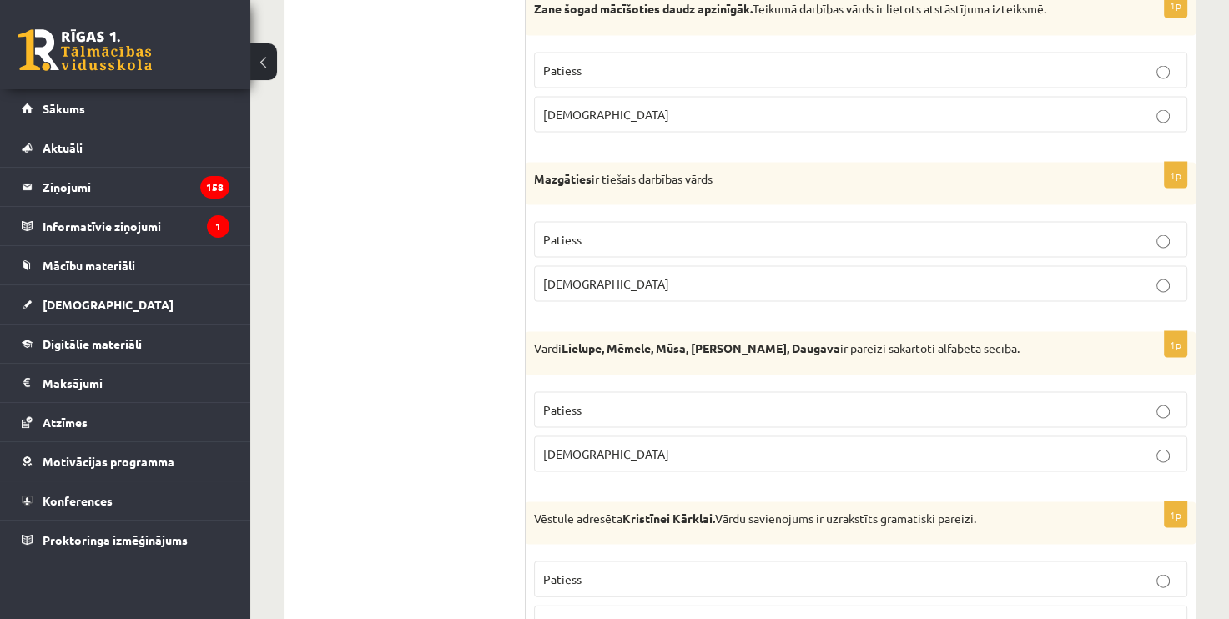
click at [671, 275] on p "Aplams" at bounding box center [860, 284] width 635 height 18
click at [653, 445] on p "Aplams" at bounding box center [860, 454] width 635 height 18
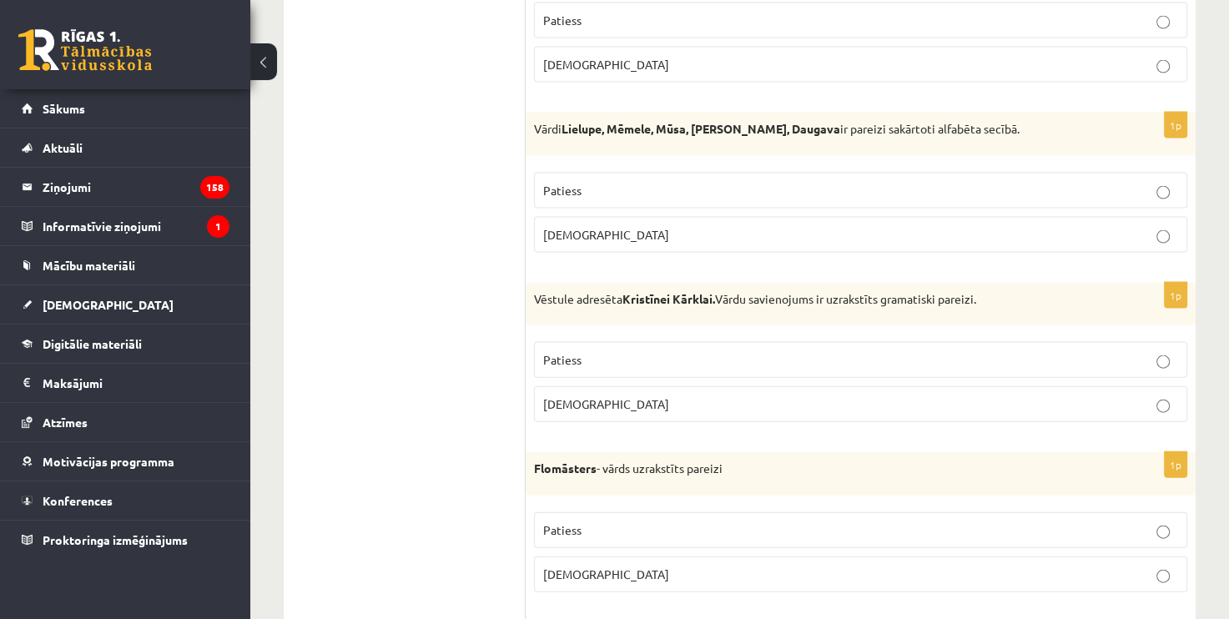
scroll to position [3503, 0]
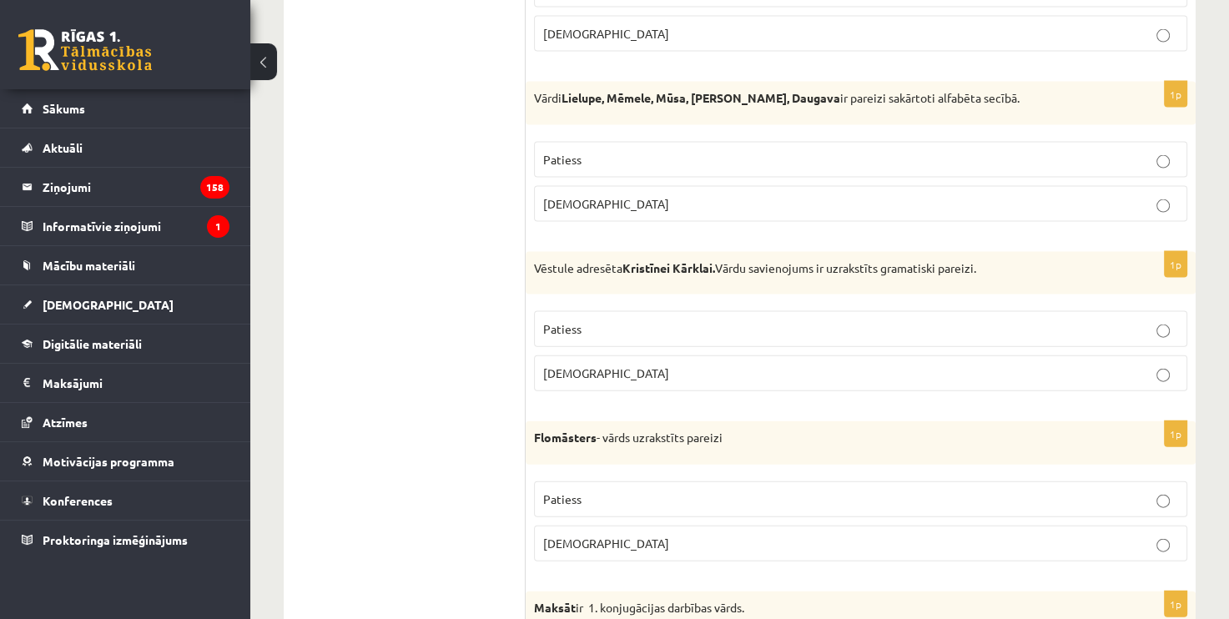
click at [705, 364] on p "Aplams" at bounding box center [860, 373] width 635 height 18
click at [676, 473] on fieldset "Patiess Aplams" at bounding box center [860, 519] width 653 height 93
click at [679, 490] on p "Patiess" at bounding box center [860, 499] width 635 height 18
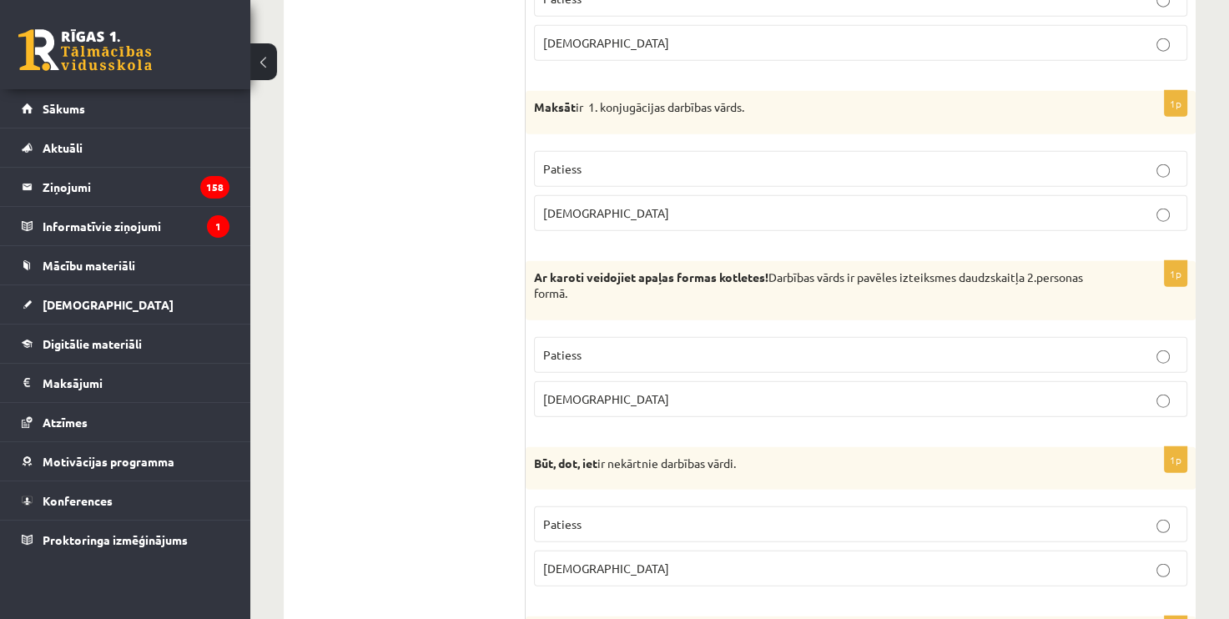
scroll to position [3920, 0]
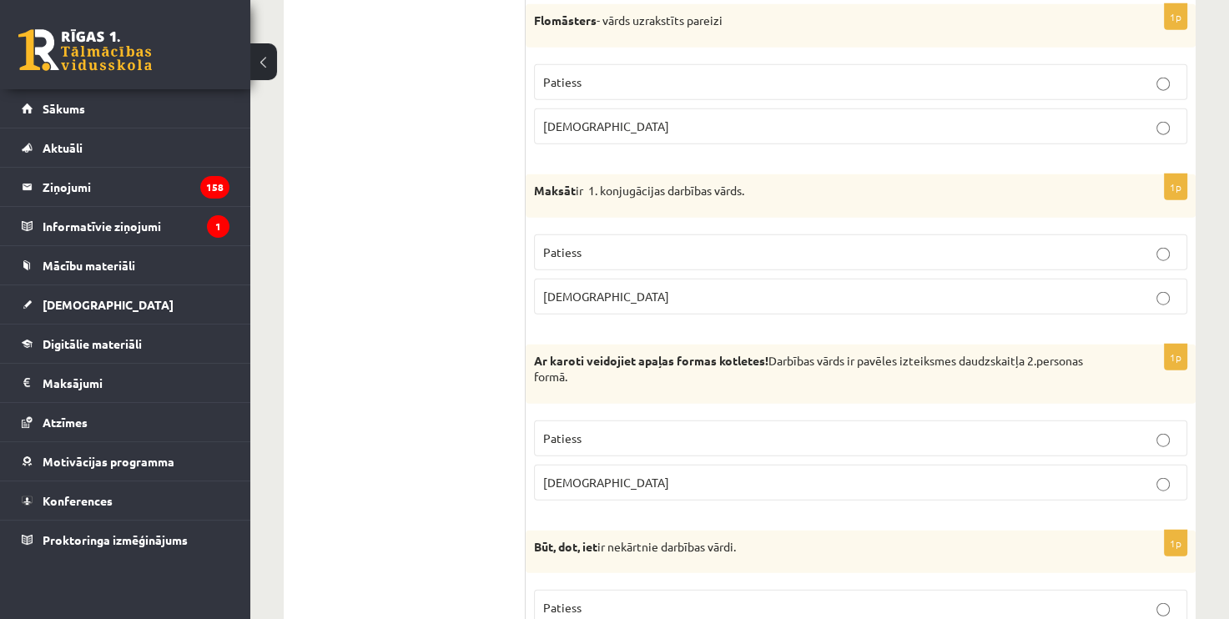
click at [681, 244] on p "Patiess" at bounding box center [860, 253] width 635 height 18
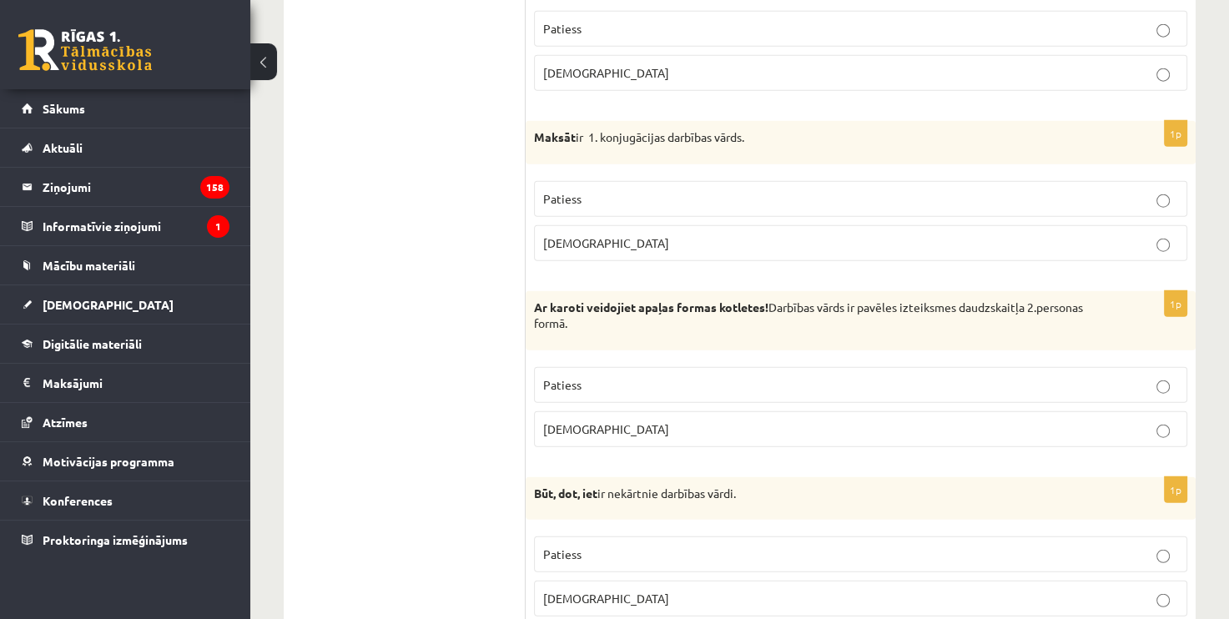
scroll to position [4003, 0]
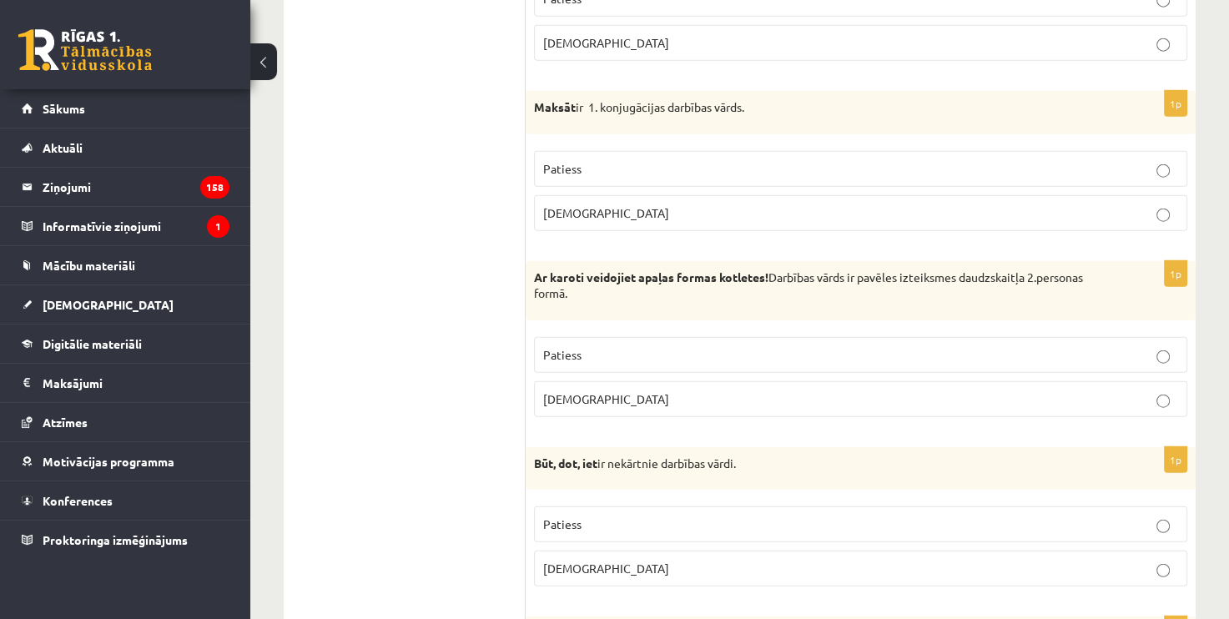
click at [697, 337] on label "Patiess" at bounding box center [860, 355] width 653 height 36
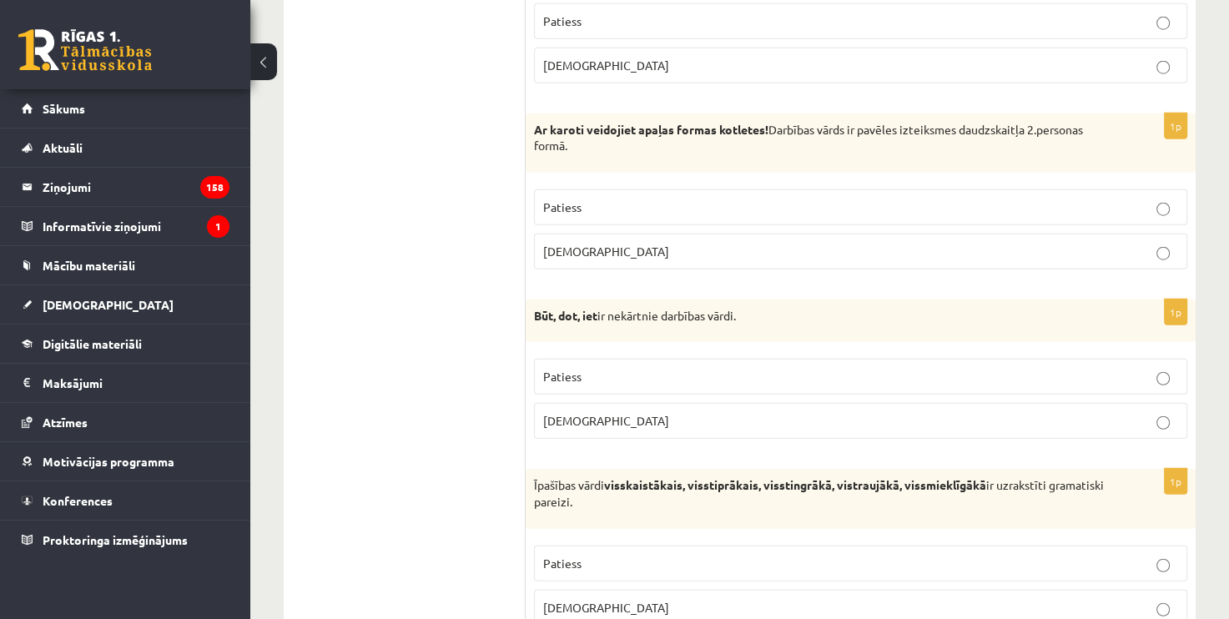
scroll to position [4170, 0]
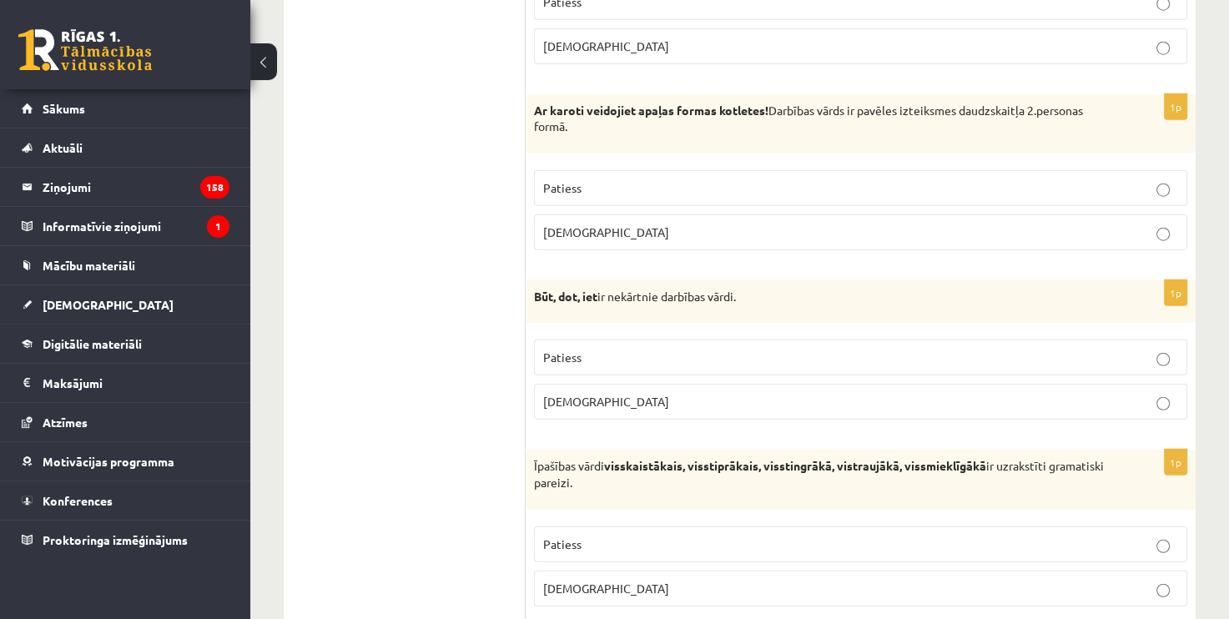
click at [671, 349] on p "Patiess" at bounding box center [860, 358] width 635 height 18
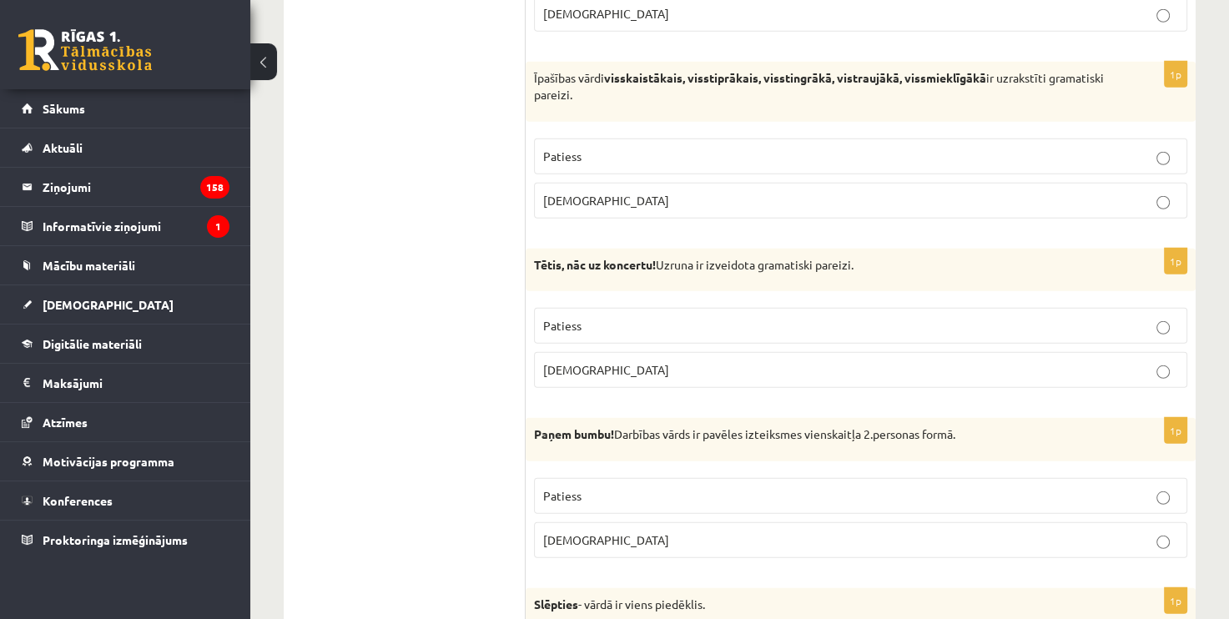
scroll to position [4587, 0]
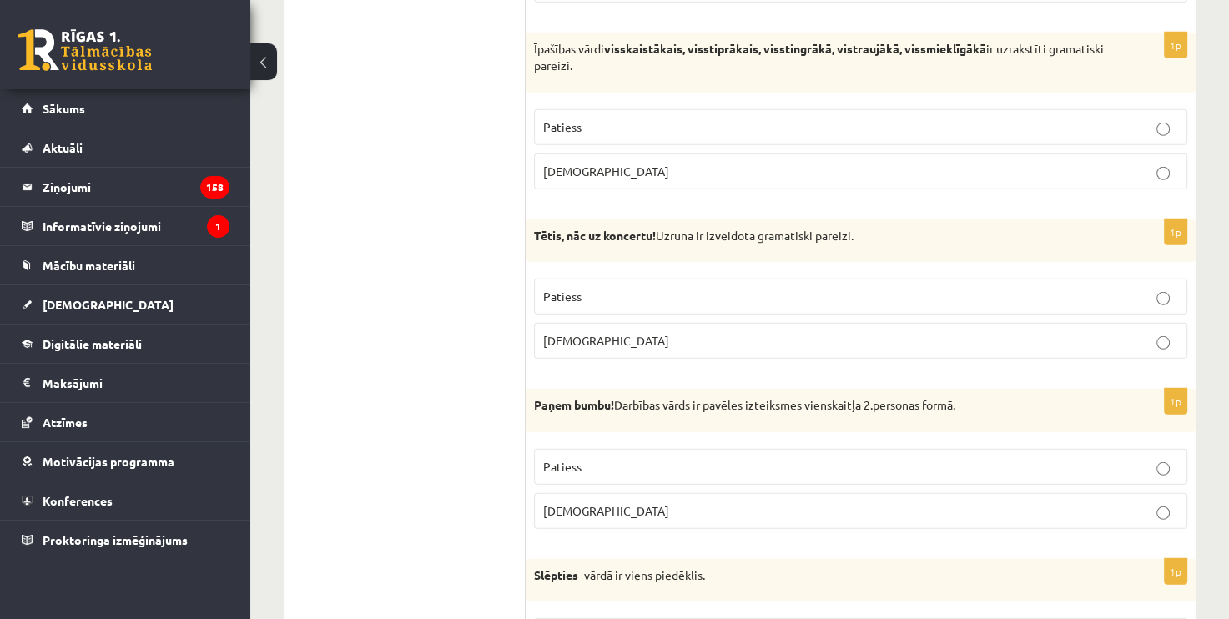
click at [615, 332] on p "Aplams" at bounding box center [860, 341] width 635 height 18
click at [606, 163] on label "Aplams" at bounding box center [860, 171] width 653 height 36
click at [645, 288] on p "Patiess" at bounding box center [860, 297] width 635 height 18
click at [671, 458] on p "Patiess" at bounding box center [860, 467] width 635 height 18
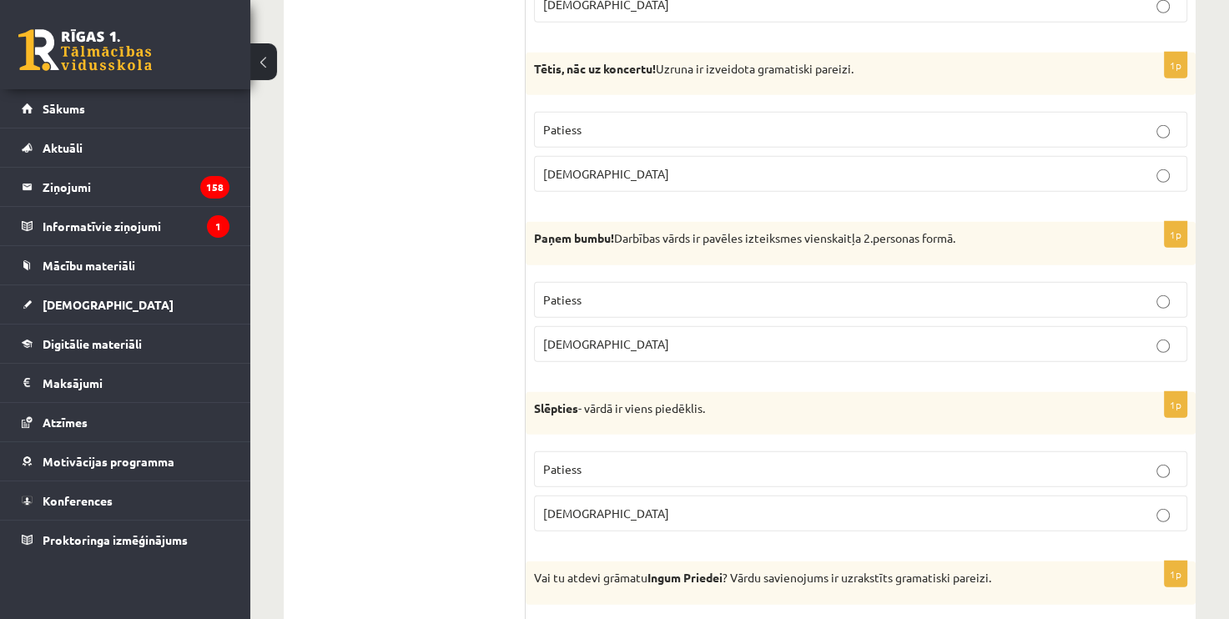
click at [611, 505] on p "Aplams" at bounding box center [860, 514] width 635 height 18
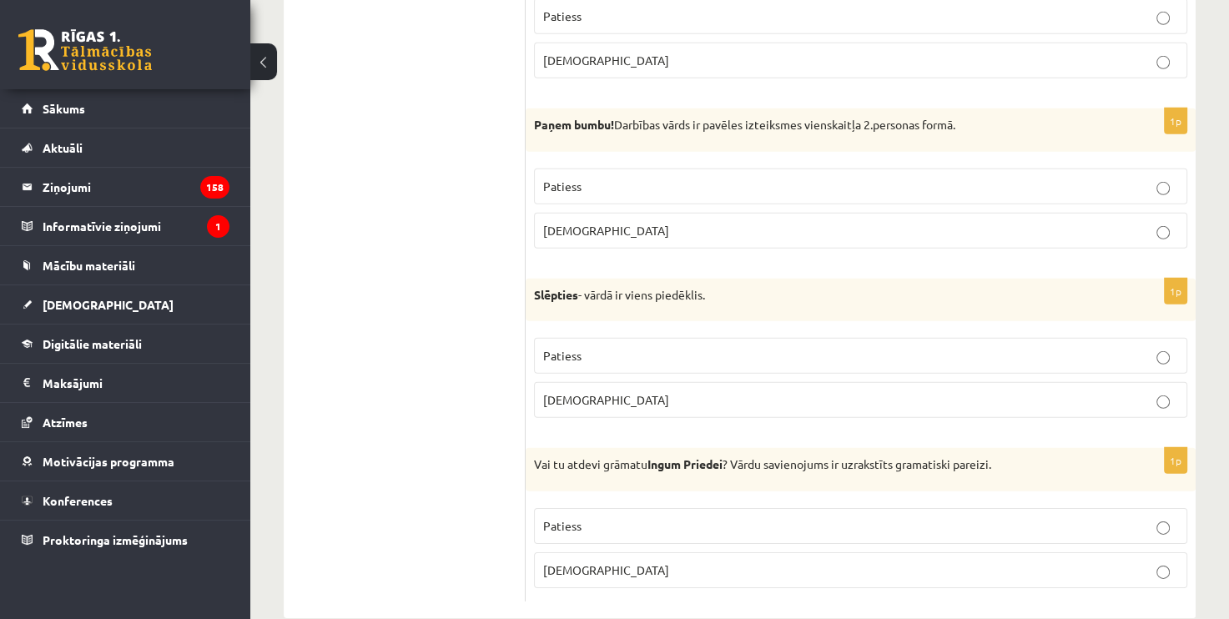
scroll to position [4880, 0]
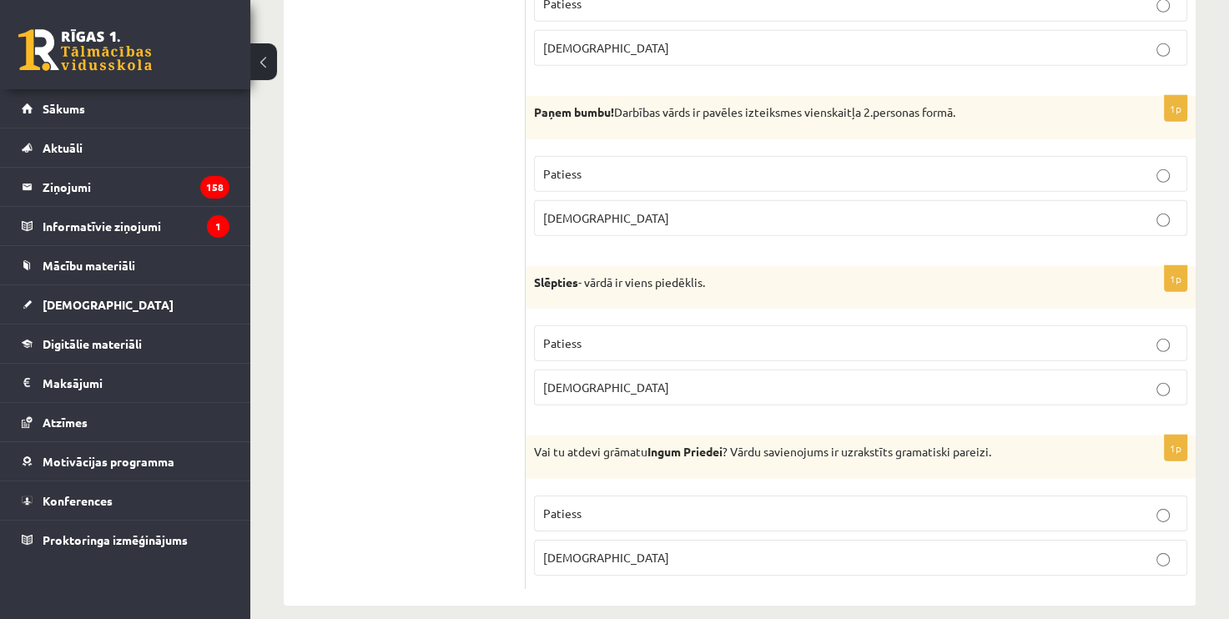
click at [604, 549] on p "Aplams" at bounding box center [860, 558] width 635 height 18
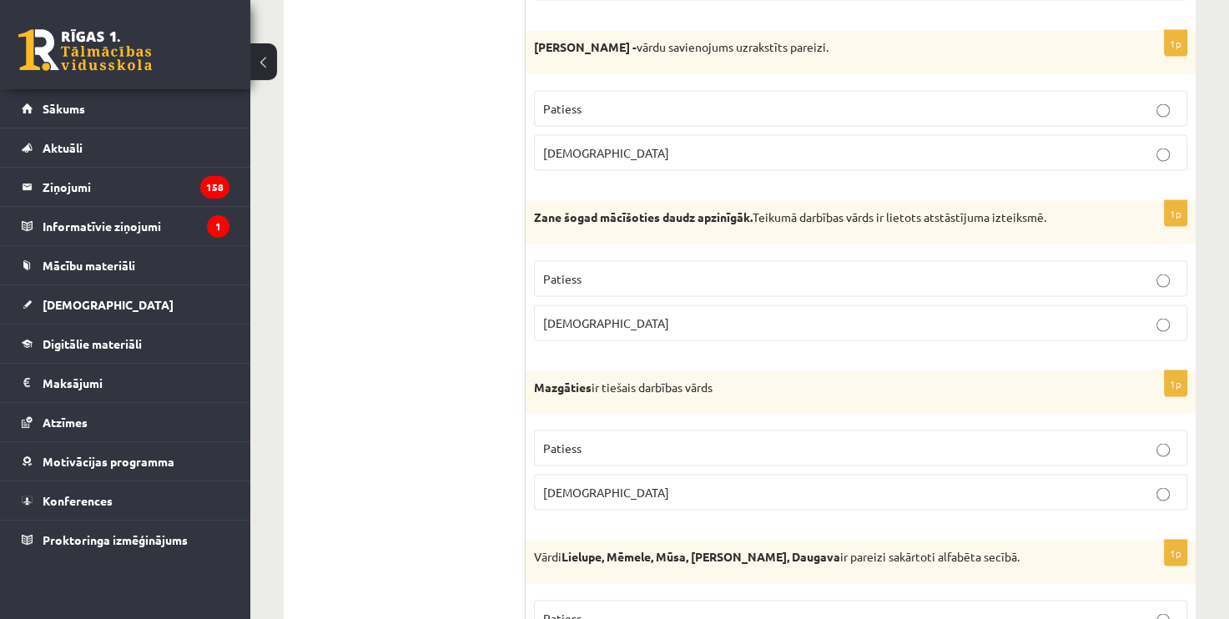
scroll to position [0, 0]
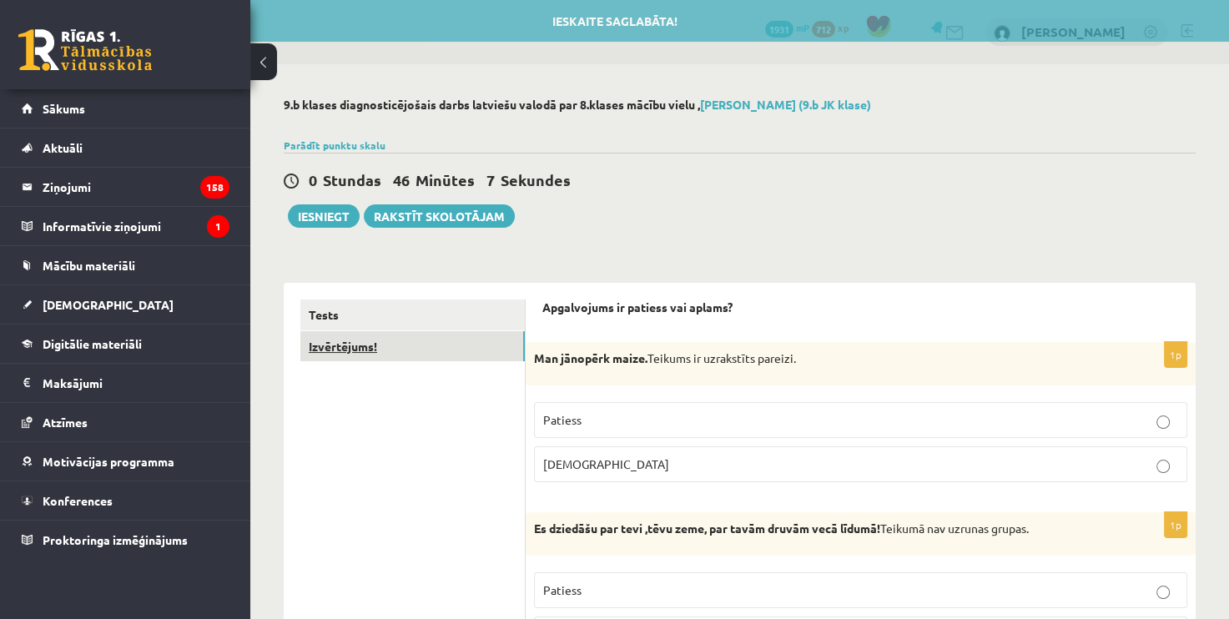
drag, startPoint x: 364, startPoint y: 340, endPoint x: 373, endPoint y: 338, distance: 9.5
click at [364, 342] on link "Izvērtējums!" at bounding box center [412, 346] width 224 height 31
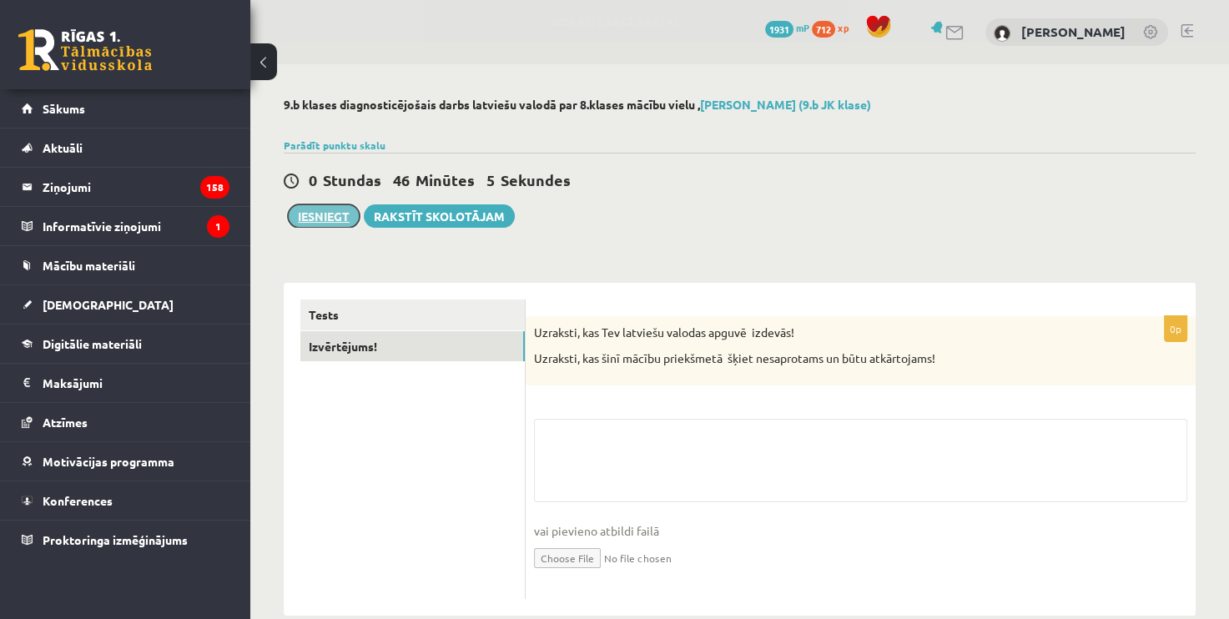
click at [339, 209] on button "Iesniegt" at bounding box center [324, 215] width 72 height 23
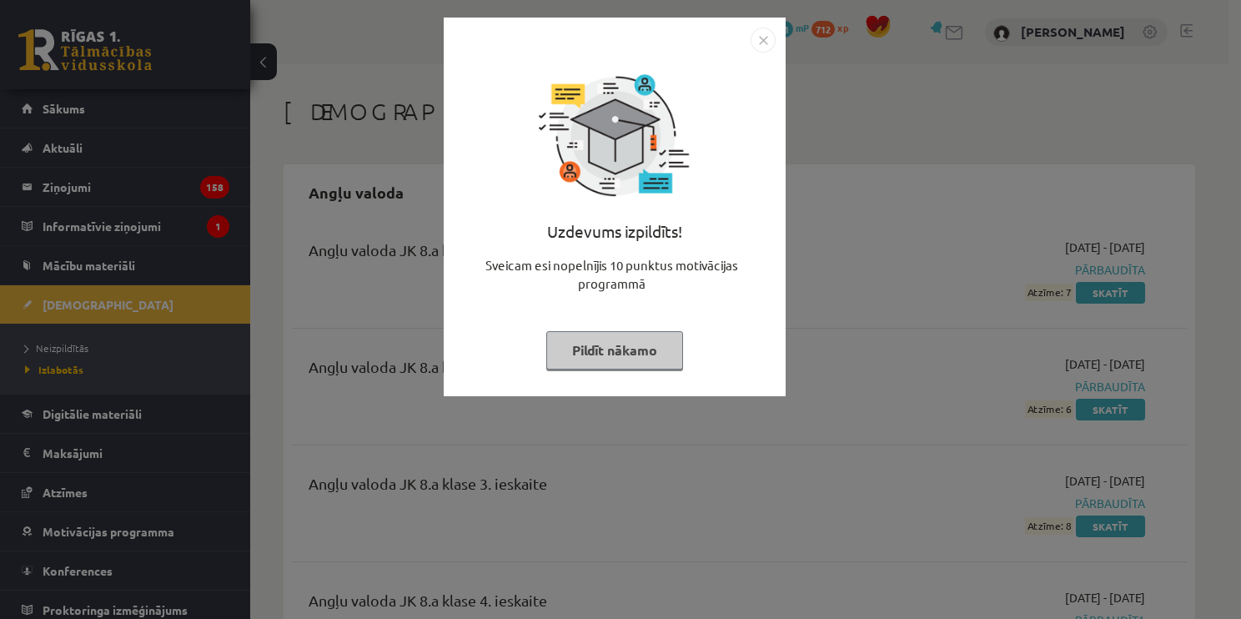
click at [767, 34] on img "Close" at bounding box center [763, 40] width 25 height 25
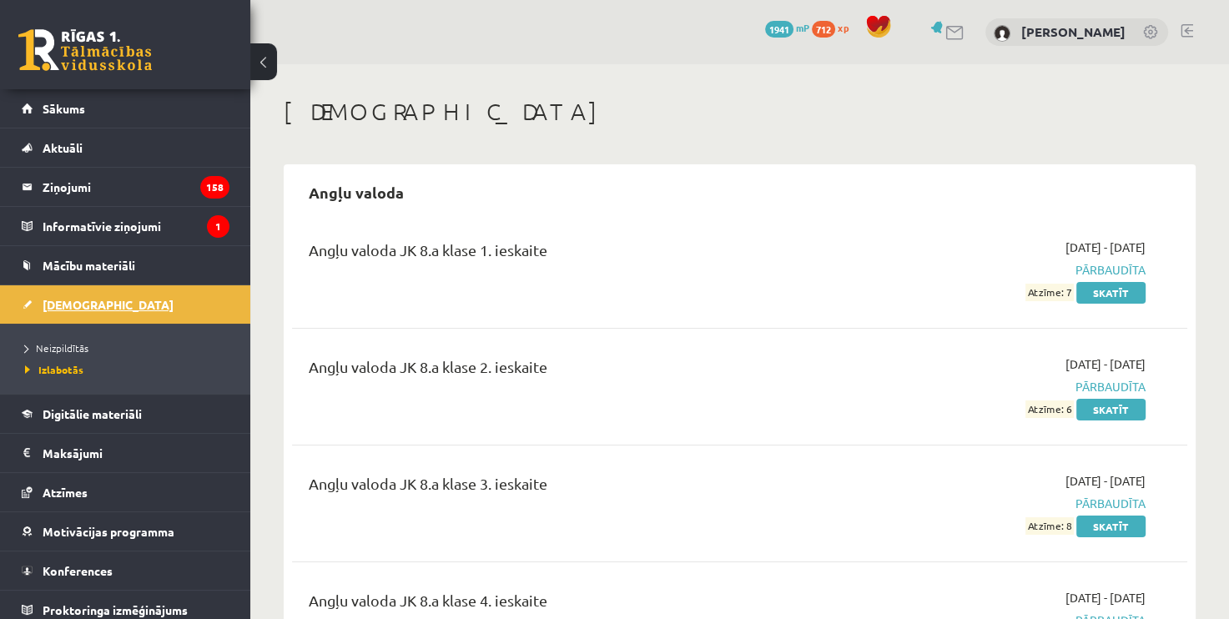
click at [131, 304] on link "[DEMOGRAPHIC_DATA]" at bounding box center [126, 304] width 208 height 38
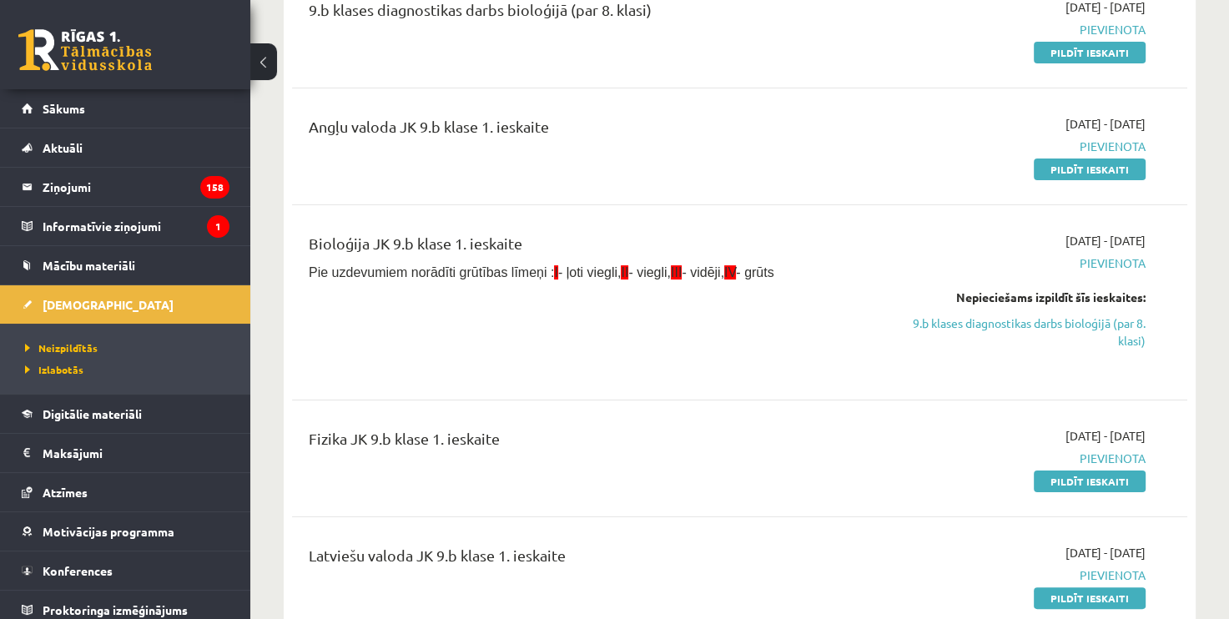
scroll to position [250, 0]
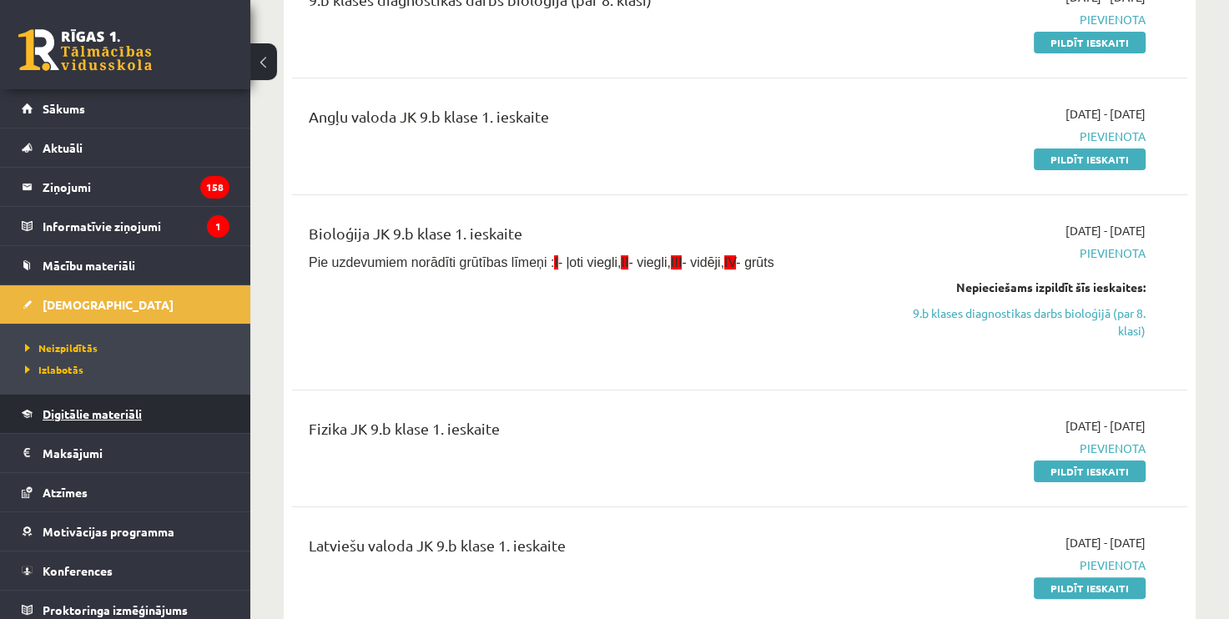
click at [137, 411] on span "Digitālie materiāli" at bounding box center [92, 413] width 99 height 15
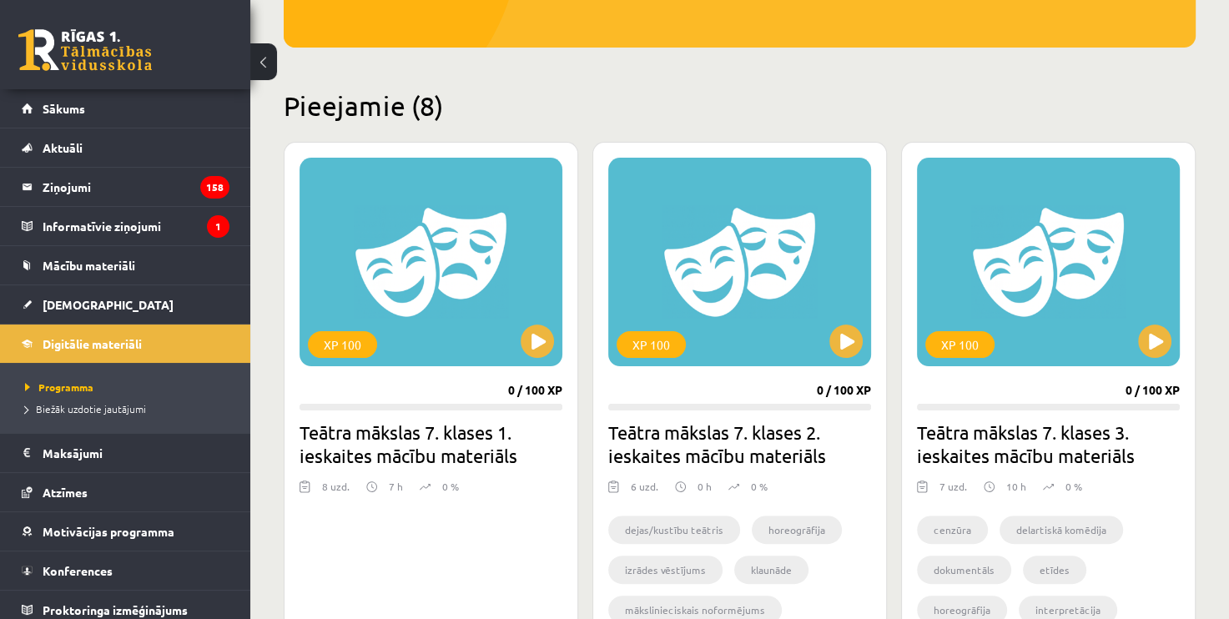
scroll to position [167, 0]
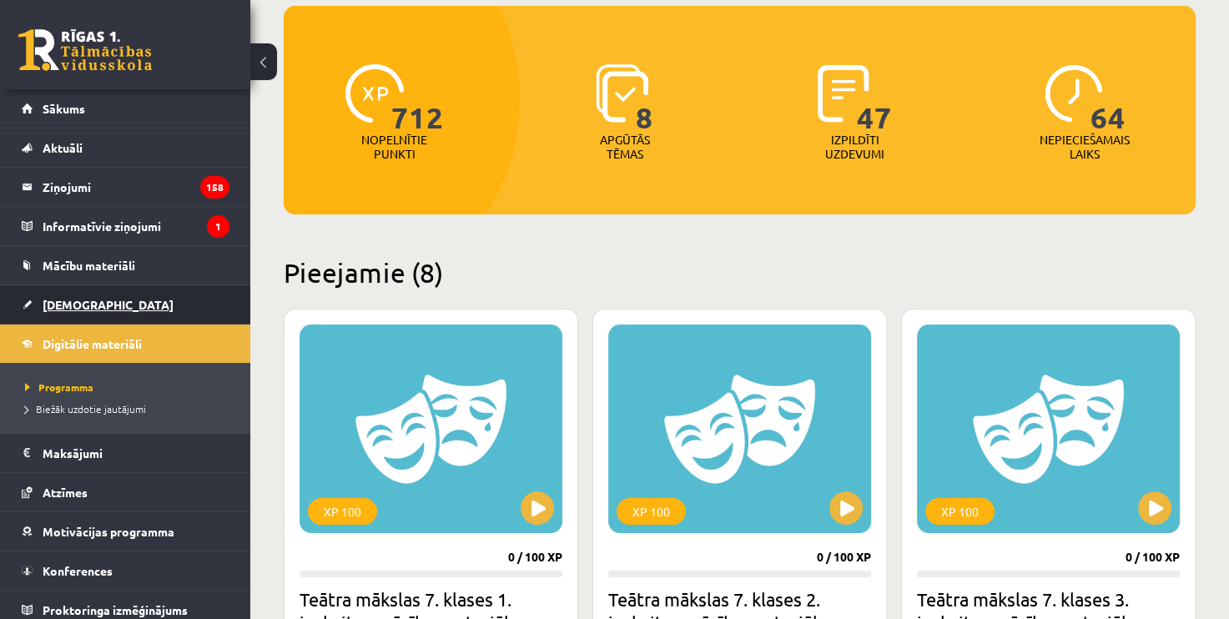
click at [109, 302] on link "[DEMOGRAPHIC_DATA]" at bounding box center [126, 304] width 208 height 38
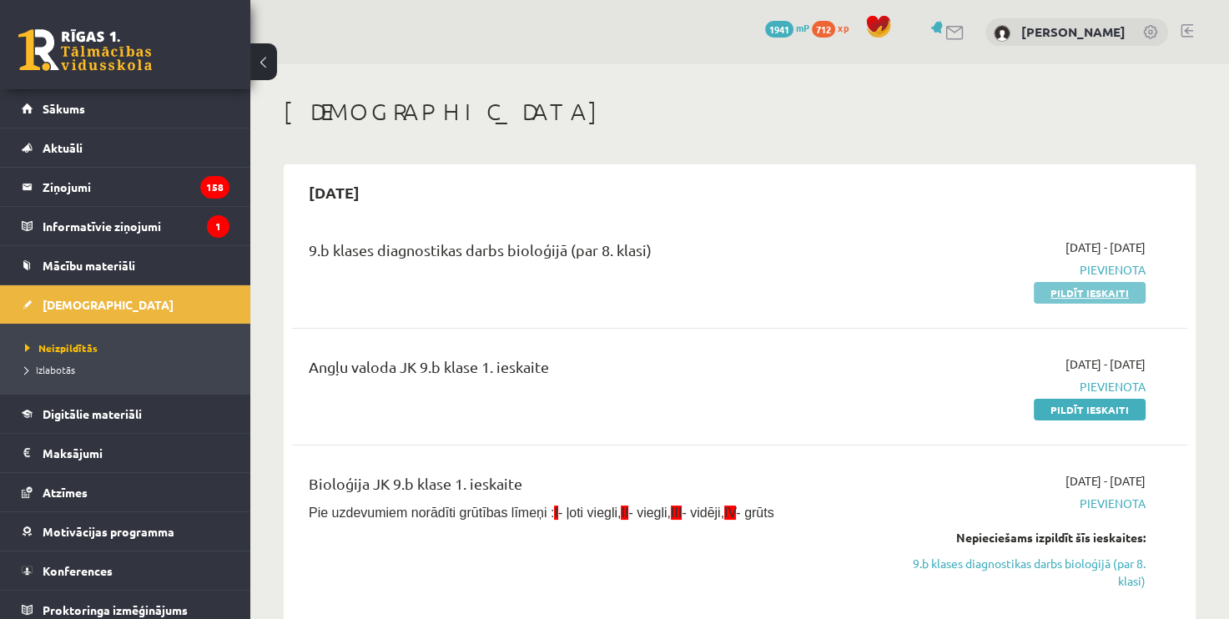
click at [1081, 298] on link "Pildīt ieskaiti" at bounding box center [1089, 293] width 112 height 22
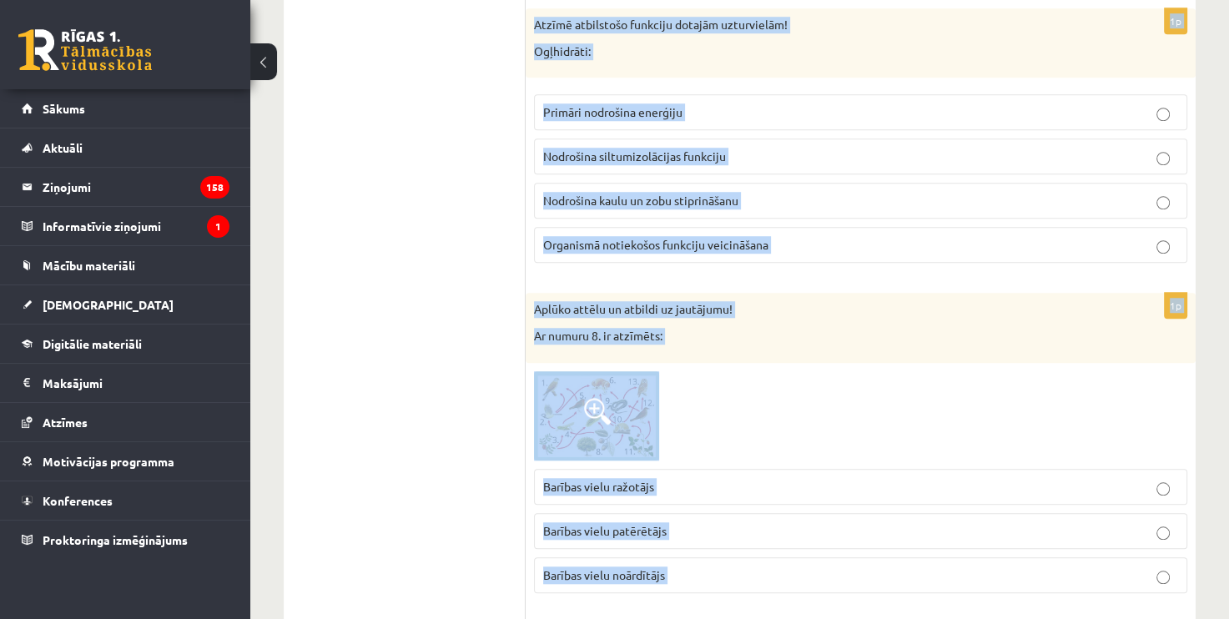
scroll to position [7983, 0]
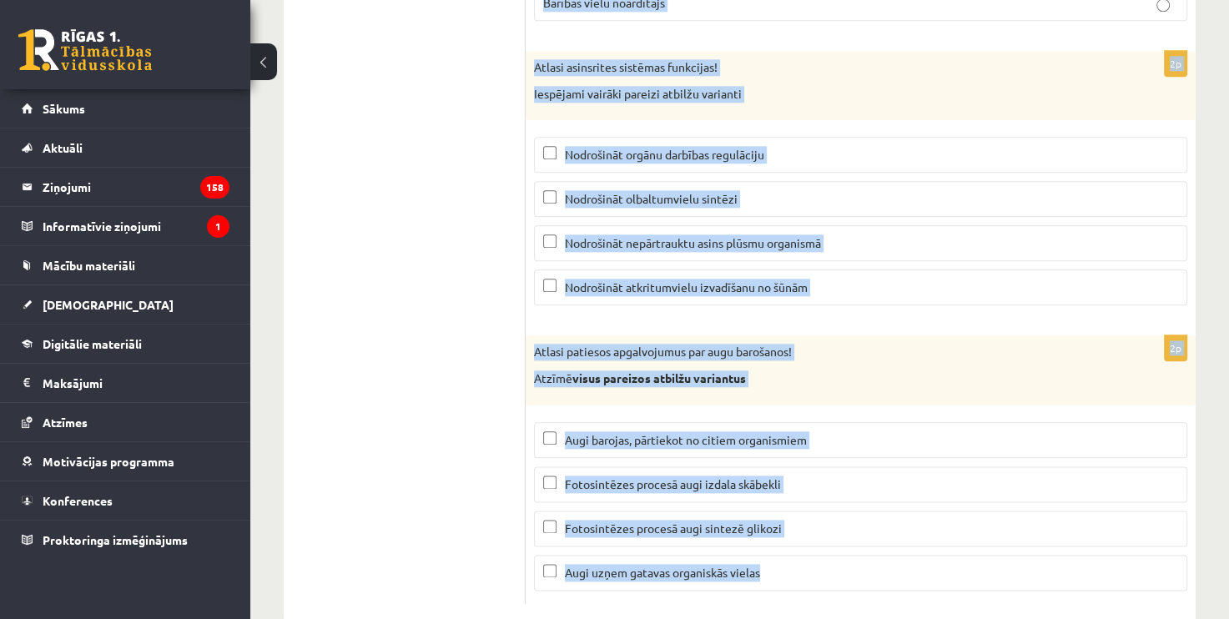
drag, startPoint x: 535, startPoint y: 330, endPoint x: 922, endPoint y: 550, distance: 444.5
copy form "Loremi dolorsit ametconsec adipis elitsedd eiusm! Temporin utlaboreet: Dolo mag…"
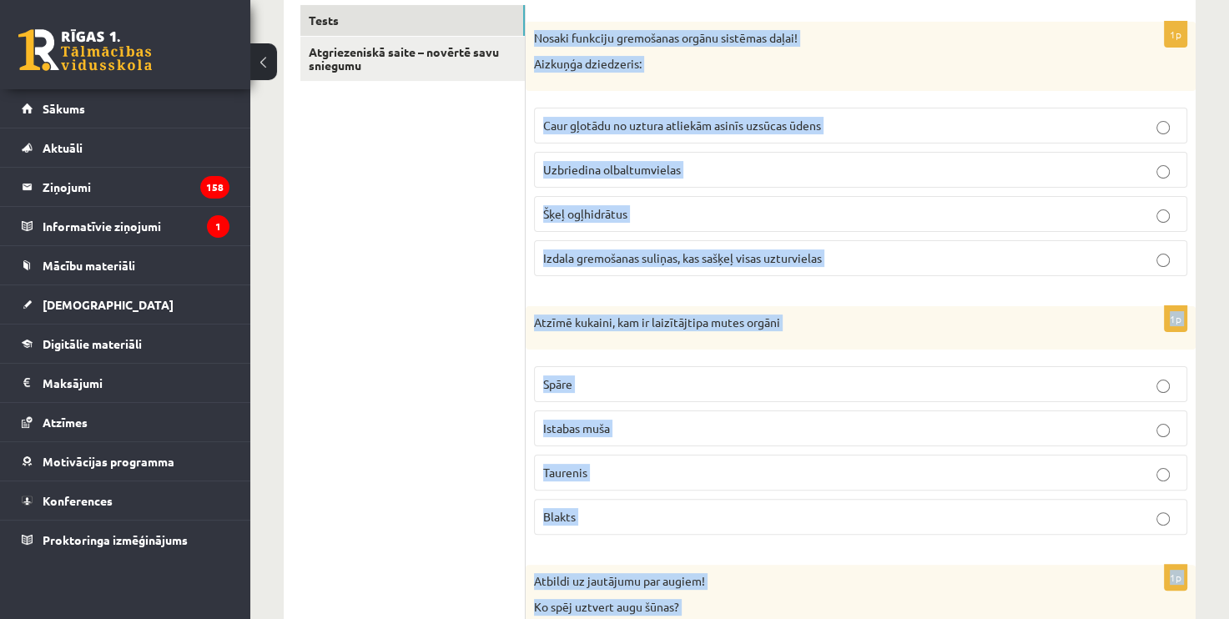
scroll to position [0, 0]
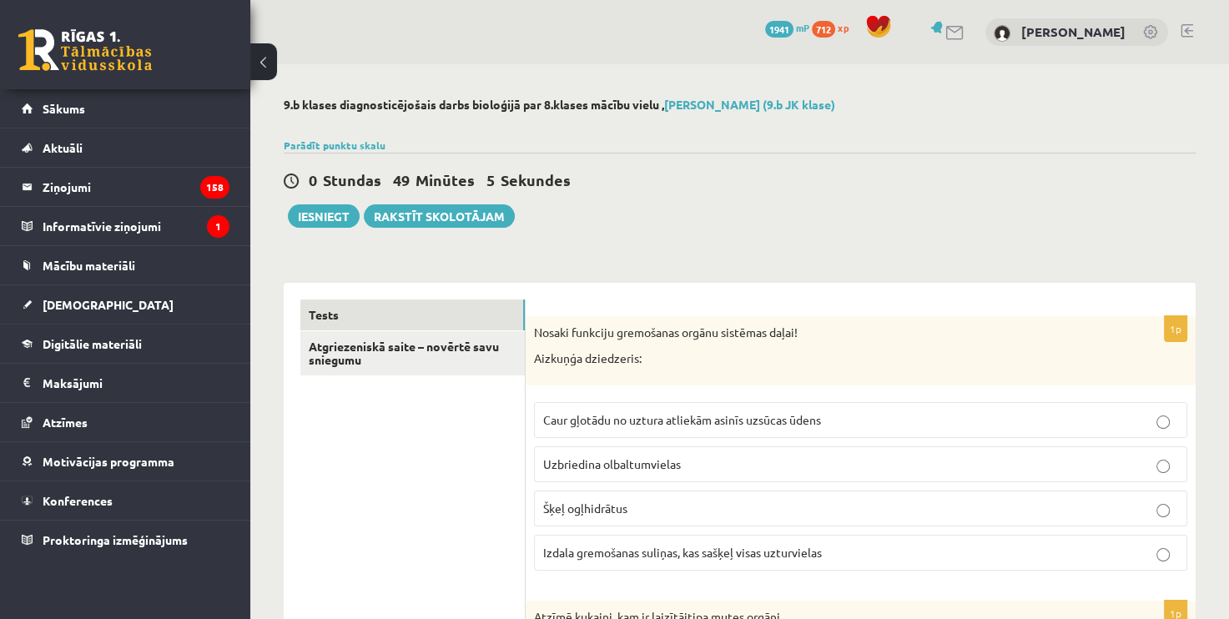
click at [590, 560] on p "Izdala gremošanas suliņas, kas sašķeļ visas uzturvielas" at bounding box center [860, 553] width 635 height 18
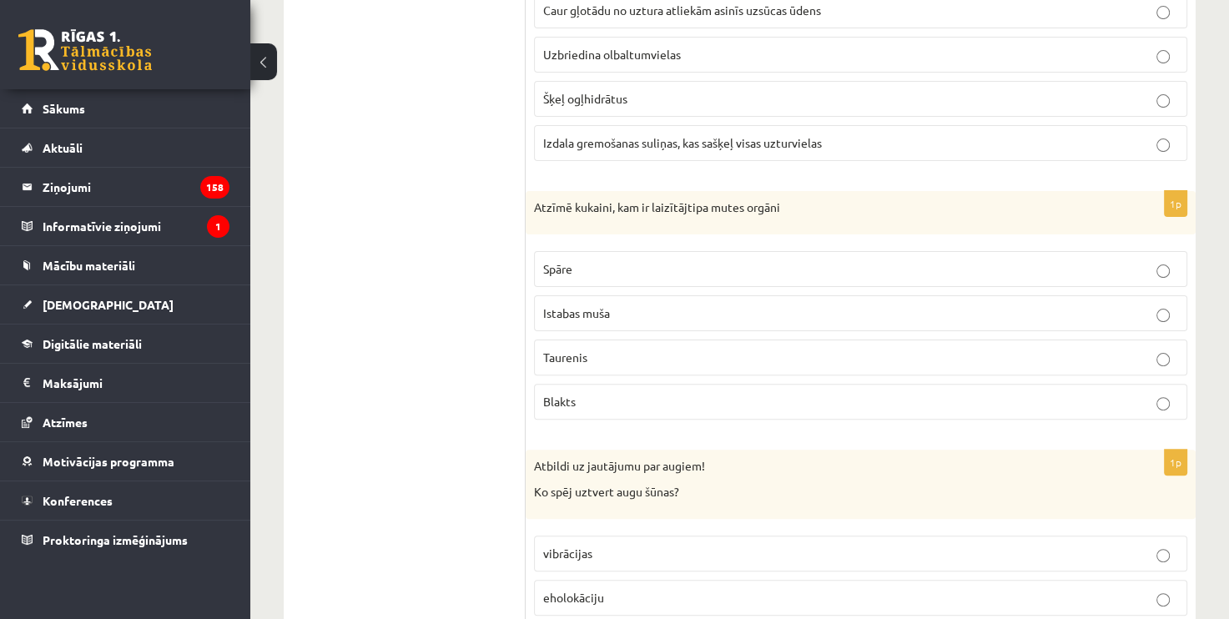
scroll to position [417, 0]
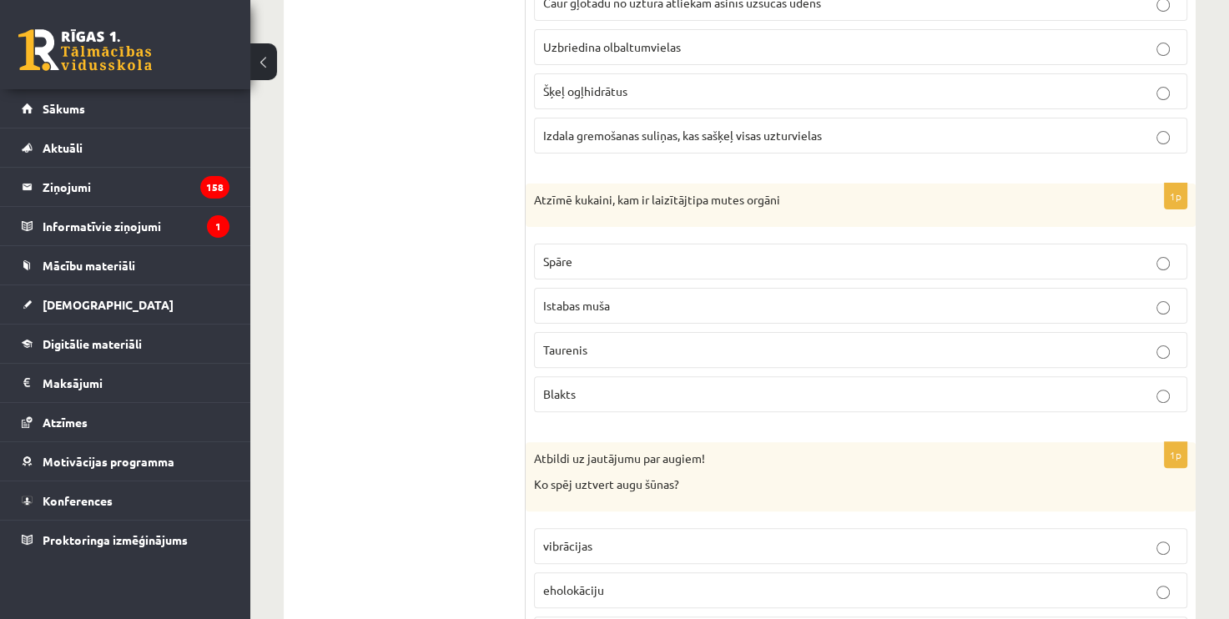
click at [625, 303] on p "Istabas muša" at bounding box center [860, 306] width 635 height 18
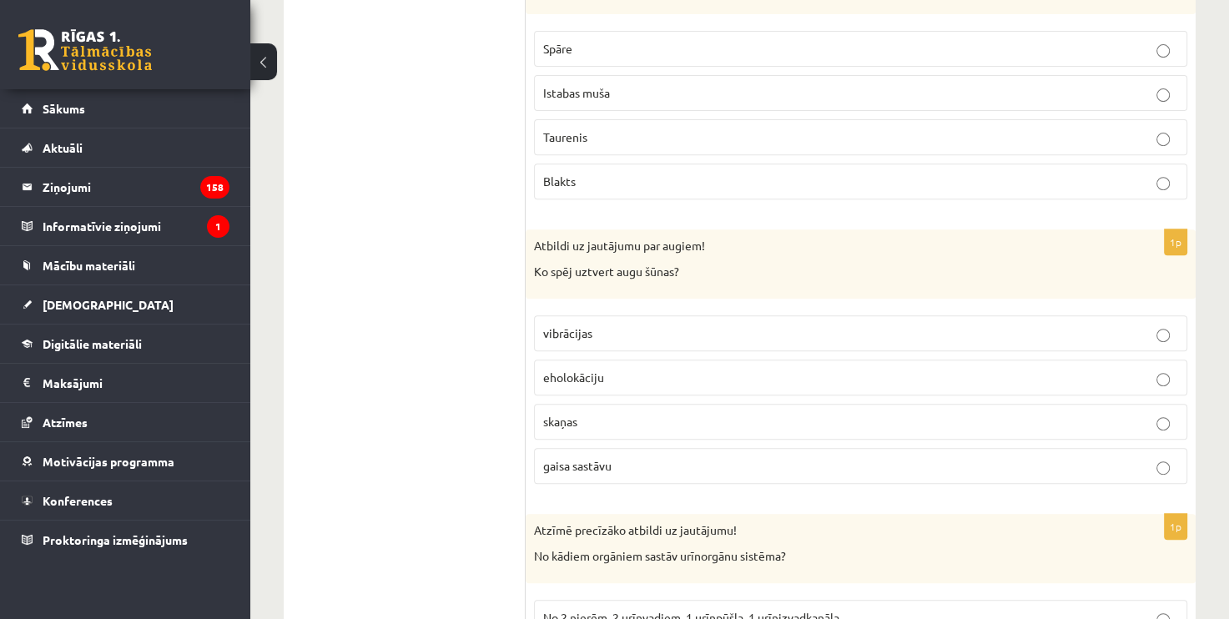
scroll to position [667, 0]
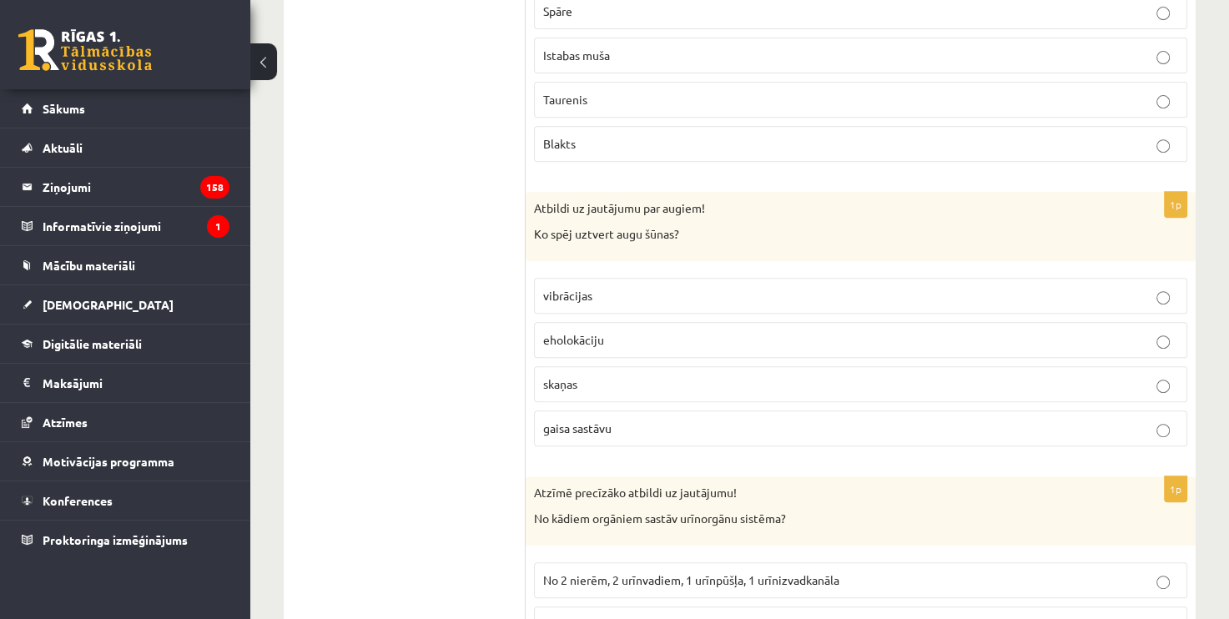
click at [631, 289] on p "vibrācijas" at bounding box center [860, 296] width 635 height 18
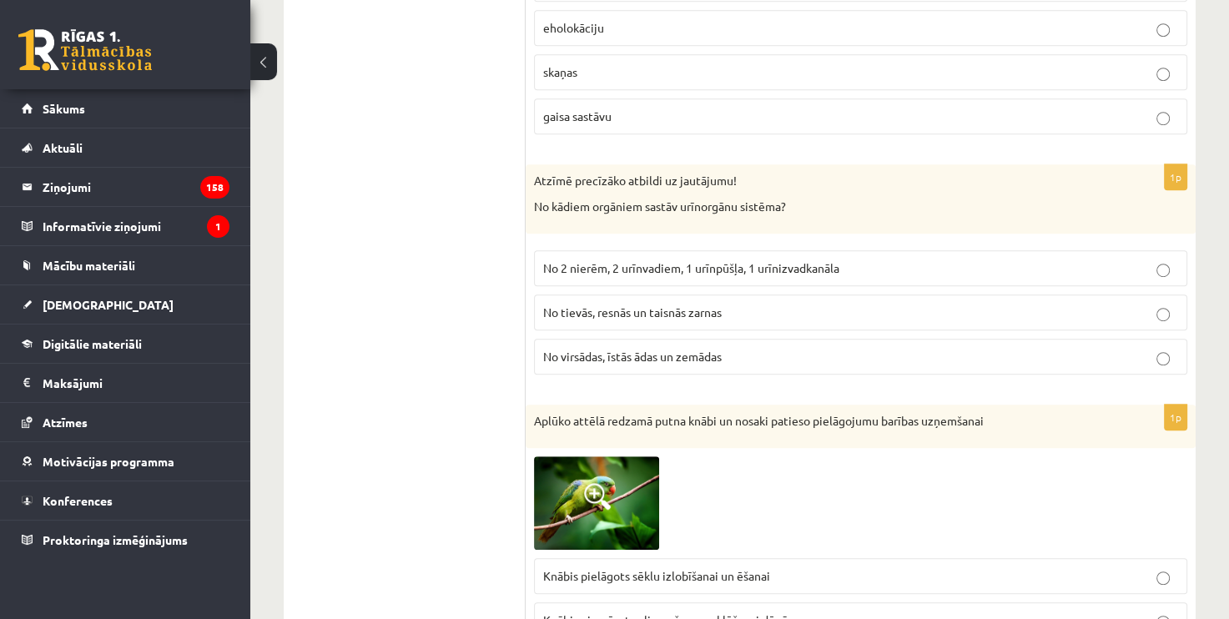
scroll to position [1084, 0]
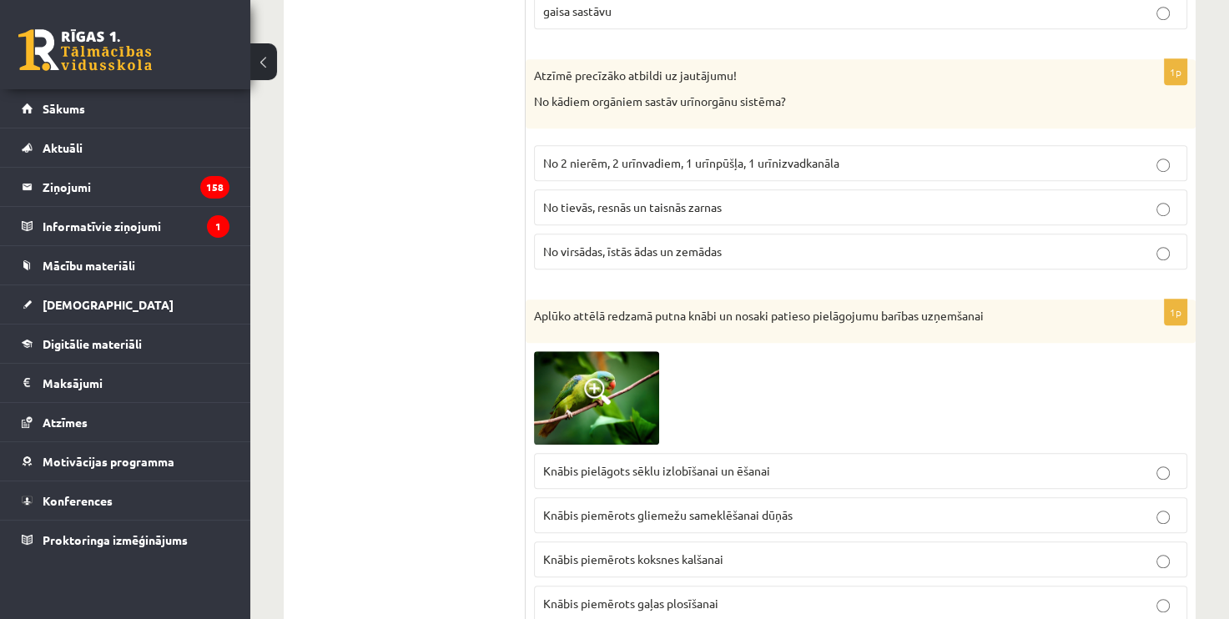
click at [791, 158] on span "No 2 nierēm, 2 urīnvadiem, 1 urīnpūšļa, 1 urīnizvadkanāla" at bounding box center [691, 162] width 296 height 15
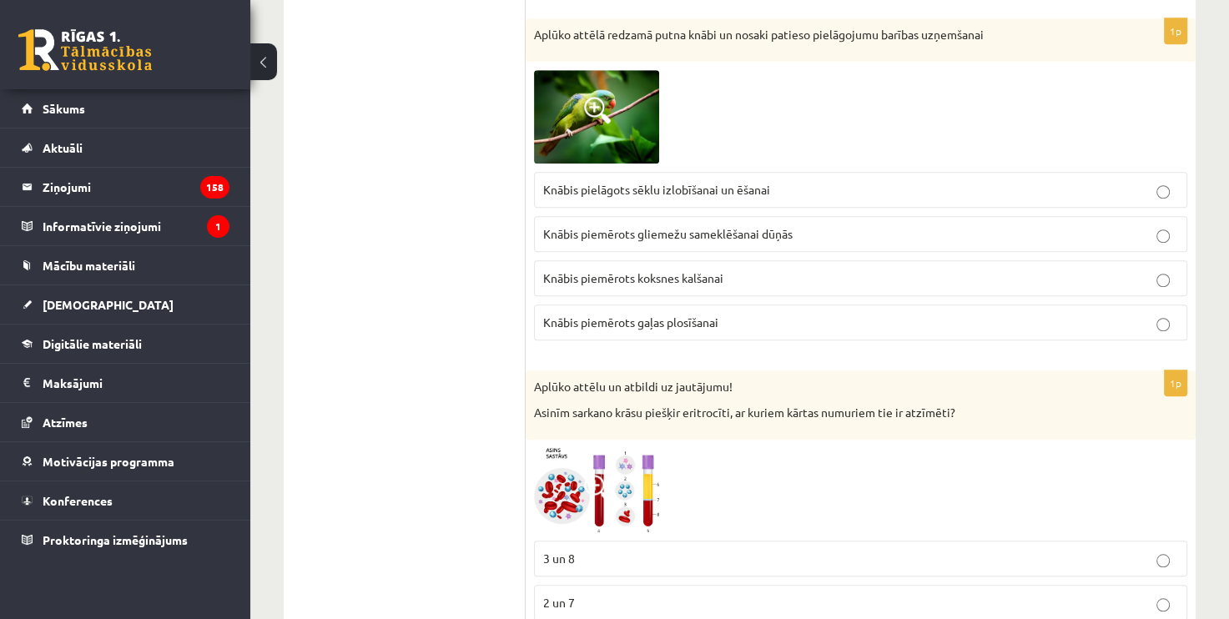
scroll to position [1418, 0]
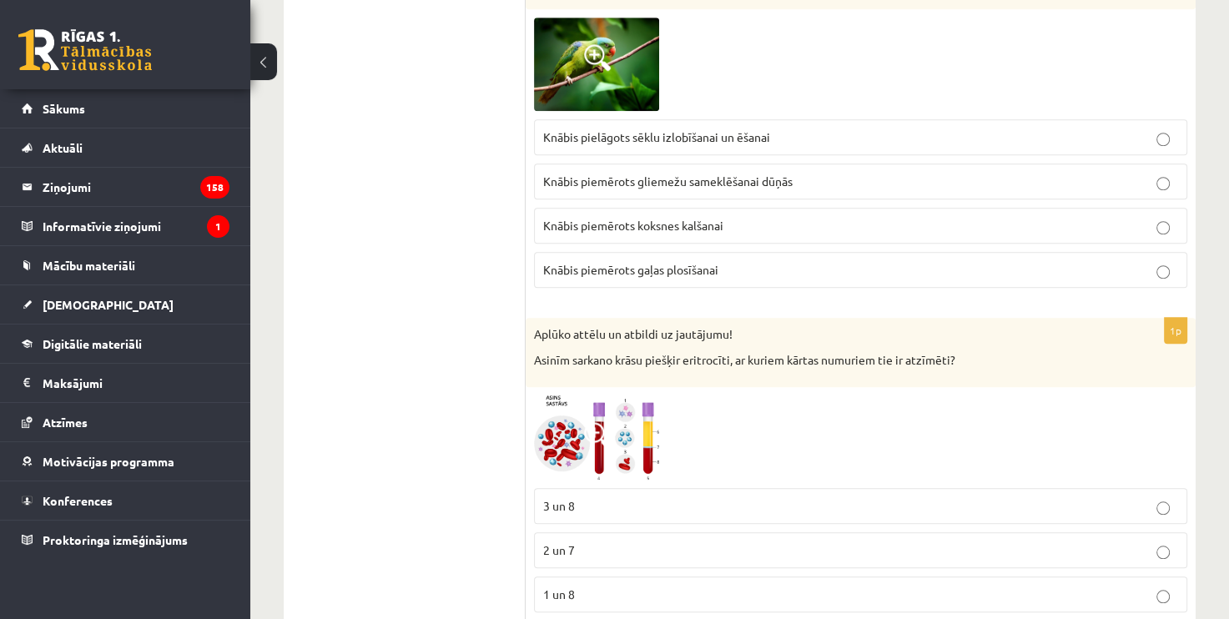
click at [814, 173] on p "Knābis piemērots gliemežu sameklēšanai dūņās" at bounding box center [860, 182] width 635 height 18
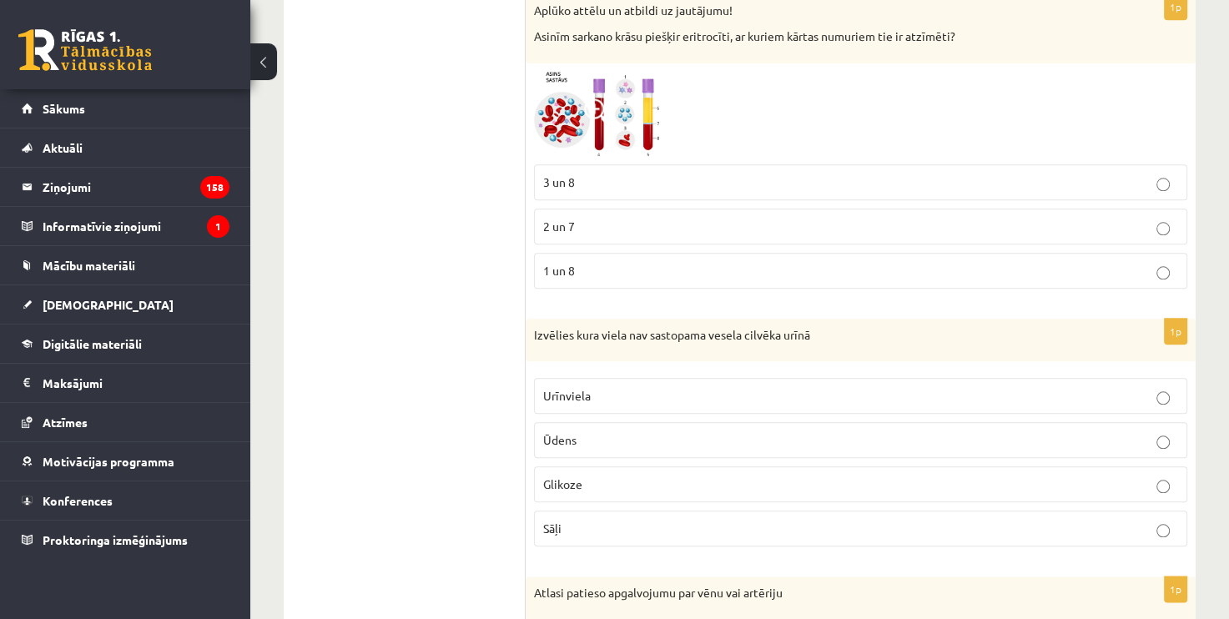
scroll to position [1751, 0]
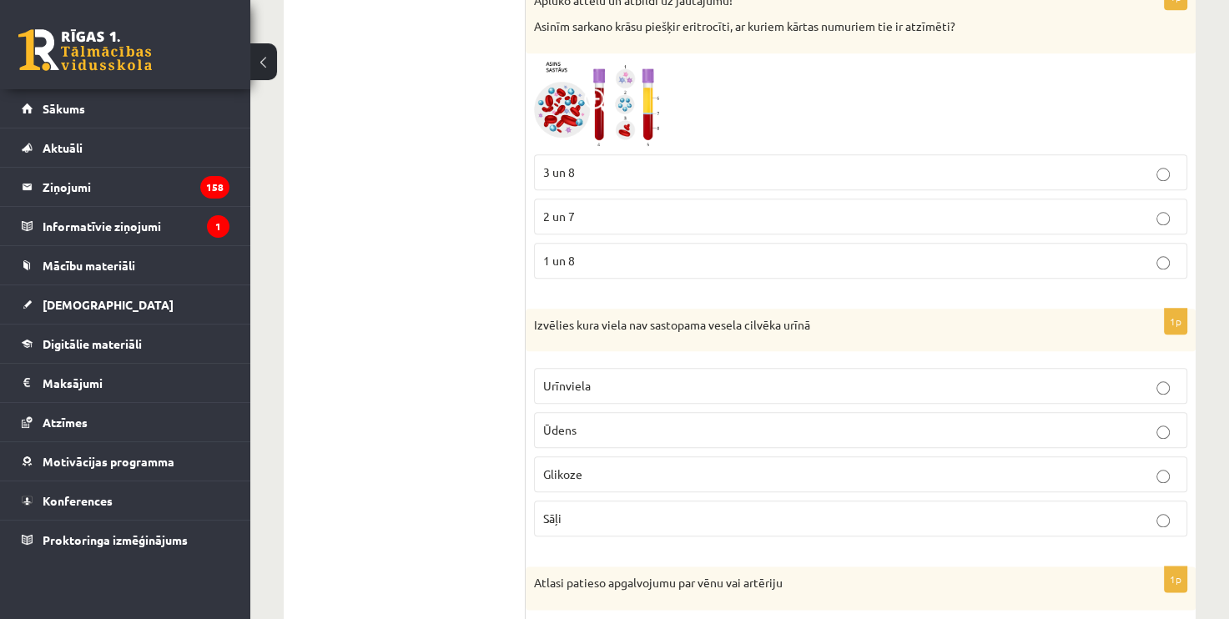
click at [606, 252] on p "1 un 8" at bounding box center [860, 261] width 635 height 18
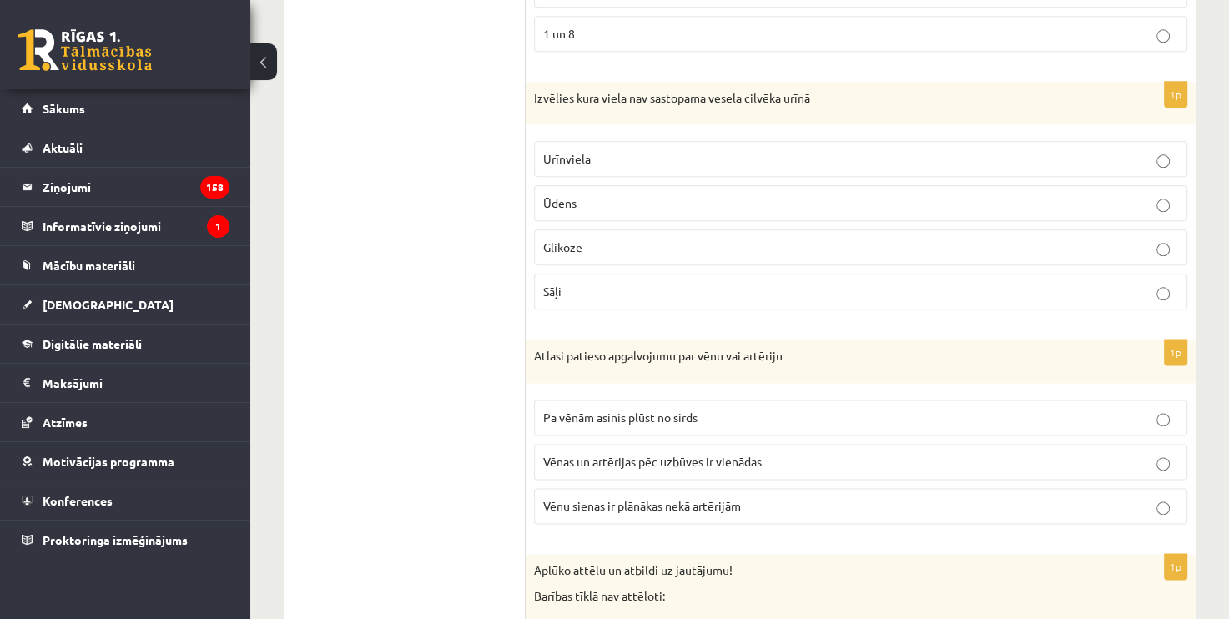
scroll to position [2002, 0]
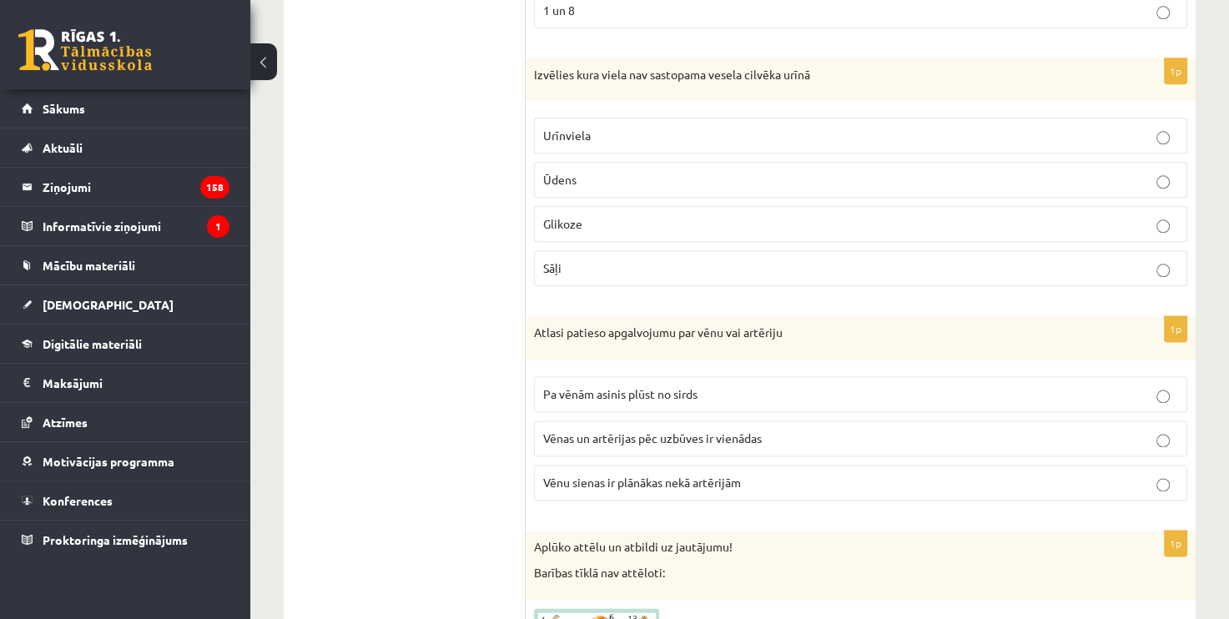
click at [638, 219] on p "Glikoze" at bounding box center [860, 224] width 635 height 18
click at [767, 474] on p "Vēnu sienas ir plānākas nekā artērijām" at bounding box center [860, 483] width 635 height 18
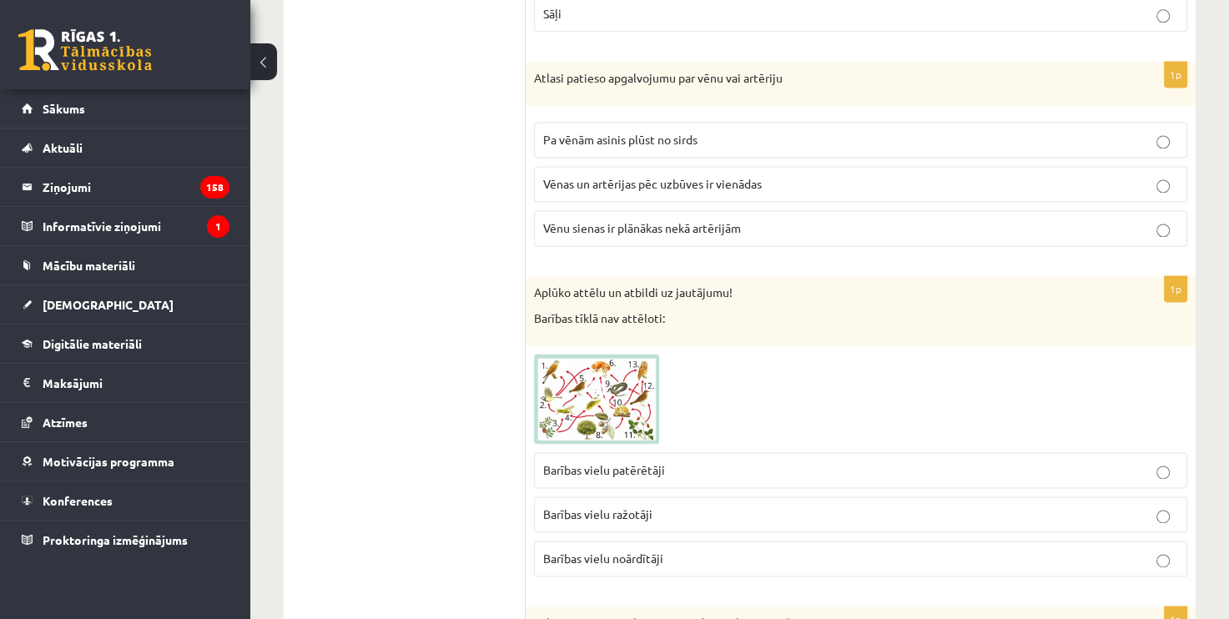
scroll to position [2335, 0]
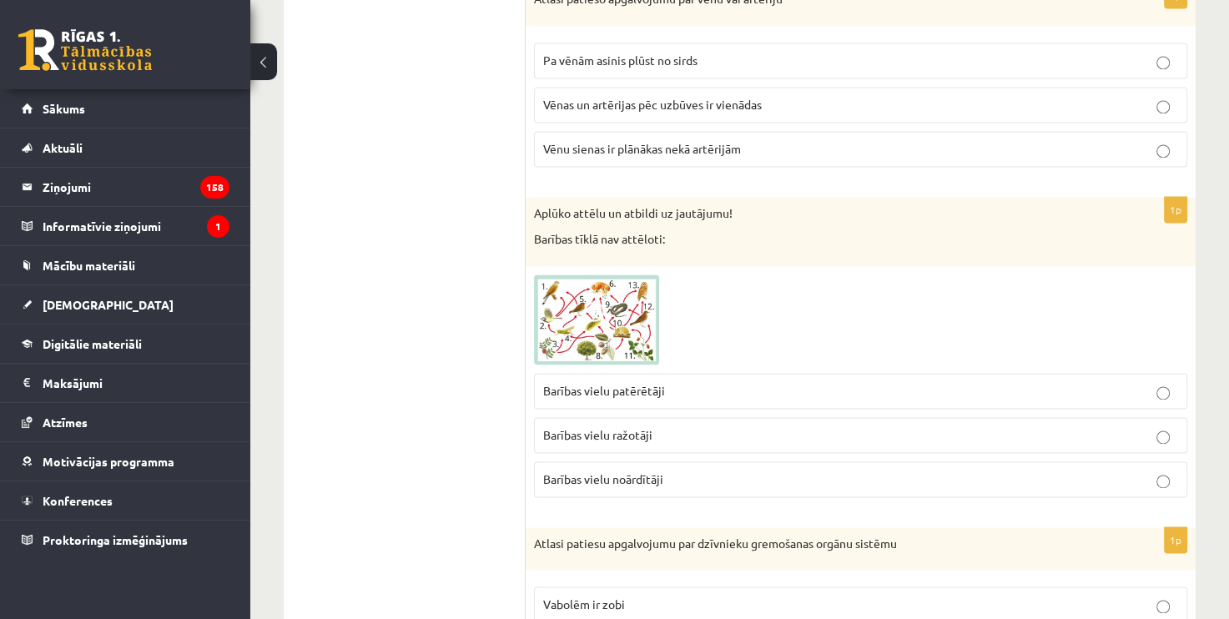
click at [707, 477] on p "Barības vielu noārdītāji" at bounding box center [860, 479] width 635 height 18
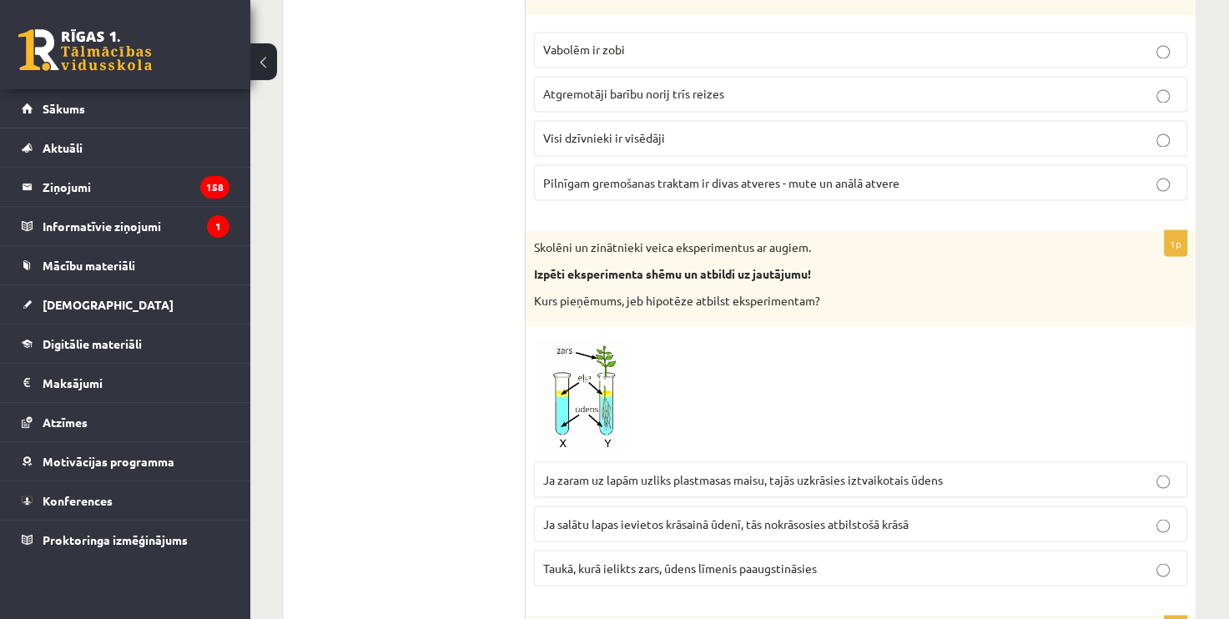
scroll to position [2919, 0]
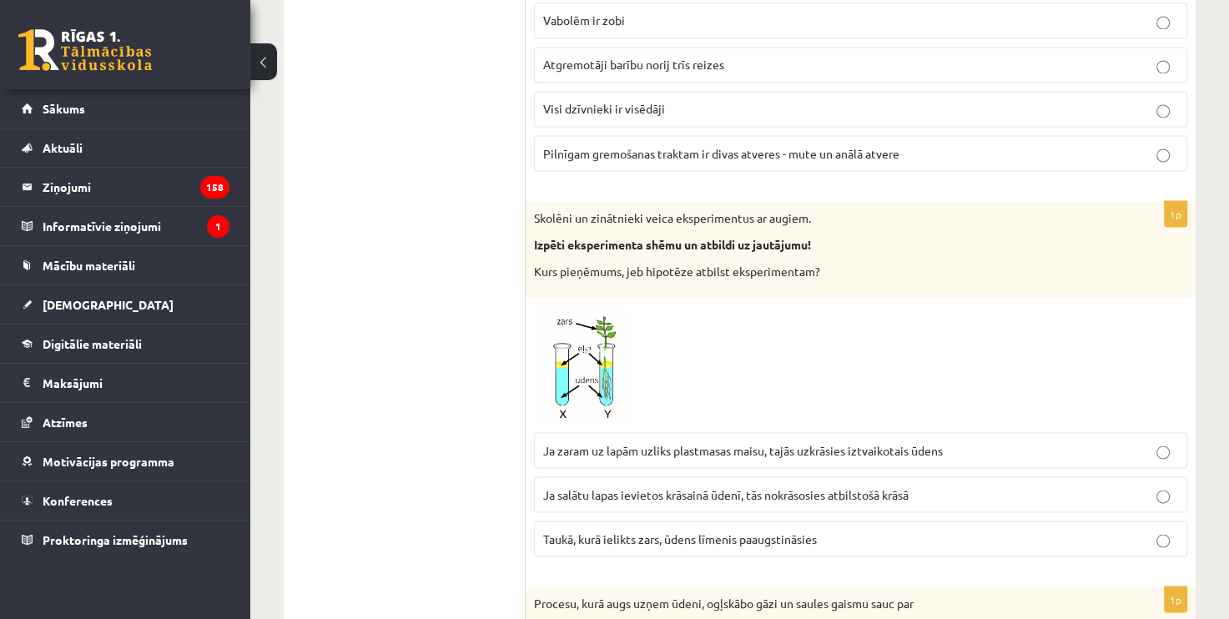
click at [619, 145] on span "Pilnīgam gremošanas traktam ir divas atveres - mute un anālā atvere" at bounding box center [721, 152] width 356 height 15
click at [701, 442] on span "Ja zaram uz lapām uzliks plastmasas maisu, tajās uzkrāsies iztvaikotais ūdens" at bounding box center [742, 449] width 399 height 15
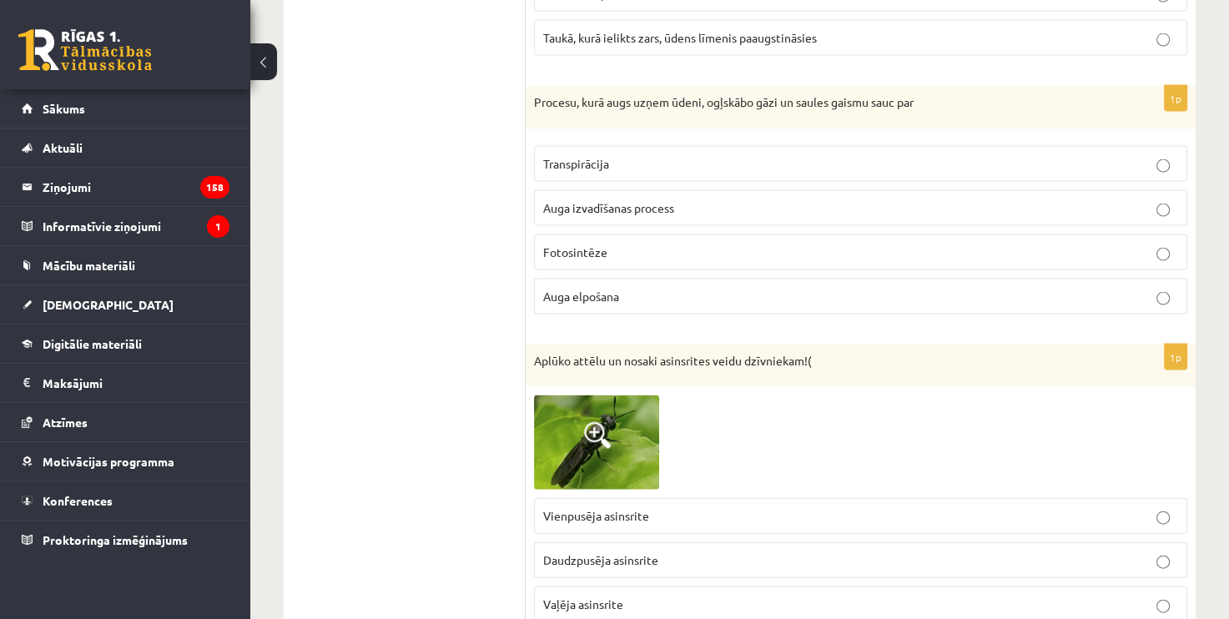
scroll to position [3503, 0]
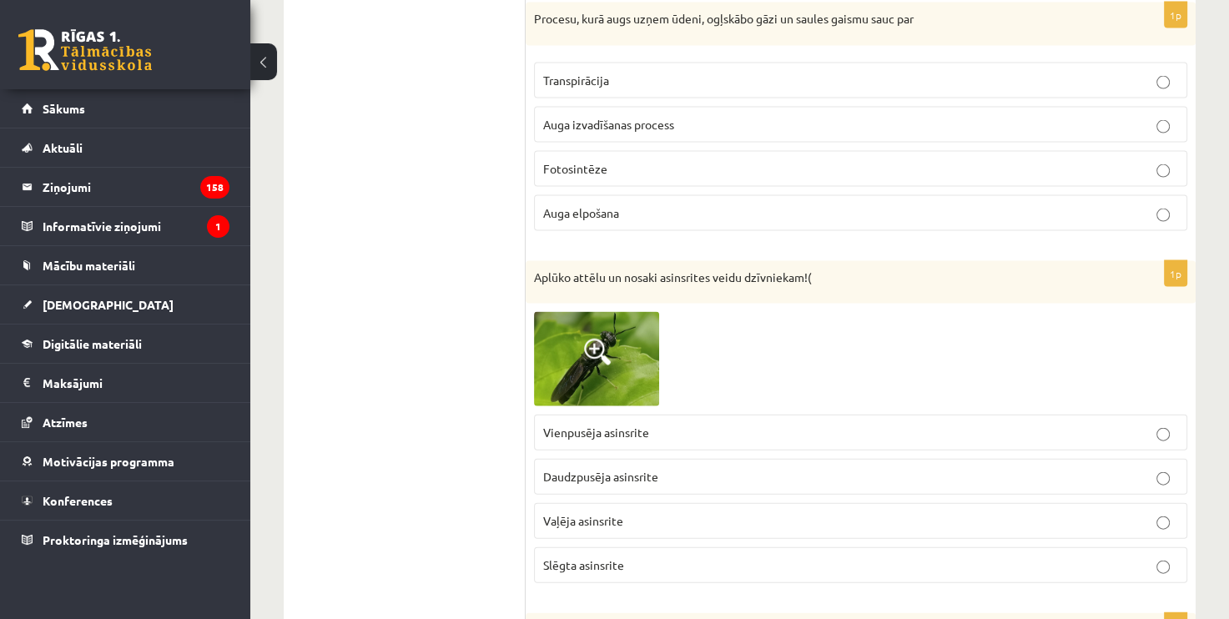
click at [605, 160] on p "Fotosintēze" at bounding box center [860, 169] width 635 height 18
drag, startPoint x: 635, startPoint y: 554, endPoint x: 637, endPoint y: 542, distance: 11.9
click at [635, 556] on p "Slēgta asinsrite" at bounding box center [860, 565] width 635 height 18
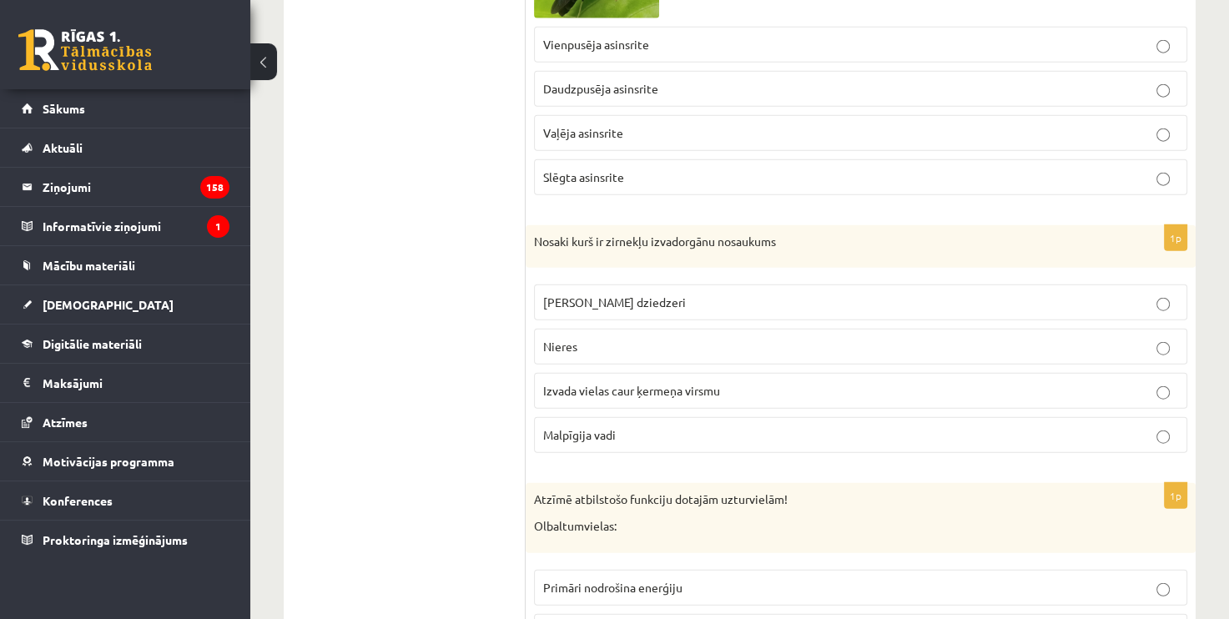
scroll to position [3920, 0]
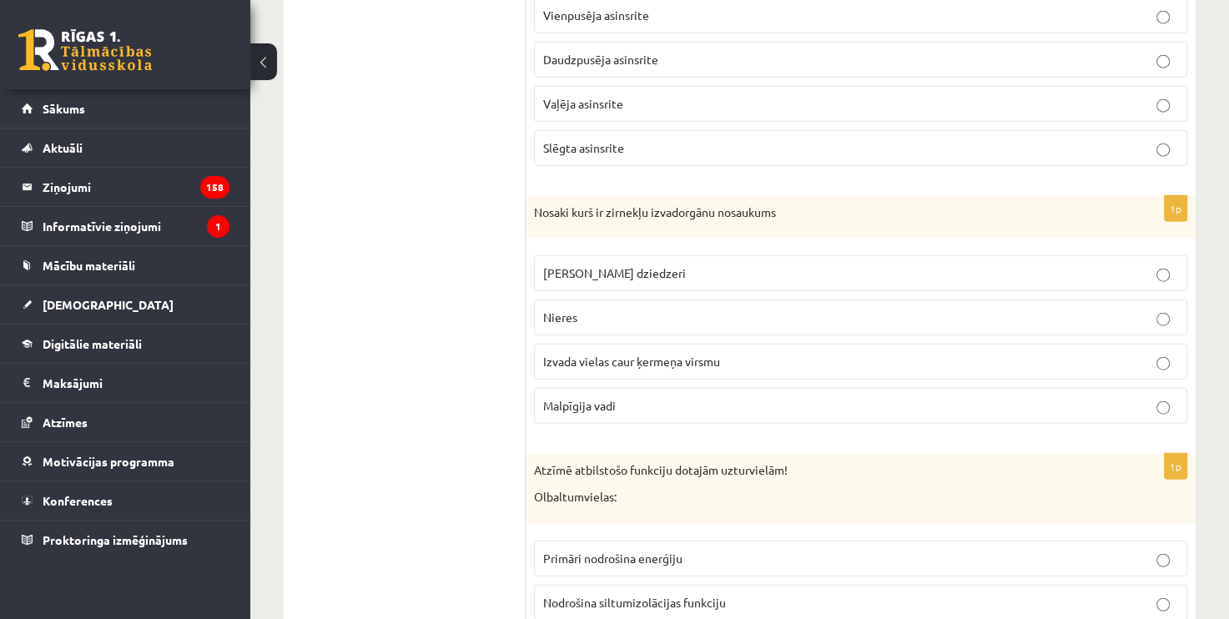
click at [661, 399] on label "Malpīgija vadi" at bounding box center [860, 406] width 653 height 36
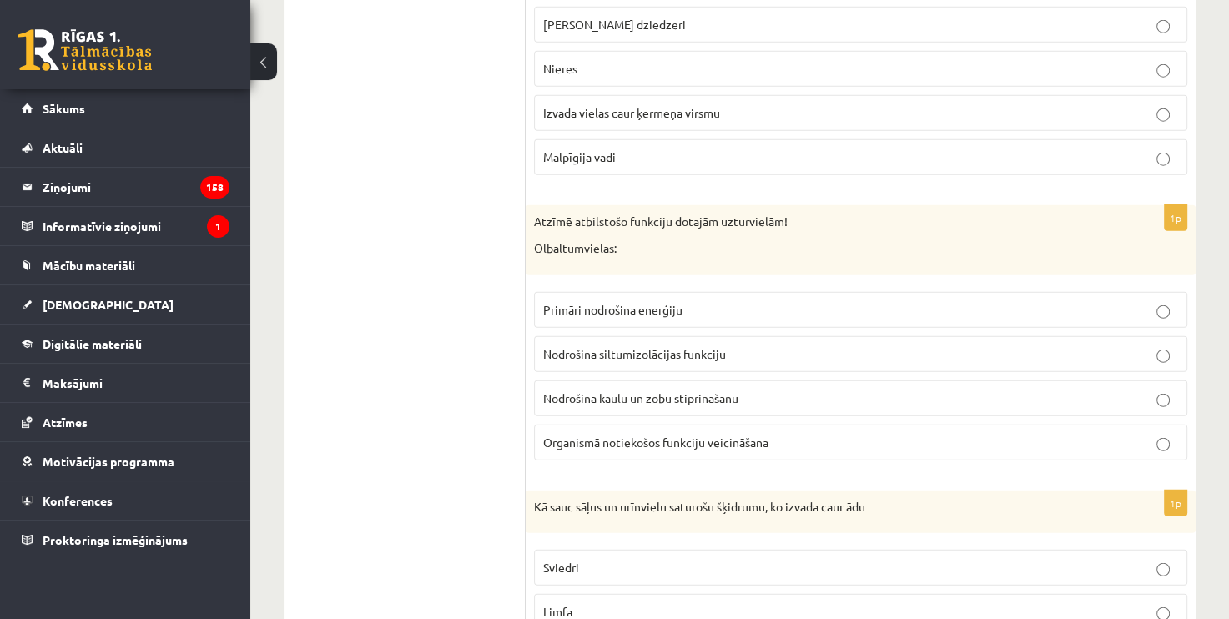
scroll to position [4170, 0]
click at [615, 433] on span "Organismā notiekošos funkciju veicināšana" at bounding box center [655, 440] width 225 height 15
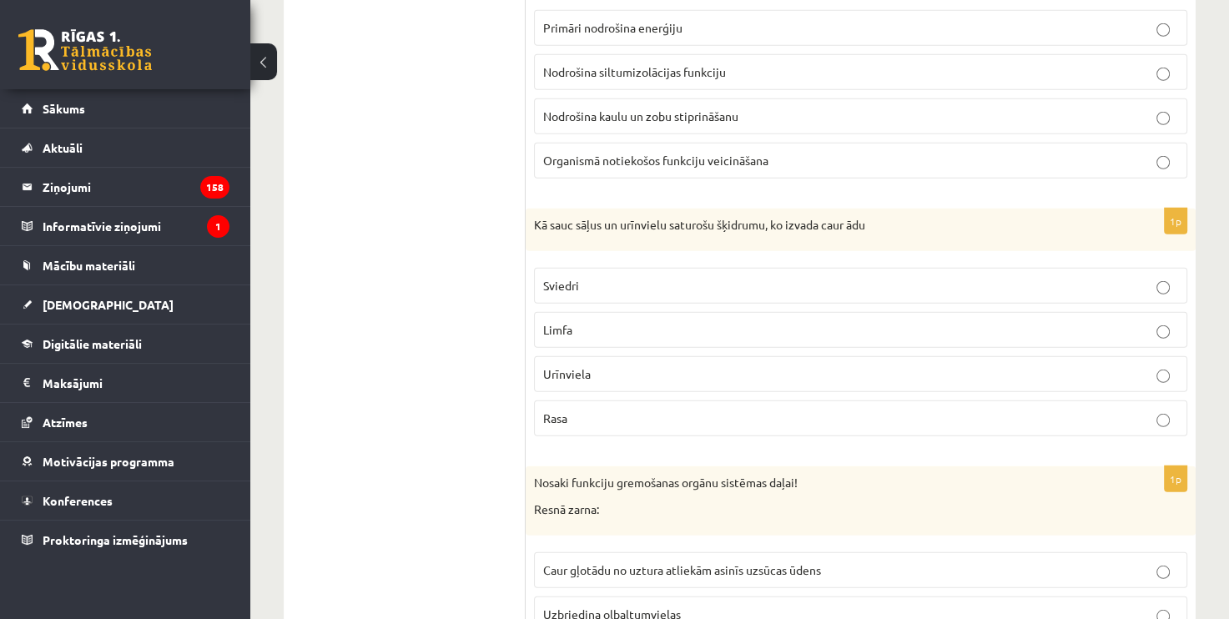
scroll to position [4504, 0]
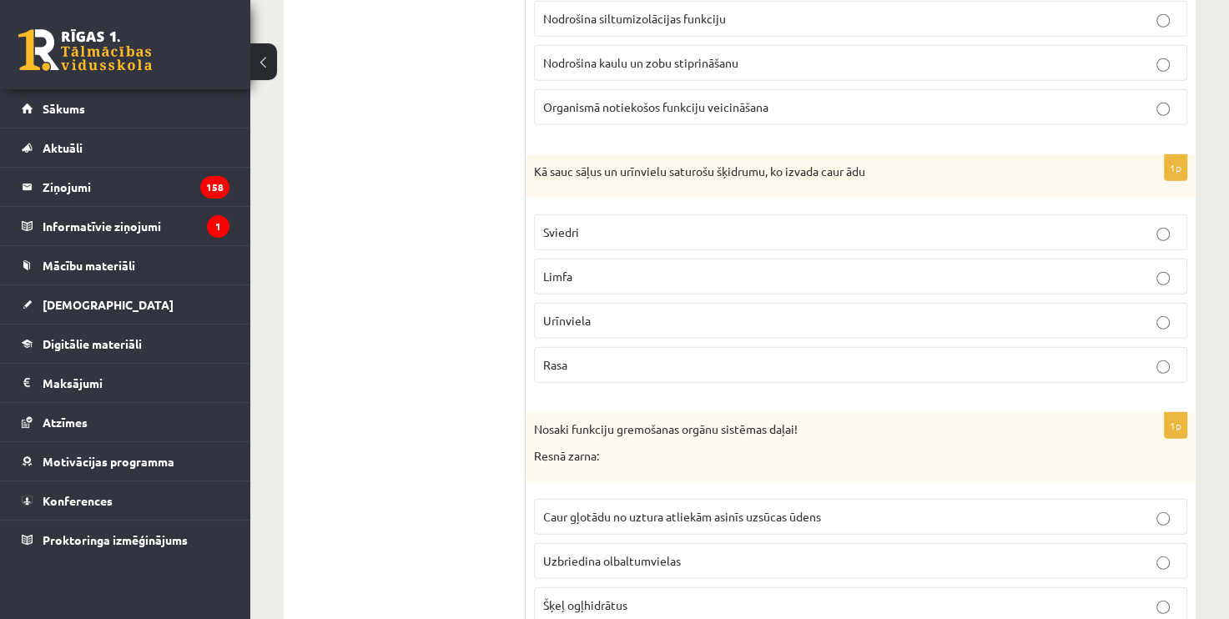
click at [587, 224] on p "Sviedri" at bounding box center [860, 233] width 635 height 18
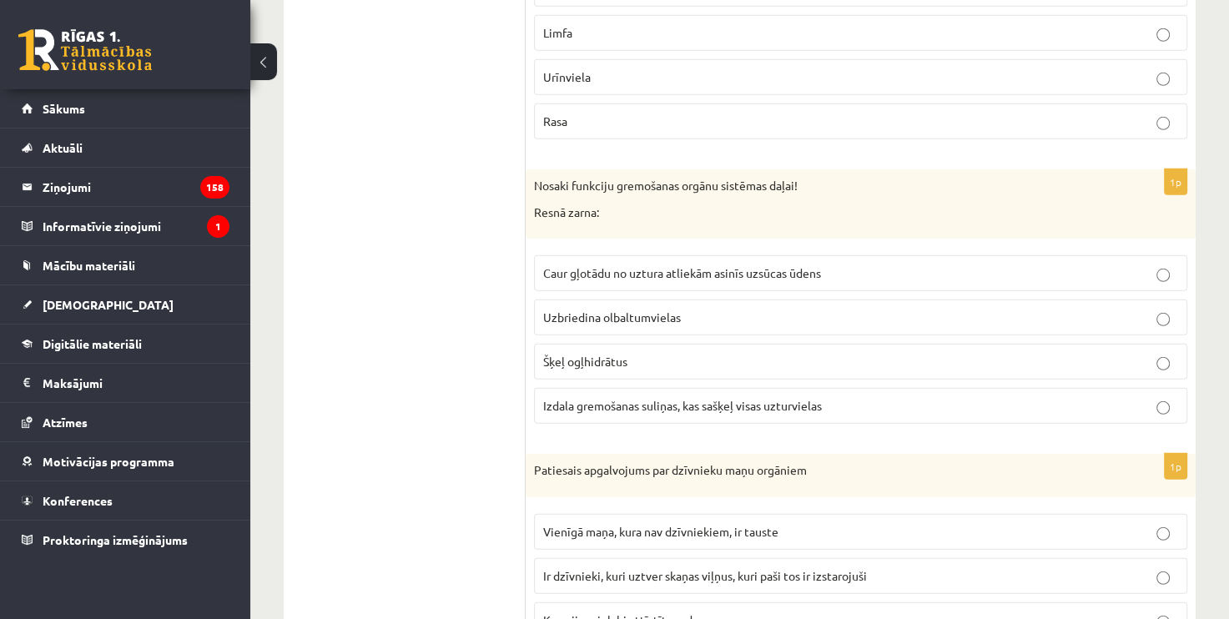
scroll to position [4754, 0]
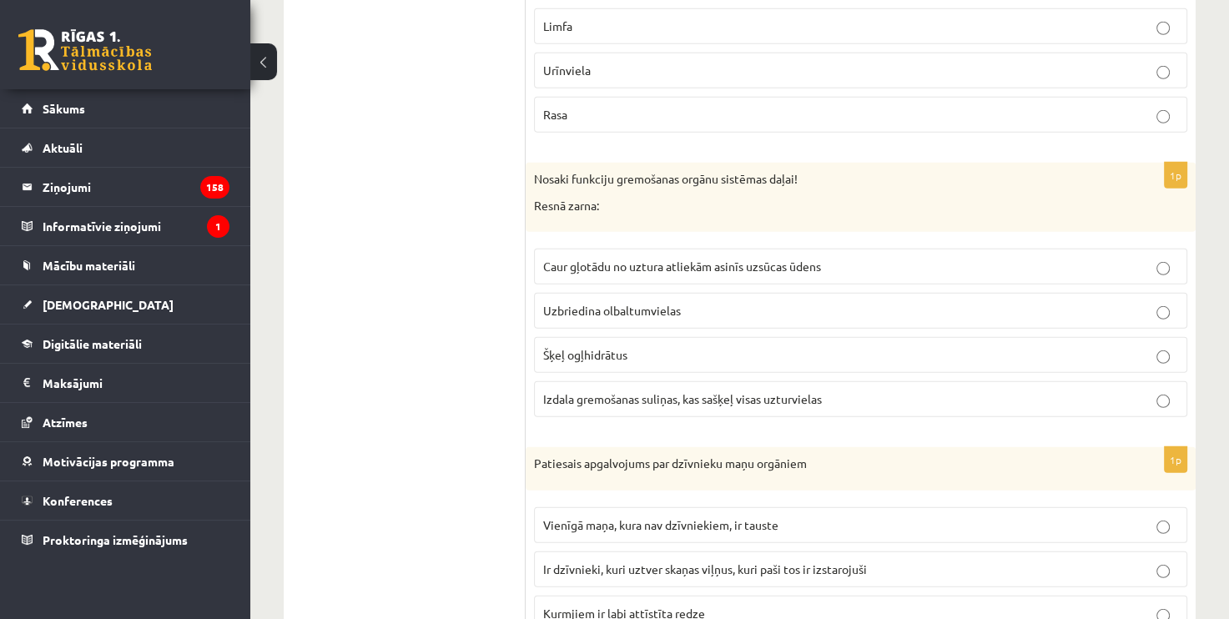
click at [654, 259] on span "Caur gļotādu no uztura atliekām asinīs uzsūcas ūdens" at bounding box center [682, 266] width 278 height 15
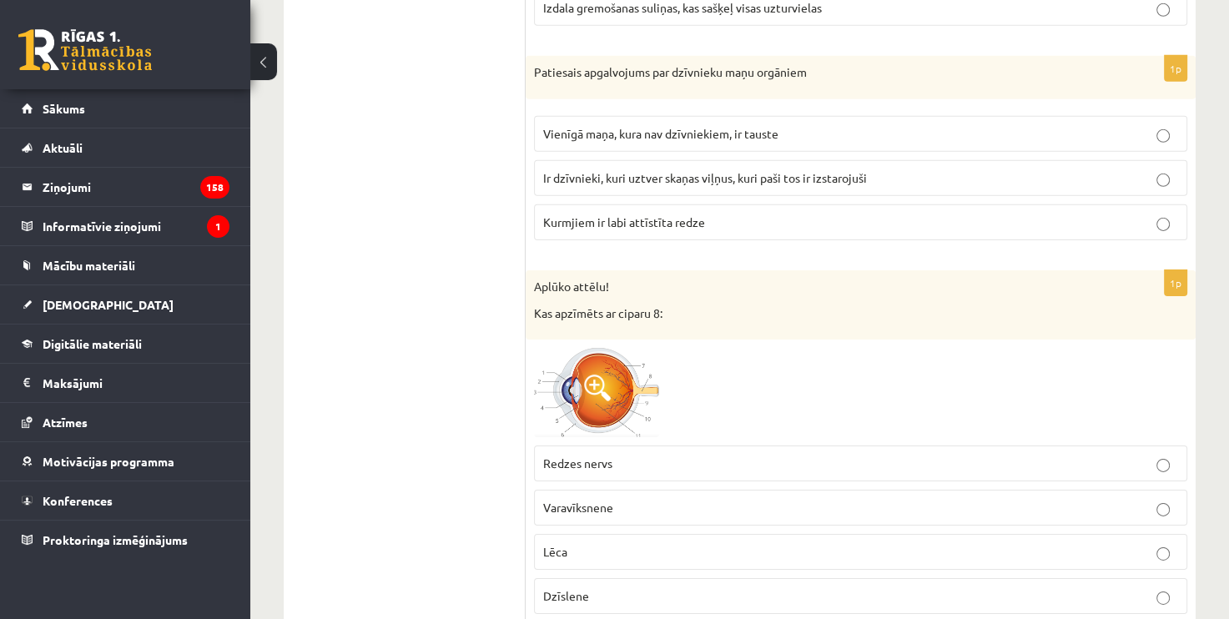
scroll to position [5171, 0]
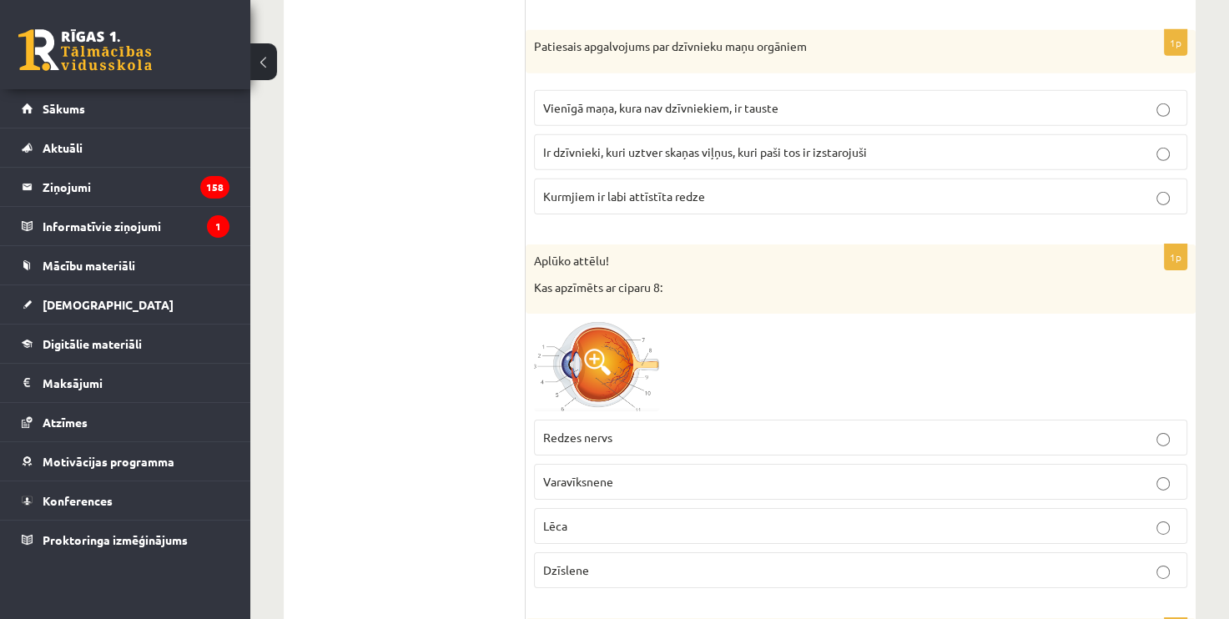
click at [638, 144] on span "Ir dzīvnieki, kuri uztver skaņas viļņus, kuri paši tos ir izstarojuši" at bounding box center [705, 151] width 324 height 15
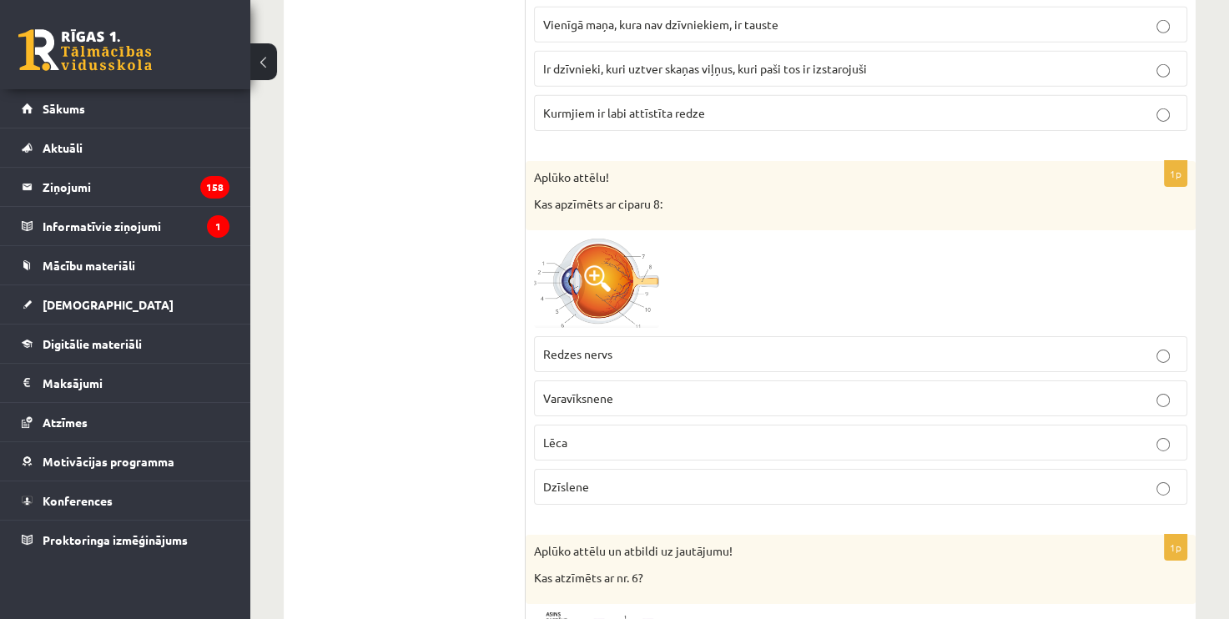
click at [637, 345] on p "Redzes nervs" at bounding box center [860, 354] width 635 height 18
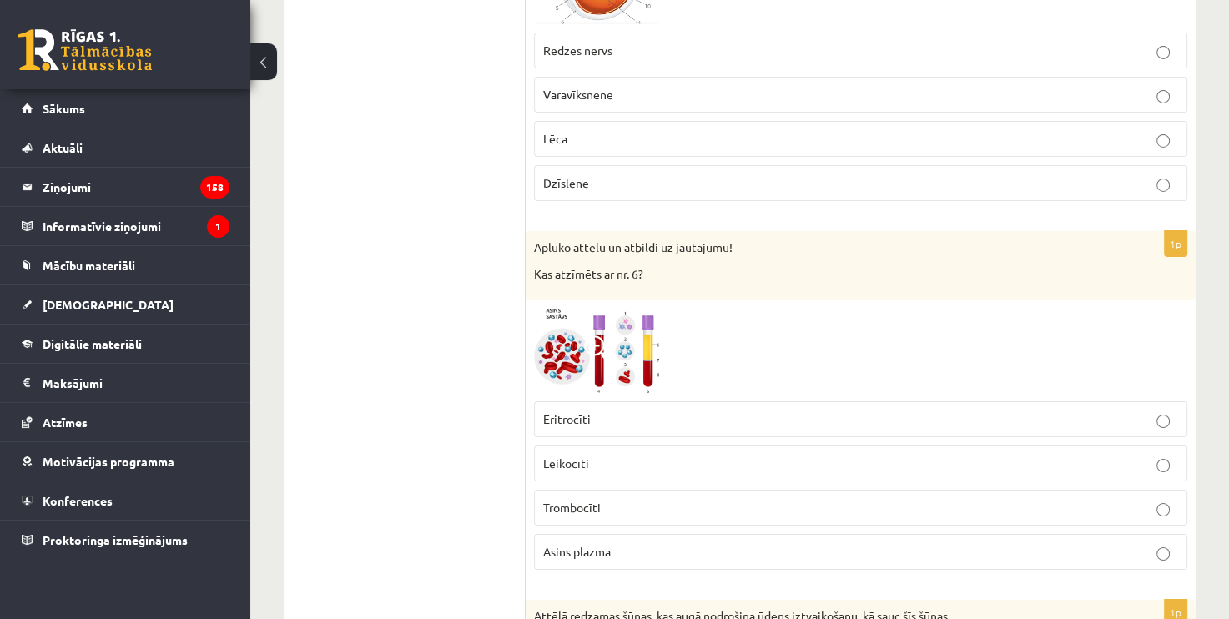
scroll to position [5588, 0]
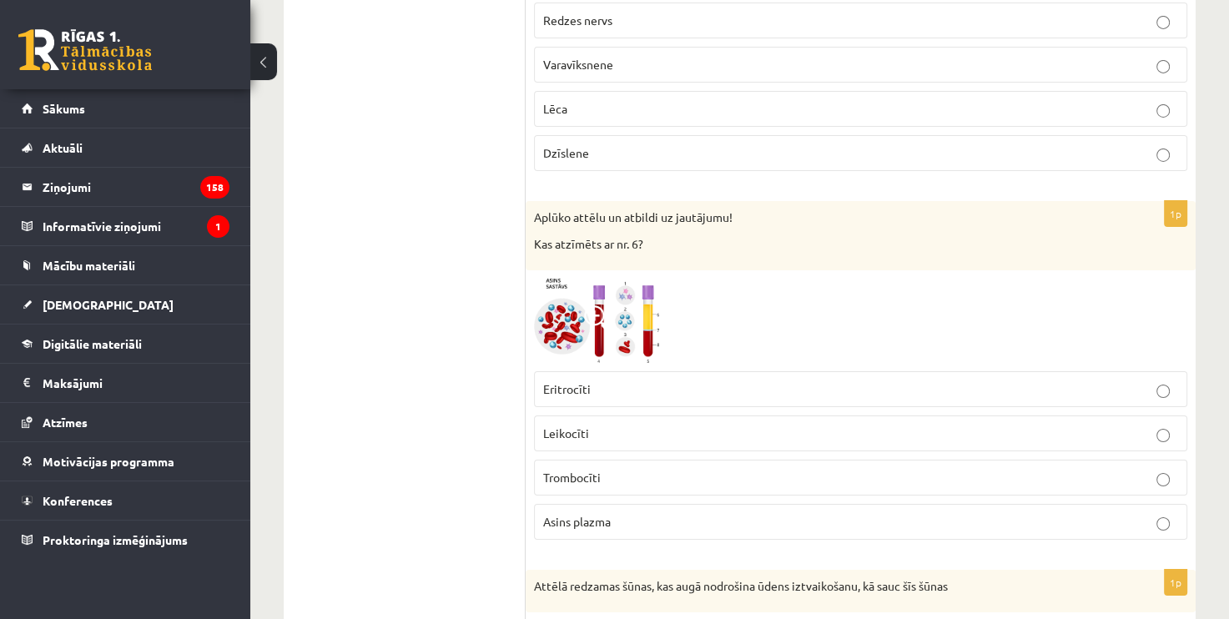
click at [610, 462] on label "Trombocīti" at bounding box center [860, 478] width 653 height 36
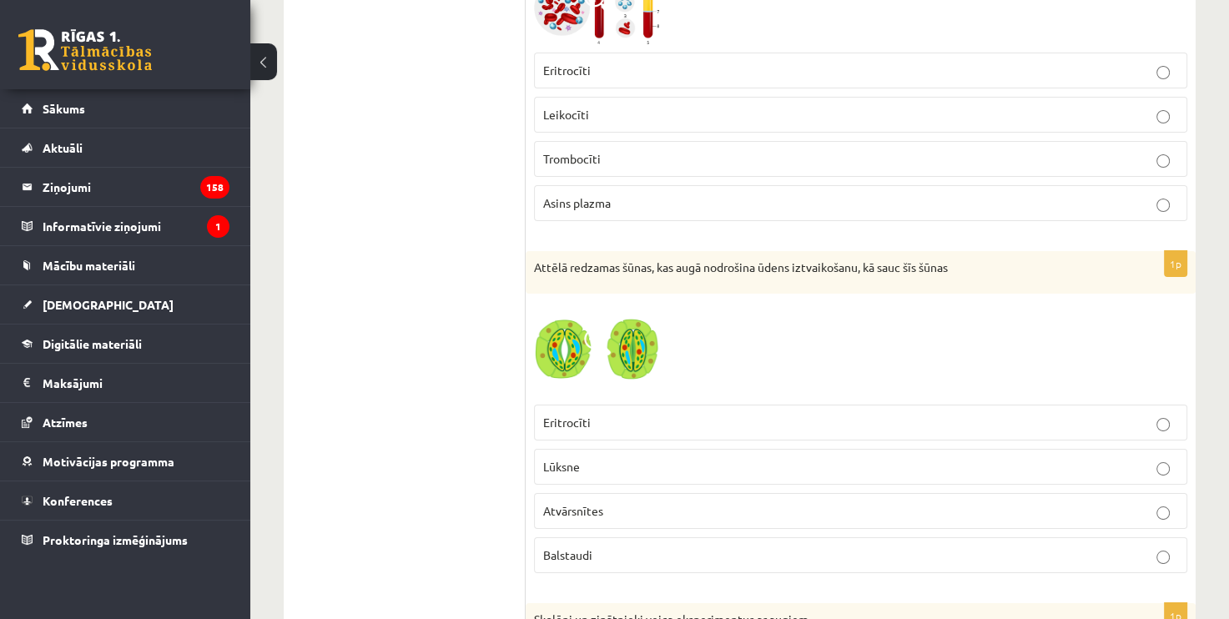
scroll to position [5922, 0]
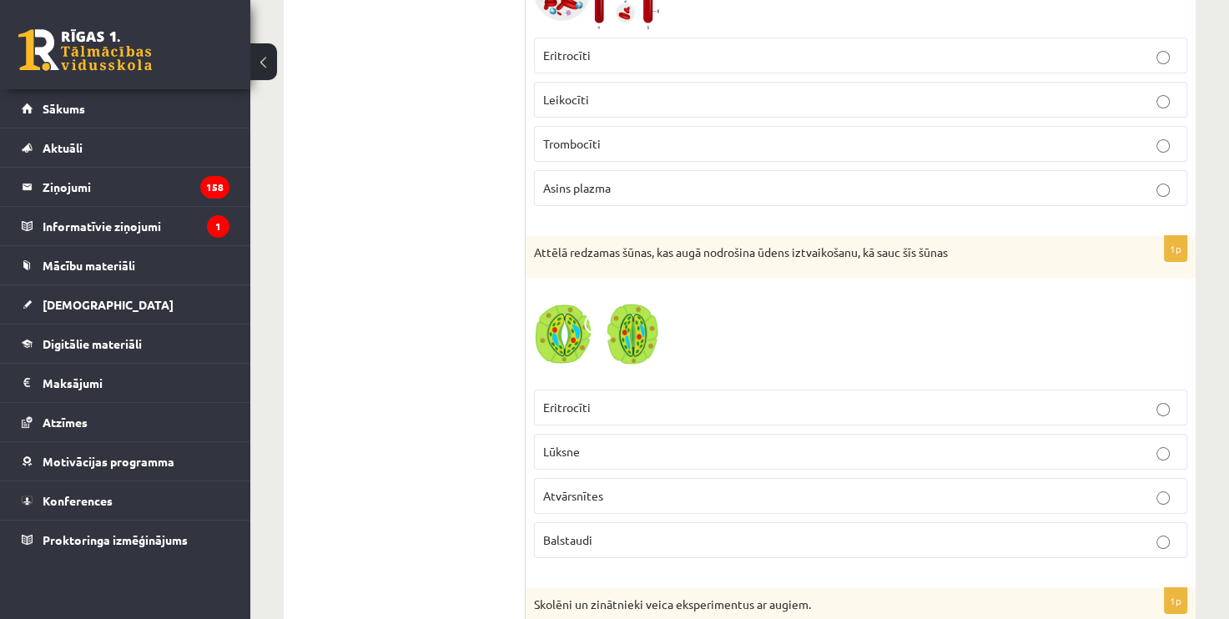
click at [636, 487] on p "Atvārsnītes" at bounding box center [860, 496] width 635 height 18
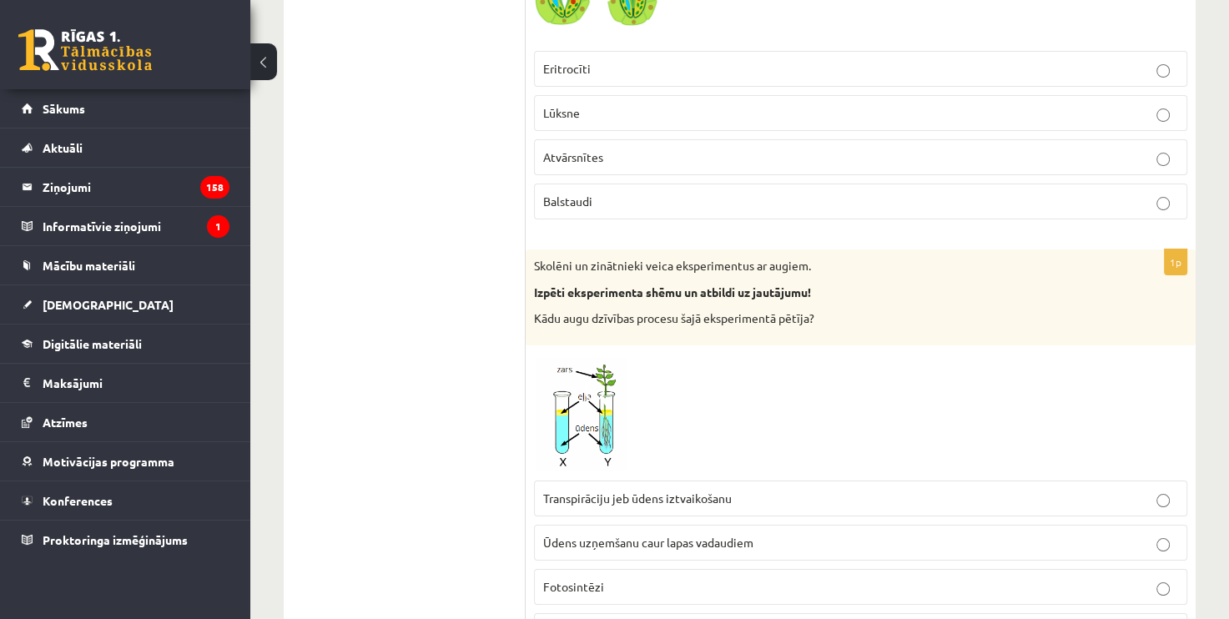
scroll to position [6339, 0]
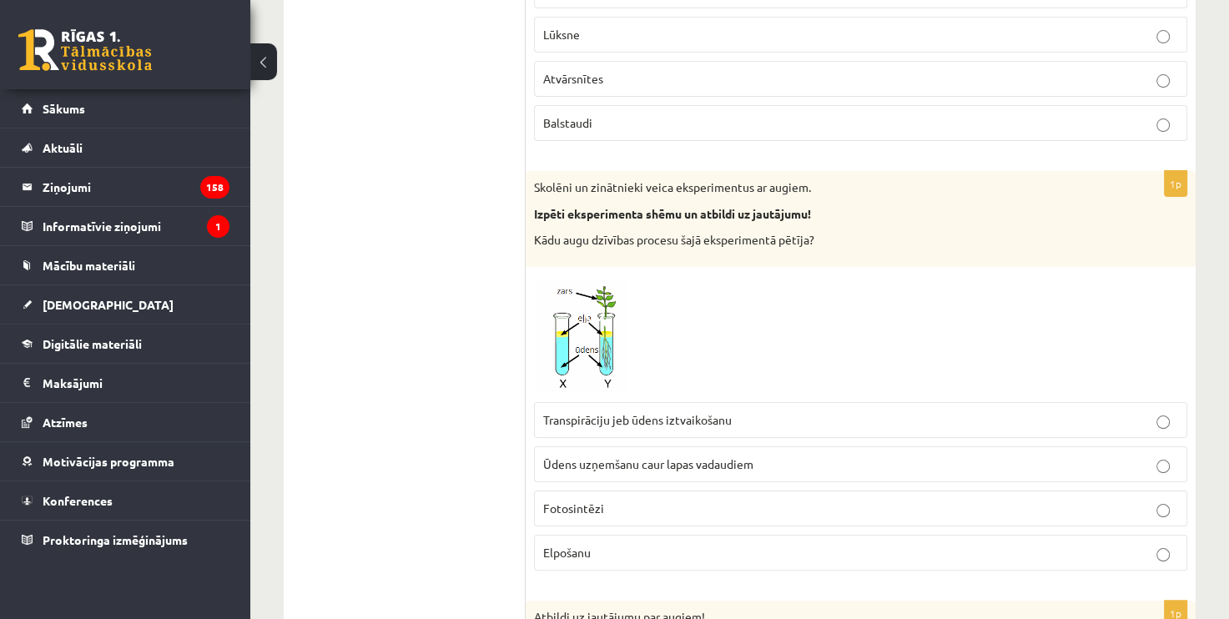
click at [654, 412] on span "Transpirāciju jeb ūdens iztvaikošanu" at bounding box center [637, 419] width 188 height 15
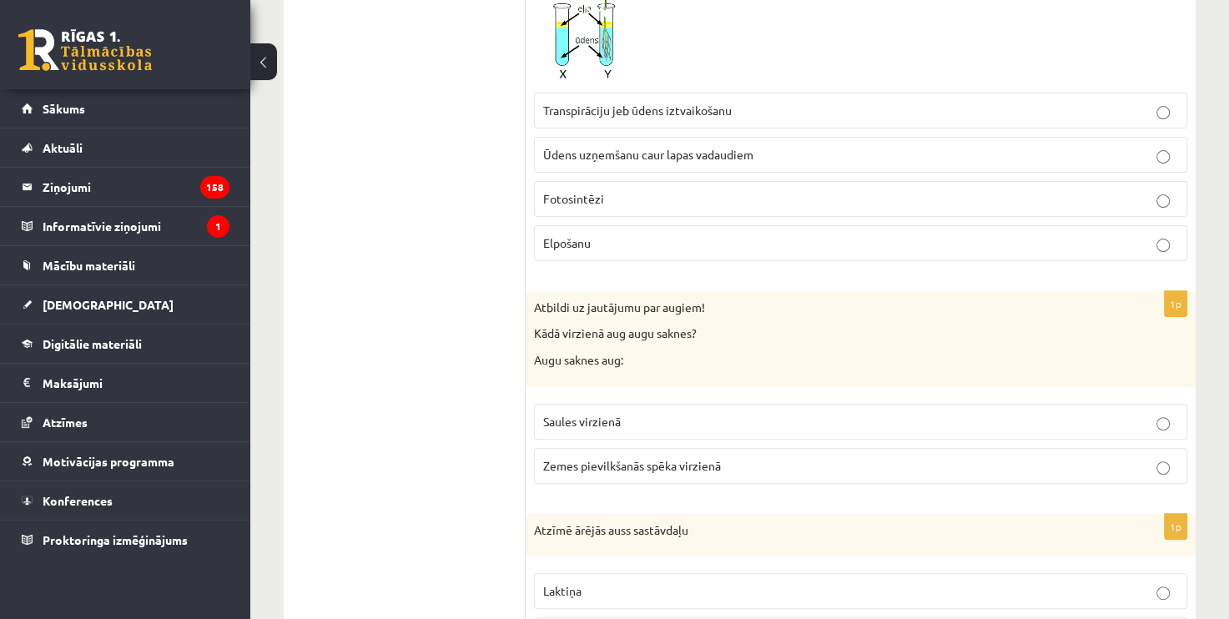
scroll to position [6672, 0]
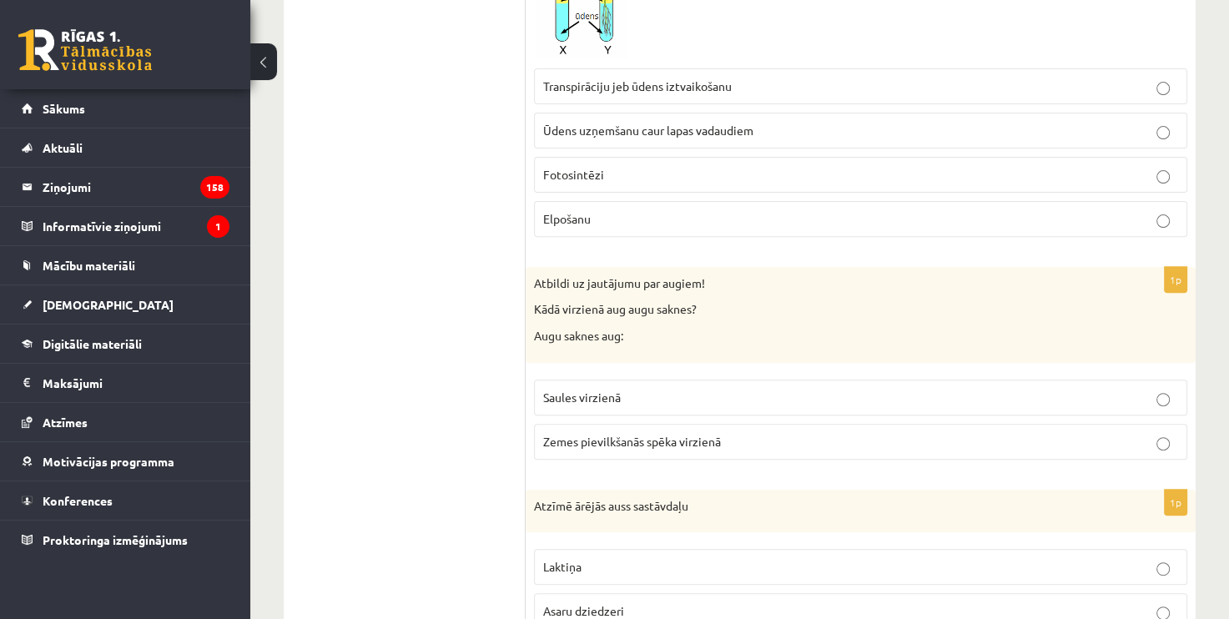
click at [677, 434] on span "Zemes pievilkšanās spēka virzienā" at bounding box center [632, 441] width 178 height 15
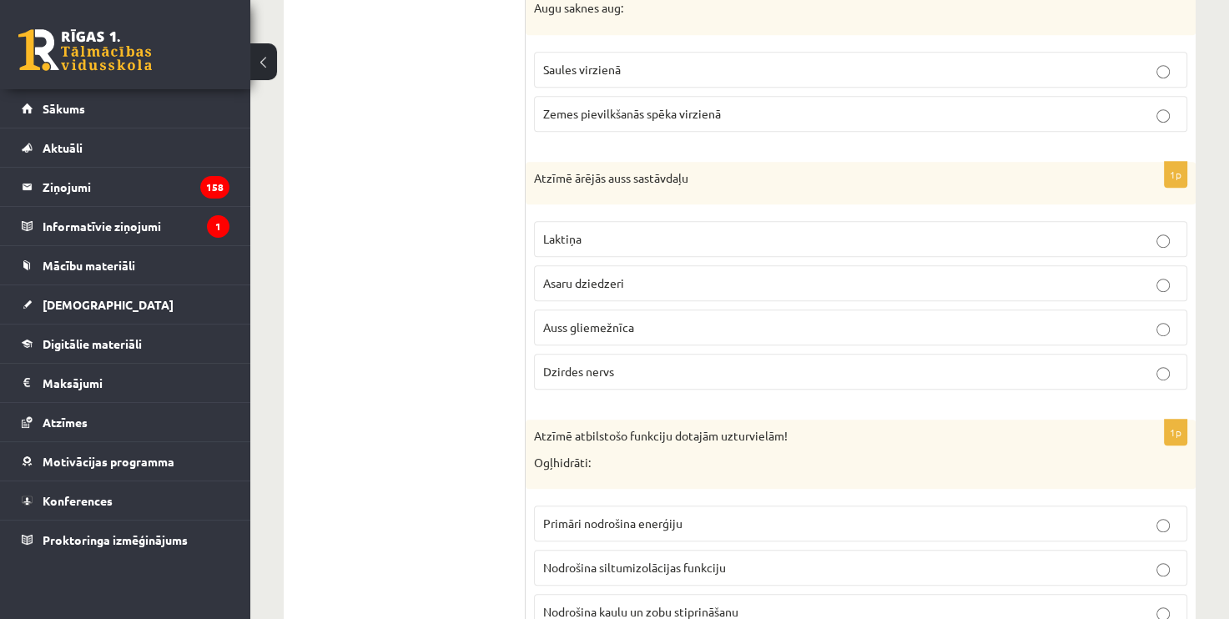
scroll to position [7006, 0]
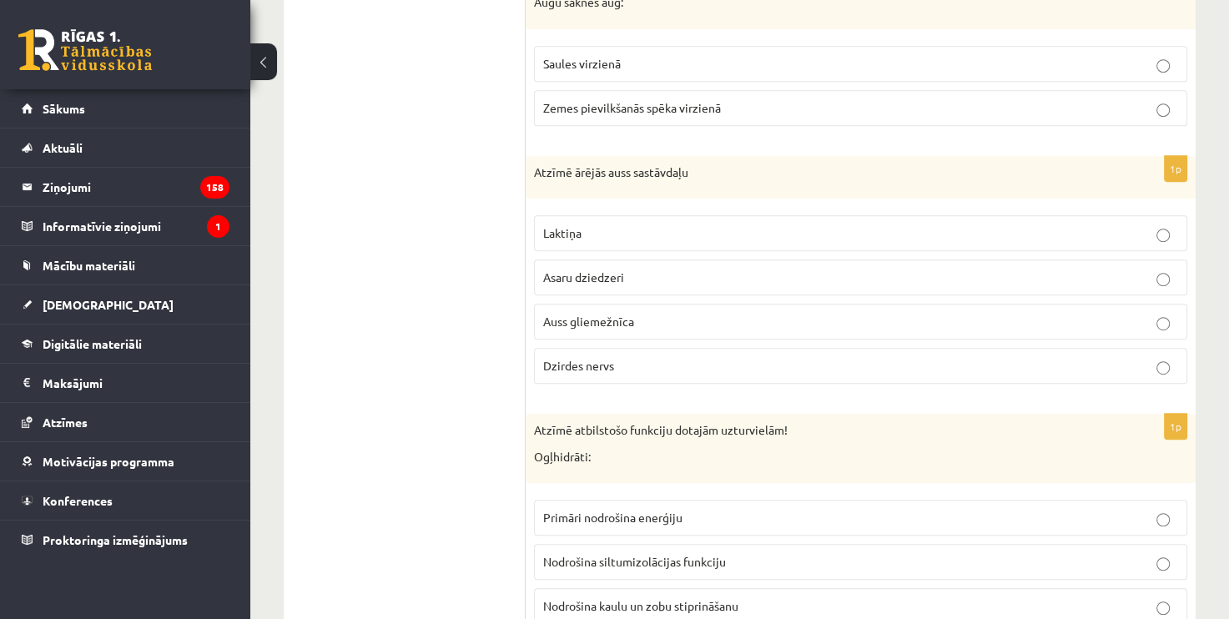
click at [626, 224] on p "Laktiņa" at bounding box center [860, 233] width 635 height 18
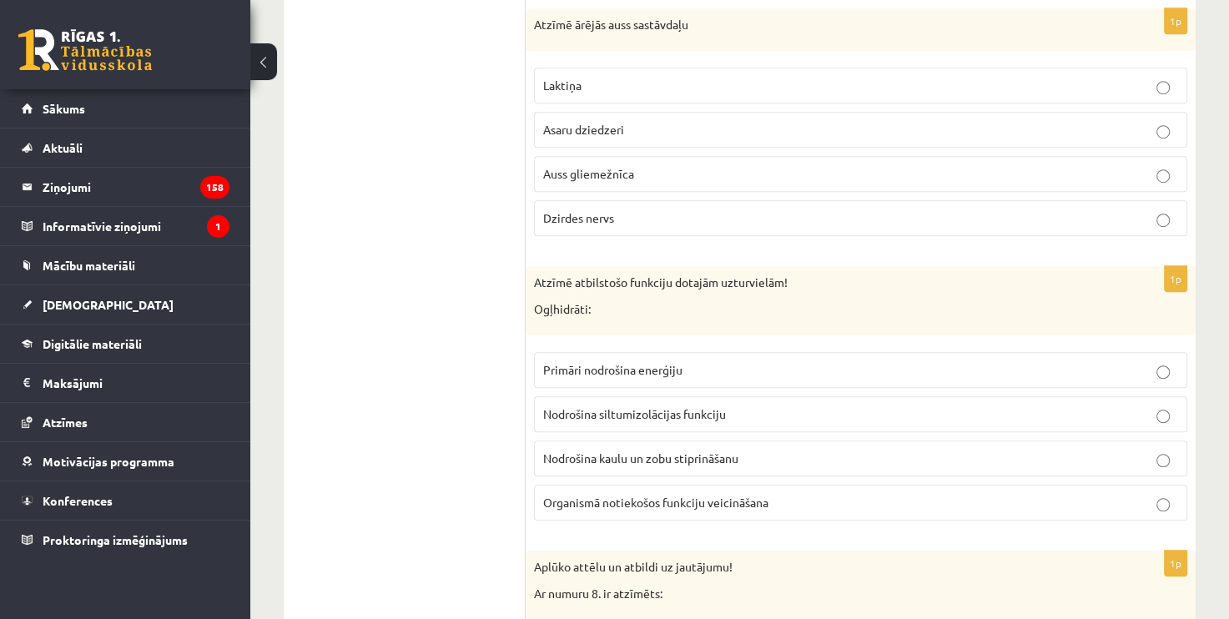
scroll to position [7256, 0]
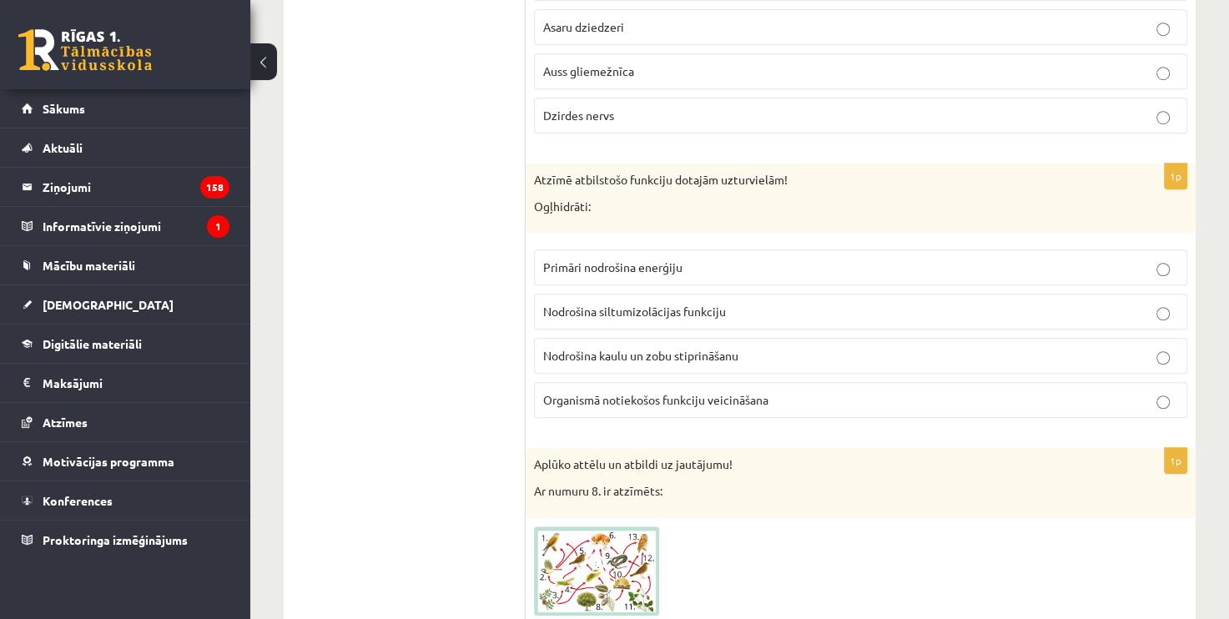
click at [646, 259] on span "Primāri nodrošina enerģiju" at bounding box center [612, 266] width 139 height 15
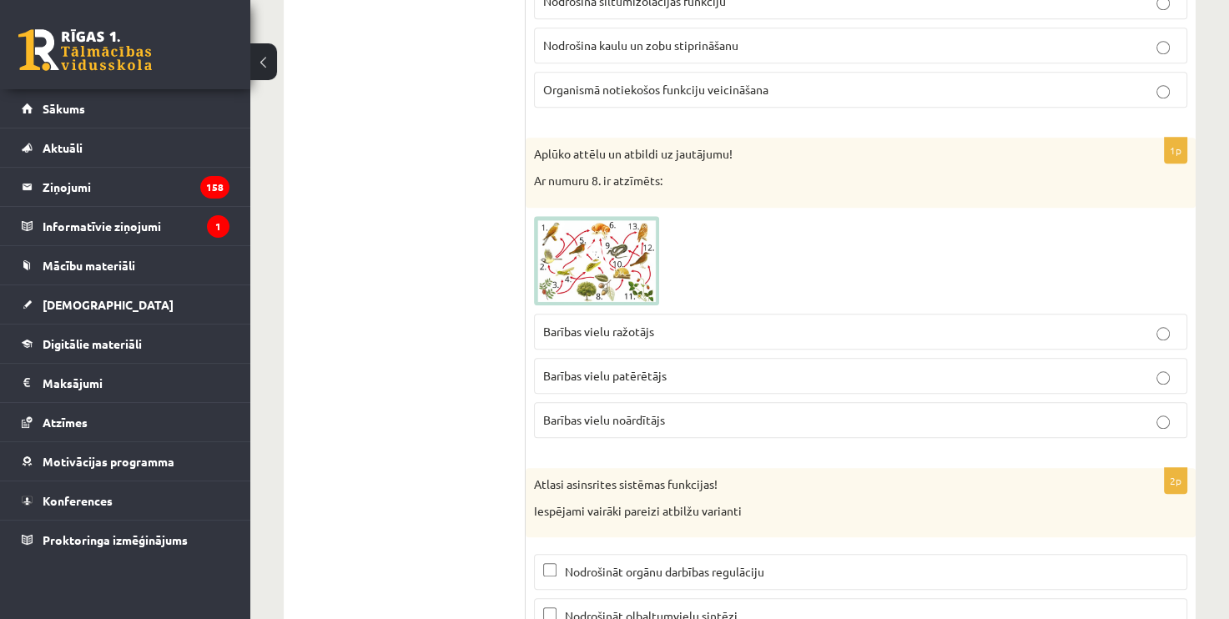
scroll to position [7590, 0]
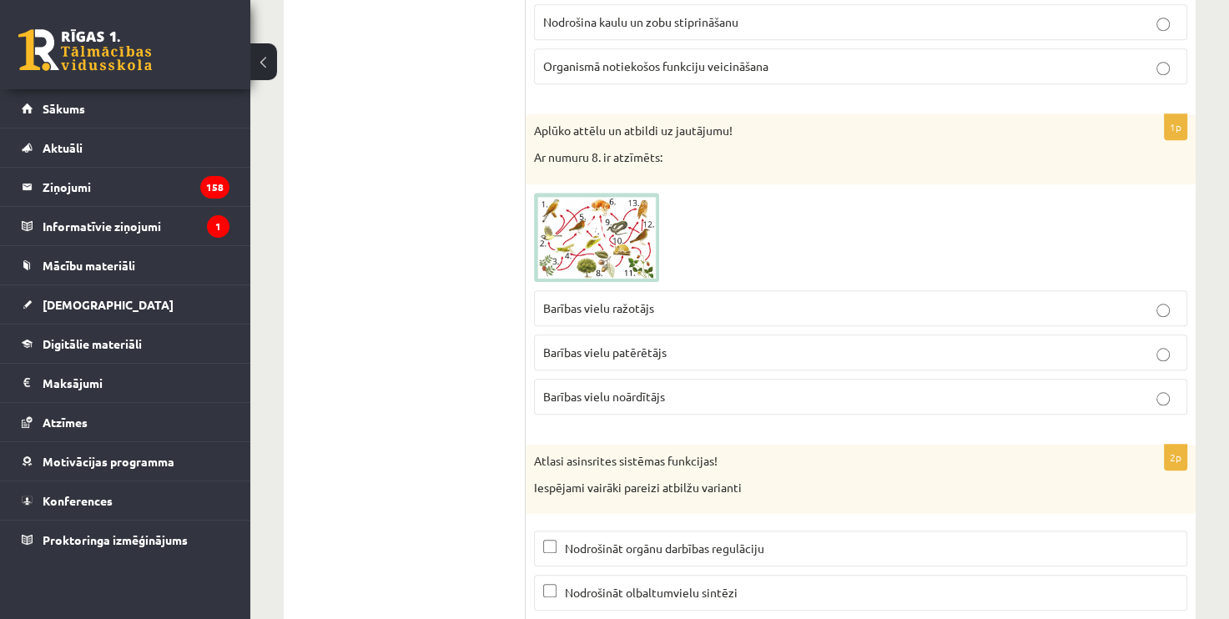
click at [672, 388] on p "Barības vielu noārdītājs" at bounding box center [860, 397] width 635 height 18
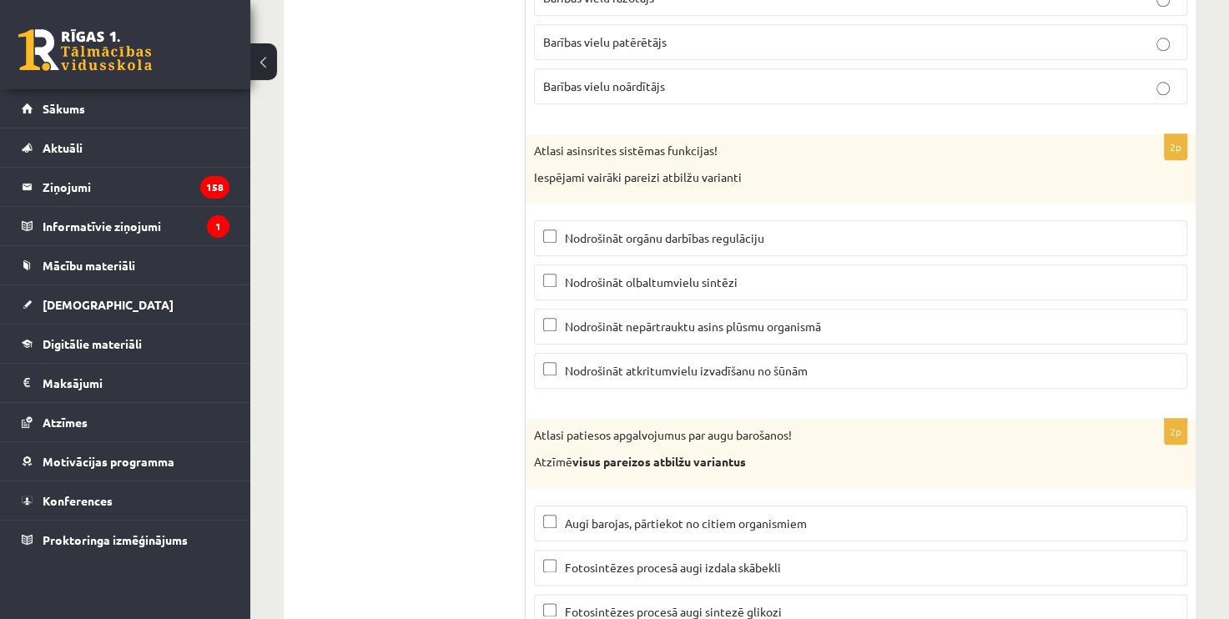
scroll to position [7923, 0]
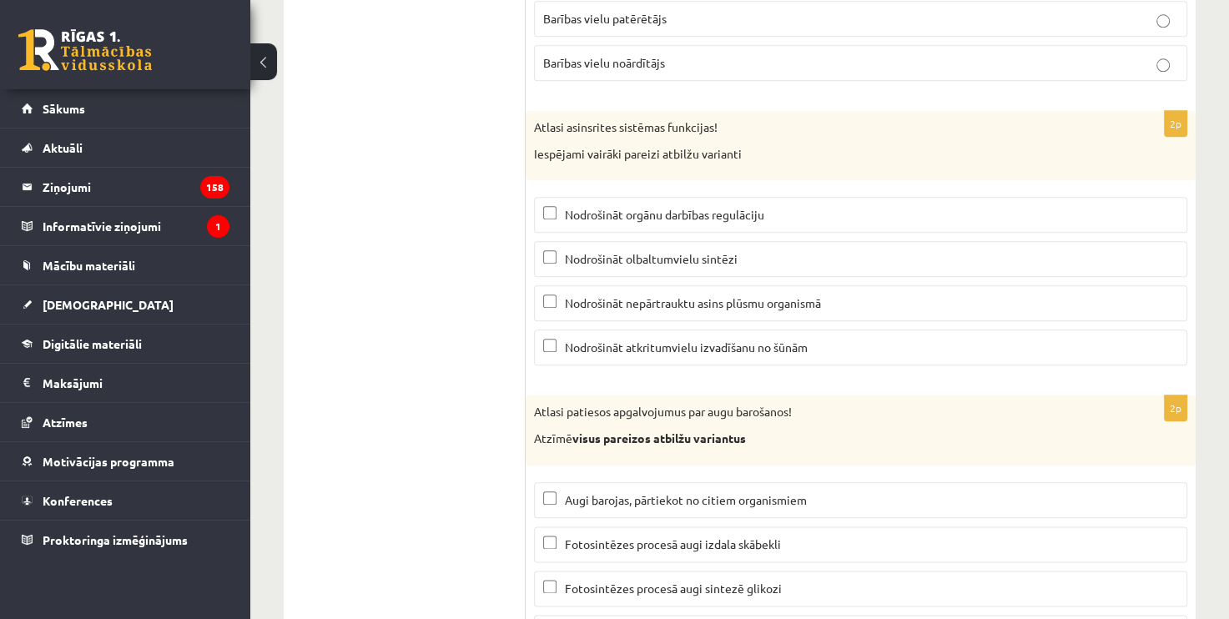
click at [864, 339] on p "Nodrošināt atkritumvielu izvadīšanu no šūnām" at bounding box center [860, 348] width 635 height 18
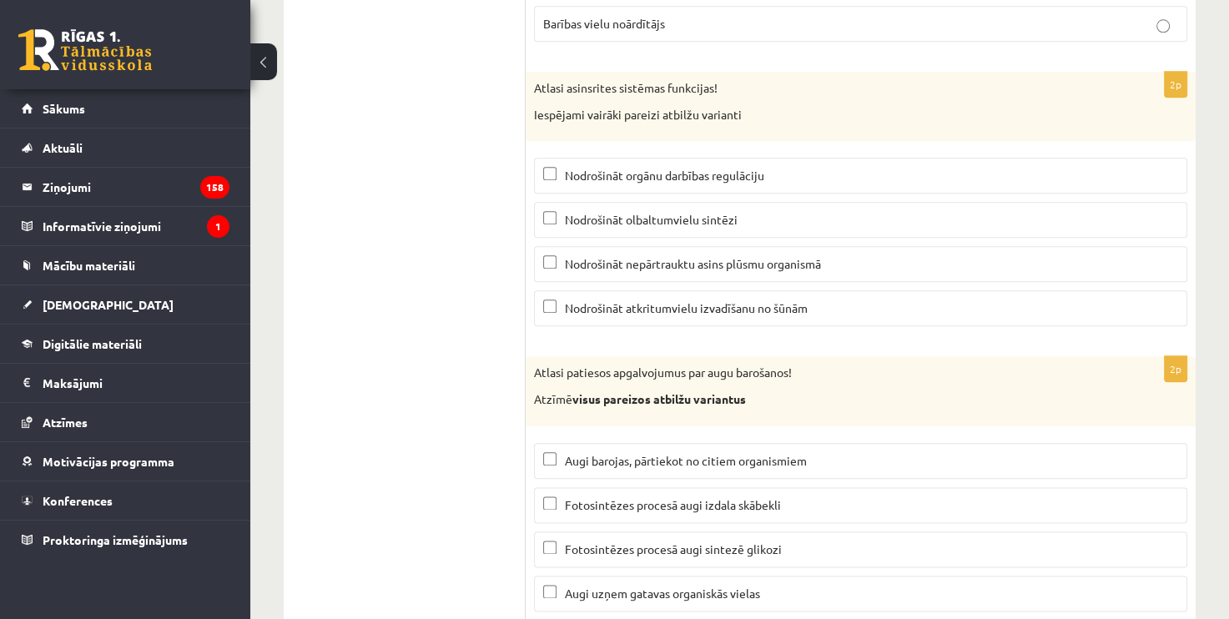
scroll to position [7983, 0]
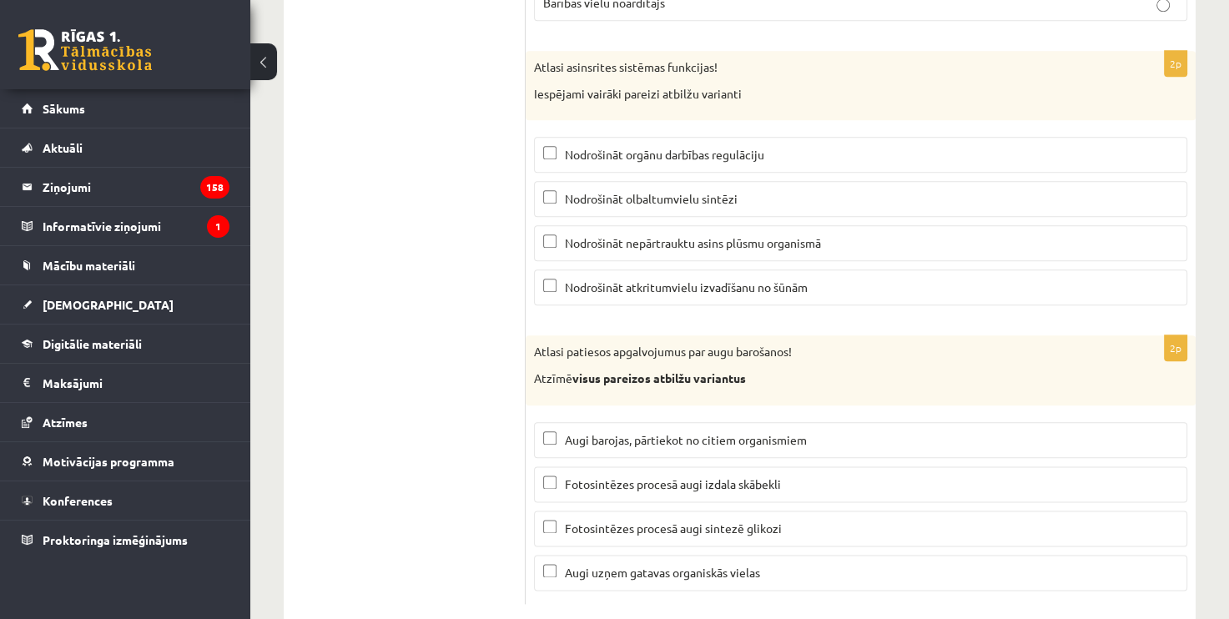
click at [802, 520] on p "Fotosintēzes procesā augi sintezē glikozi" at bounding box center [860, 529] width 635 height 18
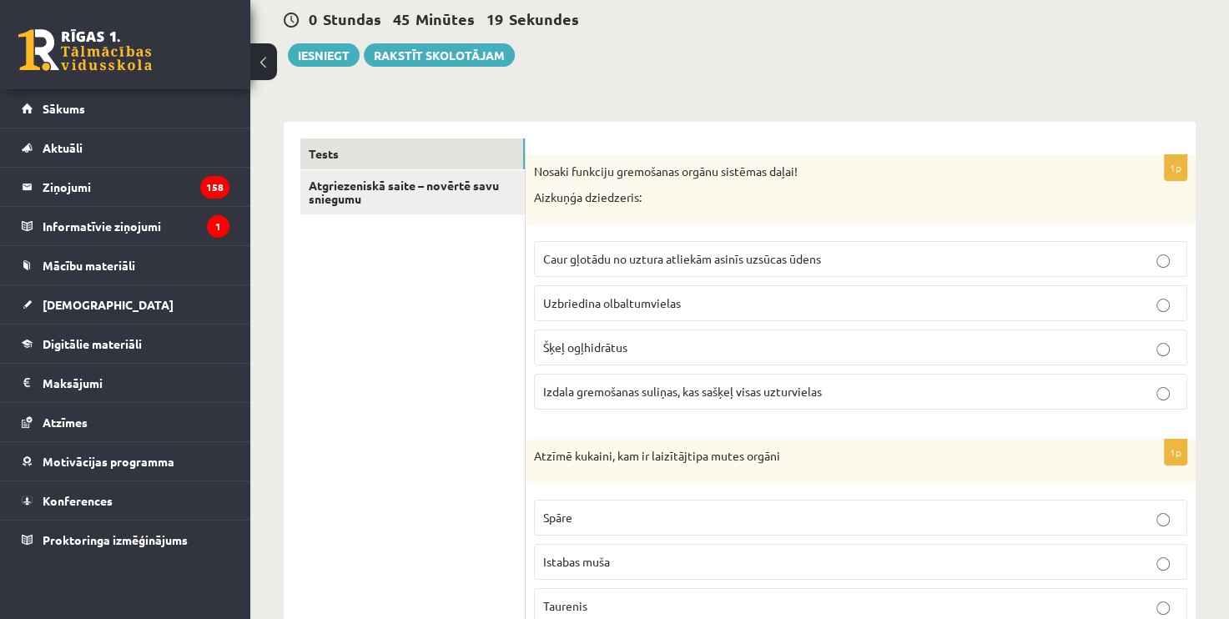
scroll to position [0, 0]
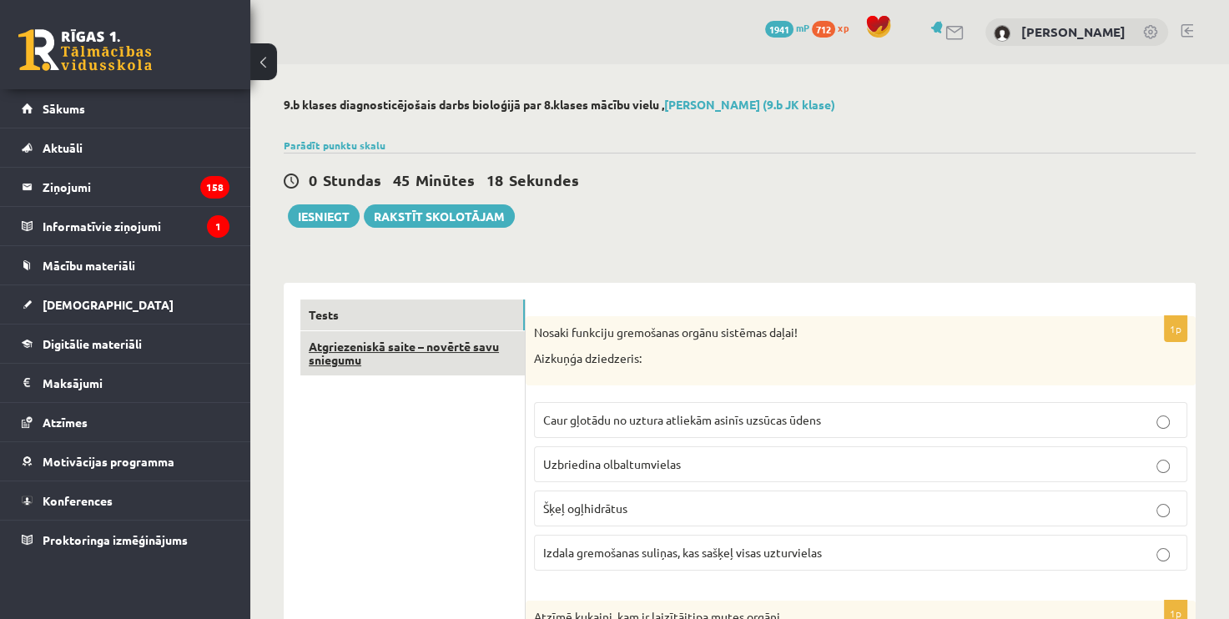
click at [480, 357] on link "Atgriezeniskā saite – novērtē savu sniegumu" at bounding box center [412, 353] width 224 height 45
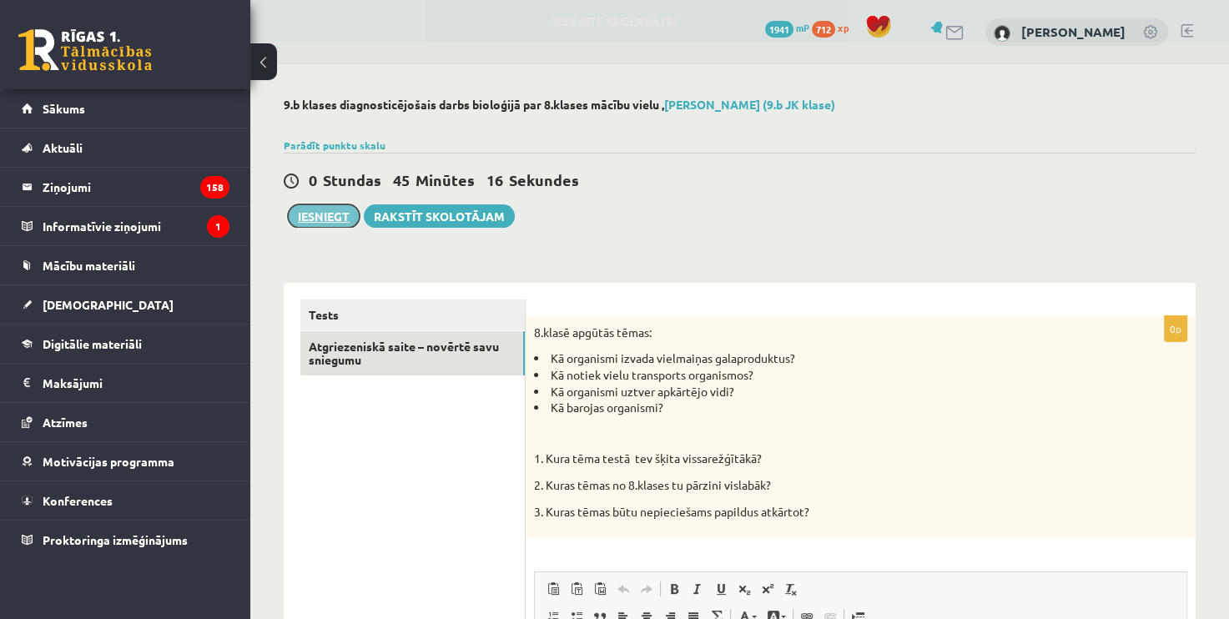
click at [310, 208] on button "Iesniegt" at bounding box center [324, 215] width 72 height 23
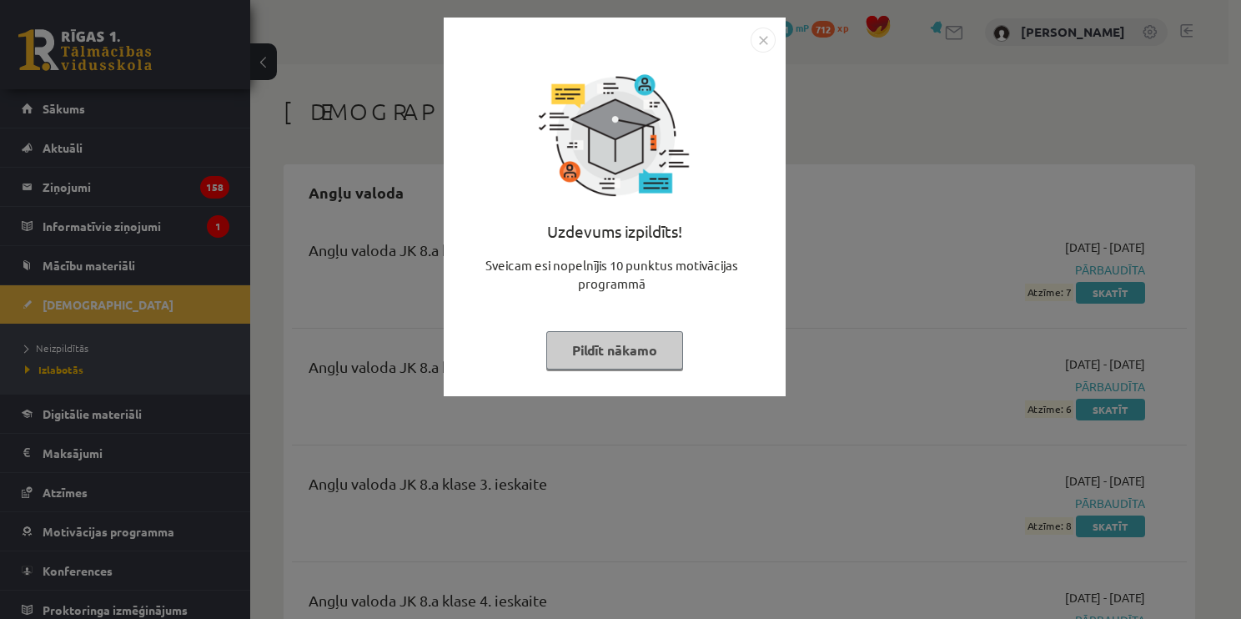
click at [764, 38] on img "Close" at bounding box center [763, 40] width 25 height 25
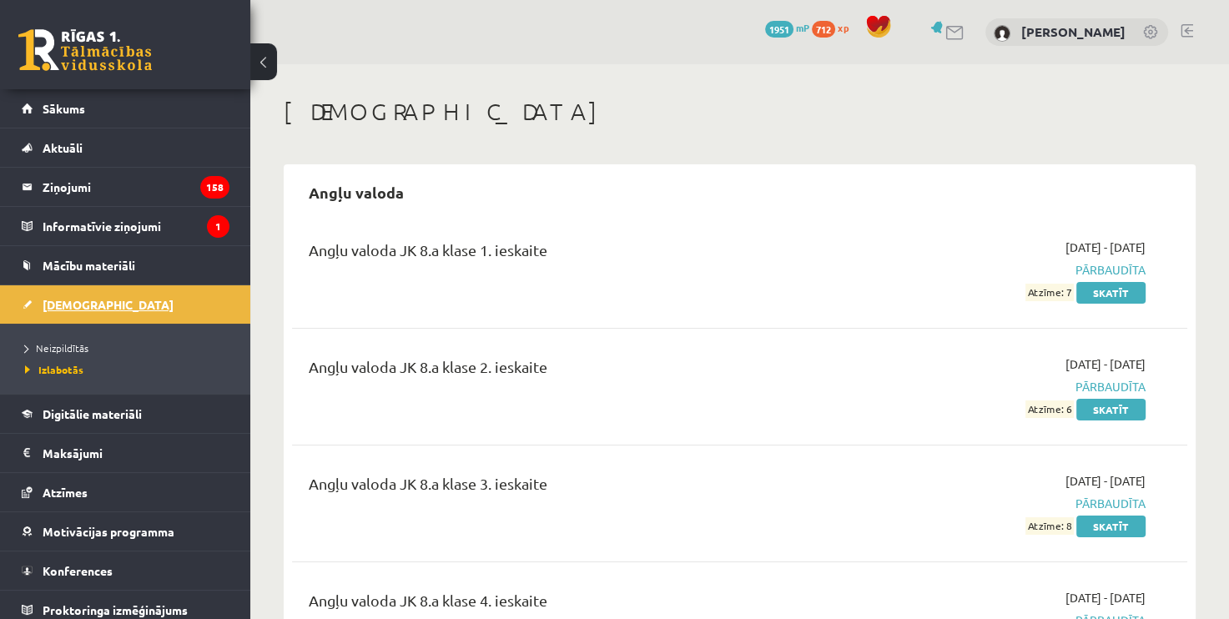
click at [214, 297] on link "[DEMOGRAPHIC_DATA]" at bounding box center [126, 304] width 208 height 38
